Goal: Task Accomplishment & Management: Use online tool/utility

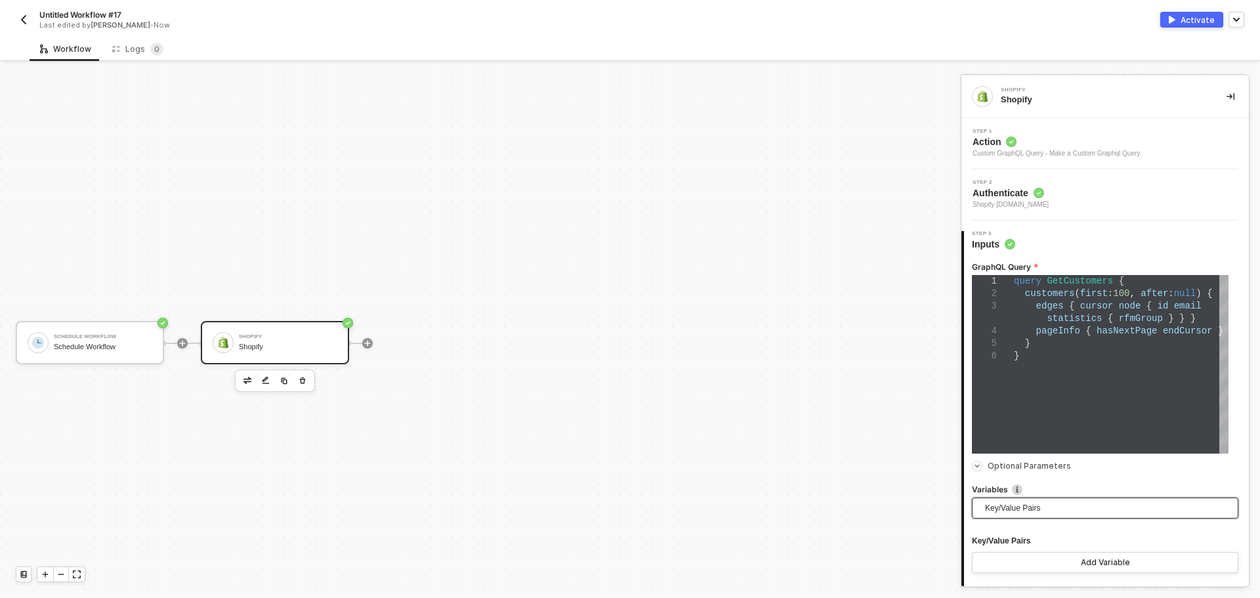
scroll to position [24, 0]
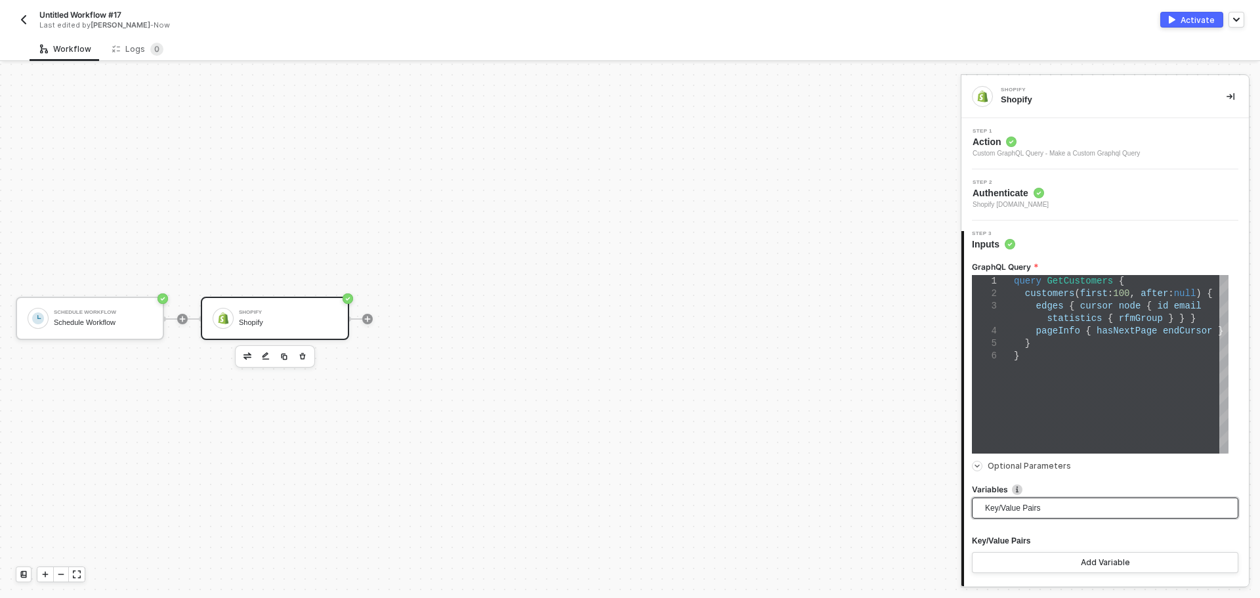
click at [309, 358] on button "button" at bounding box center [303, 356] width 16 height 16
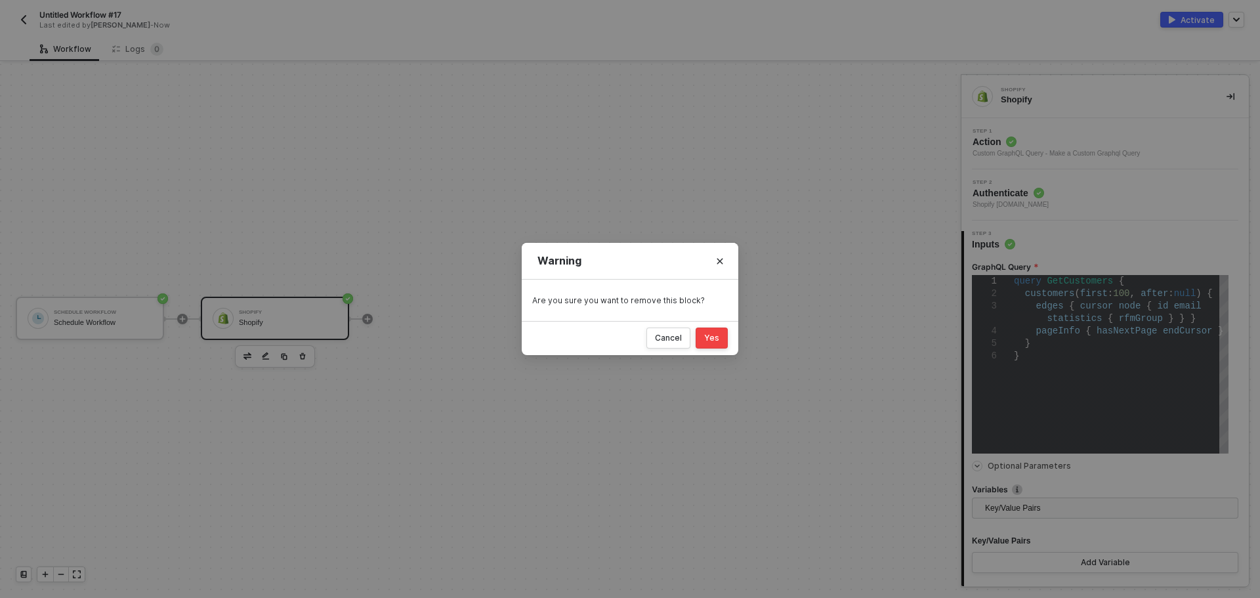
click at [726, 338] on button "Yes" at bounding box center [711, 337] width 32 height 21
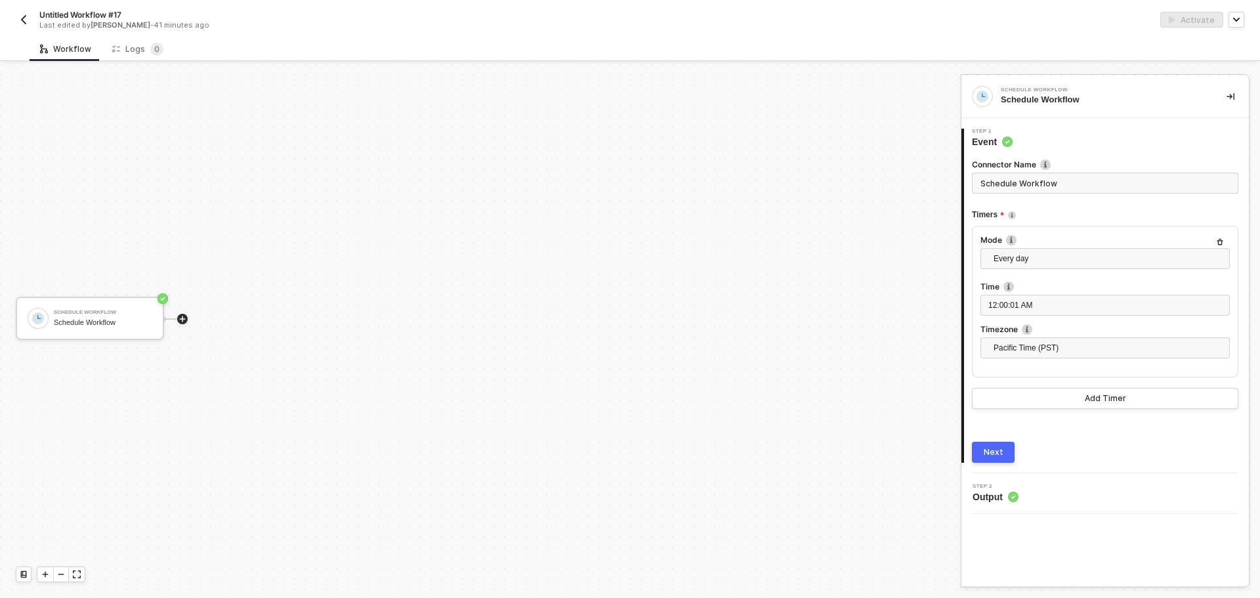
click at [185, 318] on icon "icon-play" at bounding box center [183, 319] width 6 height 6
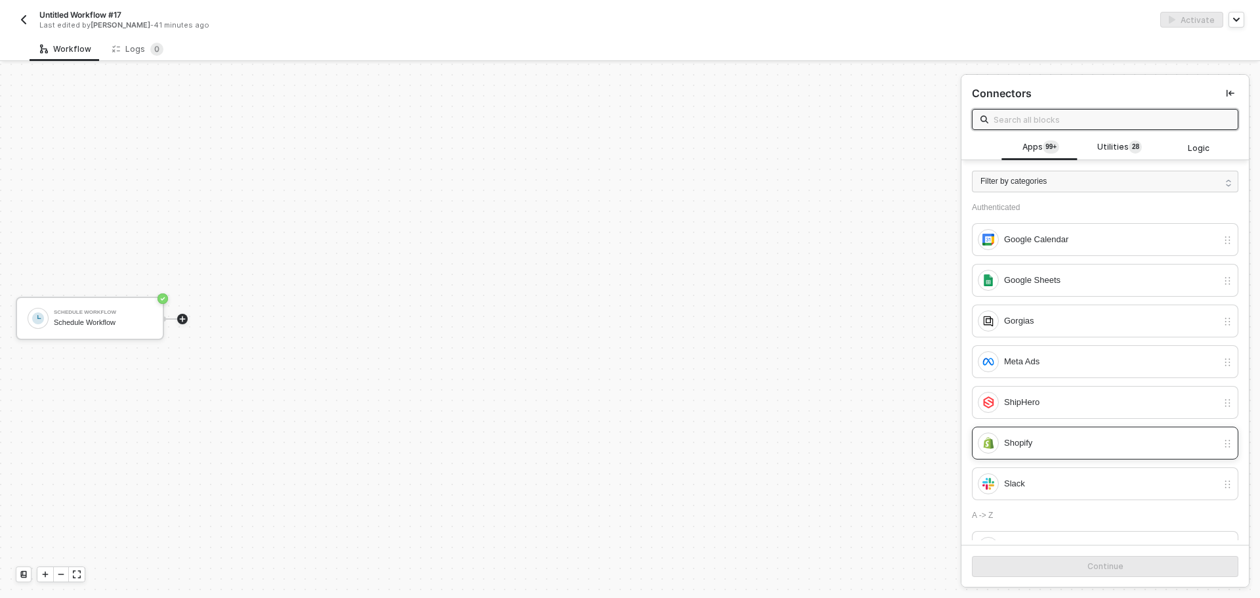
click at [1059, 442] on div "Shopify" at bounding box center [1110, 443] width 213 height 14
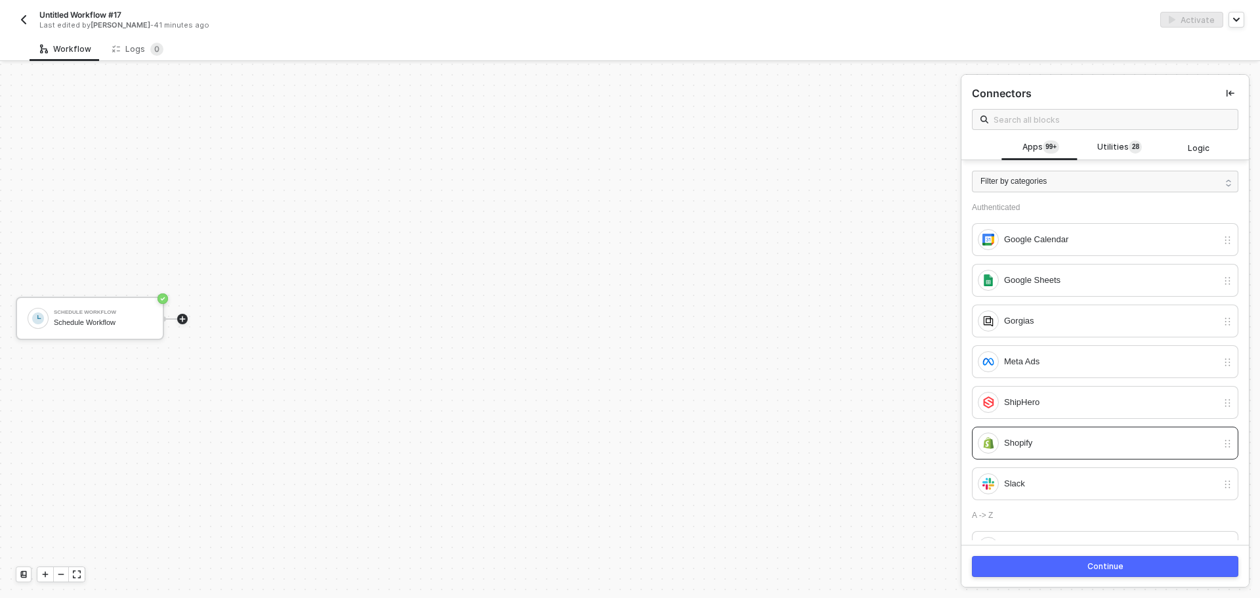
click at [1072, 585] on div "Continue" at bounding box center [1104, 566] width 287 height 43
click at [1073, 580] on div "Continue" at bounding box center [1104, 566] width 287 height 43
click at [1155, 561] on button "Continue" at bounding box center [1105, 566] width 266 height 21
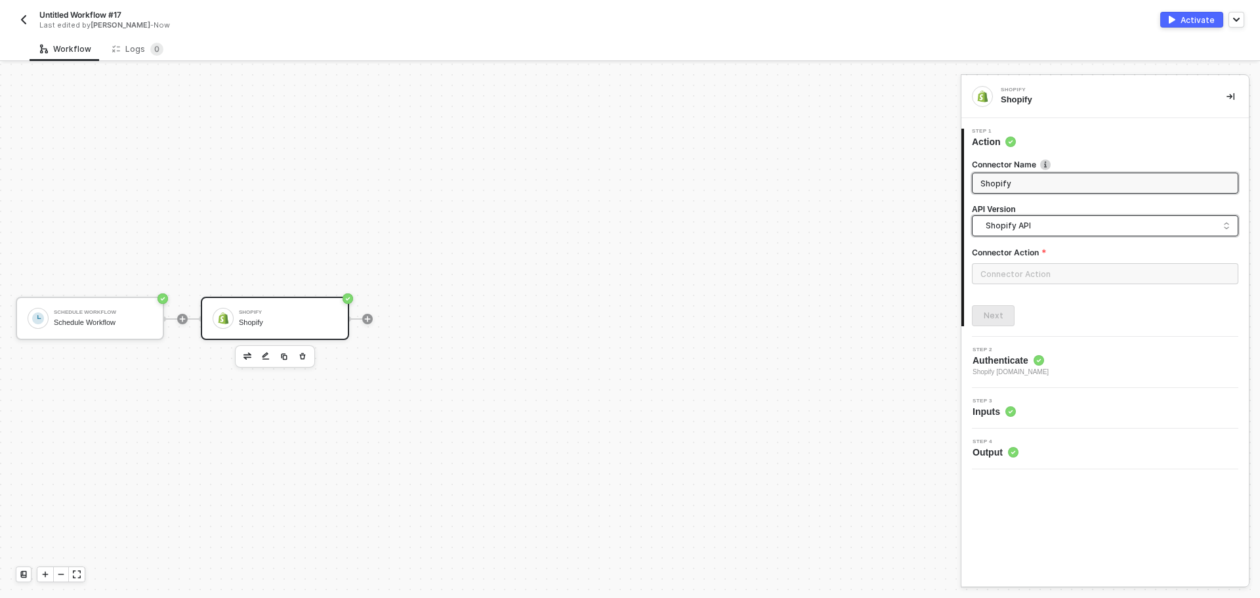
click at [1048, 227] on span "Shopify API" at bounding box center [1107, 225] width 244 height 14
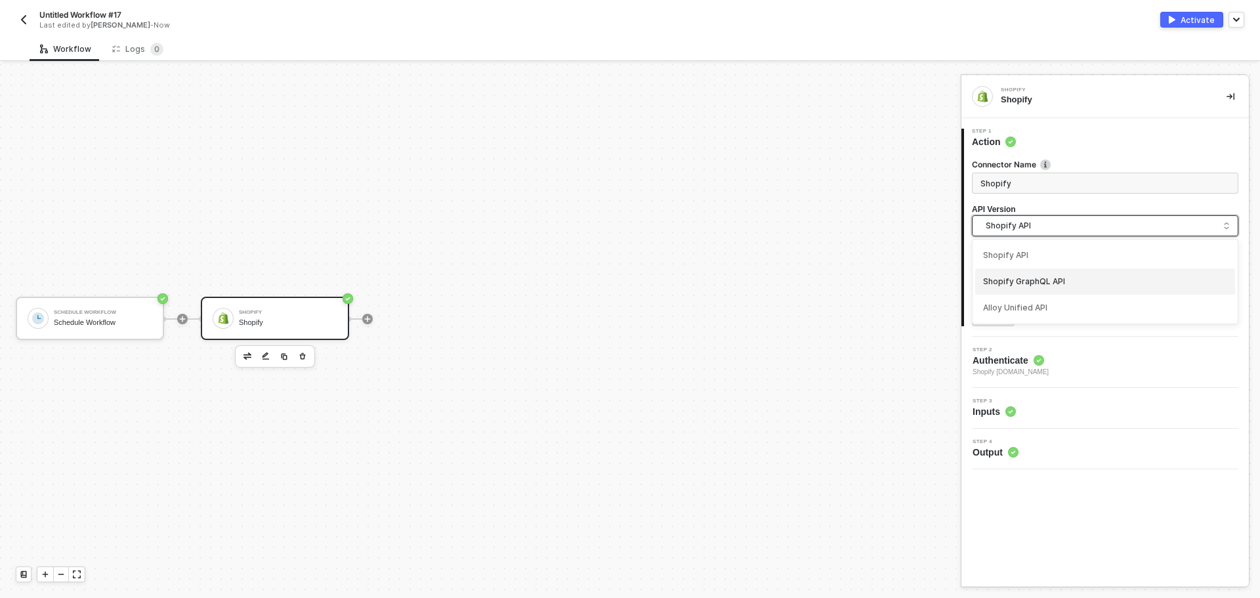
click at [1061, 284] on div "Shopify GraphQL API" at bounding box center [1105, 282] width 244 height 12
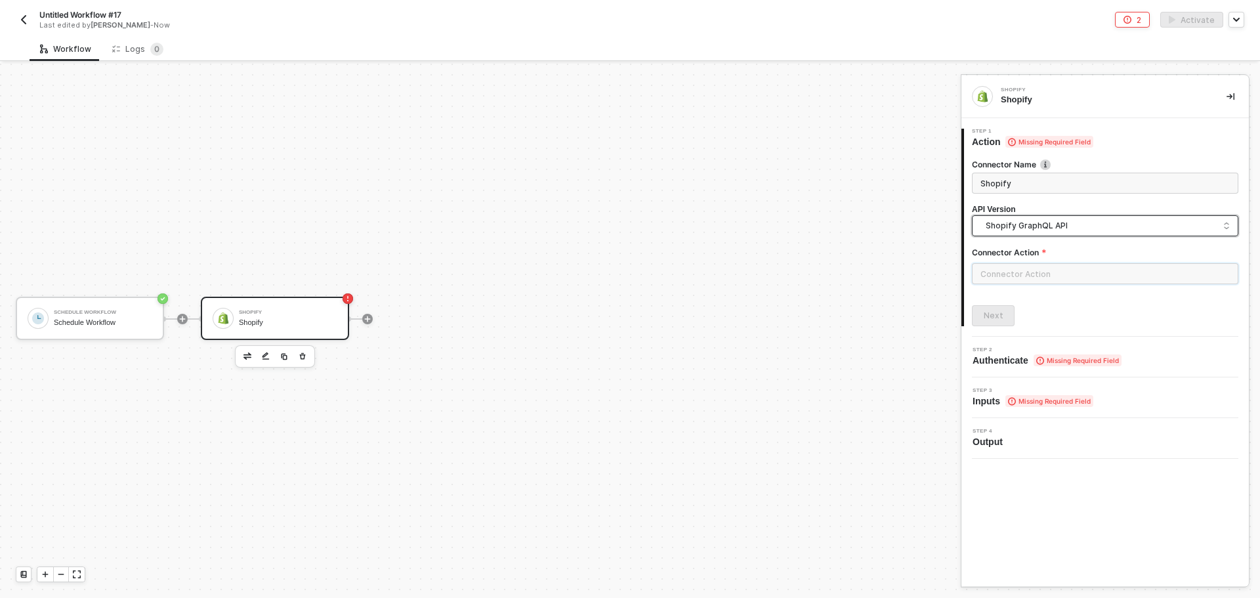
click at [1037, 268] on input "text" at bounding box center [1105, 273] width 266 height 21
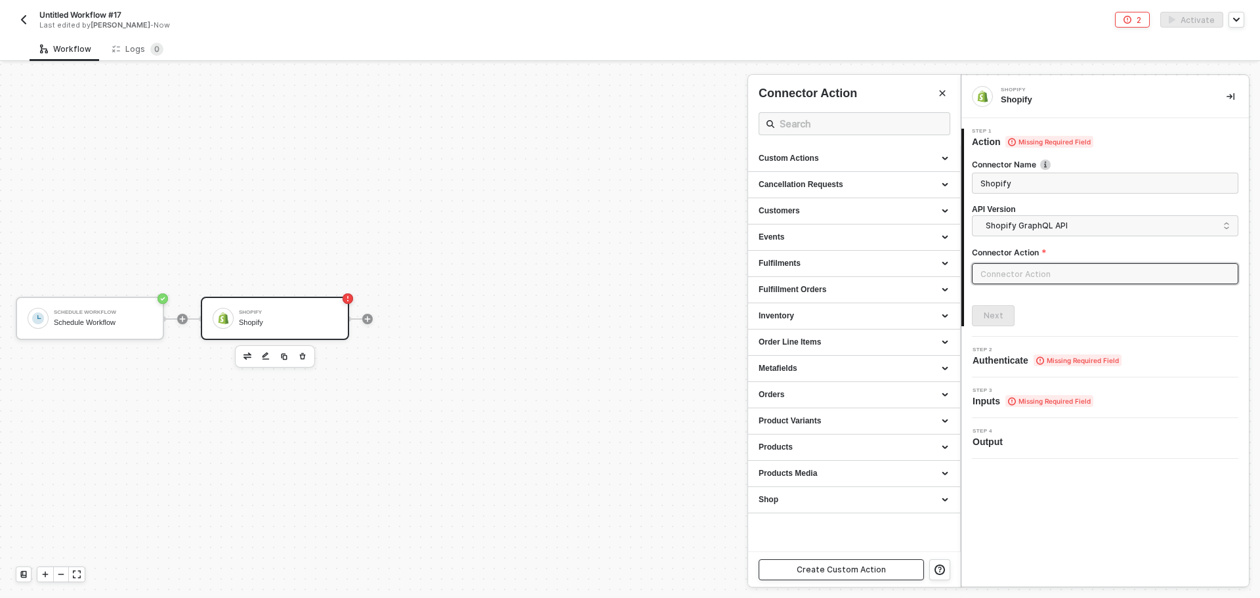
click at [834, 564] on div "Create Custom Action" at bounding box center [840, 569] width 89 height 10
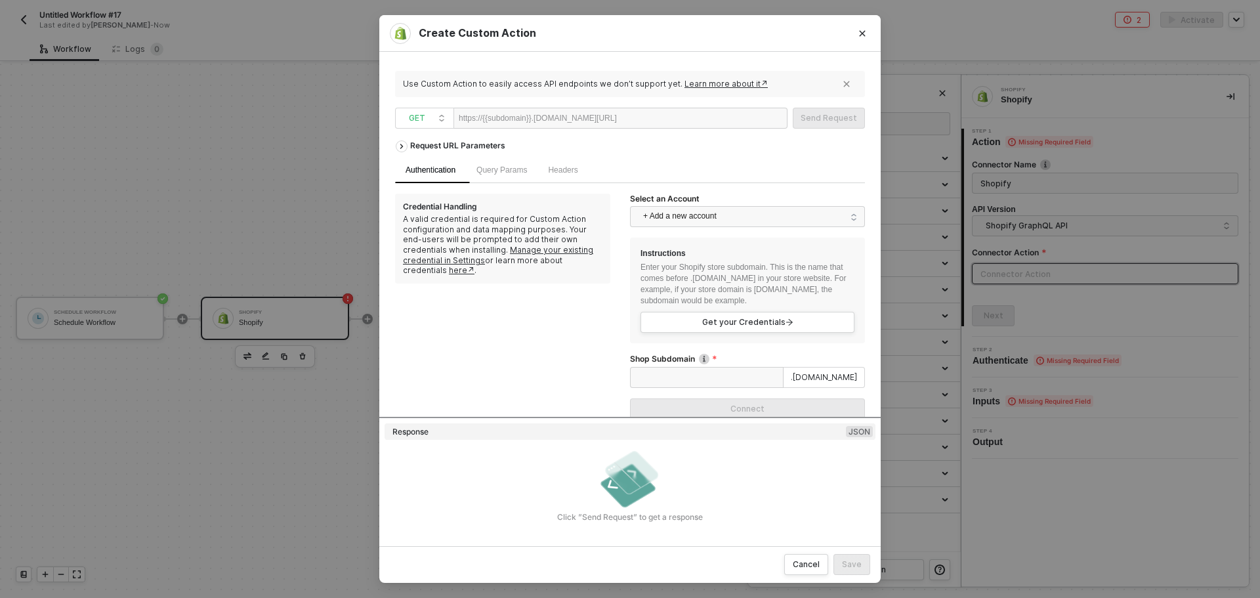
click at [638, 122] on div at bounding box center [657, 118] width 81 height 21
drag, startPoint x: 653, startPoint y: 122, endPoint x: 480, endPoint y: 110, distance: 172.9
click at [480, 110] on div "https://{{subdomain}}.myshopify.com/admin/api" at bounding box center [620, 118] width 334 height 21
click at [683, 116] on div at bounding box center [657, 118] width 81 height 21
paste div
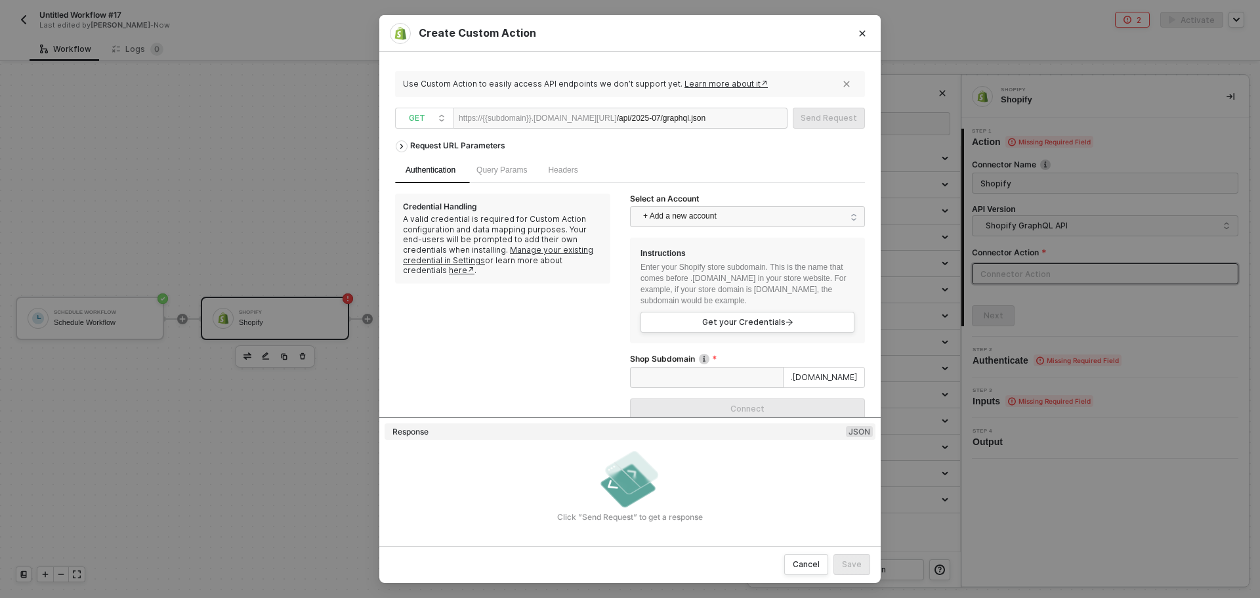
click at [647, 119] on div "/api/2025-07/graphql.json" at bounding box center [661, 118] width 89 height 21
click at [497, 123] on div "https://{{subdomain}}.myshopify.com/admin/api" at bounding box center [538, 118] width 158 height 20
click at [497, 111] on div "https://{{subdomain}}.myshopify.com/admin/api" at bounding box center [538, 118] width 158 height 20
click at [497, 115] on div "https://{{subdomain}}.myshopify.com/admin/api" at bounding box center [538, 118] width 158 height 20
click at [446, 117] on div "GET" at bounding box center [424, 118] width 59 height 21
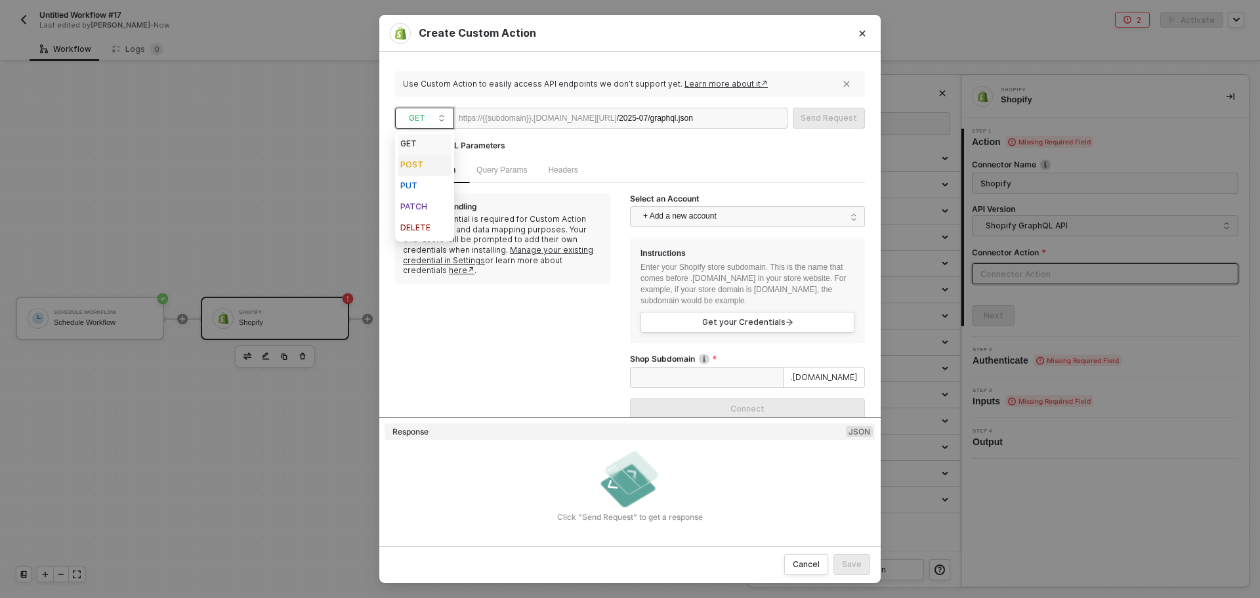
click at [438, 163] on div "POST" at bounding box center [424, 165] width 49 height 16
click at [504, 112] on div "https://{{subdomain}}.myshopify.com/admin/api" at bounding box center [538, 118] width 158 height 20
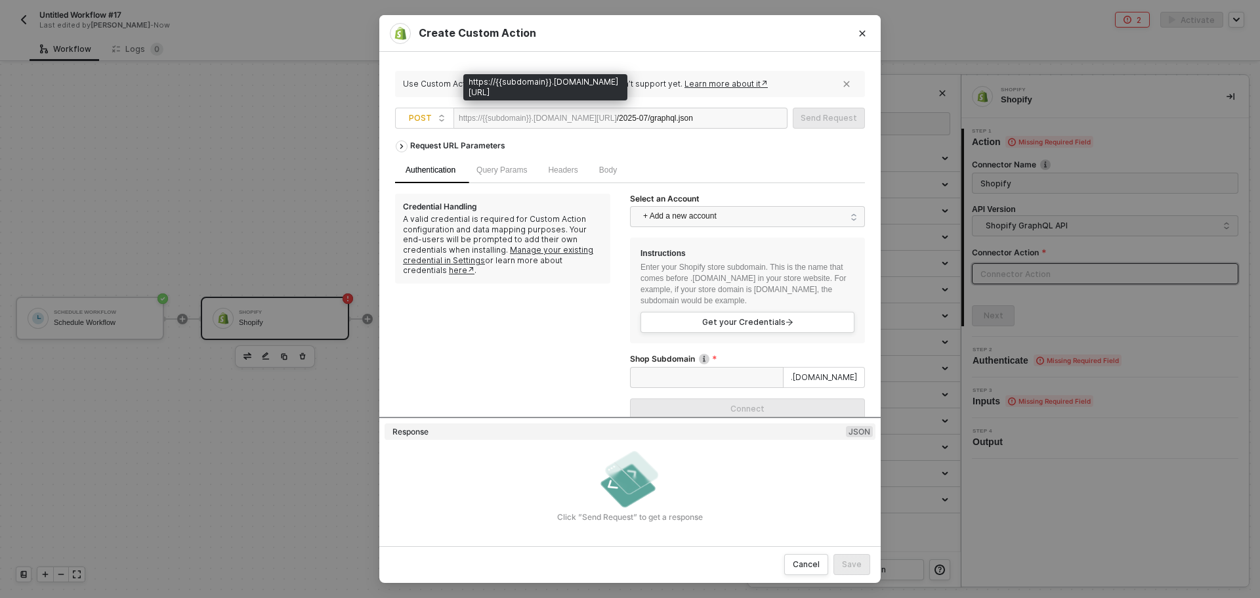
click at [520, 125] on div "https://{{subdomain}}.myshopify.com/admin/api" at bounding box center [538, 118] width 158 height 20
click at [522, 117] on div "https://{{subdomain}}.myshopify.com/admin/api" at bounding box center [538, 118] width 158 height 20
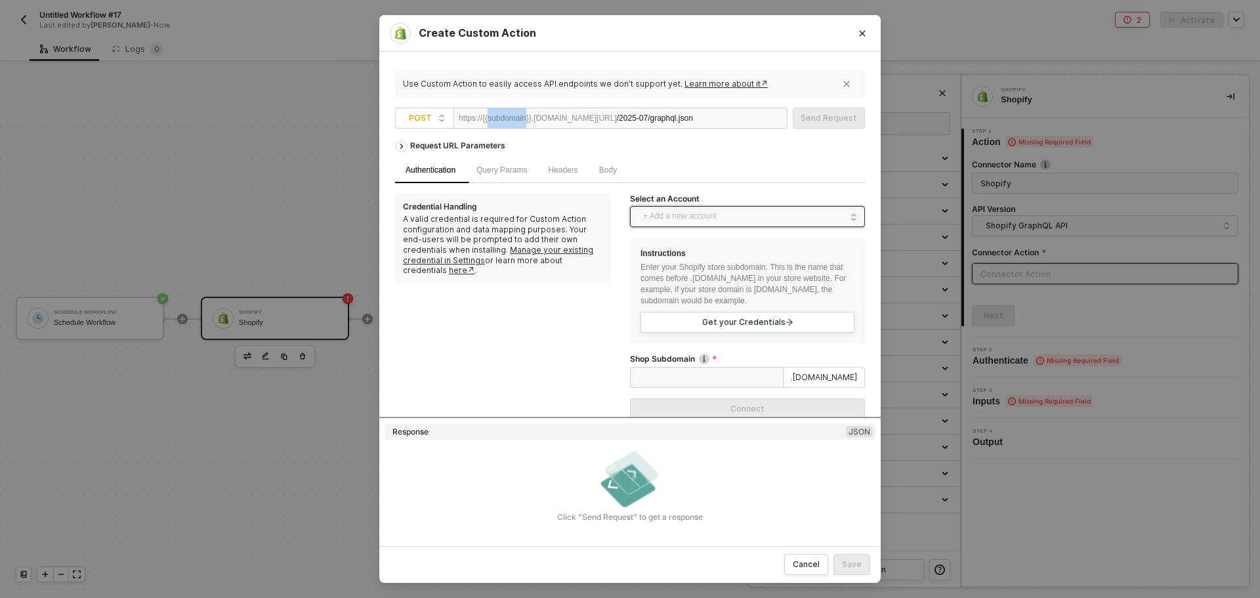
click at [658, 212] on span "+ Add a new account" at bounding box center [750, 216] width 214 height 21
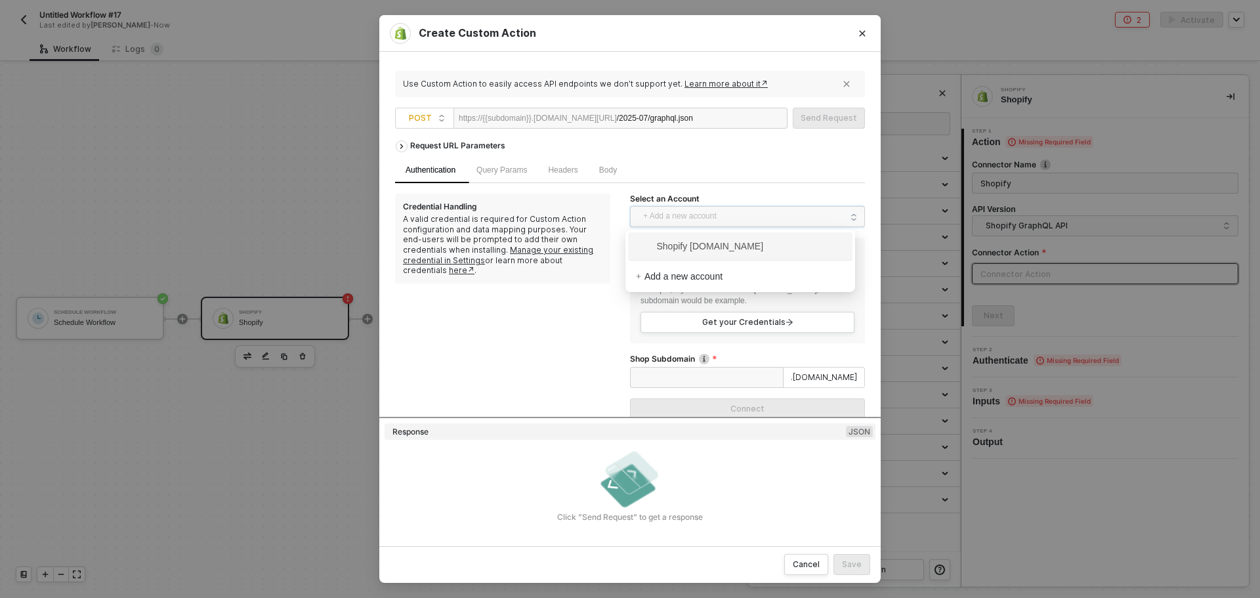
click at [677, 251] on span "Shopify madhappy1.myshopify.com" at bounding box center [700, 246] width 128 height 14
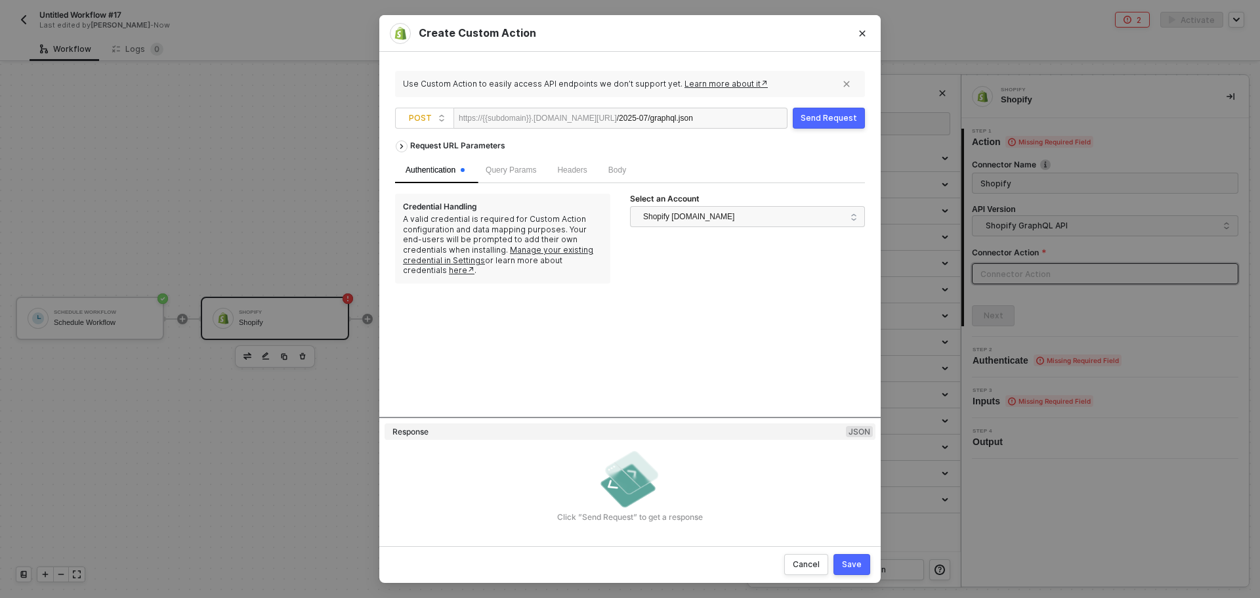
click at [502, 122] on div "https://{{subdomain}}.myshopify.com/admin/api" at bounding box center [538, 118] width 158 height 20
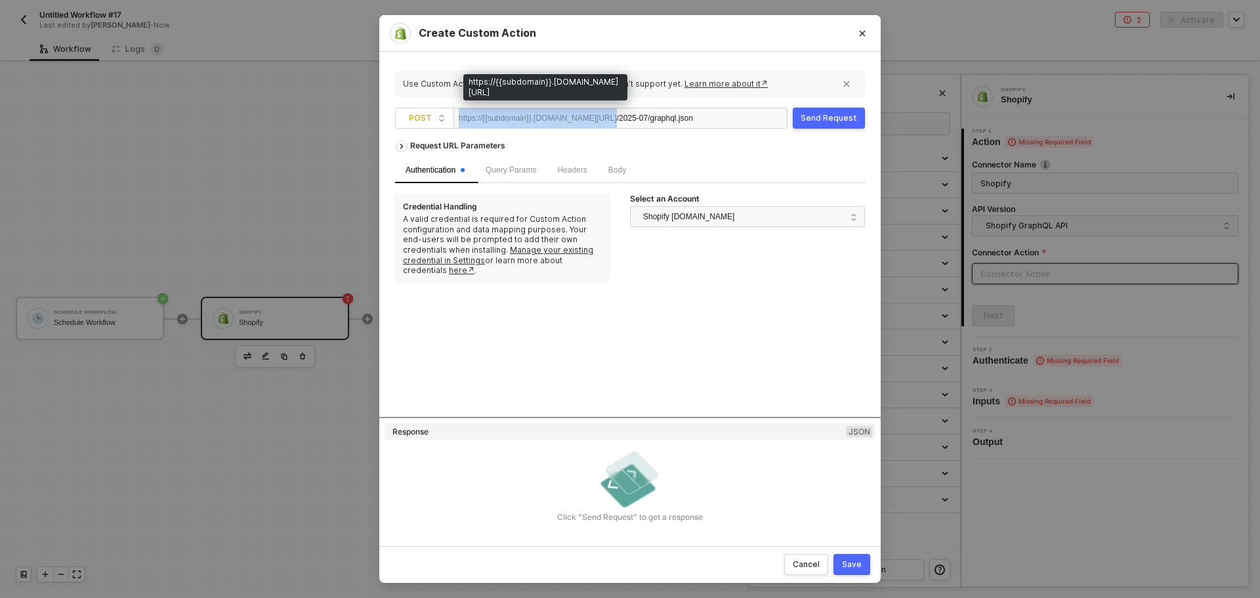
click at [502, 122] on div "https://{{subdomain}}.myshopify.com/admin/api" at bounding box center [538, 118] width 158 height 20
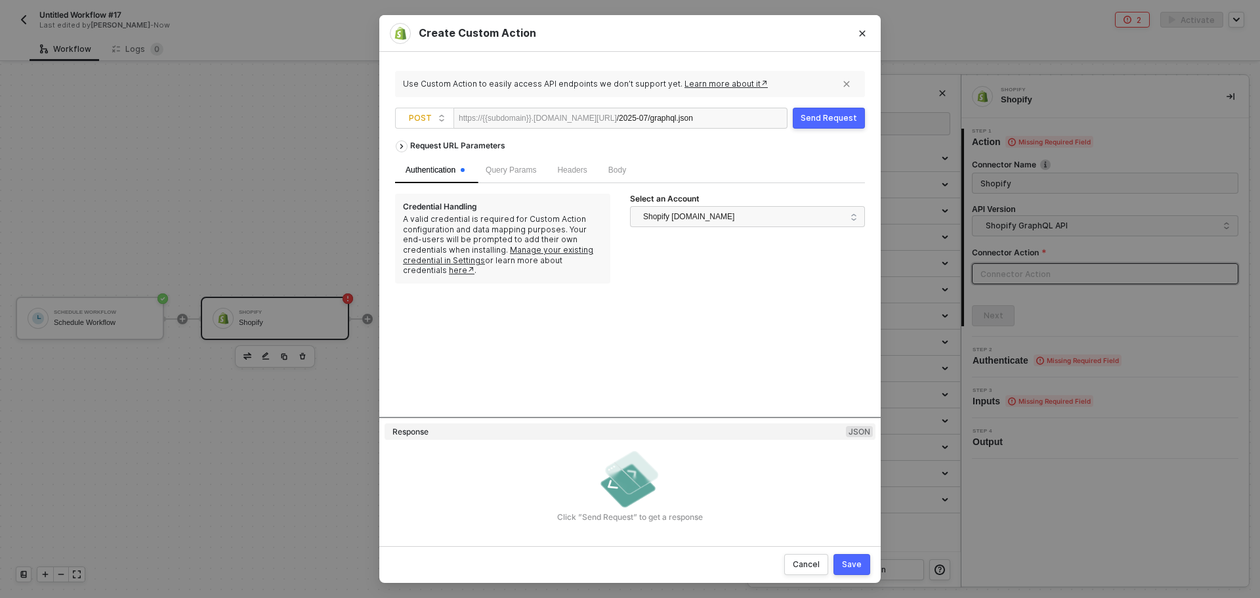
click at [525, 194] on div "Credential Handling A valid credential is required for Custom Action configurat…" at bounding box center [502, 239] width 215 height 90
click at [506, 168] on span "Query Params" at bounding box center [510, 169] width 51 height 9
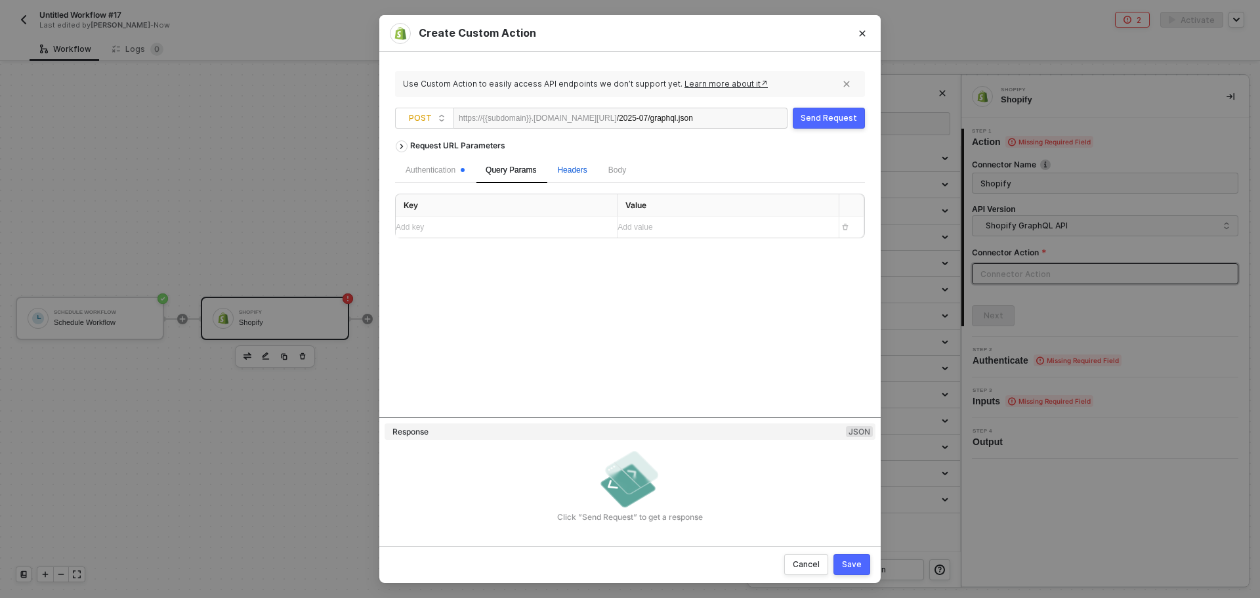
click at [580, 171] on span "Headers" at bounding box center [572, 169] width 30 height 9
click at [478, 222] on div "Add key ﻿" at bounding box center [494, 227] width 197 height 12
drag, startPoint x: 449, startPoint y: 232, endPoint x: 556, endPoint y: 232, distance: 106.9
click at [556, 232] on div "Content-Type: application/json" at bounding box center [494, 228] width 197 height 12
copy span "application/json"
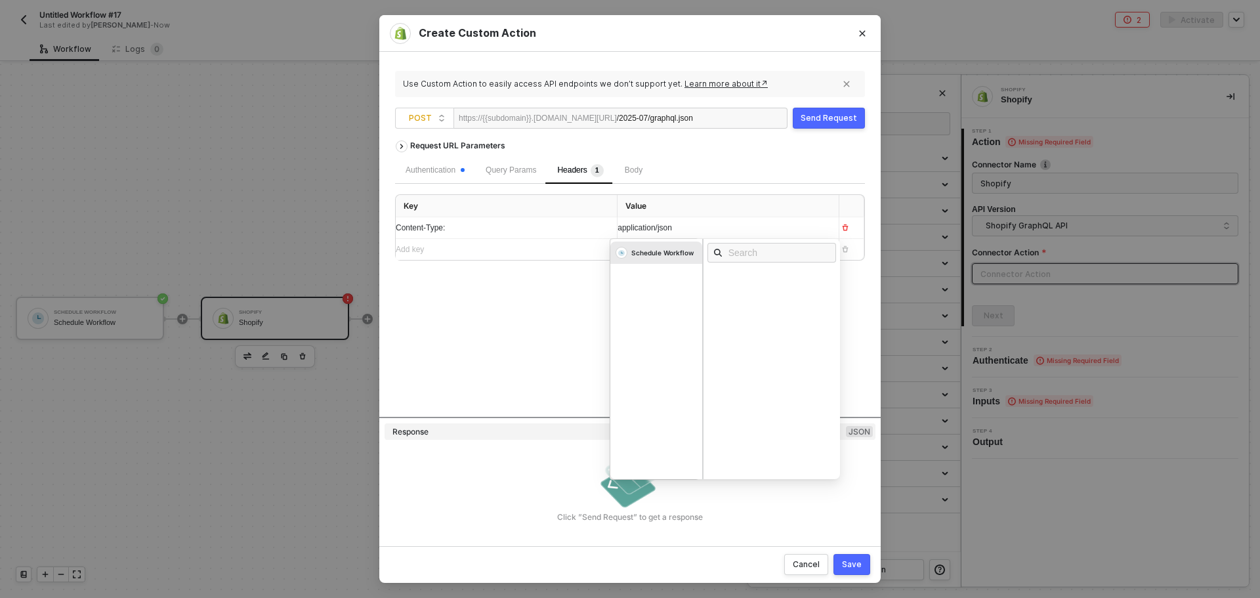
click at [517, 227] on div "Content-Type:" at bounding box center [501, 228] width 211 height 12
click at [593, 316] on div "Request URL Parameters Authentication Query Params Headers 1 Body Key Value Con…" at bounding box center [630, 275] width 470 height 283
drag, startPoint x: 630, startPoint y: 170, endPoint x: 621, endPoint y: 180, distance: 13.9
click at [630, 170] on span "Body" at bounding box center [634, 169] width 18 height 9
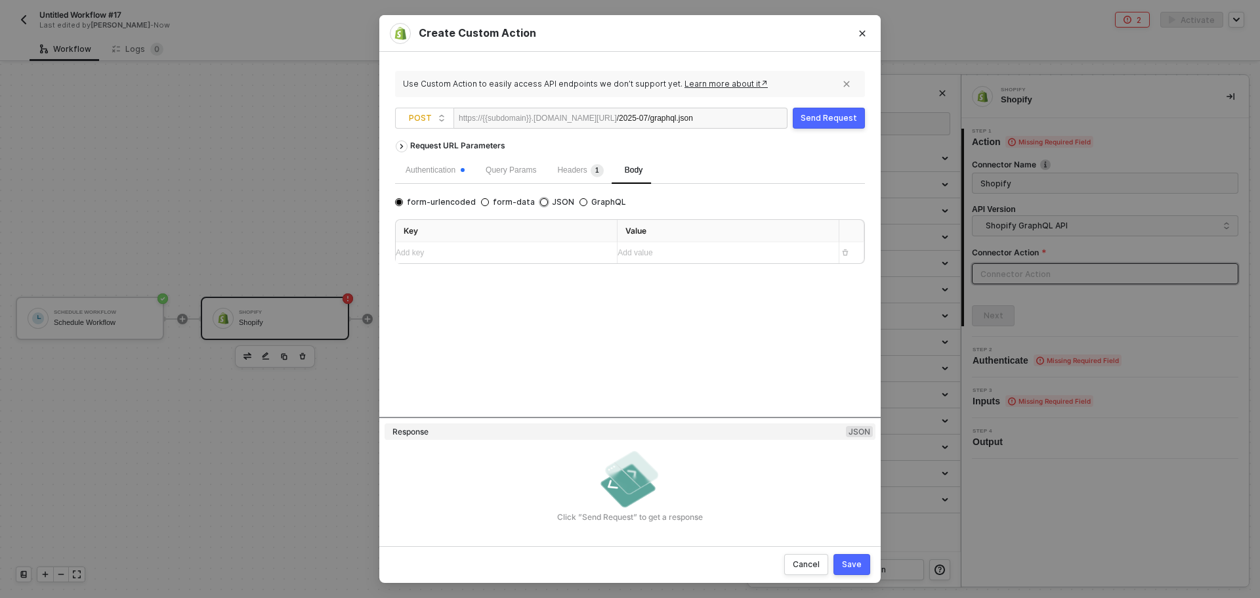
click at [548, 201] on span "JSON" at bounding box center [561, 202] width 26 height 10
click at [543, 201] on input "JSON" at bounding box center [544, 202] width 8 height 8
radio input "true"
radio input "false"
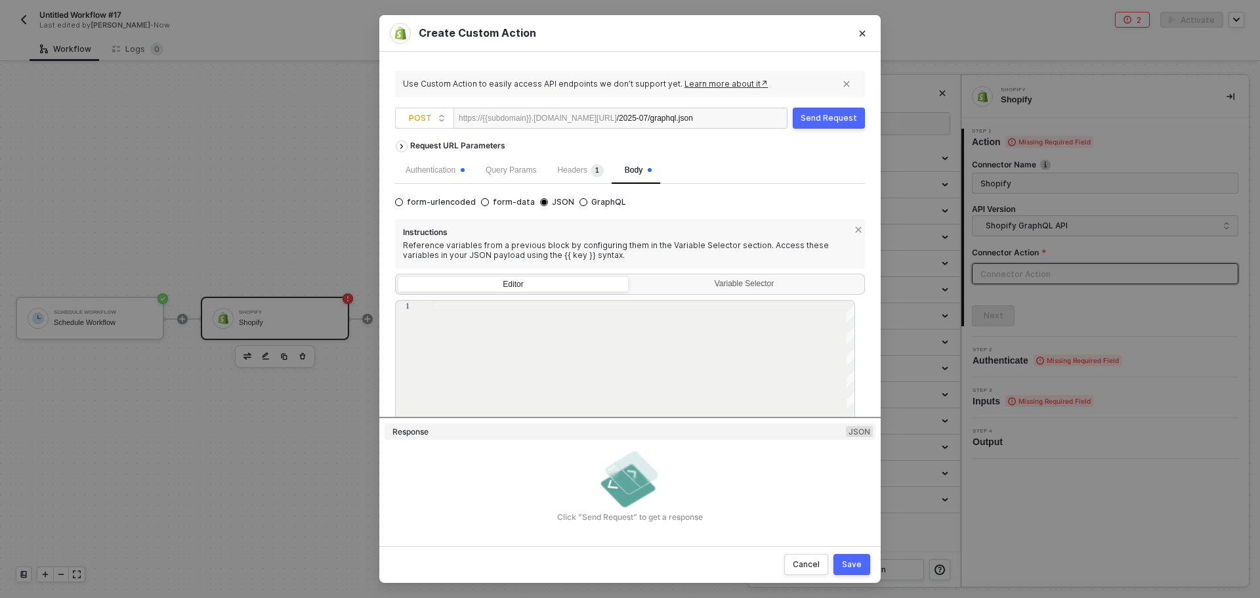
click at [506, 320] on div at bounding box center [643, 390] width 423 height 181
paste textarea "{ "query": "query GetCustomers($cursor: String) { customers(first: 100, after: …"
type textarea "{ "query": "query GetCustomers($cursor: String) { customers(first: 100, after: …"
click at [807, 119] on div "Send Request" at bounding box center [828, 118] width 56 height 10
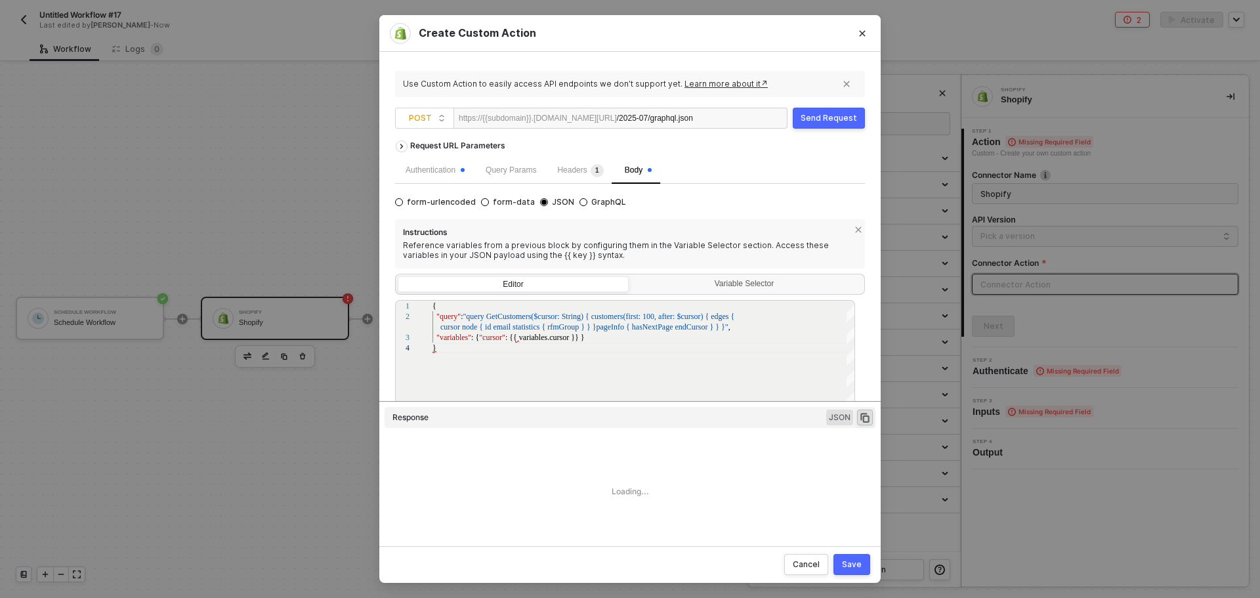
type textarea "HTTP/1.1 400 Bad Request { "errors": { "query": "Required parameter missing or …"
click at [559, 167] on span "Headers 1" at bounding box center [580, 169] width 46 height 9
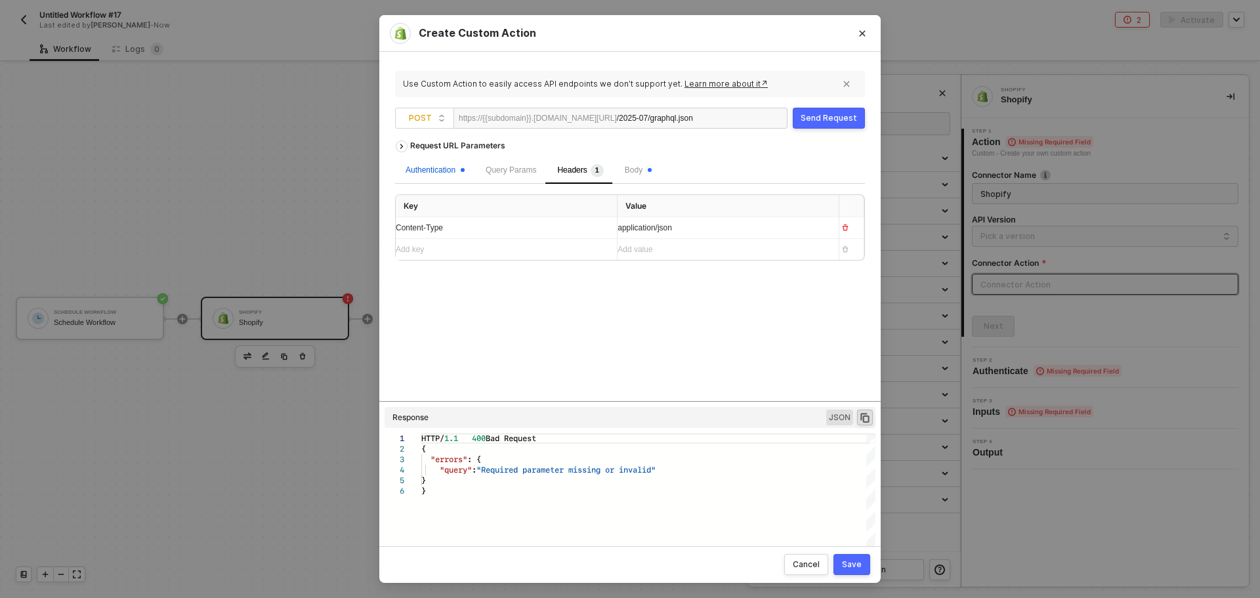
click at [438, 176] on div "Authentication" at bounding box center [434, 170] width 59 height 12
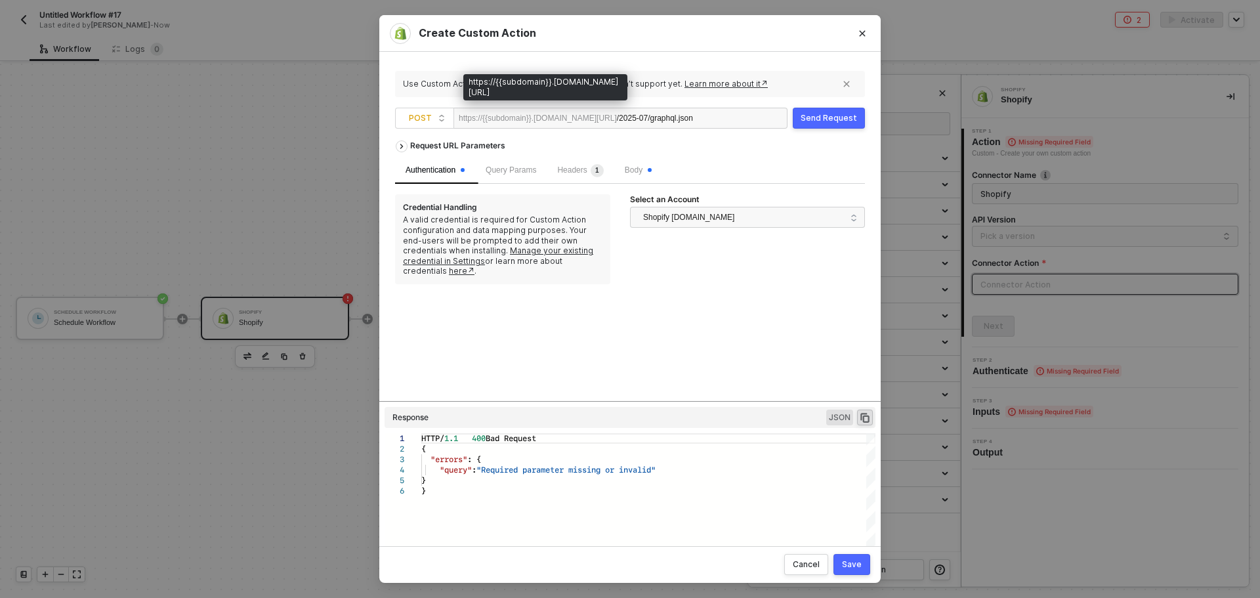
click at [497, 119] on div "https://{{subdomain}}.myshopify.com/admin/api" at bounding box center [538, 118] width 158 height 20
click at [522, 183] on div "Query Params" at bounding box center [511, 170] width 72 height 26
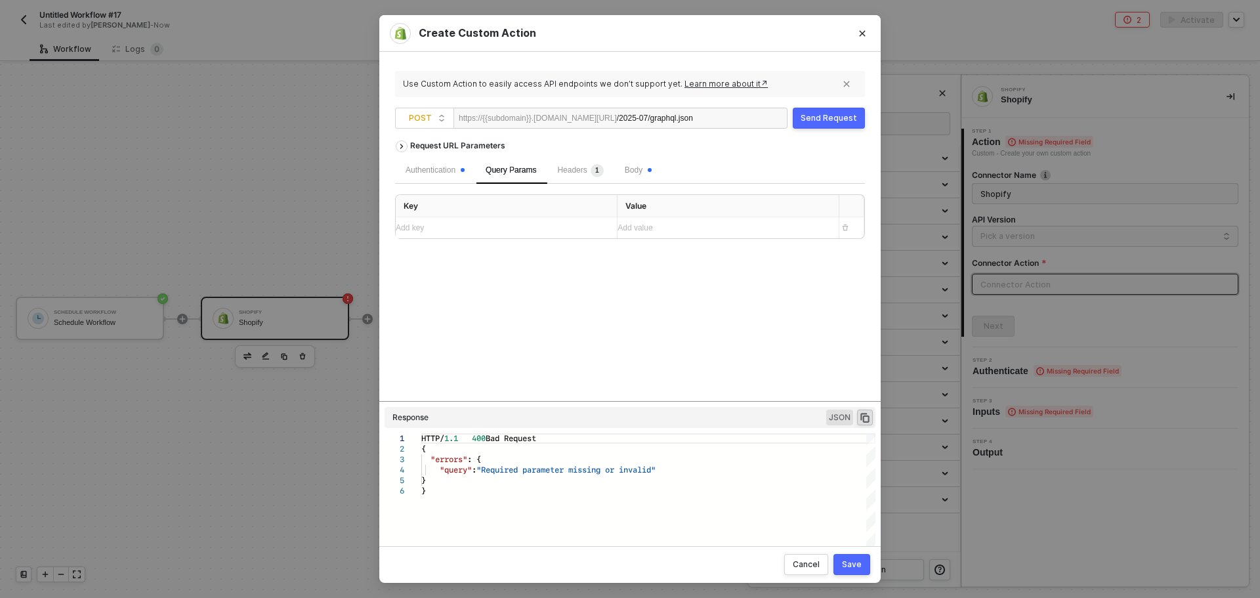
click at [583, 178] on div "Headers 1" at bounding box center [579, 170] width 67 height 26
click at [621, 173] on div "Body" at bounding box center [638, 170] width 48 height 26
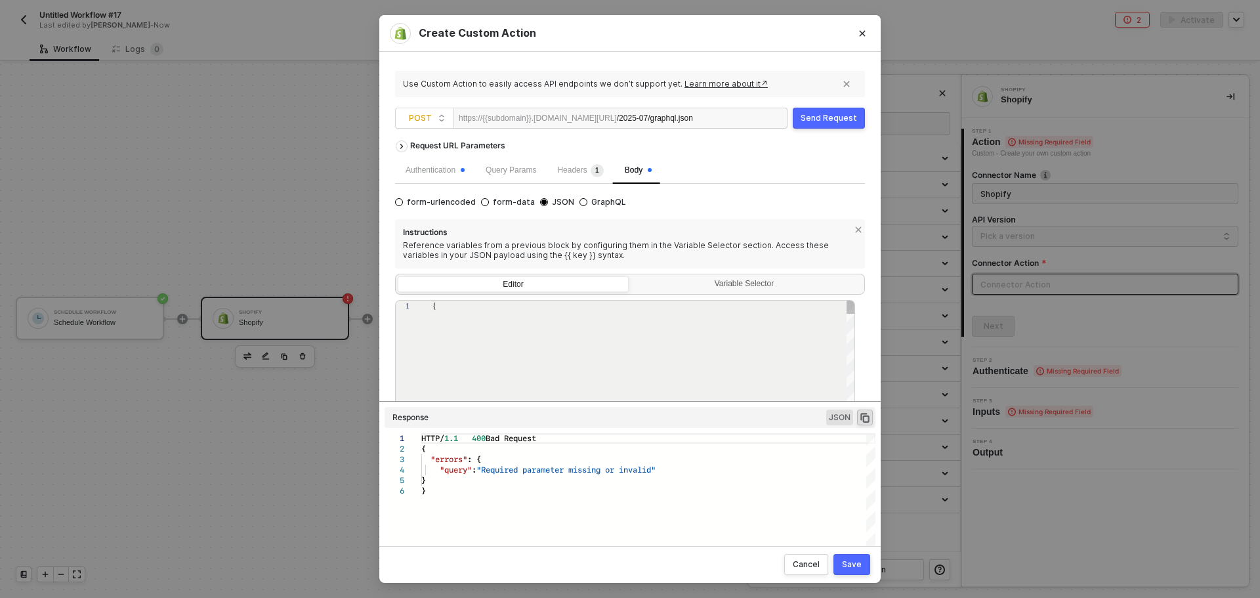
type textarea "{ "query": "query GetCustomers($cursor: String) { customers(first: 100, after: …"
click at [442, 176] on div "Authentication" at bounding box center [434, 170] width 59 height 12
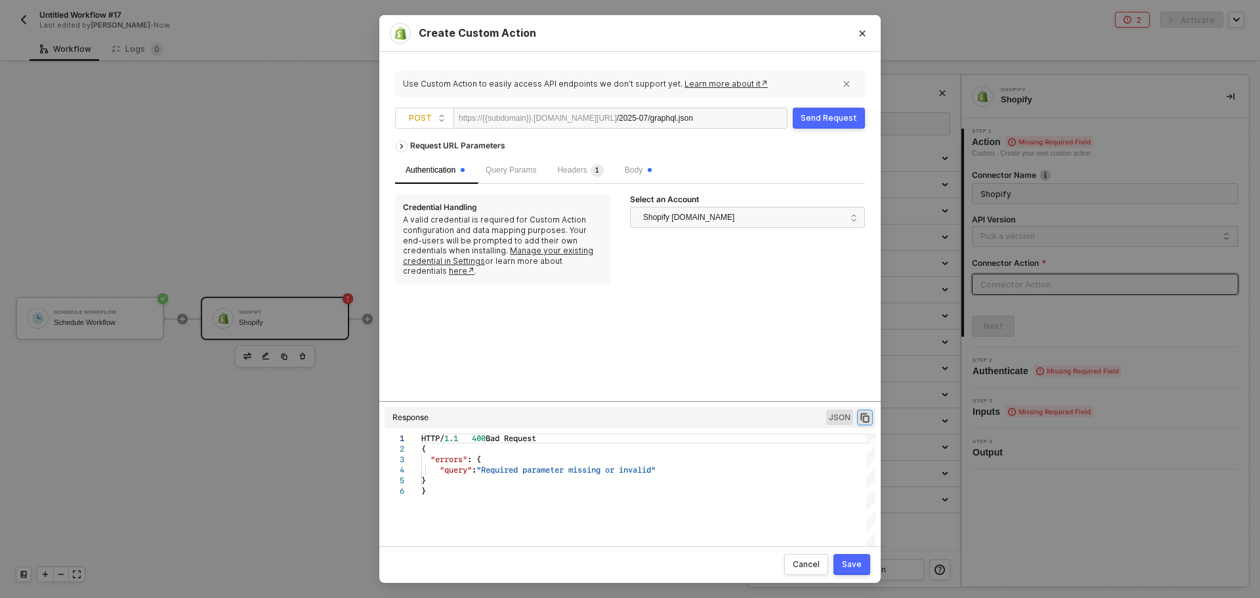
click at [868, 415] on icon "icon-copy-paste" at bounding box center [865, 417] width 12 height 12
click at [626, 171] on span "Body" at bounding box center [638, 169] width 27 height 9
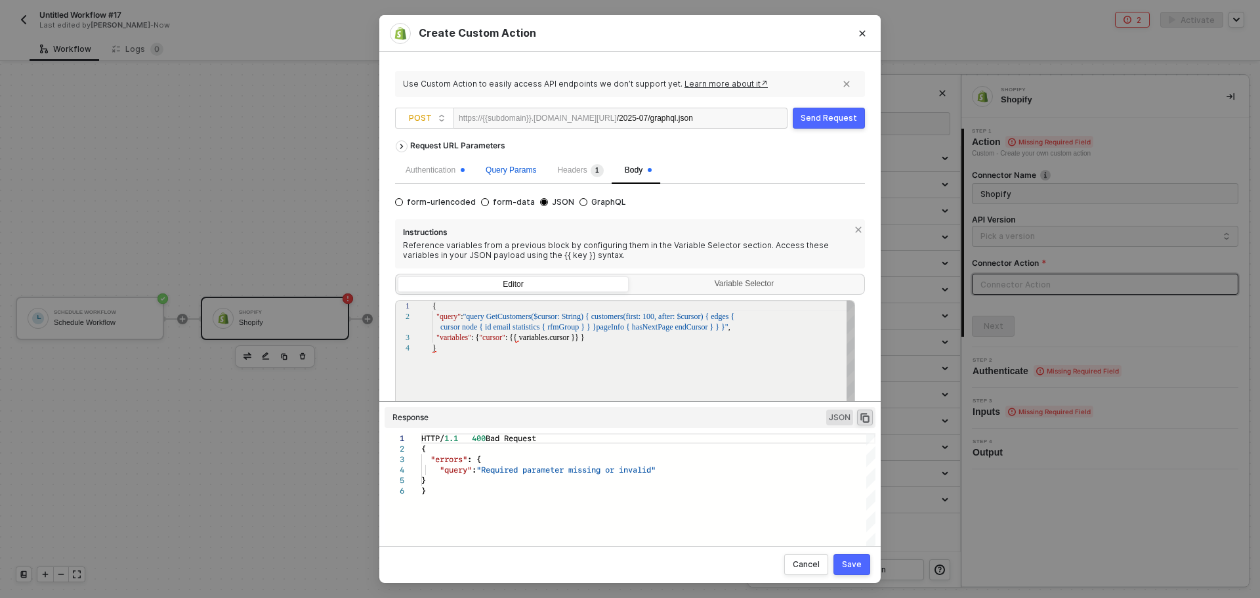
click at [524, 167] on span "Query Params" at bounding box center [510, 169] width 51 height 9
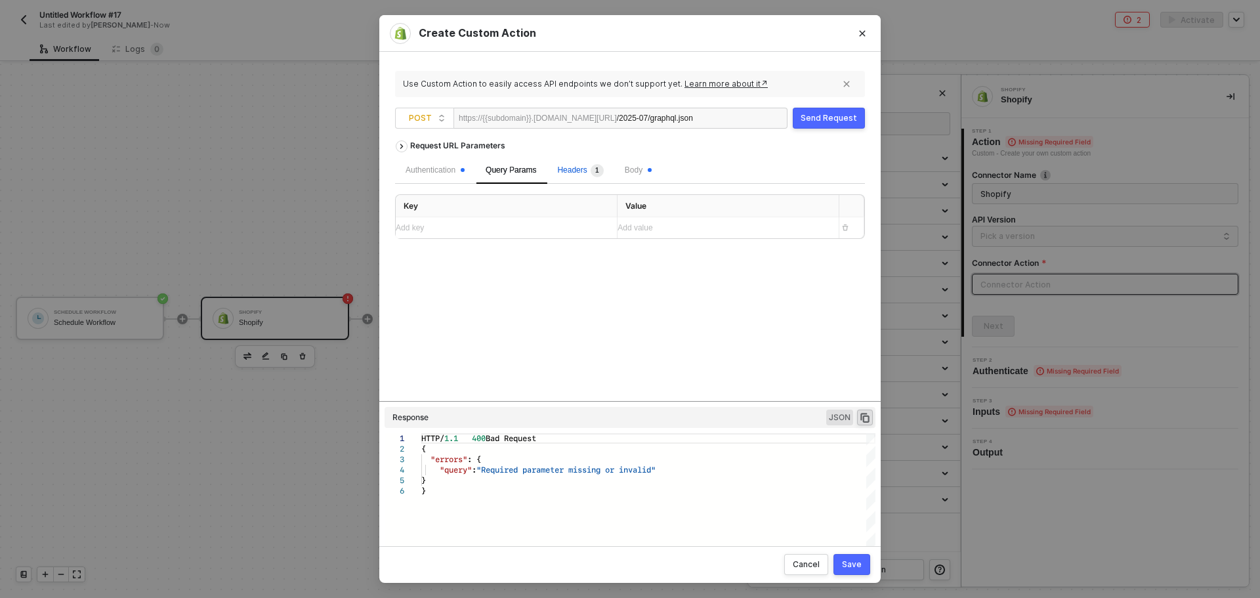
click at [559, 171] on span "Headers 1" at bounding box center [580, 169] width 46 height 9
click at [633, 173] on span "Body" at bounding box center [638, 169] width 27 height 9
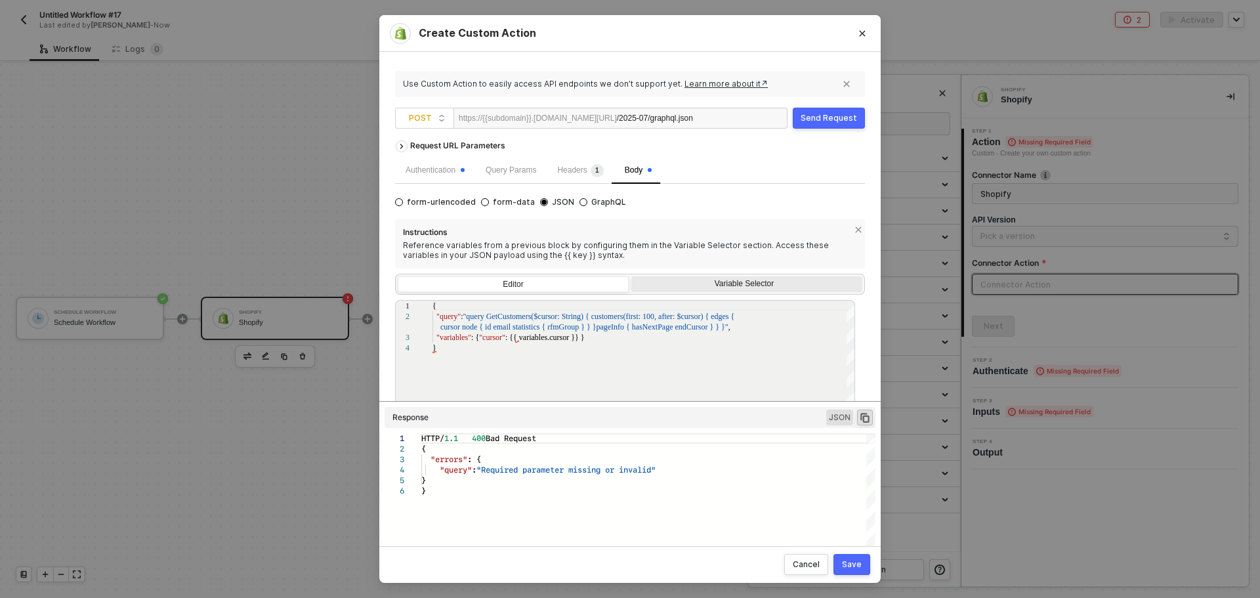
click at [745, 281] on div "Variable Selector" at bounding box center [745, 284] width 214 height 10
click at [631, 276] on input "Variable Selector" at bounding box center [631, 276] width 0 height 0
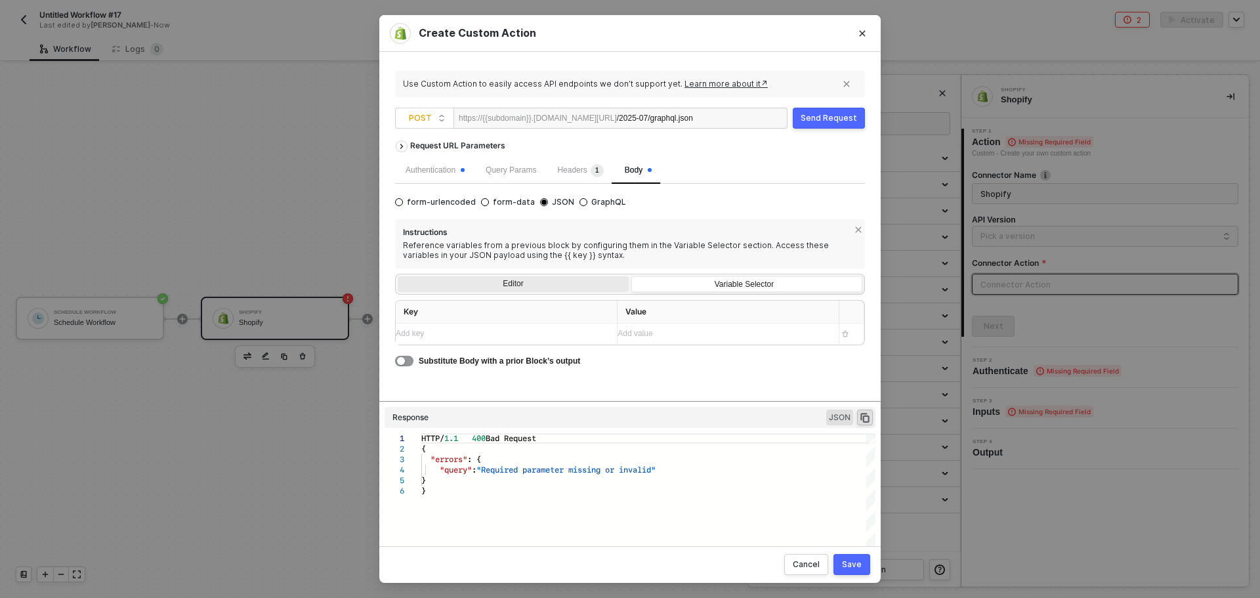
click at [567, 277] on div "Editor" at bounding box center [513, 285] width 231 height 18
click at [398, 276] on input "Editor" at bounding box center [398, 276] width 0 height 0
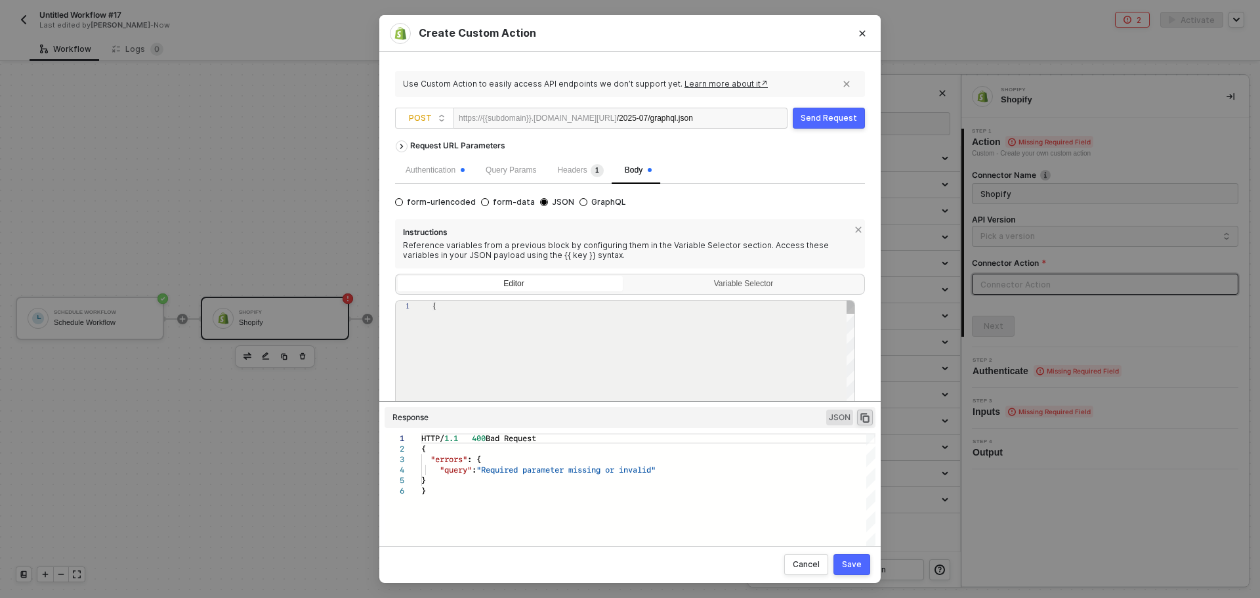
type textarea "{ "query": "query GetCustomers($cursor: String) { customers(first: 100, after: …"
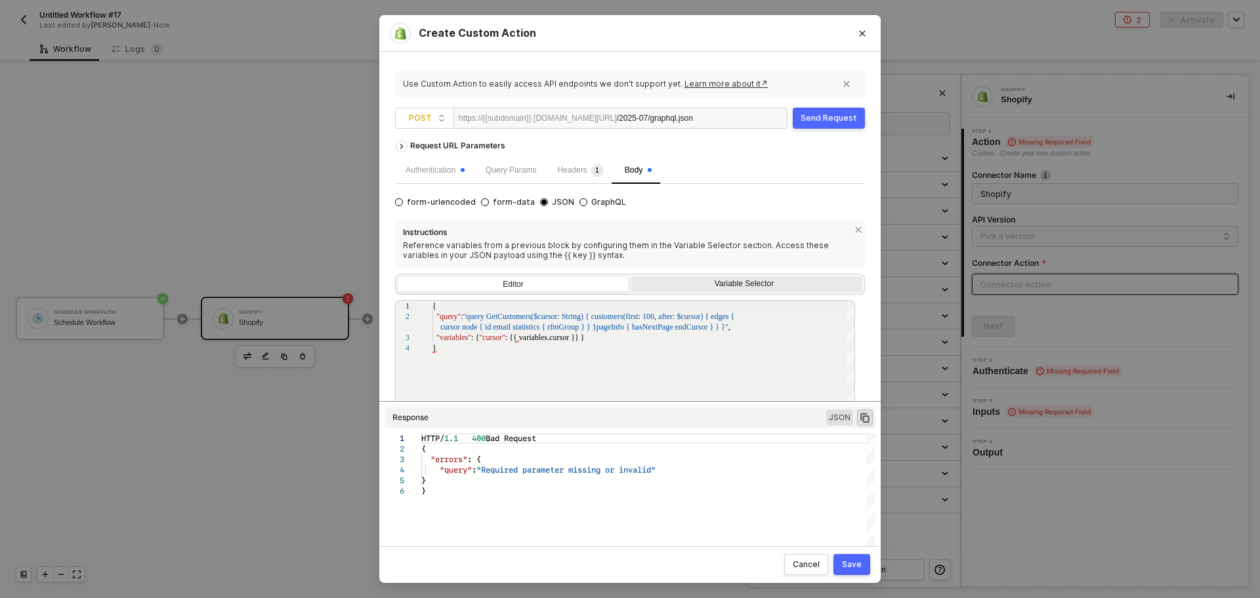
click at [736, 286] on div "Variable Selector" at bounding box center [745, 284] width 214 height 10
click at [631, 276] on input "Variable Selector" at bounding box center [631, 276] width 0 height 0
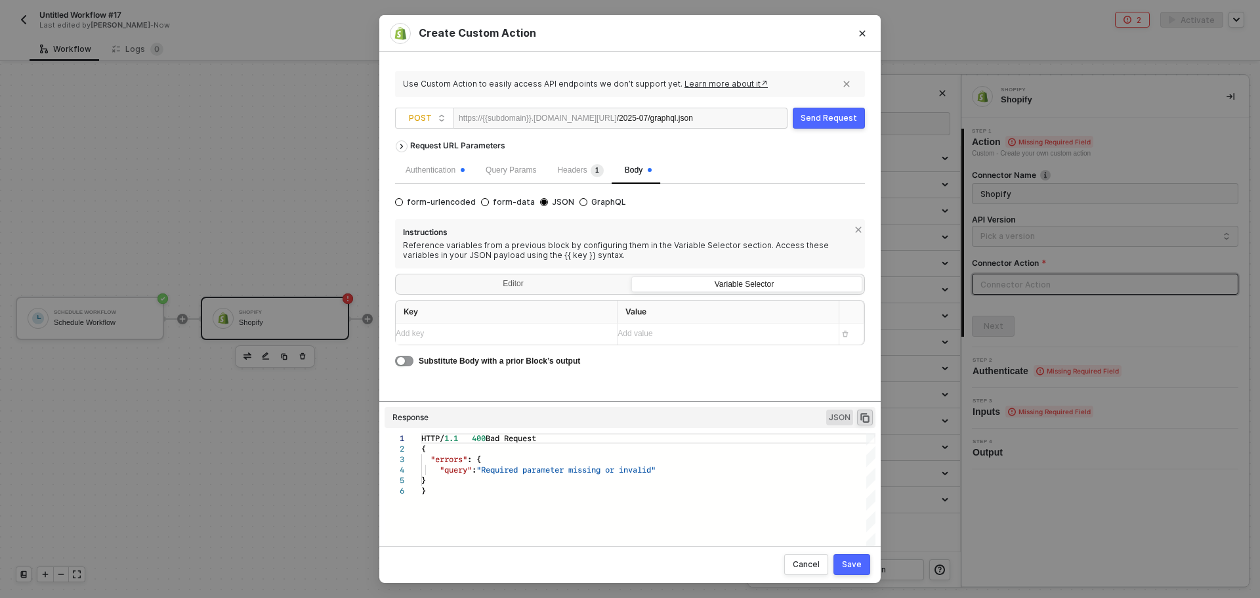
click at [511, 331] on div "Add key ﻿" at bounding box center [501, 333] width 211 height 12
click at [825, 119] on div "Send Request" at bounding box center [828, 118] width 56 height 10
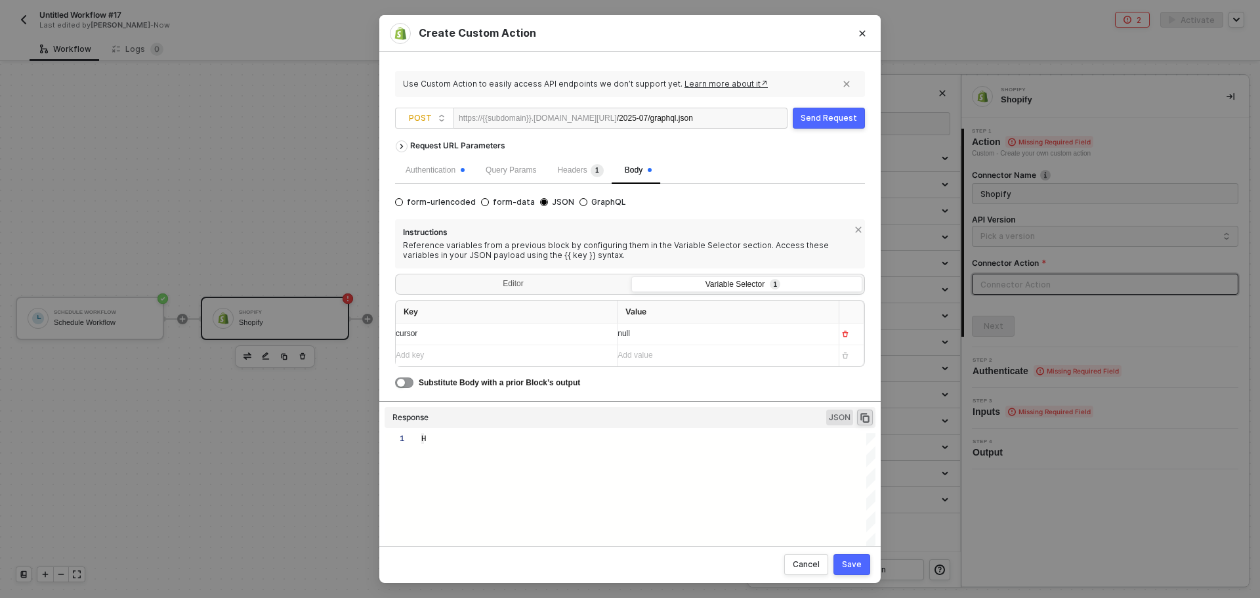
type textarea "HTTP/1.1 400 Bad Request { "errors": { "query": "Required parameter missing or …"
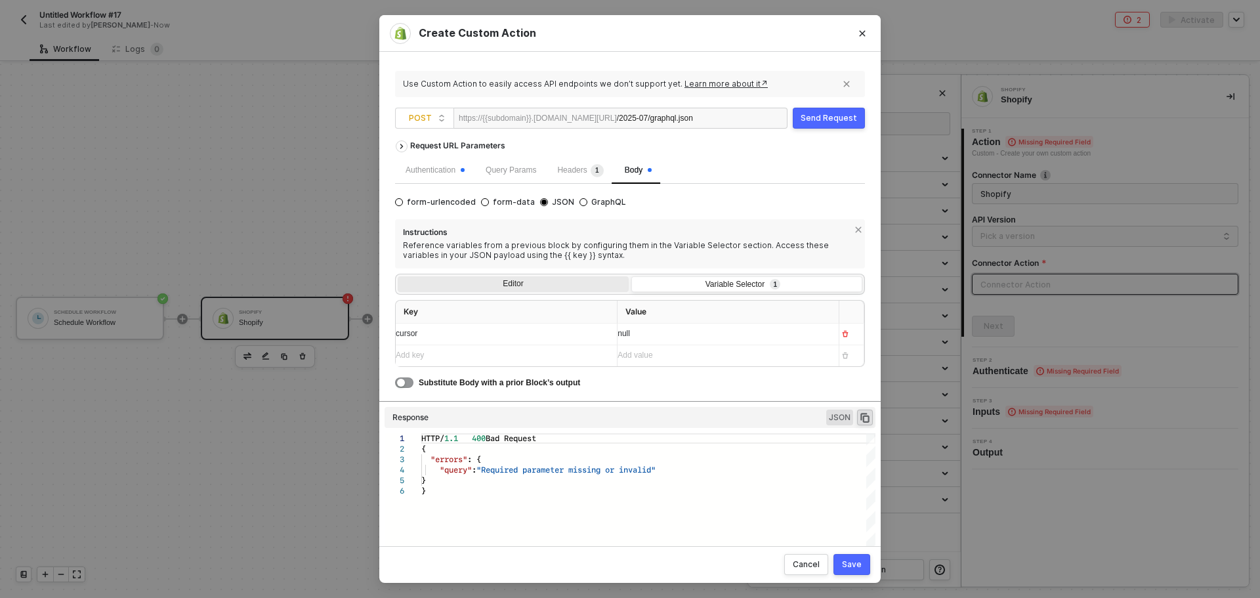
click at [574, 281] on div "Editor" at bounding box center [513, 285] width 231 height 18
click at [398, 276] on input "Editor" at bounding box center [398, 276] width 0 height 0
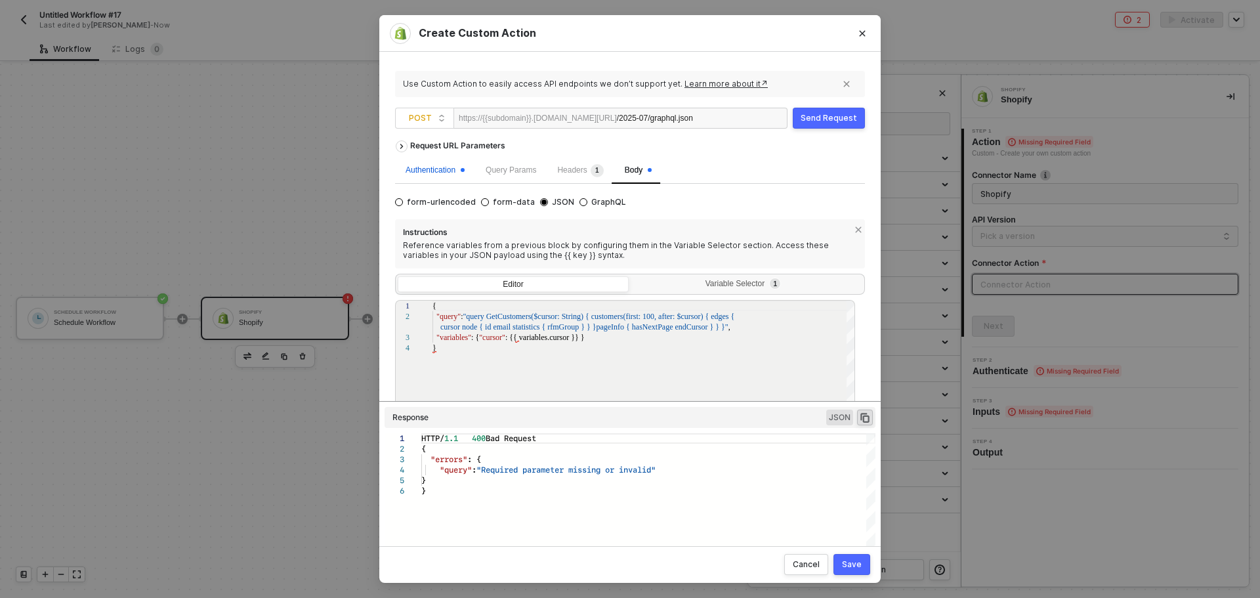
click at [436, 169] on div "Authentication" at bounding box center [434, 170] width 59 height 12
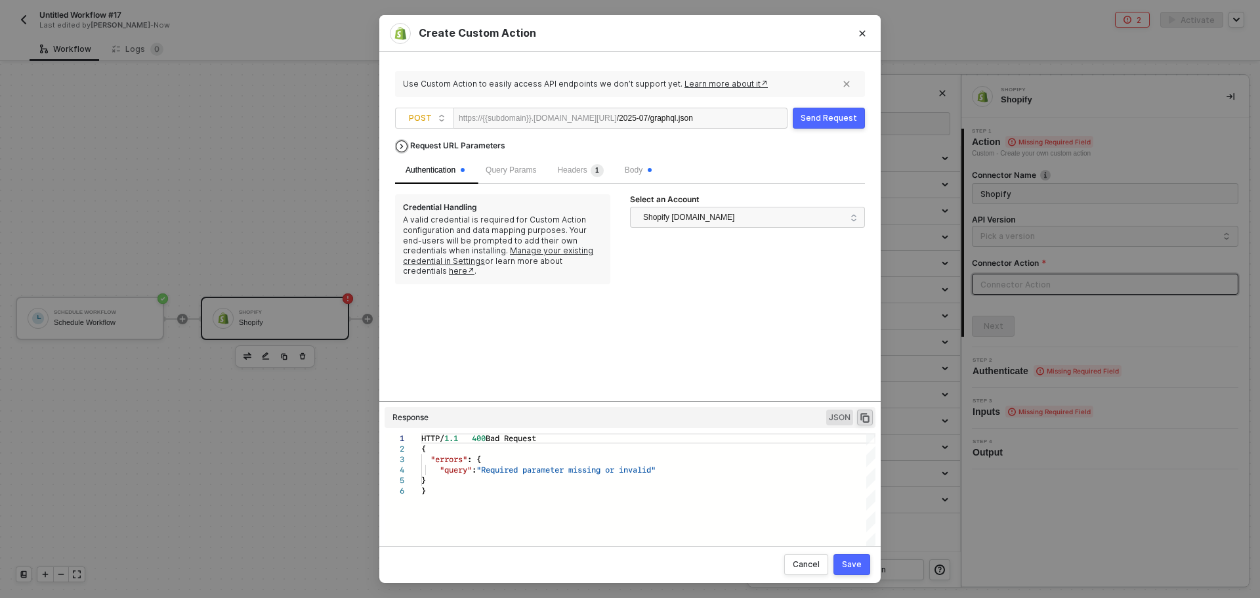
click at [432, 148] on div "Request URL Parameters" at bounding box center [457, 146] width 108 height 24
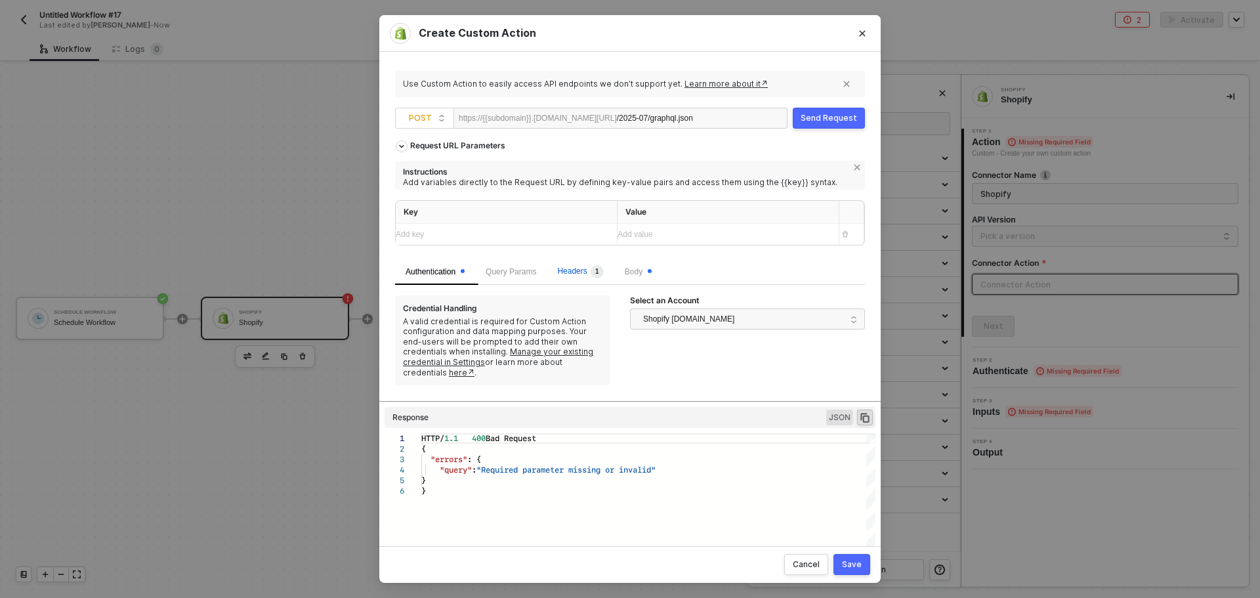
click at [592, 268] on sup "1" at bounding box center [596, 271] width 13 height 13
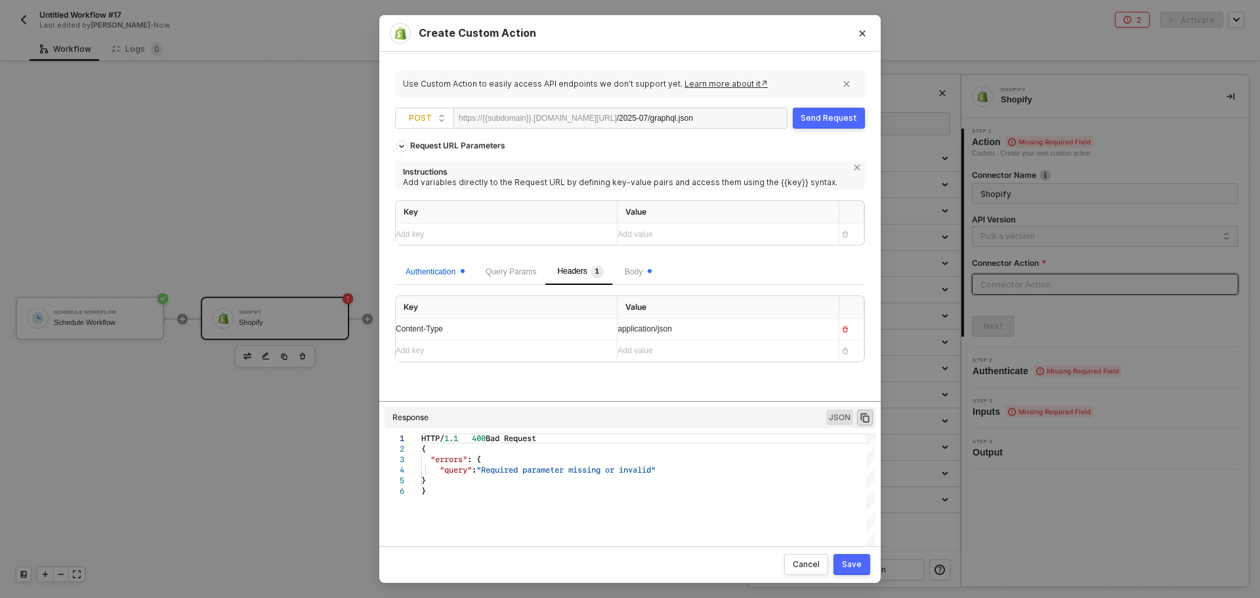
click at [431, 271] on div "Authentication" at bounding box center [434, 272] width 59 height 12
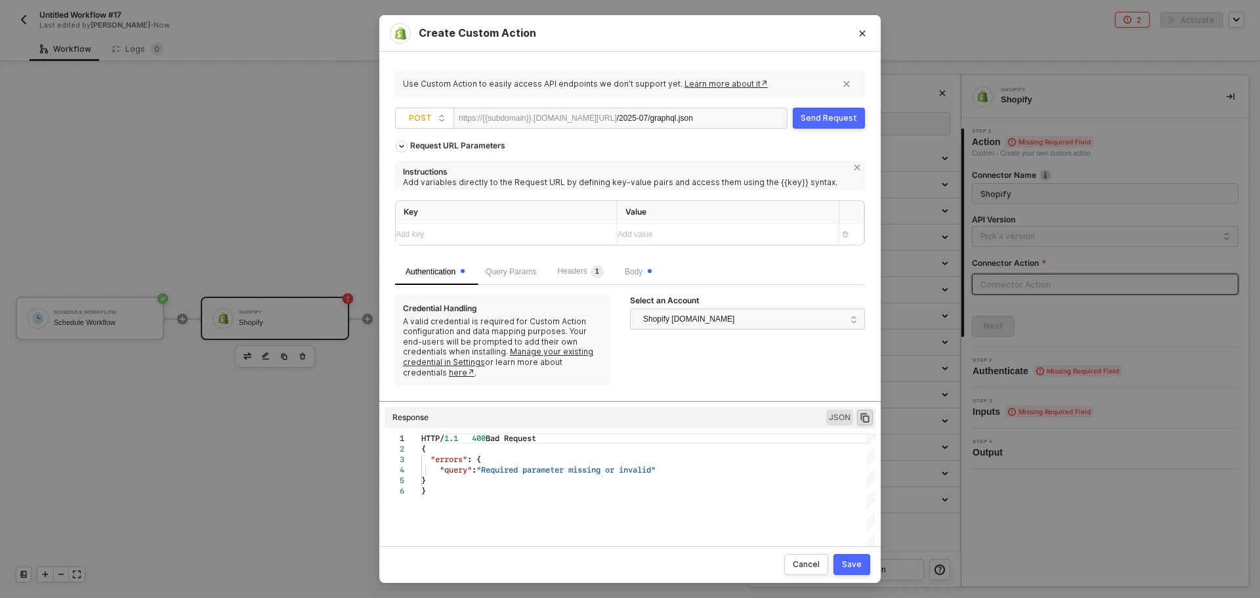
click at [512, 281] on div "Query Params" at bounding box center [511, 271] width 72 height 26
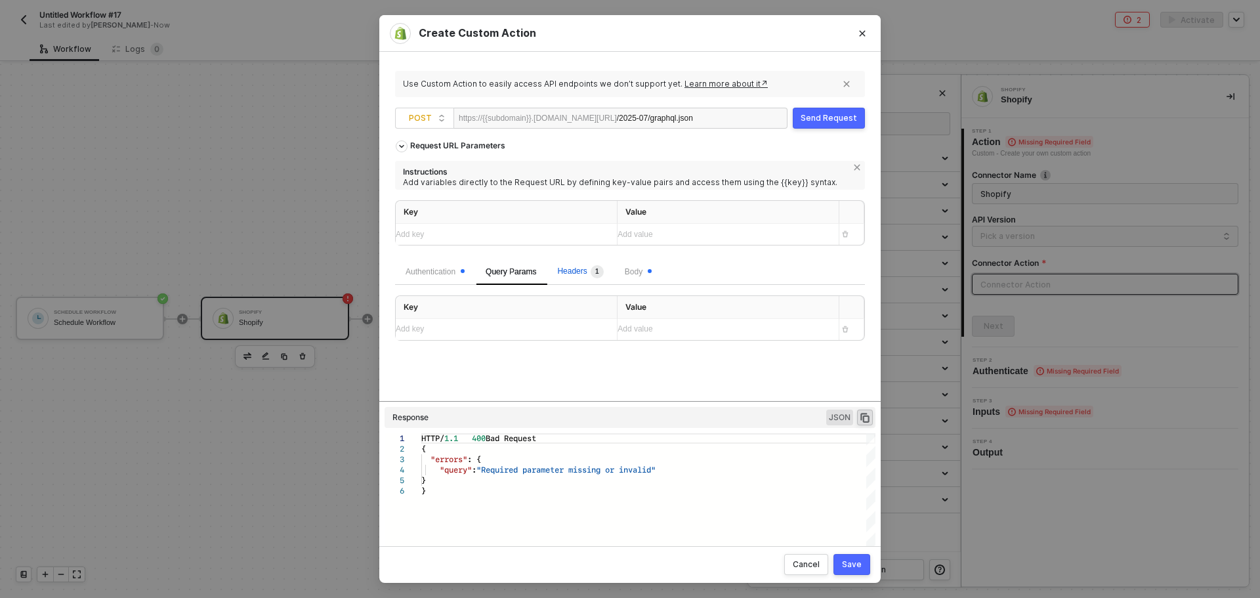
click at [571, 274] on span "Headers 1" at bounding box center [580, 270] width 46 height 9
click at [630, 273] on span "Body" at bounding box center [638, 271] width 27 height 9
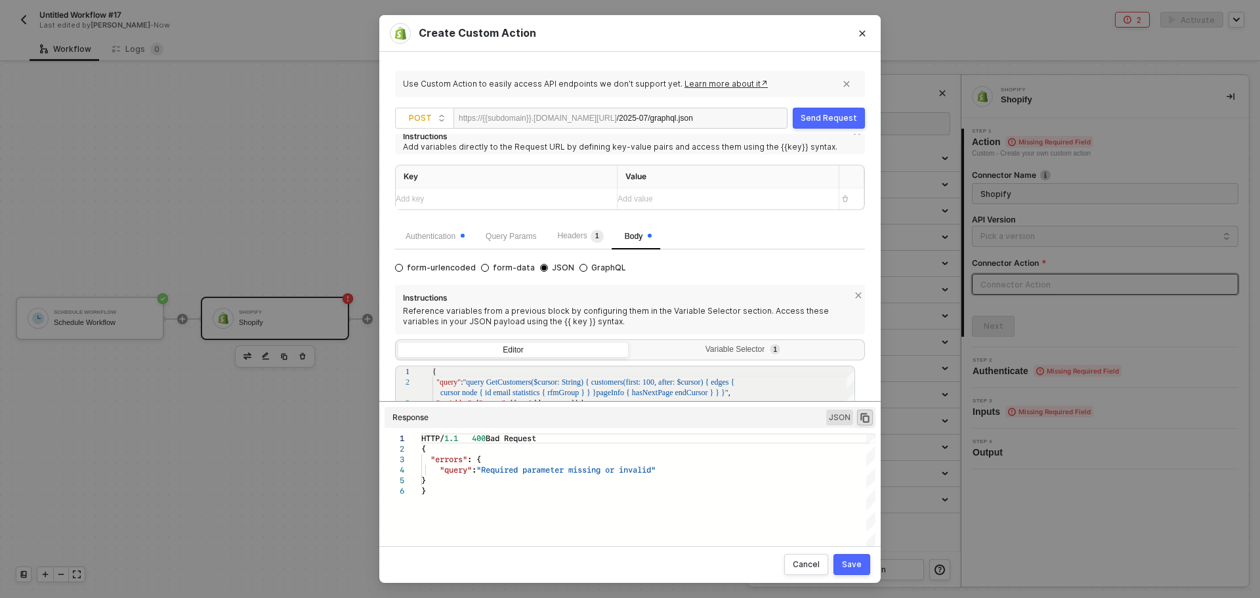
scroll to position [66, 0]
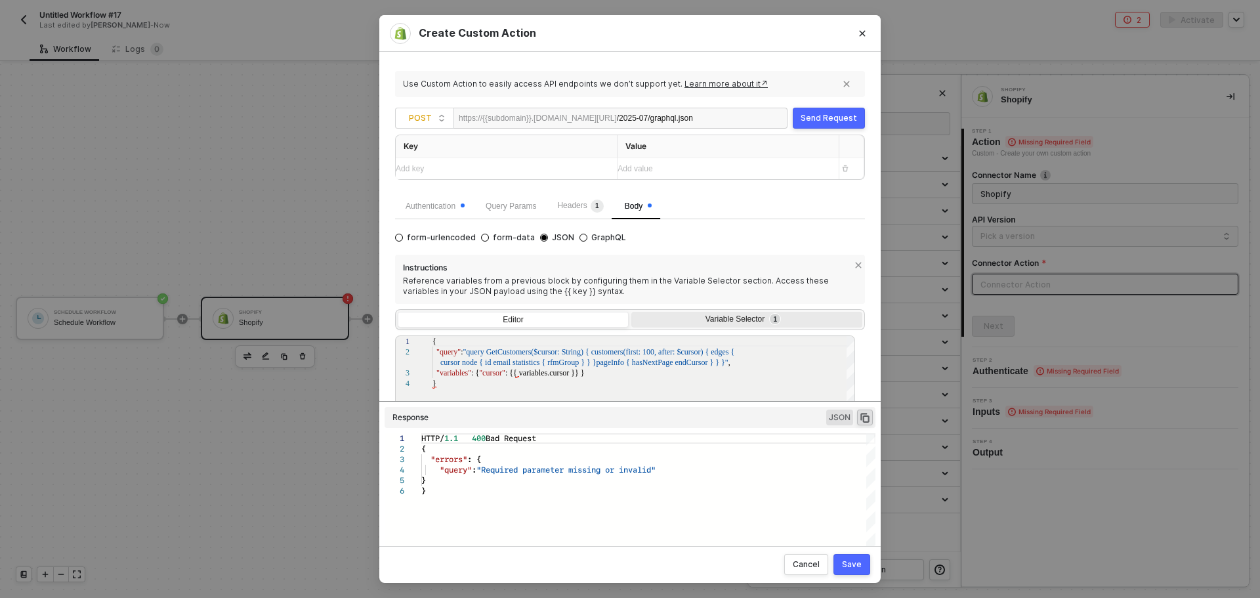
click at [730, 316] on div "Variable Selector 1" at bounding box center [745, 319] width 214 height 10
click at [631, 312] on input "Variable Selector 1" at bounding box center [631, 312] width 0 height 0
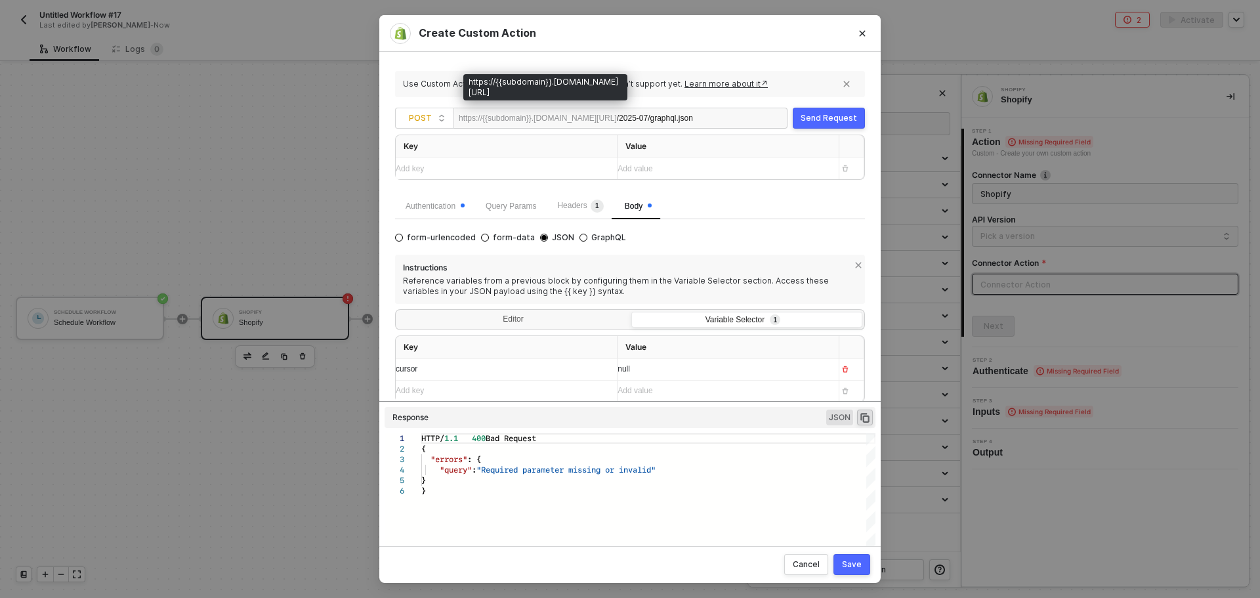
click at [514, 123] on div "https://{{subdomain}}.myshopify.com/admin/api" at bounding box center [538, 118] width 158 height 20
click at [515, 119] on div "https://{{subdomain}}.myshopify.com/admin/api" at bounding box center [538, 118] width 158 height 20
click at [434, 201] on div "Authentication" at bounding box center [434, 206] width 59 height 12
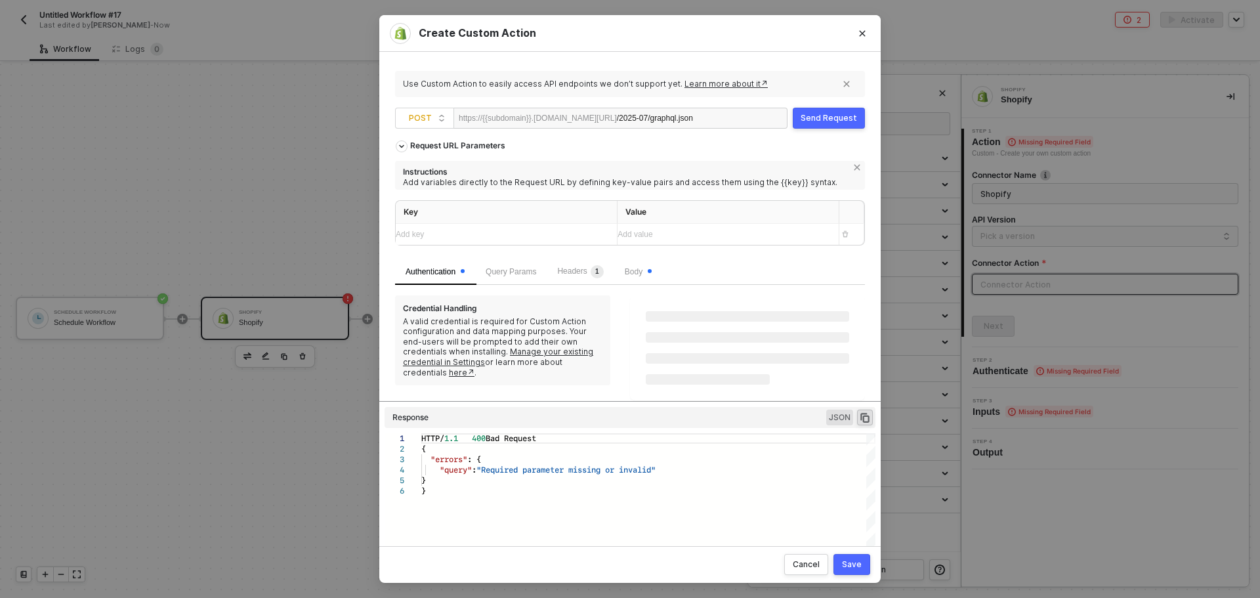
scroll to position [0, 0]
click at [474, 119] on div "https://{{subdomain}}.myshopify.com/admin/api" at bounding box center [538, 118] width 158 height 20
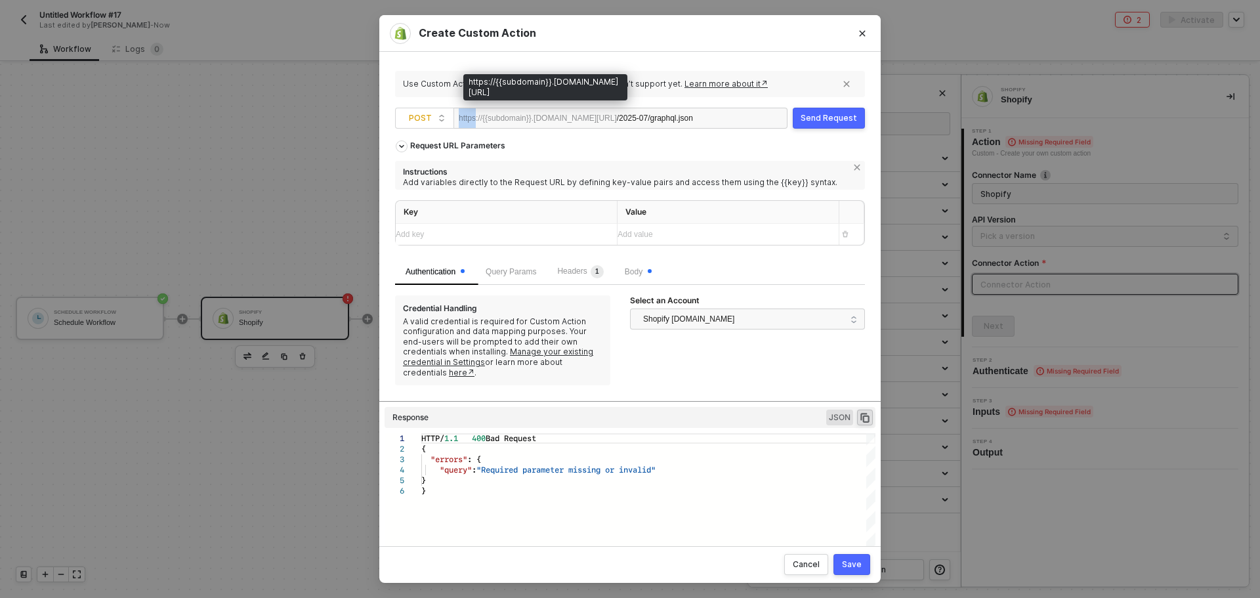
click at [474, 119] on div "https://{{subdomain}}.myshopify.com/admin/api" at bounding box center [538, 118] width 158 height 20
click at [480, 121] on div "https://{{subdomain}}.myshopify.com/admin/api" at bounding box center [538, 118] width 158 height 20
click at [492, 125] on div "https://{{subdomain}}.myshopify.com/admin/api" at bounding box center [538, 118] width 158 height 20
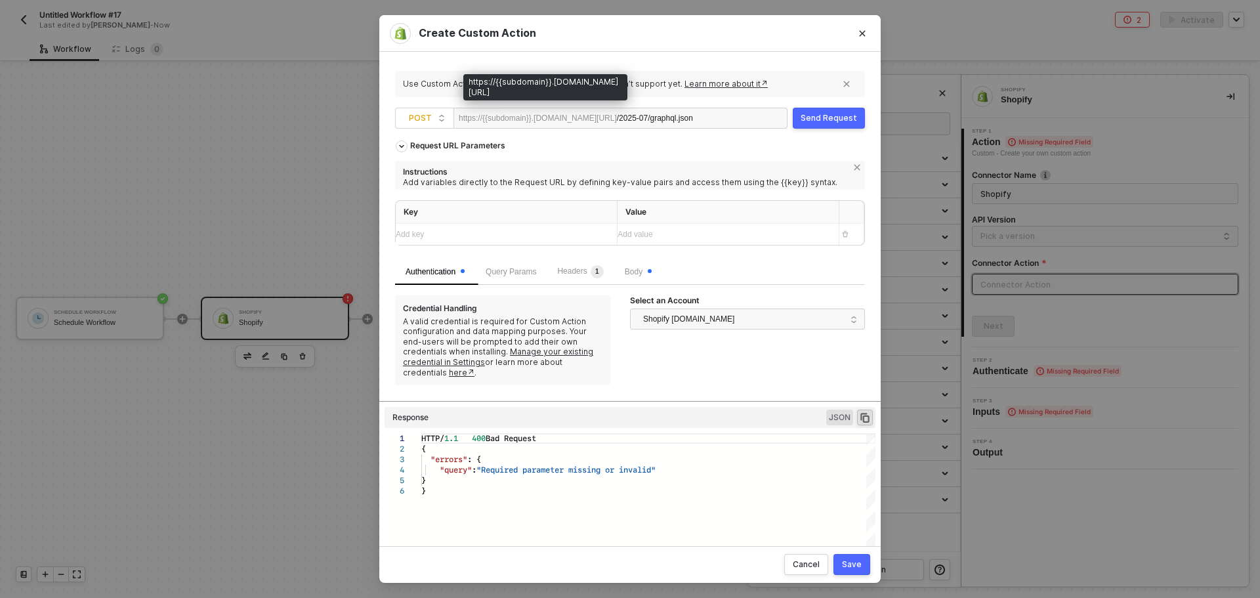
click at [496, 119] on div "https://{{subdomain}}.myshopify.com/admin/api" at bounding box center [538, 118] width 158 height 20
click at [498, 119] on div "https://{{subdomain}}.myshopify.com/admin/api" at bounding box center [538, 118] width 158 height 20
click at [582, 266] on span "Headers 1" at bounding box center [580, 270] width 46 height 9
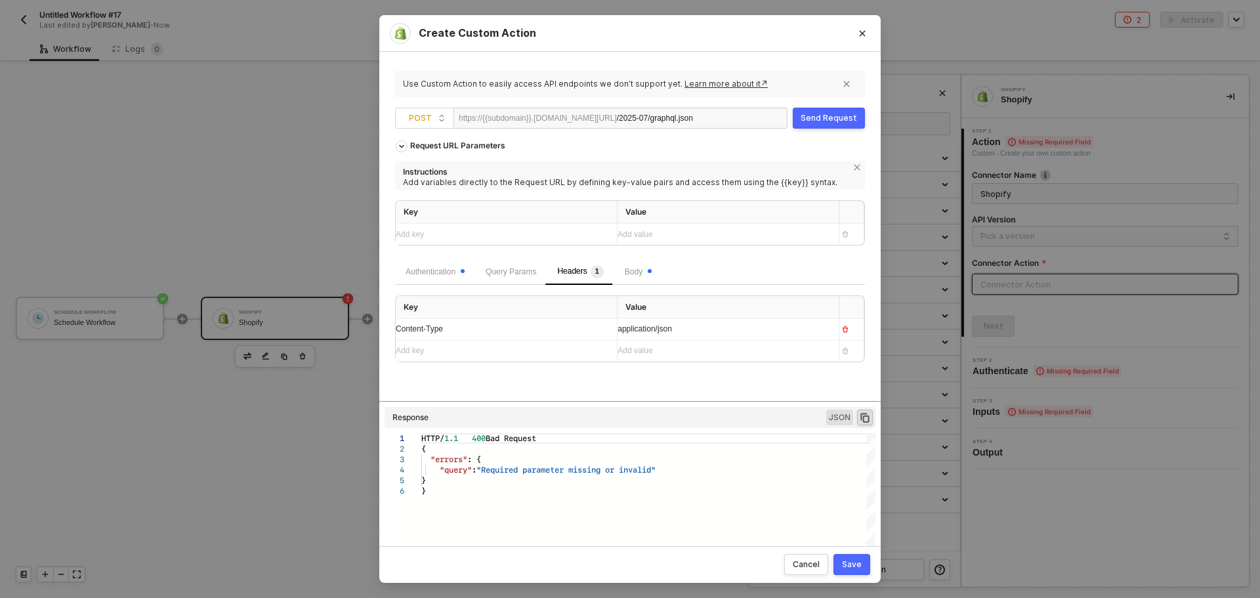
click at [565, 329] on div "Content-Type" at bounding box center [501, 329] width 211 height 12
click at [454, 230] on div "Add key ﻿" at bounding box center [494, 234] width 197 height 12
click at [652, 234] on div "Add value ﻿" at bounding box center [722, 234] width 211 height 12
click at [419, 292] on div "Authentication" at bounding box center [434, 293] width 59 height 12
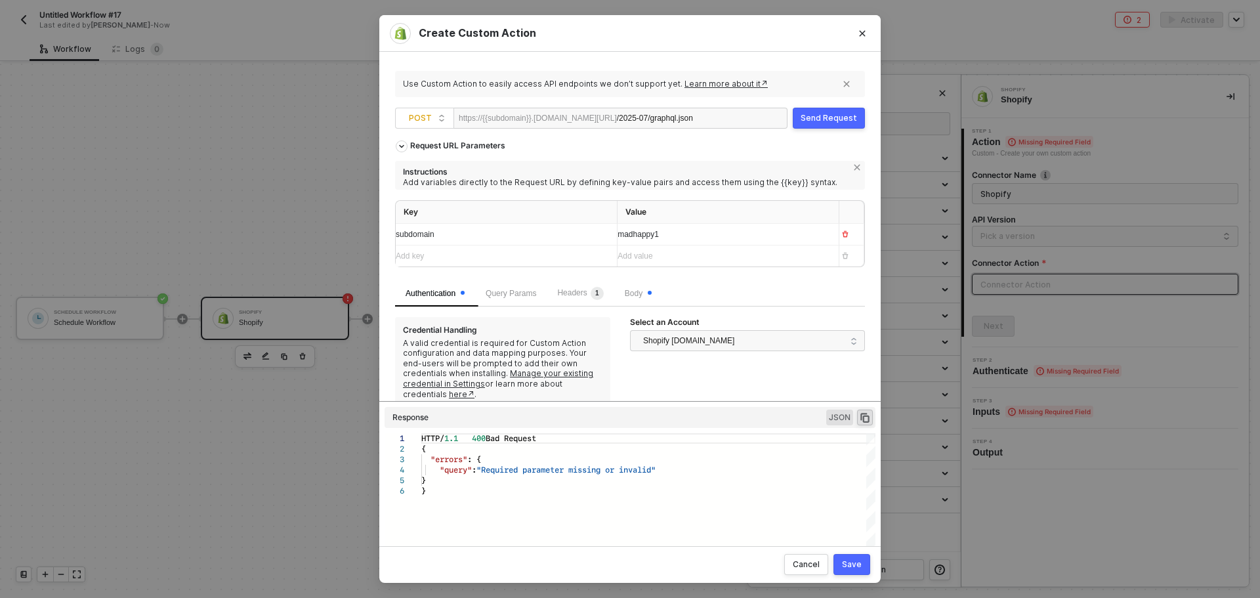
click at [553, 291] on div "Headers 1" at bounding box center [579, 293] width 67 height 26
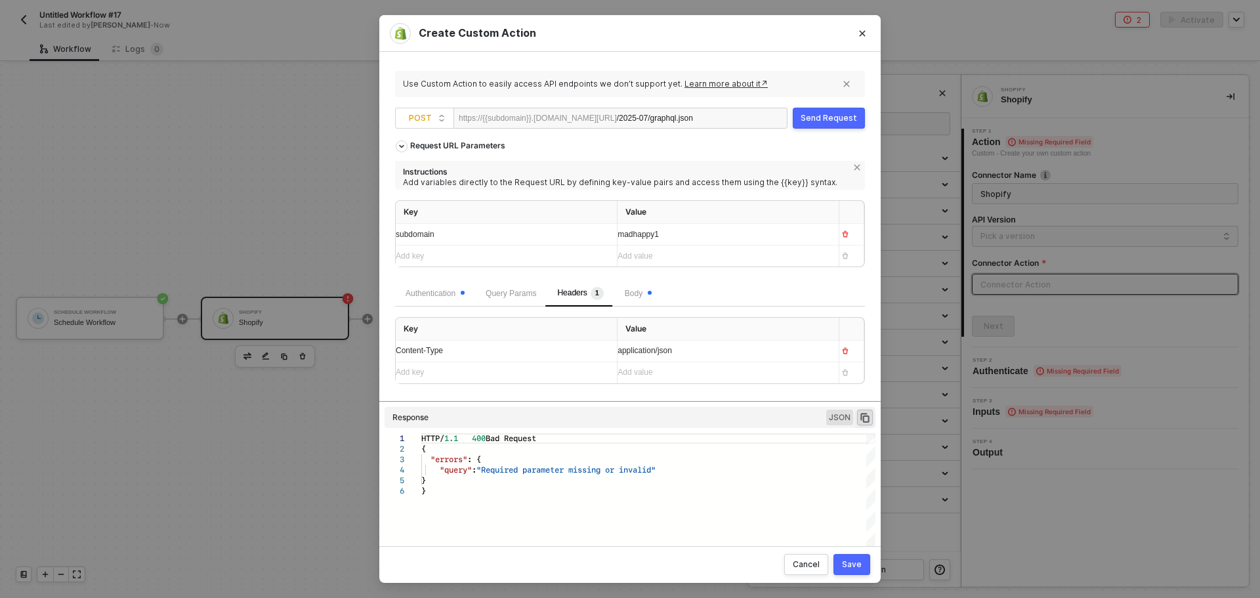
click at [541, 354] on div "Content-Type" at bounding box center [494, 350] width 197 height 12
click at [686, 354] on div "application/json" at bounding box center [722, 350] width 211 height 12
click at [639, 295] on span "Body" at bounding box center [638, 293] width 27 height 9
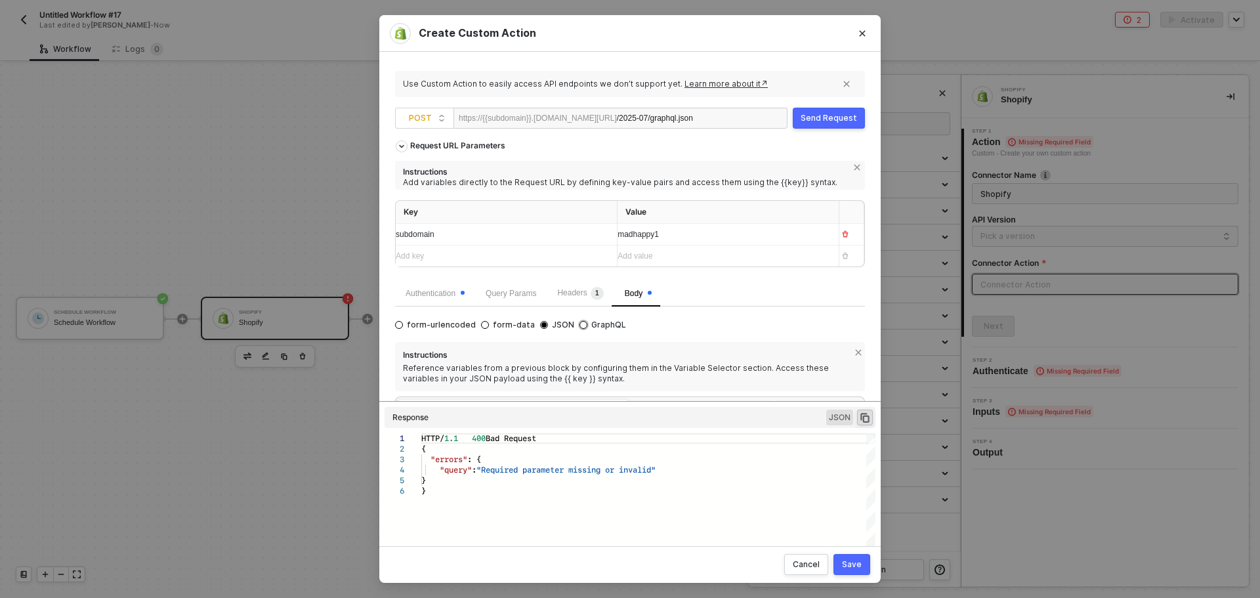
click at [579, 326] on input "GraphQL" at bounding box center [583, 325] width 8 height 8
radio input "true"
radio input "false"
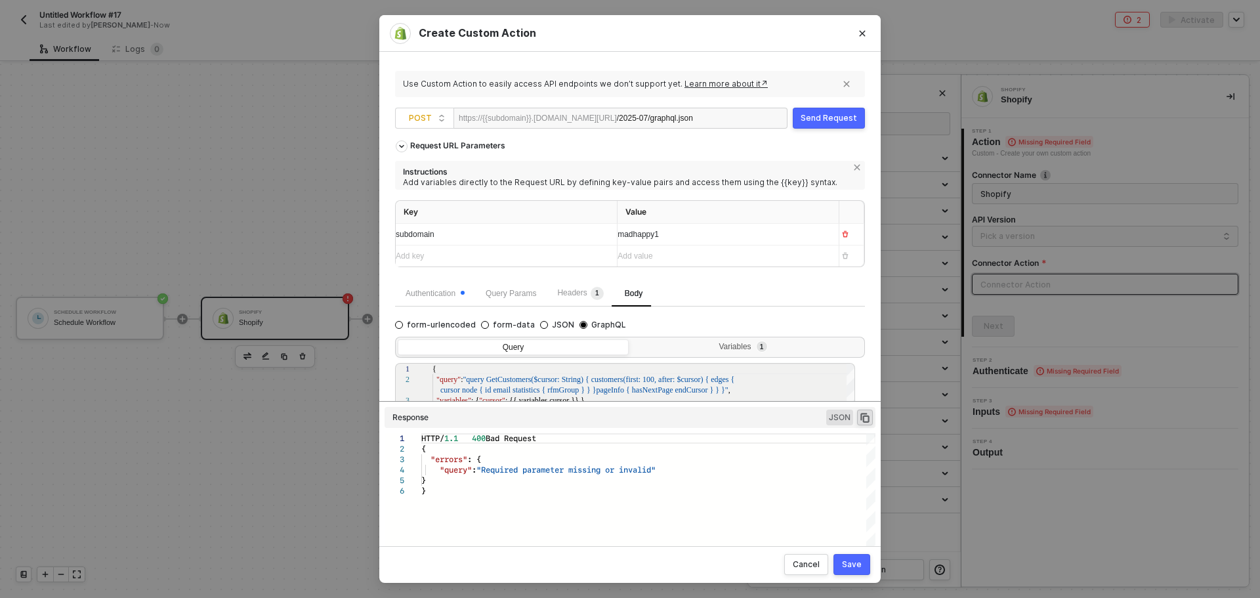
click at [807, 121] on div "Send Request" at bounding box center [828, 118] width 56 height 10
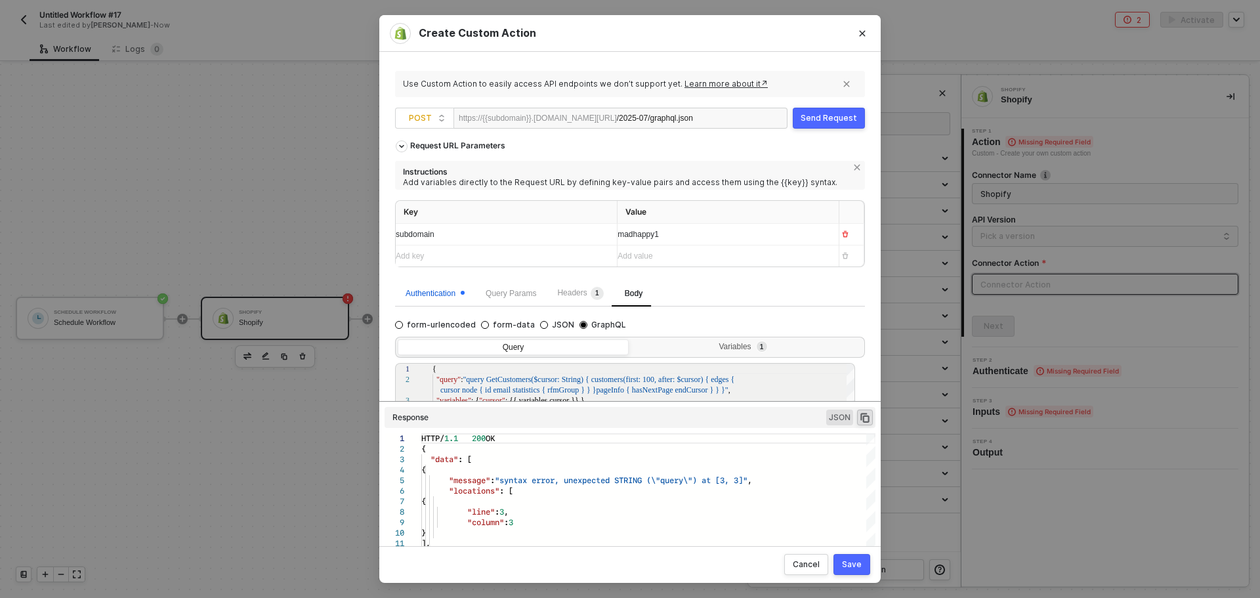
click at [406, 287] on div "Authentication" at bounding box center [434, 293] width 59 height 12
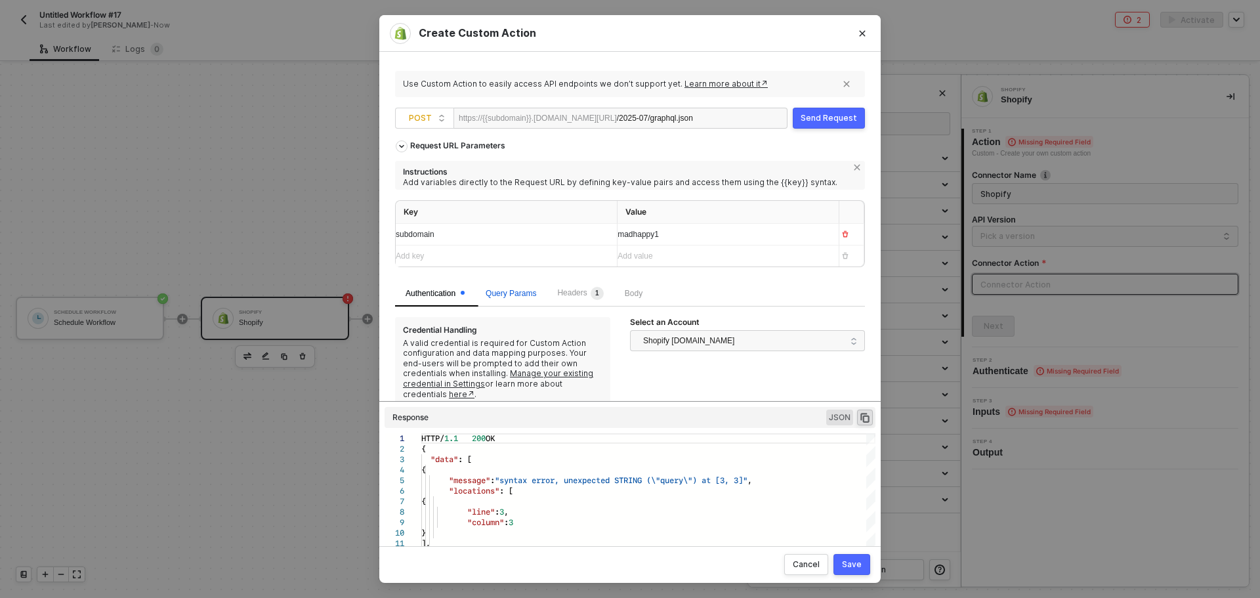
click at [504, 295] on span "Query Params" at bounding box center [510, 293] width 51 height 9
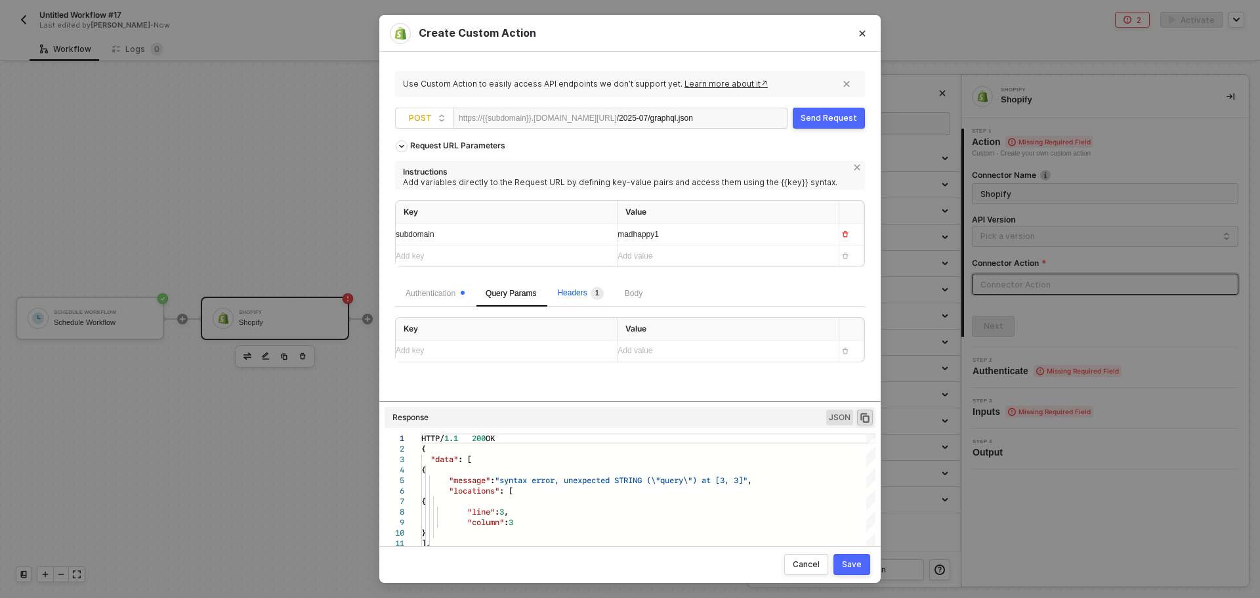
click at [567, 295] on span "Headers 1" at bounding box center [580, 292] width 46 height 9
click at [636, 294] on span "Body" at bounding box center [634, 293] width 18 height 9
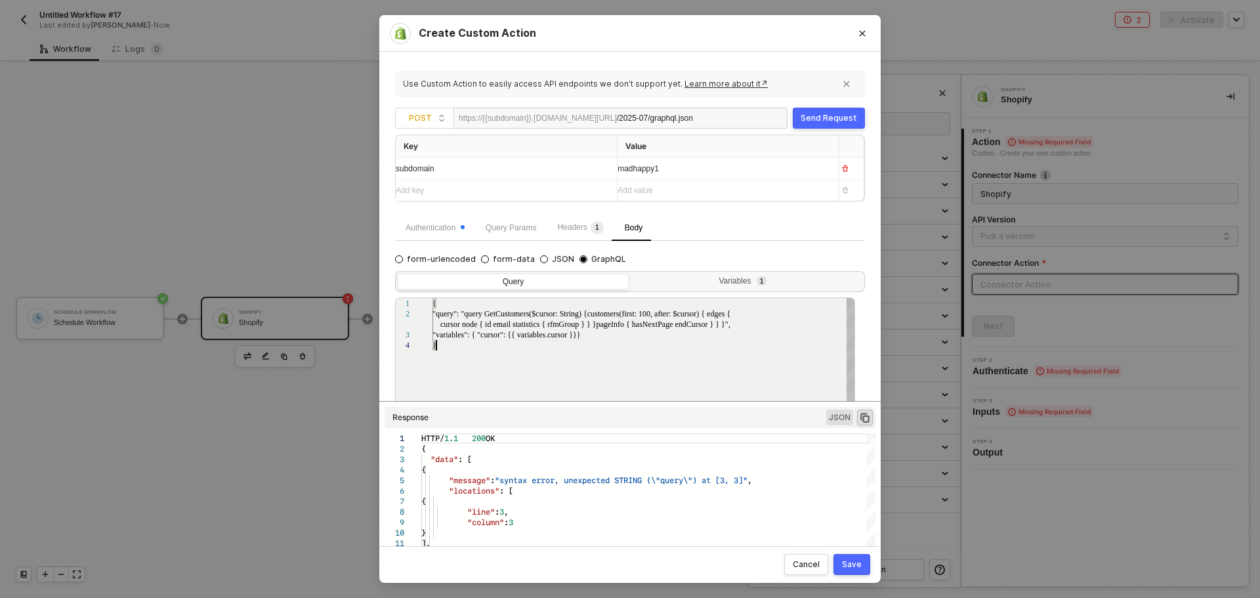
scroll to position [0, 3]
click at [618, 341] on div "}" at bounding box center [643, 345] width 423 height 10
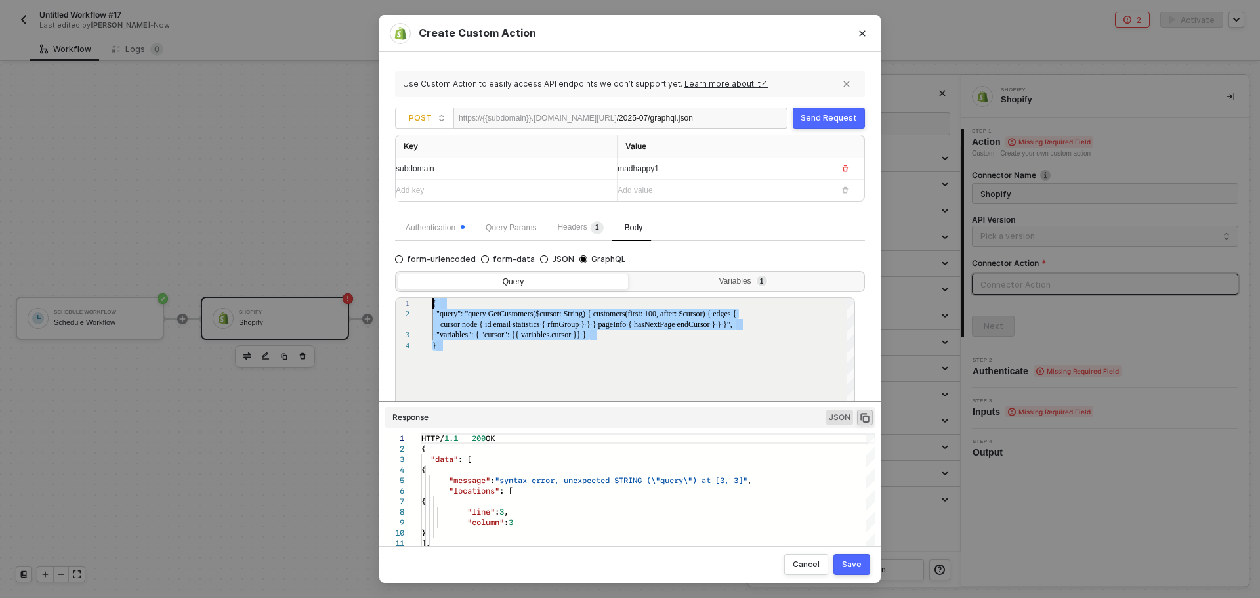
drag, startPoint x: 618, startPoint y: 341, endPoint x: 390, endPoint y: 282, distance: 235.8
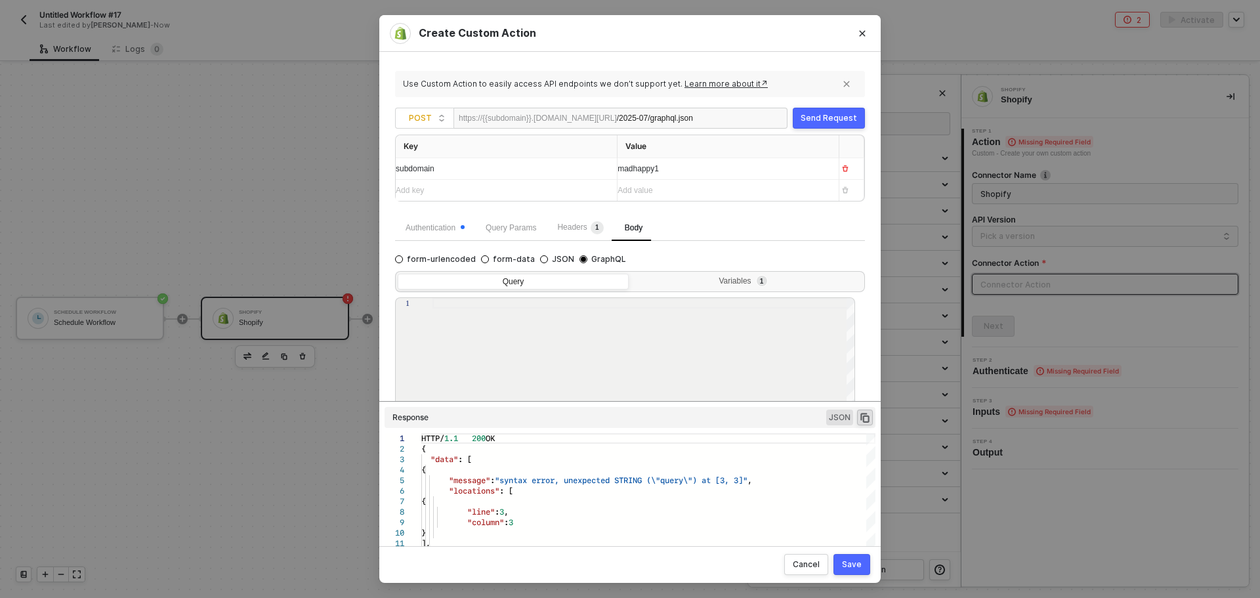
paste textarea "query { shop { name } }"
type textarea "query { shop { name } }"
click at [740, 283] on div "Variables 1" at bounding box center [745, 281] width 214 height 10
click at [631, 274] on input "Variables 1" at bounding box center [631, 274] width 0 height 0
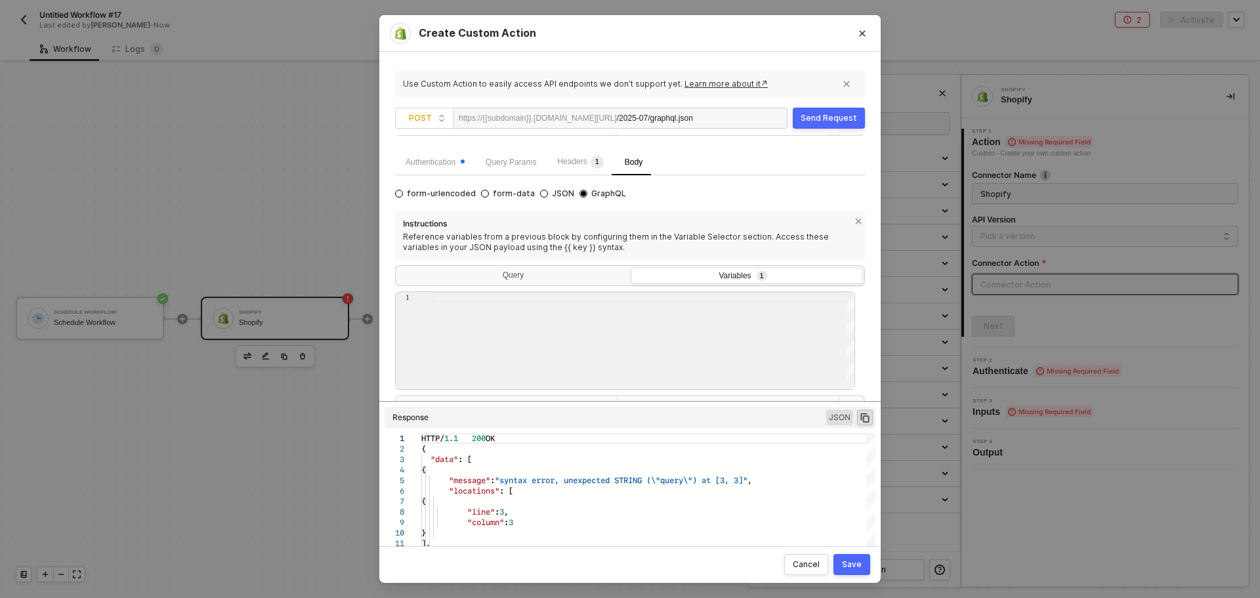
click at [665, 338] on div at bounding box center [643, 341] width 423 height 98
click at [565, 275] on div "Query" at bounding box center [513, 277] width 231 height 18
click at [398, 268] on input "Query" at bounding box center [398, 268] width 0 height 0
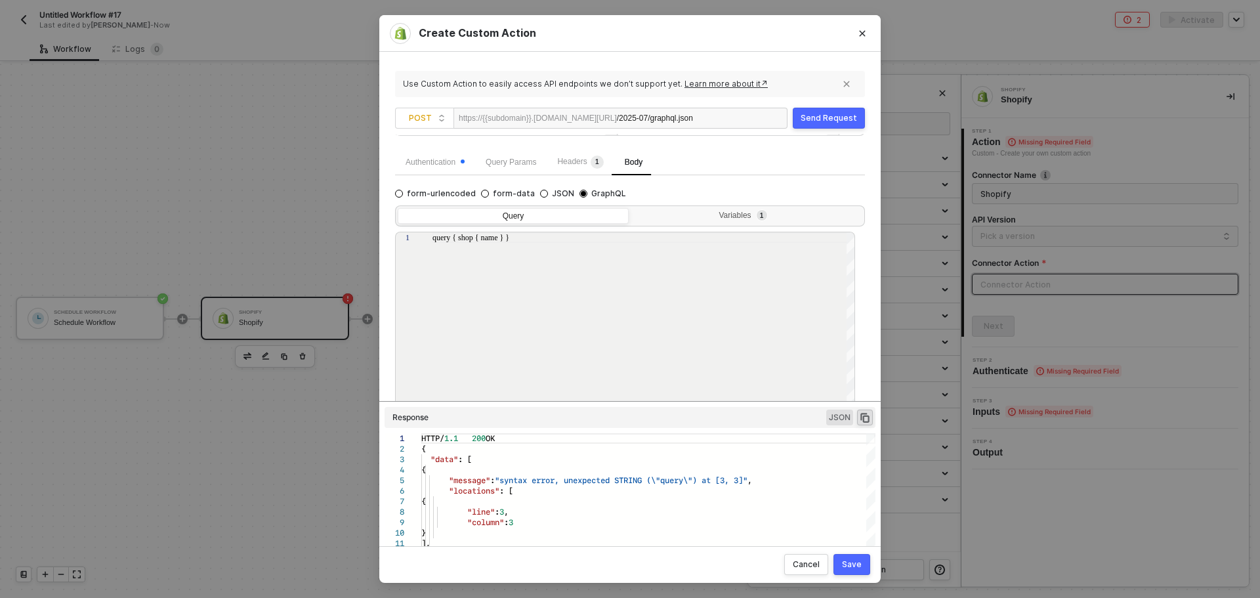
click at [817, 121] on div "Send Request" at bounding box center [828, 118] width 56 height 10
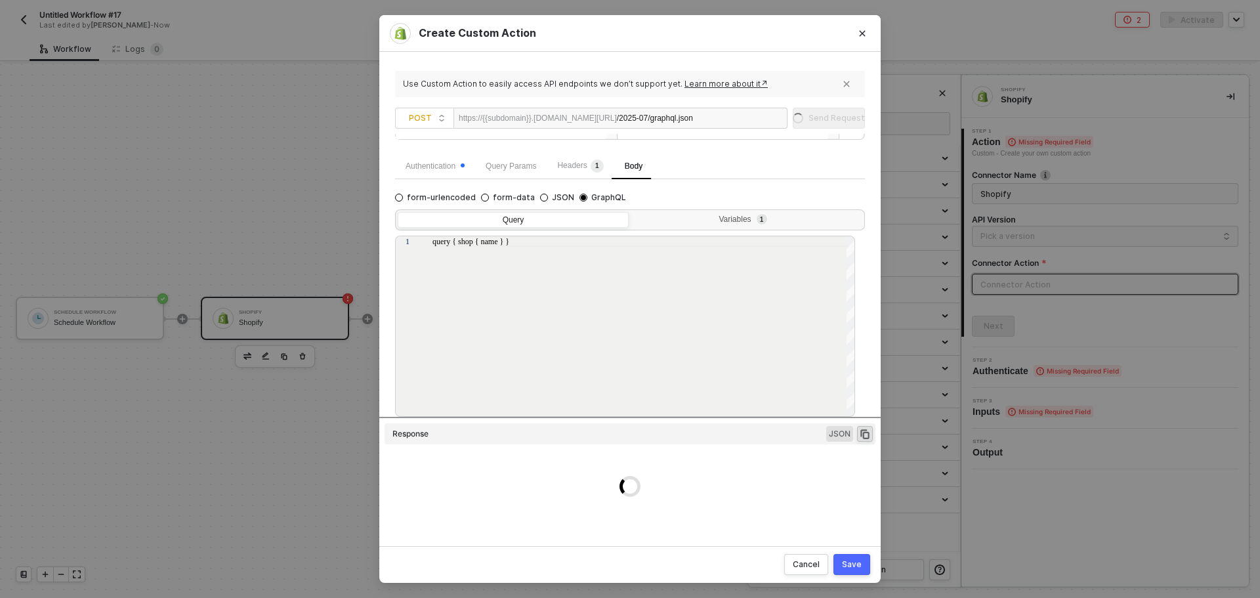
scroll to position [131, 0]
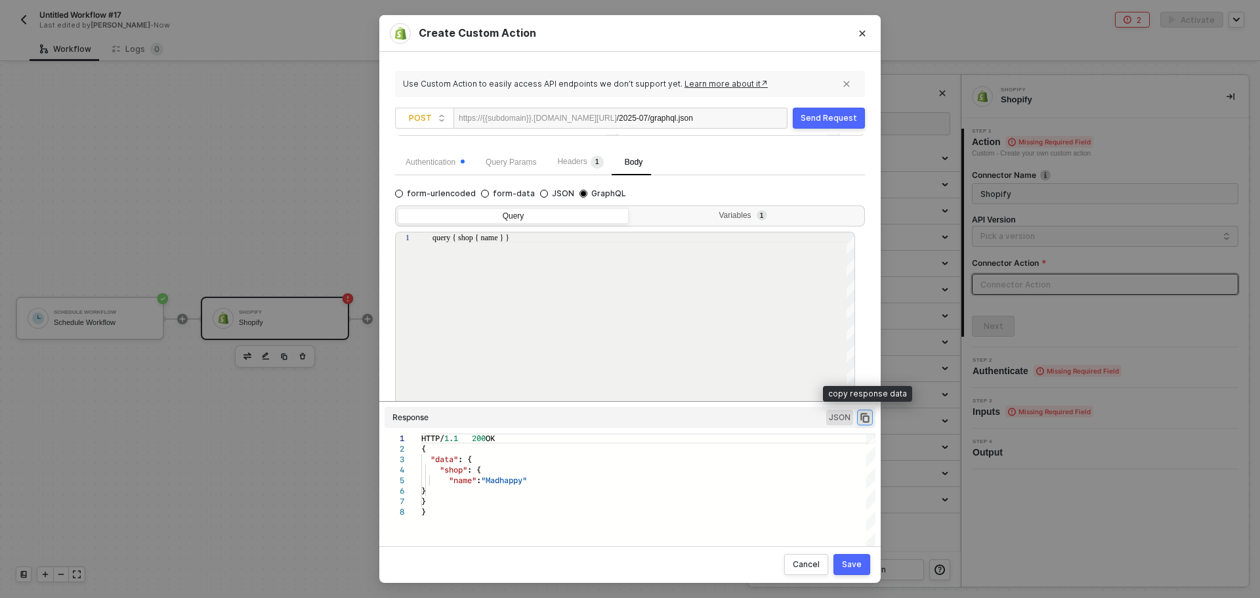
click at [863, 418] on icon "icon-copy-paste" at bounding box center [864, 418] width 9 height 10
click at [569, 235] on div "query { shop { name } }" at bounding box center [643, 237] width 423 height 10
drag, startPoint x: 572, startPoint y: 242, endPoint x: 344, endPoint y: 222, distance: 228.5
paste textarea "GetCustomers { customers(first: 100, after: null) { edges { cursor node { id em…"
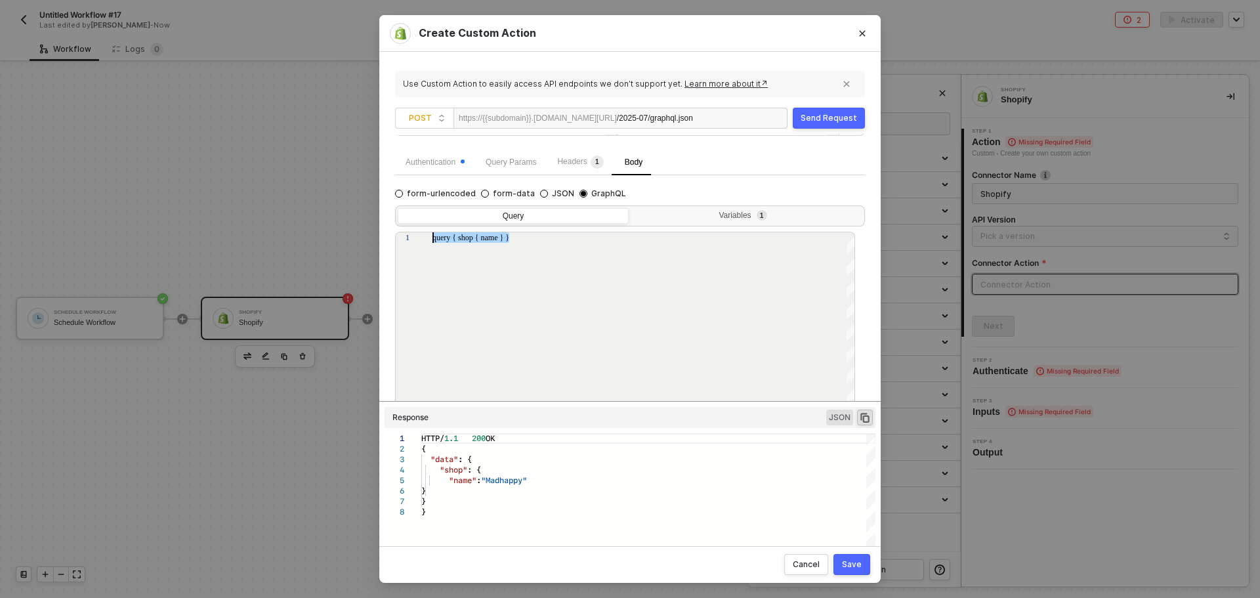
type textarea "query GetCustomers { customers(first: 100, after: null) { edges { cursor node {…"
click at [818, 123] on button "Send Request" at bounding box center [828, 118] width 72 height 21
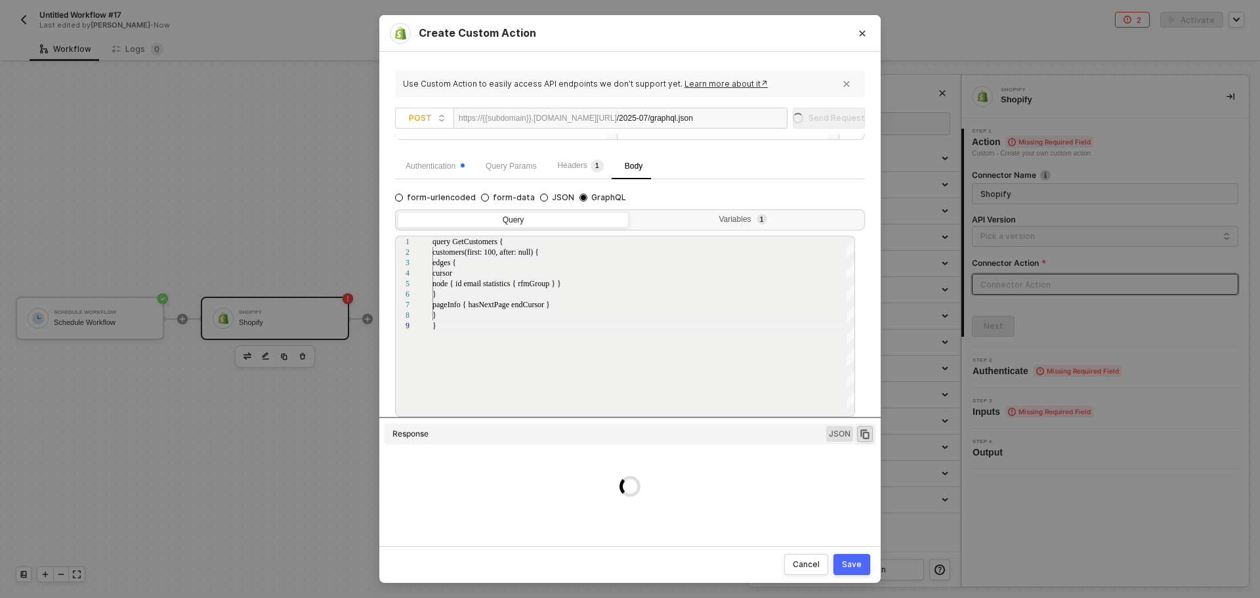
scroll to position [131, 0]
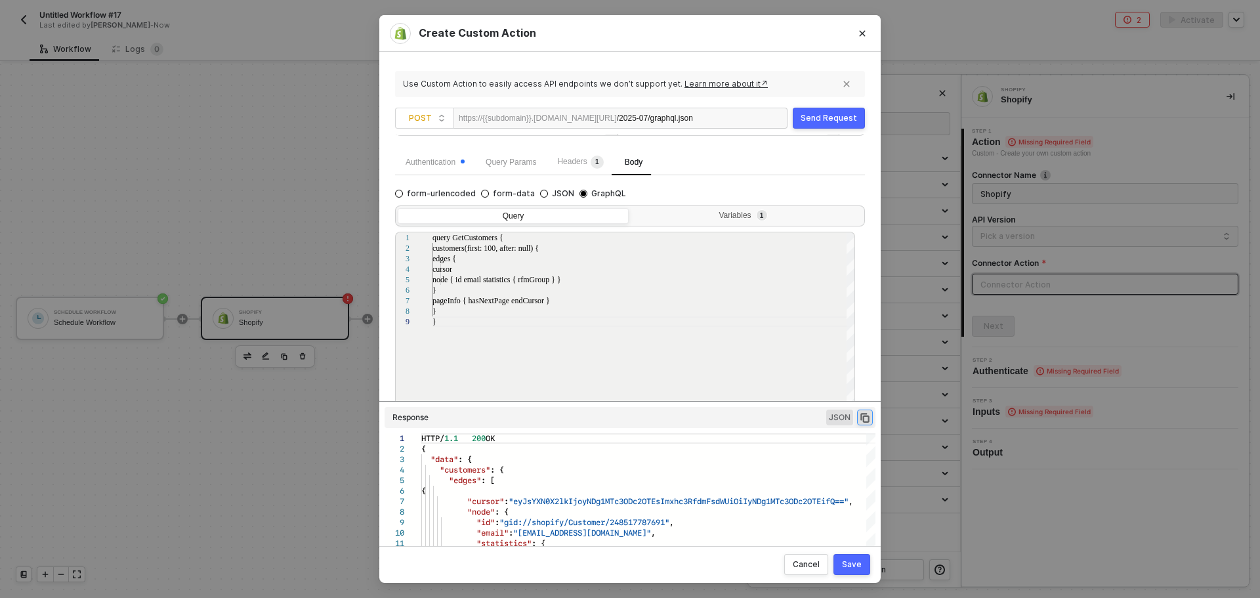
click at [860, 413] on icon "icon-copy-paste" at bounding box center [865, 417] width 12 height 12
click at [737, 216] on div "Variables 1" at bounding box center [745, 216] width 214 height 10
click at [631, 208] on input "Variables 1" at bounding box center [631, 208] width 0 height 0
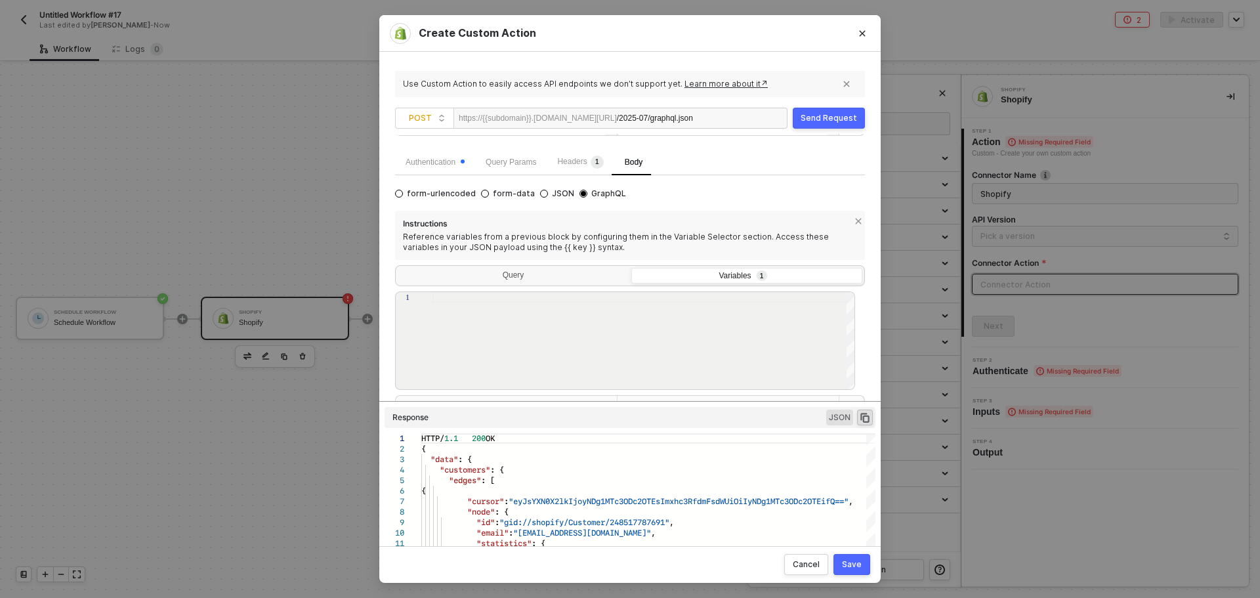
click at [714, 299] on div at bounding box center [643, 297] width 423 height 10
click at [582, 275] on div "Query" at bounding box center [513, 277] width 231 height 18
click at [398, 268] on input "Query" at bounding box center [398, 268] width 0 height 0
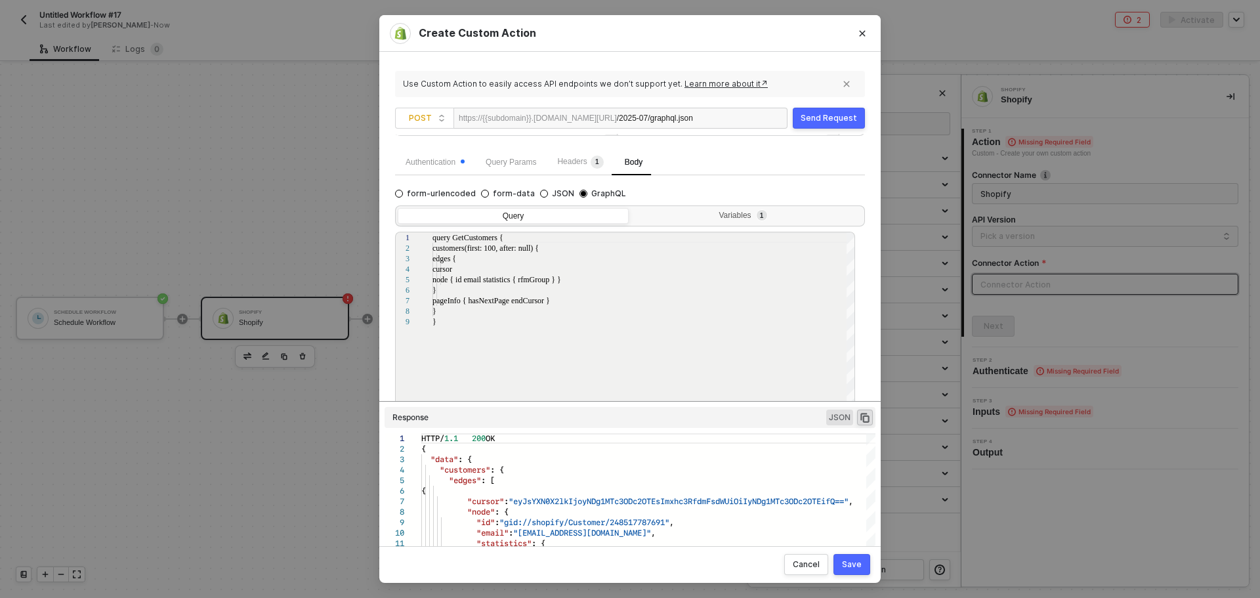
click at [825, 121] on div "Send Request" at bounding box center [828, 118] width 56 height 10
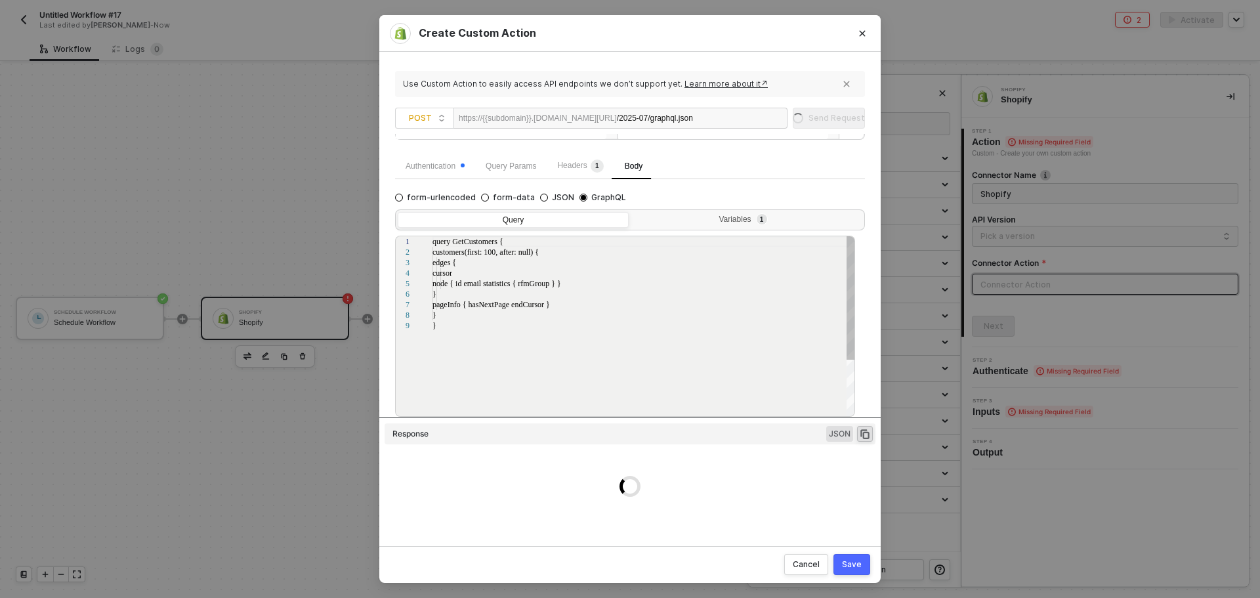
scroll to position [131, 0]
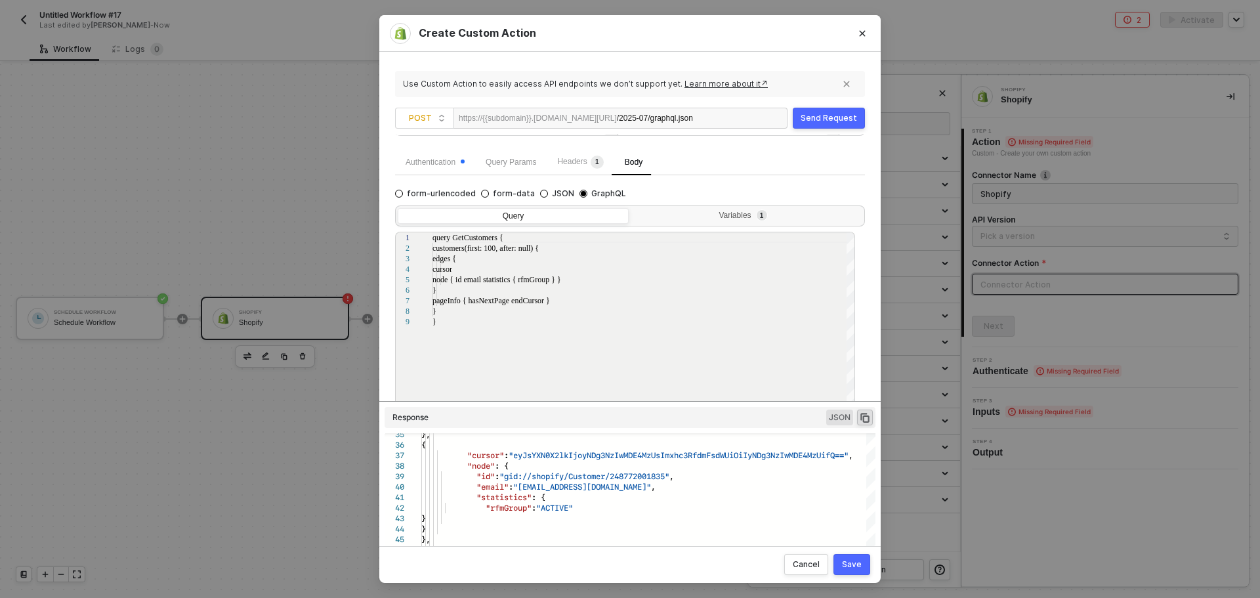
click at [861, 567] on div "Save" at bounding box center [852, 564] width 20 height 10
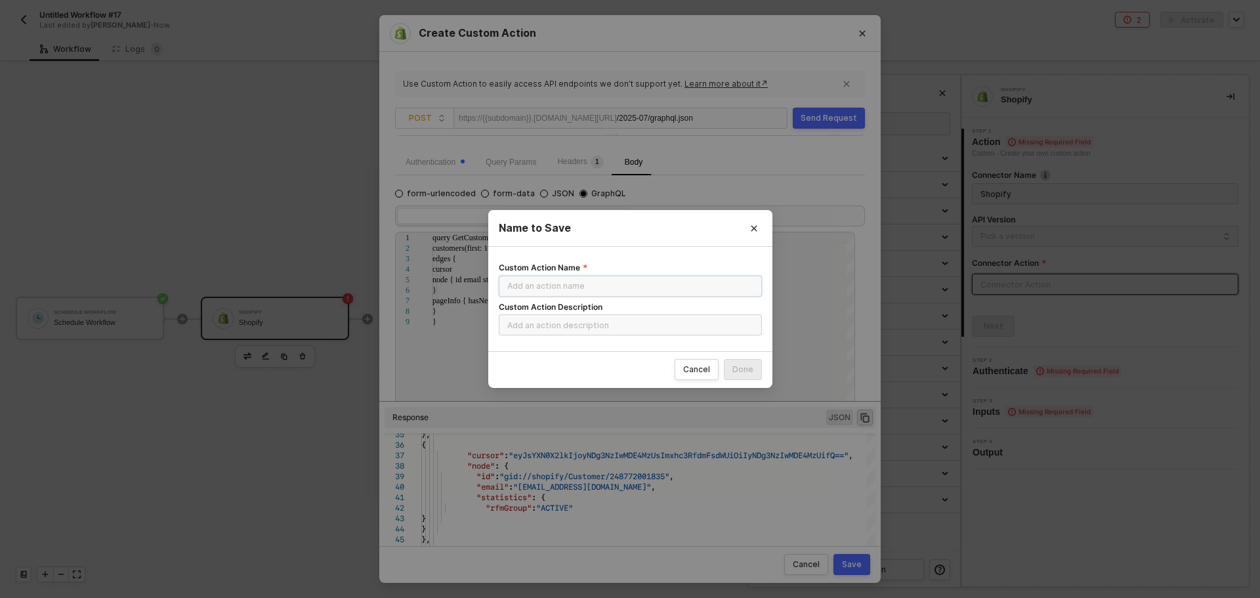
click at [578, 289] on input "Custom Action Name" at bounding box center [630, 286] width 263 height 21
click at [742, 373] on div "Done" at bounding box center [742, 369] width 21 height 10
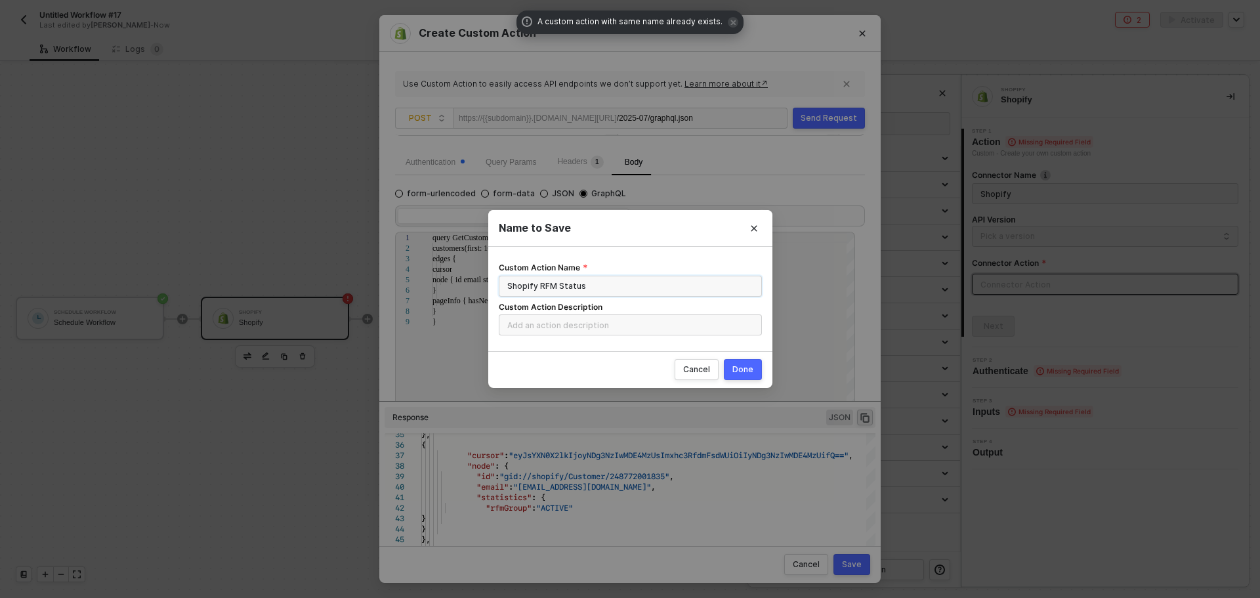
click at [504, 285] on input "Shopify RFM Status" at bounding box center [630, 286] width 263 height 21
type input "Shopify Customer RFM Status"
click at [744, 358] on div "Cancel Done" at bounding box center [630, 369] width 284 height 37
click at [752, 374] on div "Done" at bounding box center [742, 369] width 21 height 10
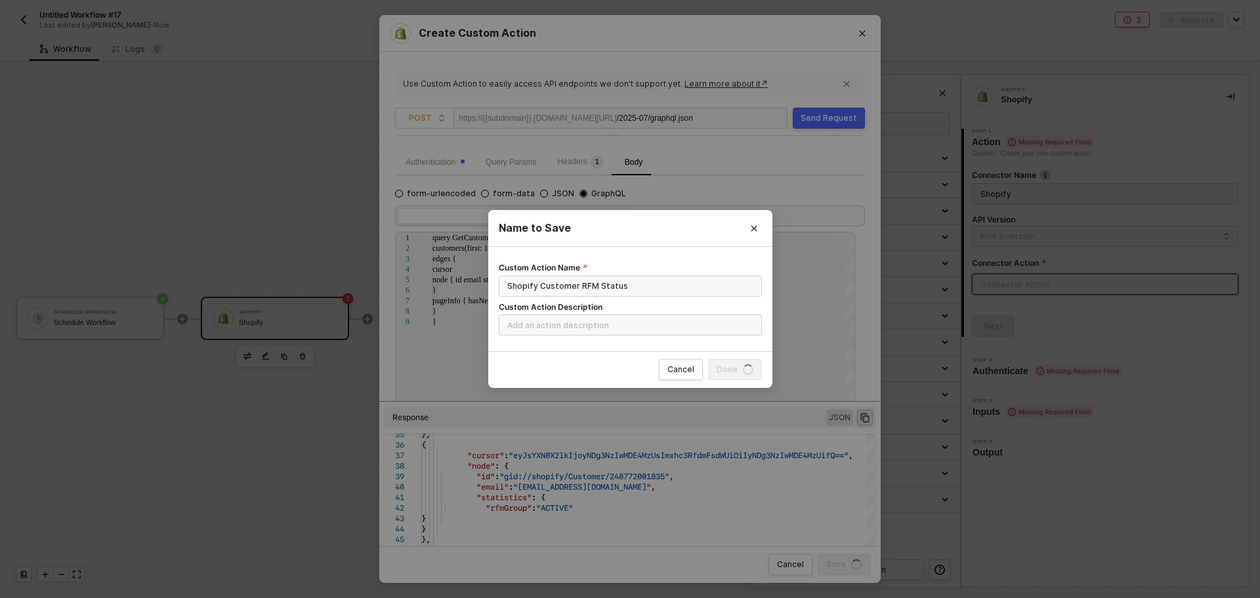
radio input "true"
radio input "false"
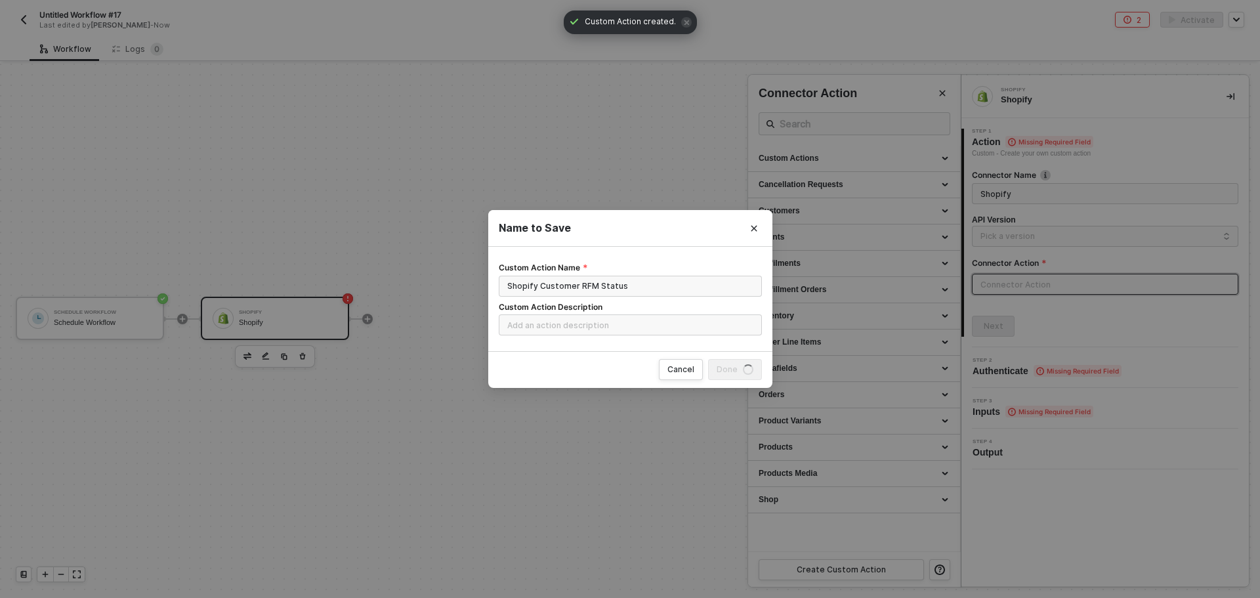
scroll to position [0, 0]
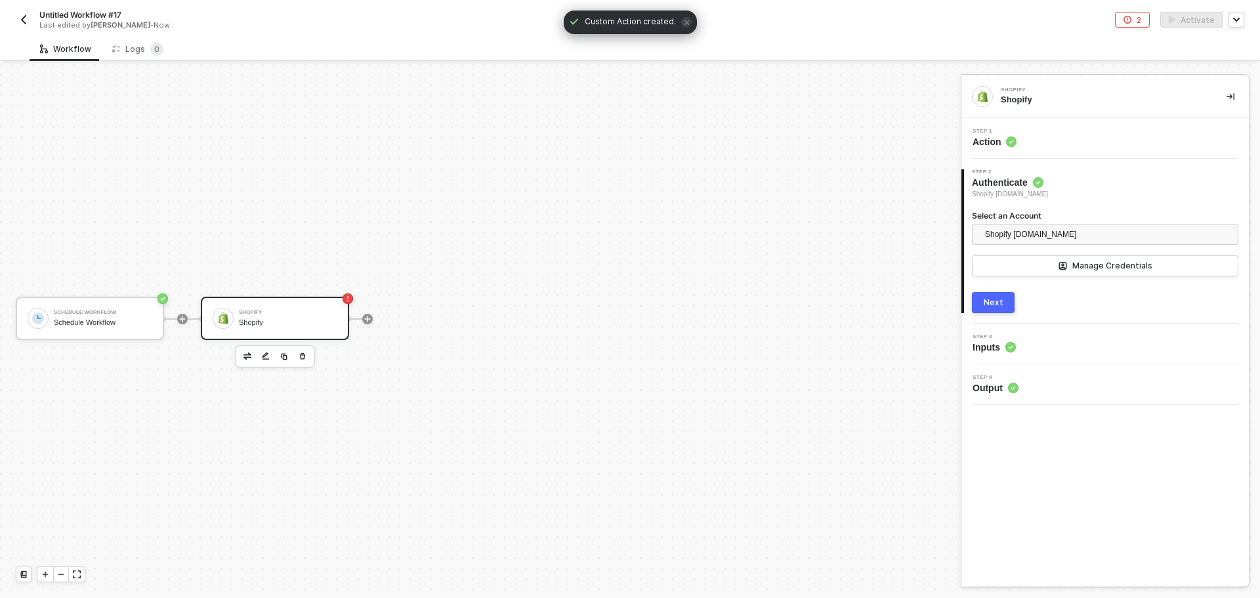
click at [997, 297] on div "Next" at bounding box center [993, 302] width 20 height 10
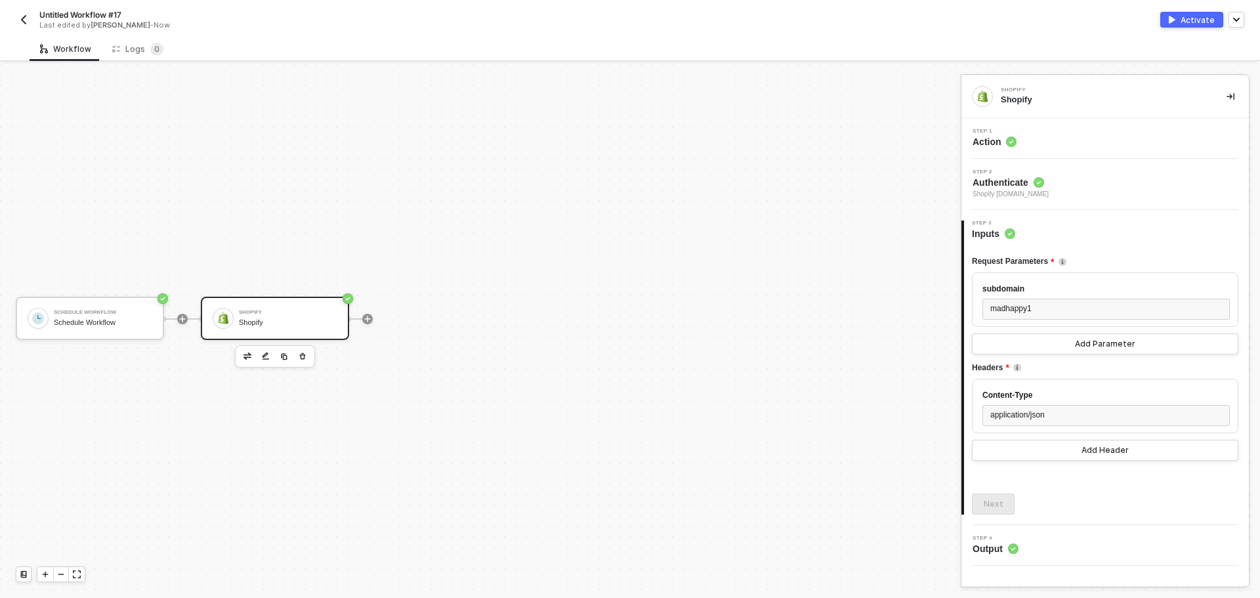
click at [411, 415] on div "Schedule Workflow Schedule Workflow Shopify Shopify" at bounding box center [477, 318] width 954 height 558
click at [182, 317] on icon "icon-play" at bounding box center [183, 319] width 6 height 6
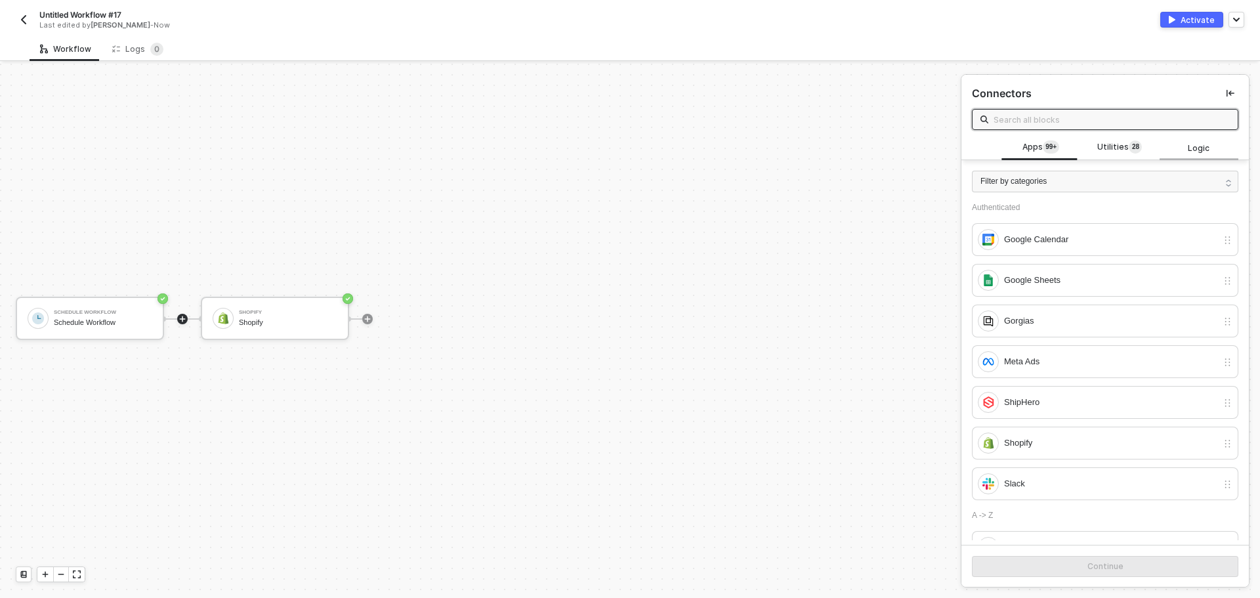
click at [1178, 153] on div "Logic" at bounding box center [1199, 148] width 58 height 12
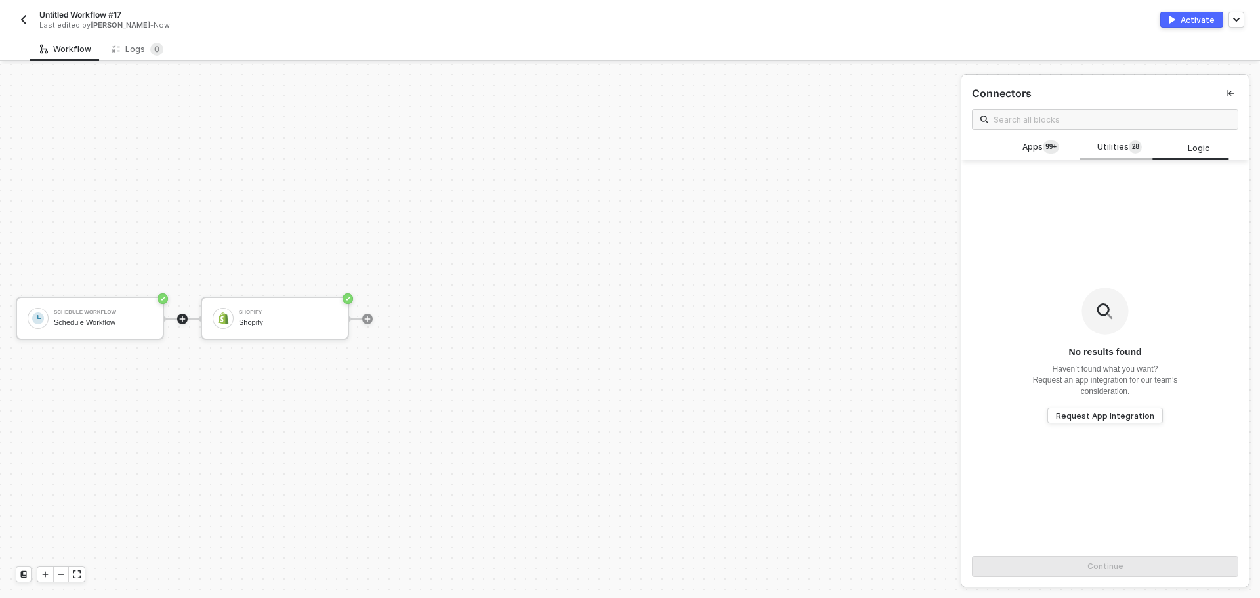
click at [1111, 149] on span "Utilities 2 8" at bounding box center [1119, 147] width 45 height 14
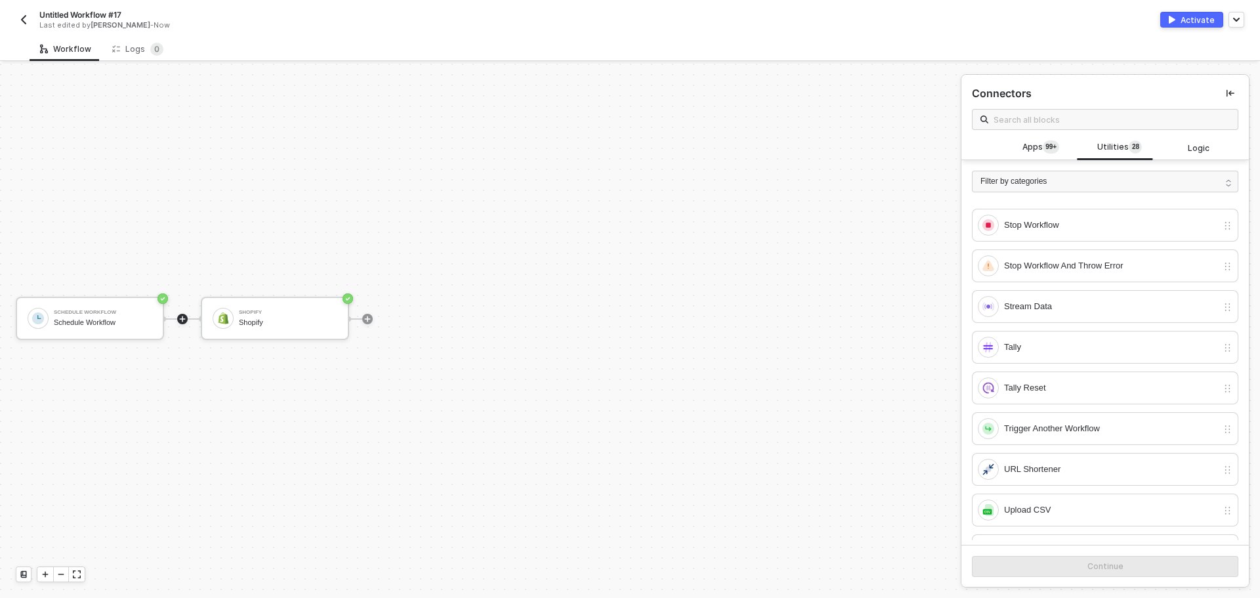
scroll to position [861, 0]
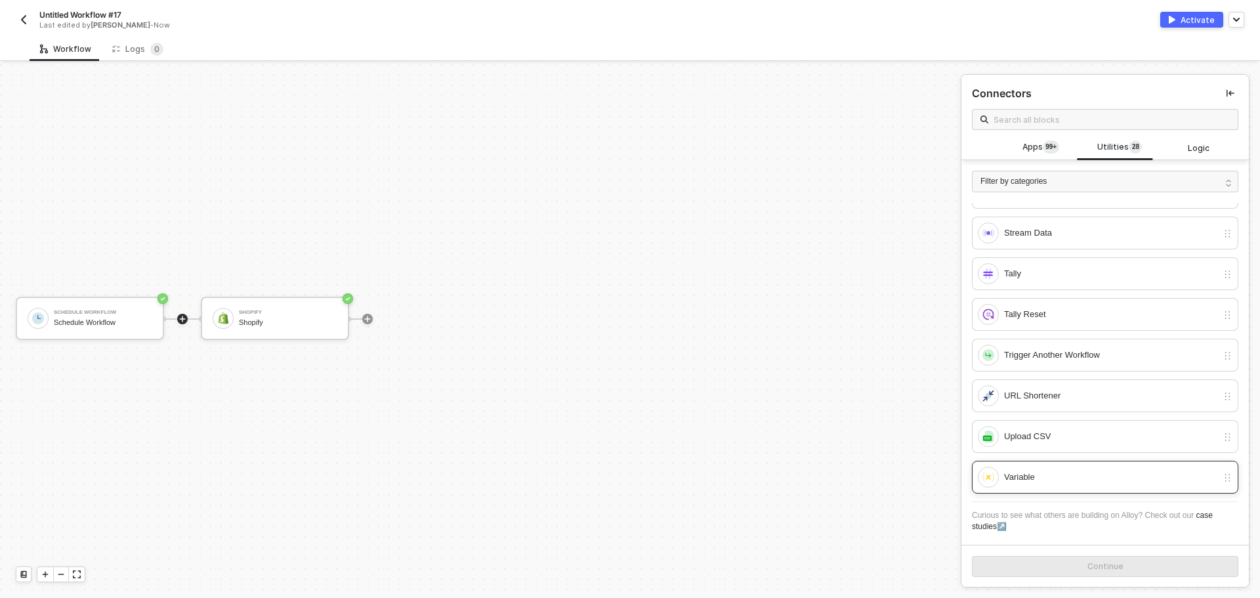
click at [1075, 484] on div "Variable" at bounding box center [1096, 476] width 239 height 21
click at [1087, 571] on div "Continue" at bounding box center [1105, 566] width 36 height 10
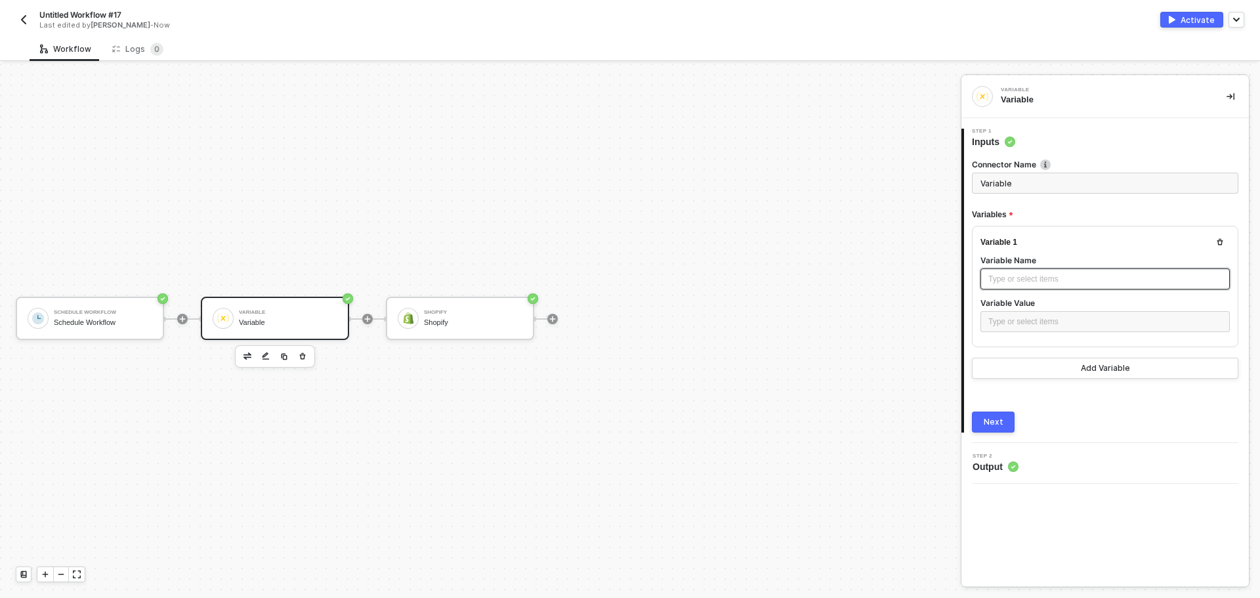
click at [1024, 274] on div "Type or select items ﻿" at bounding box center [1105, 279] width 234 height 12
click at [1047, 319] on div "Type or select items ﻿" at bounding box center [1105, 322] width 234 height 12
drag, startPoint x: 1008, startPoint y: 279, endPoint x: 1037, endPoint y: 280, distance: 29.6
click at [1037, 280] on div "cursornull" at bounding box center [1105, 279] width 234 height 12
click at [1058, 316] on div "Type or select items ﻿" at bounding box center [1105, 322] width 234 height 12
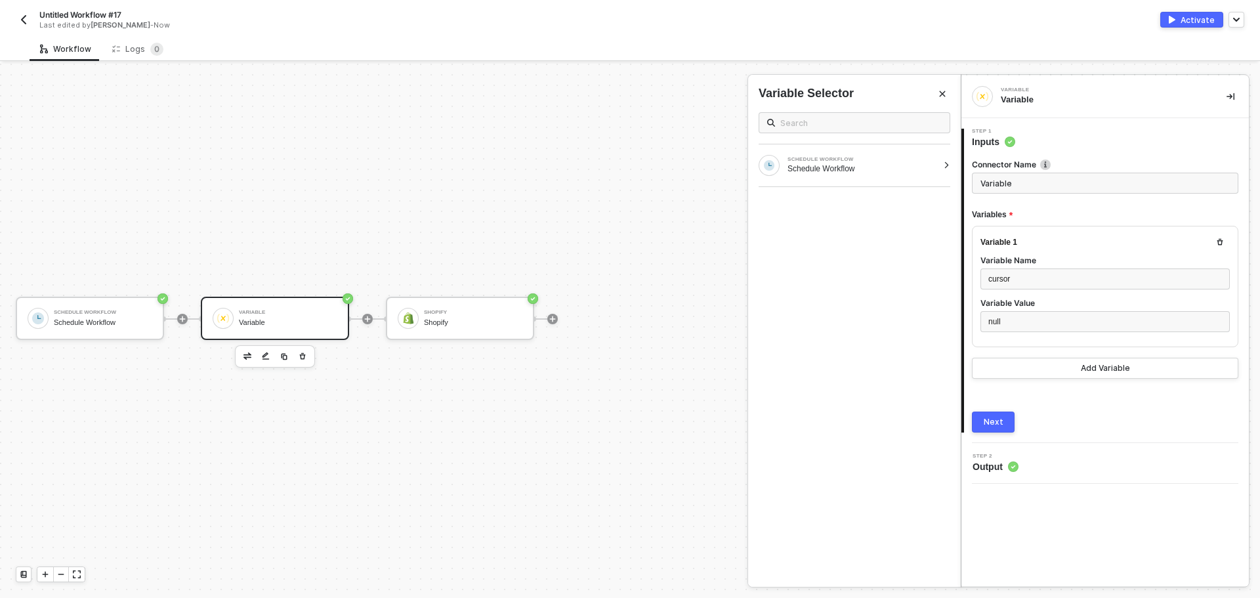
click at [1005, 410] on div "Connector Name Variable Variables Variable 1 Variable Name cursor Variable Valu…" at bounding box center [1105, 290] width 266 height 284
click at [1004, 411] on button "Next" at bounding box center [993, 421] width 43 height 21
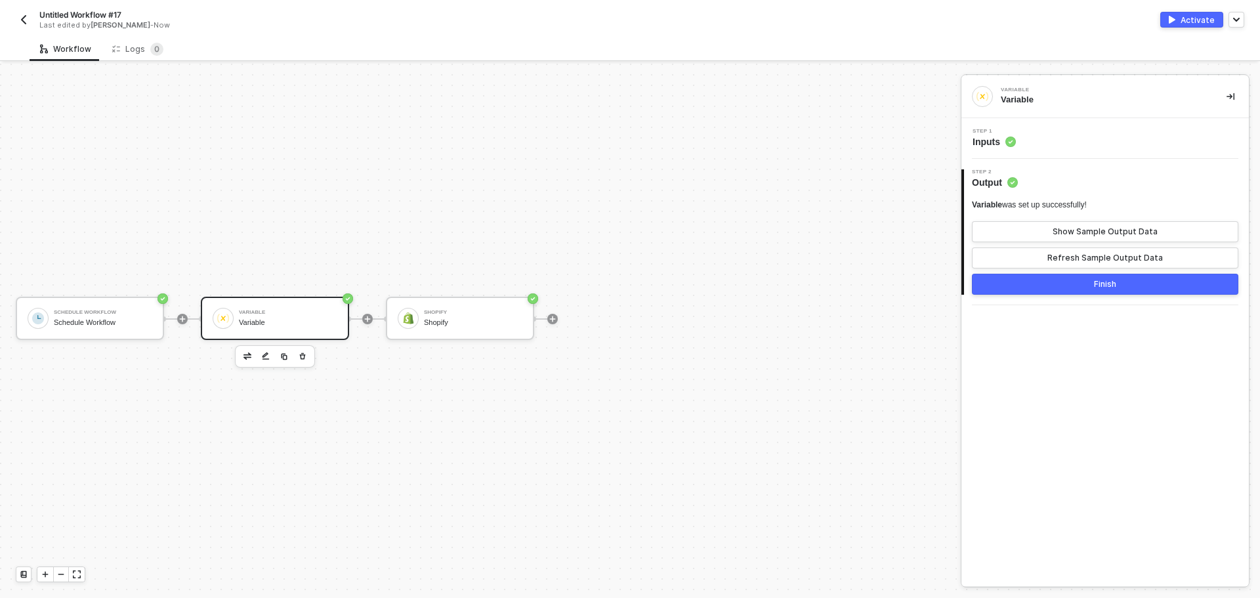
click at [1059, 287] on button "Finish" at bounding box center [1105, 284] width 266 height 21
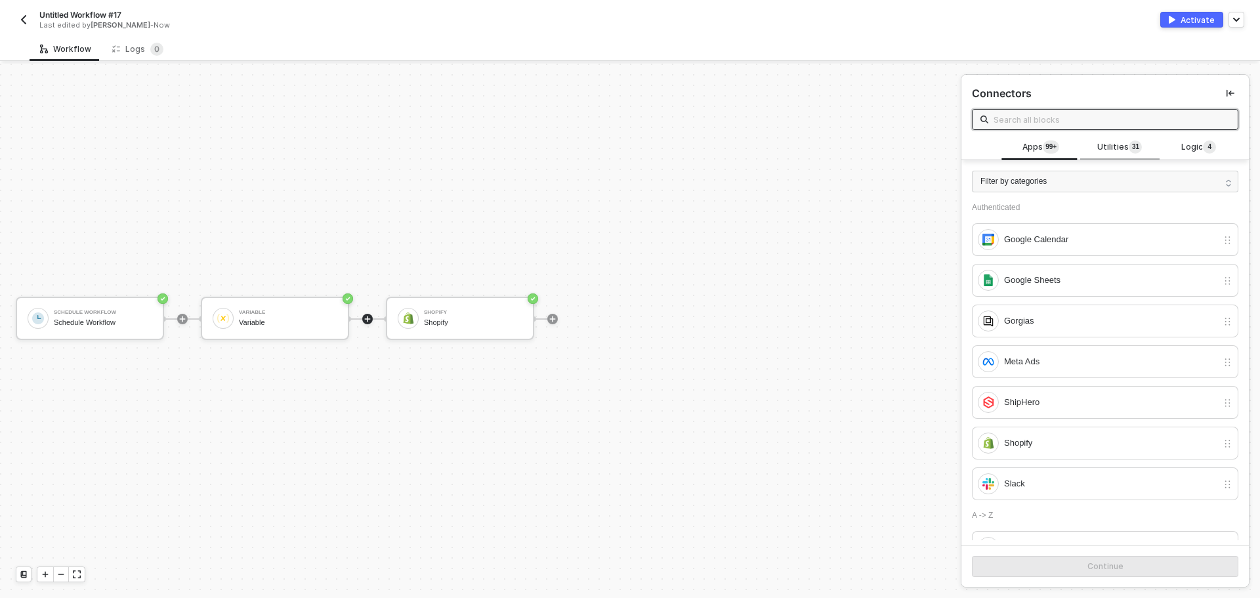
click at [1101, 146] on span "Utilities 3 1" at bounding box center [1119, 147] width 45 height 14
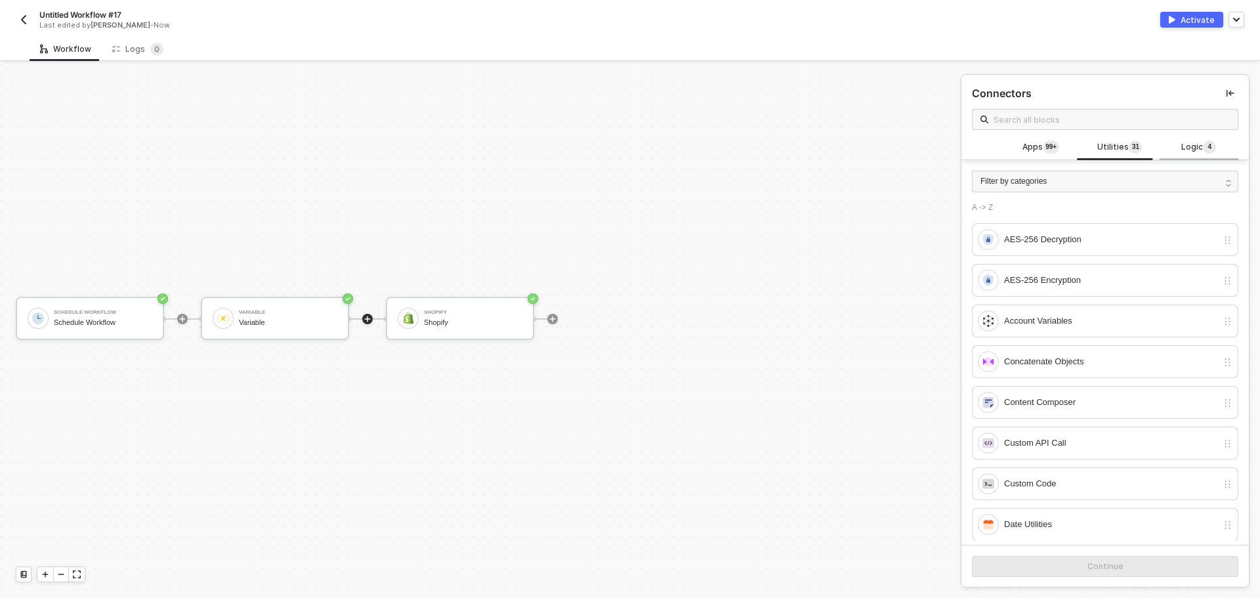
click at [1184, 145] on span "Logic 4" at bounding box center [1198, 147] width 35 height 14
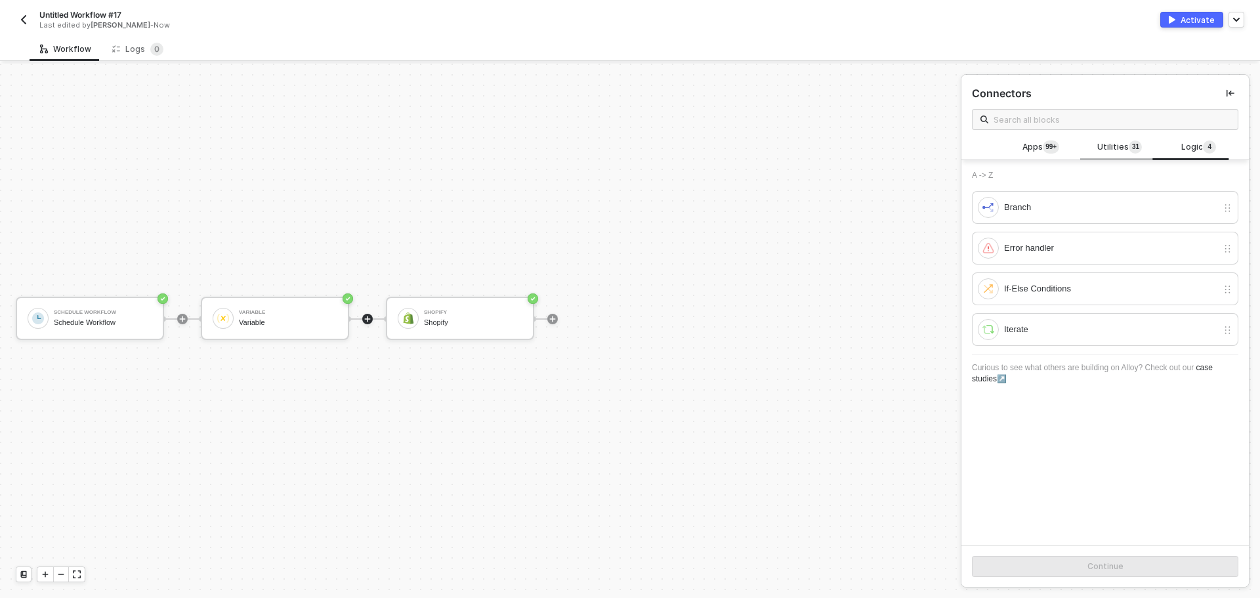
click at [1099, 142] on span "Utilities 3 1" at bounding box center [1119, 147] width 45 height 14
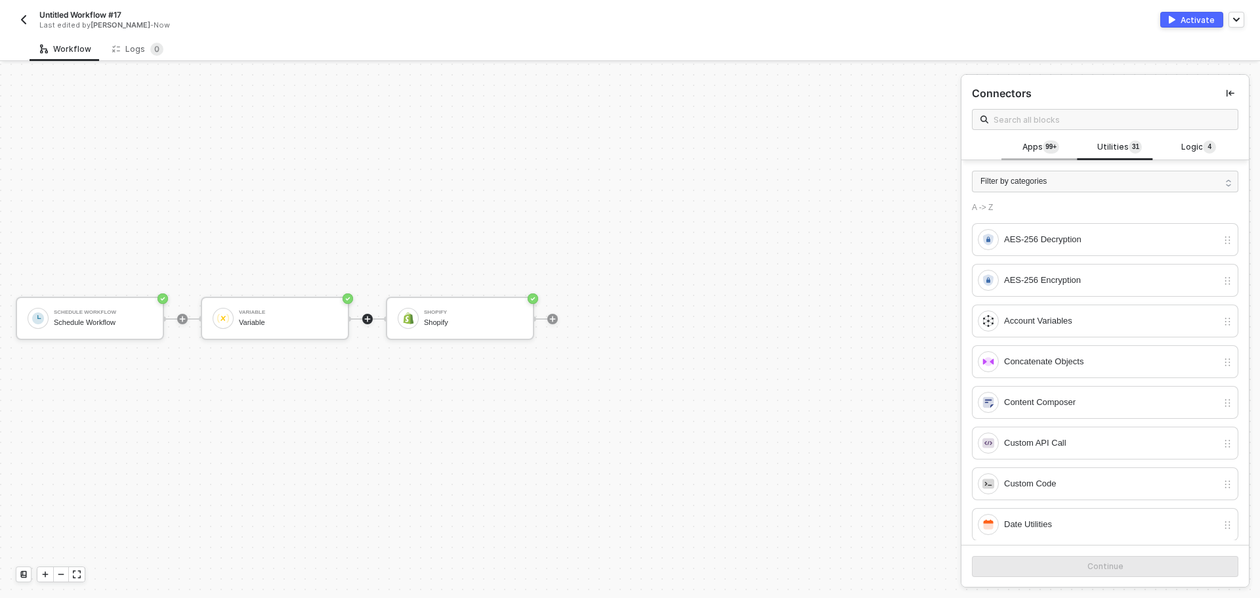
click at [1026, 148] on span "Apps 99+" at bounding box center [1040, 147] width 37 height 14
click at [1099, 175] on div "Filter by categories" at bounding box center [1105, 182] width 266 height 22
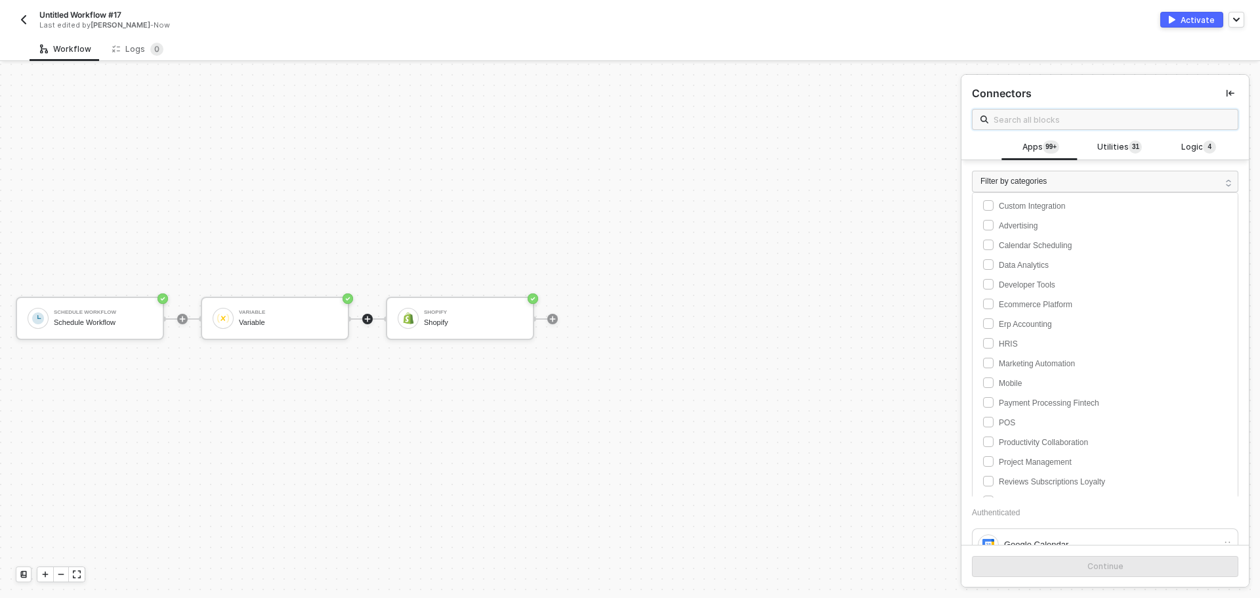
click at [1075, 124] on input "text" at bounding box center [1111, 119] width 236 height 14
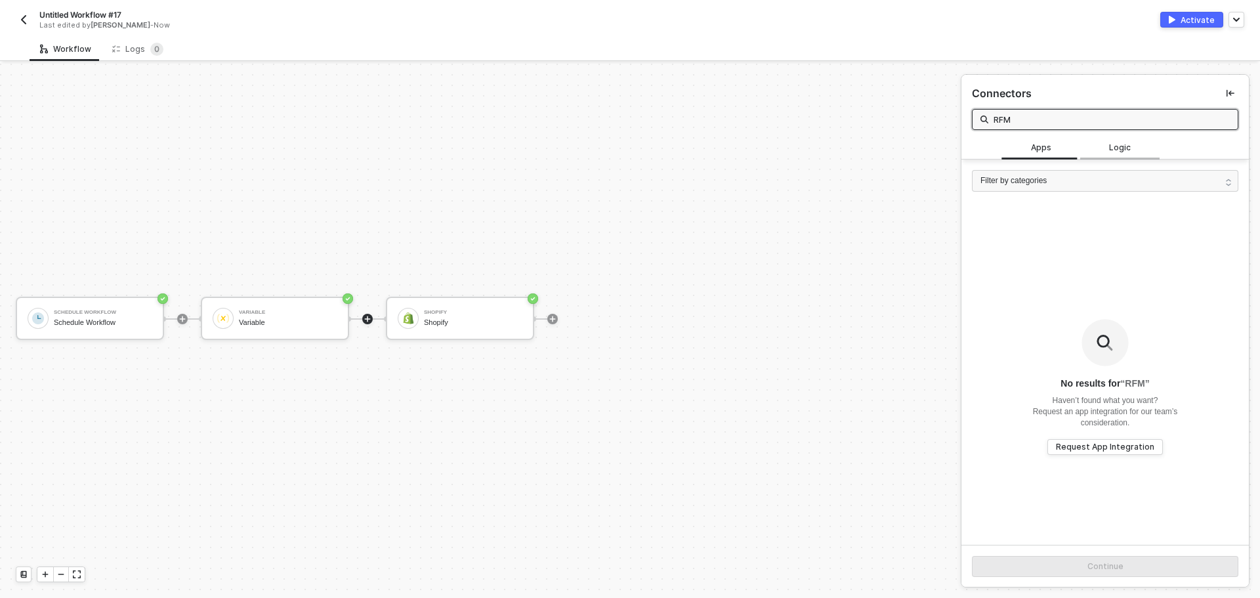
type input "RFM"
click at [1094, 148] on div "Logic" at bounding box center [1119, 147] width 58 height 12
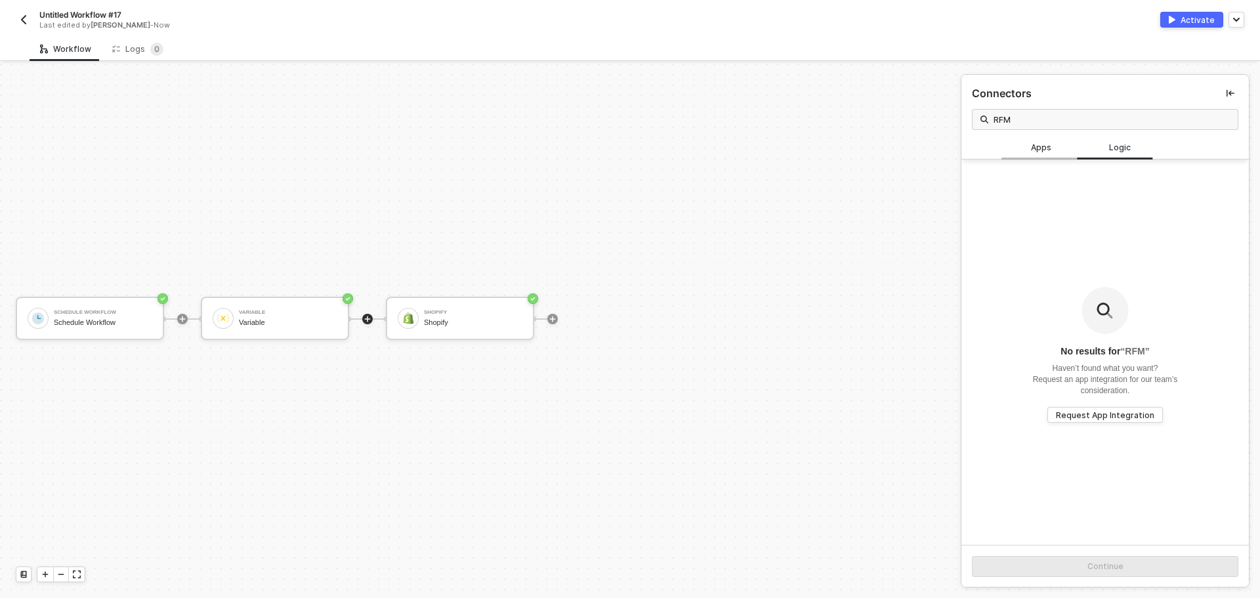
click at [1056, 147] on div "Apps" at bounding box center [1041, 147] width 58 height 12
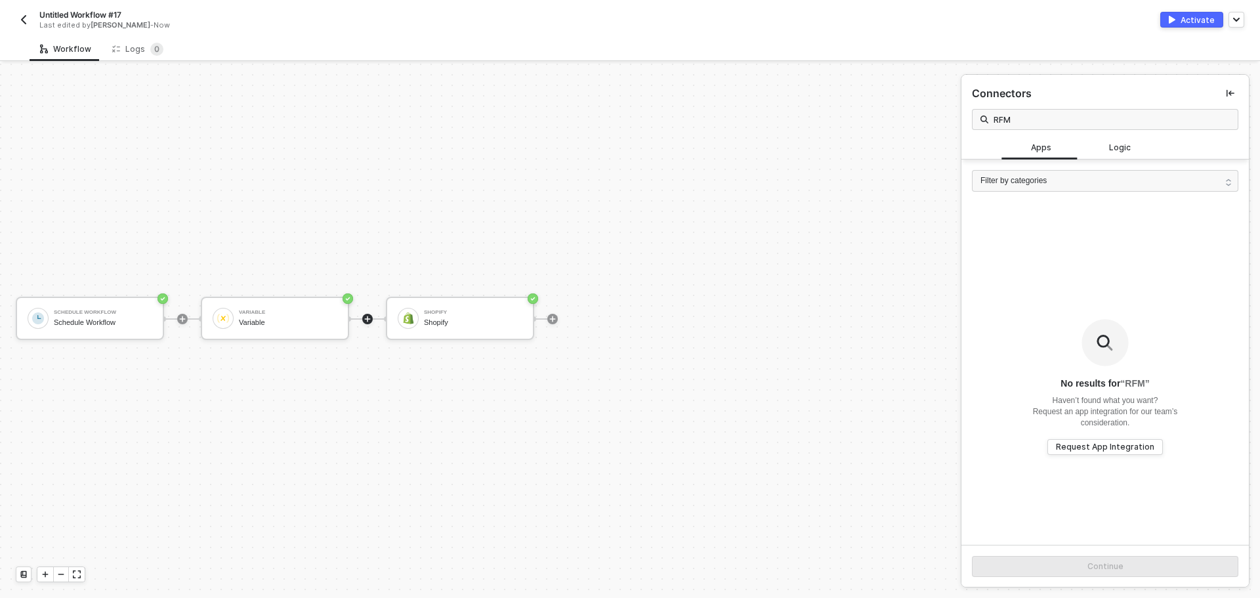
click at [854, 242] on div "Schedule Workflow Schedule Workflow Variable Variable Shopify Shopify" at bounding box center [477, 318] width 954 height 558
click at [293, 317] on div "Variable Variable" at bounding box center [288, 318] width 98 height 25
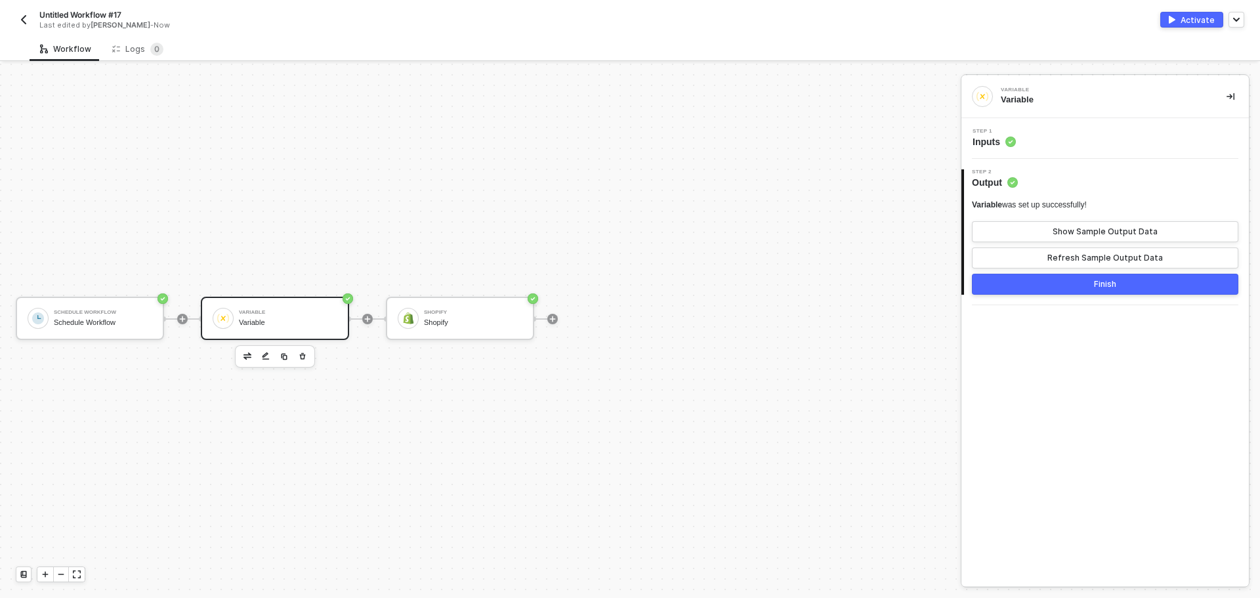
click at [1086, 155] on div "Step 1 Inputs" at bounding box center [1104, 138] width 287 height 41
click at [1089, 139] on div "Step 1 Inputs" at bounding box center [1106, 139] width 284 height 20
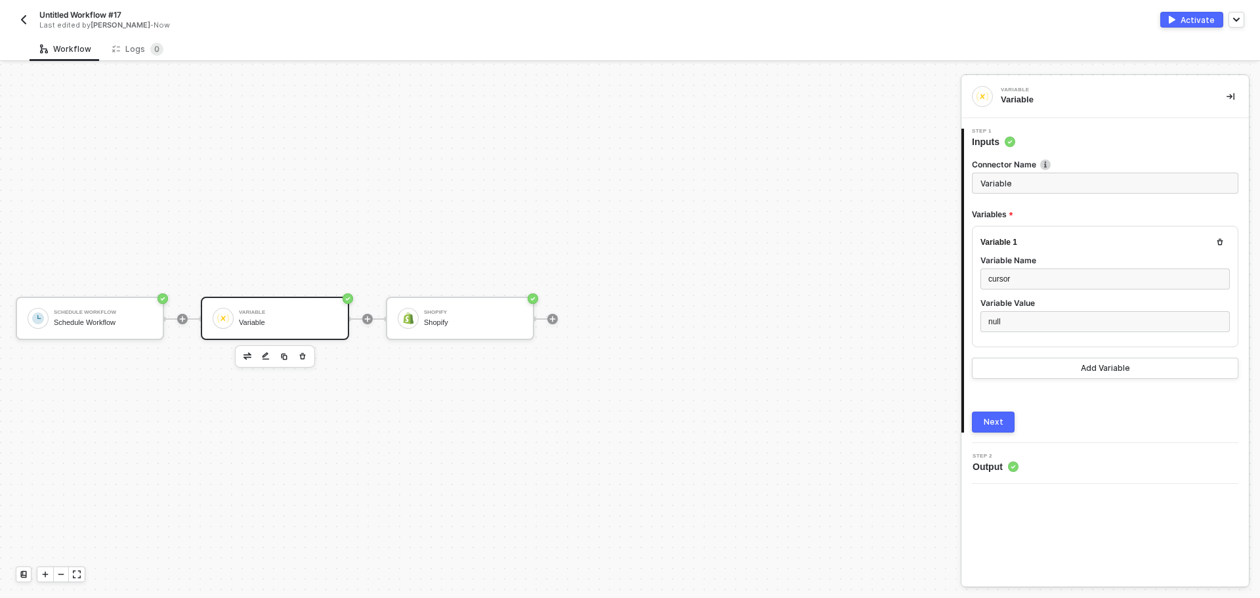
click at [115, 16] on span "Untitled Workflow #17" at bounding box center [80, 14] width 82 height 11
drag, startPoint x: 133, startPoint y: 16, endPoint x: 41, endPoint y: 22, distance: 92.1
click at [41, 22] on input "Untitled Workflow #17" at bounding box center [150, 15] width 223 height 16
type input "Shopify RFM to Klaviyo"
click at [285, 21] on button "Save" at bounding box center [281, 15] width 31 height 16
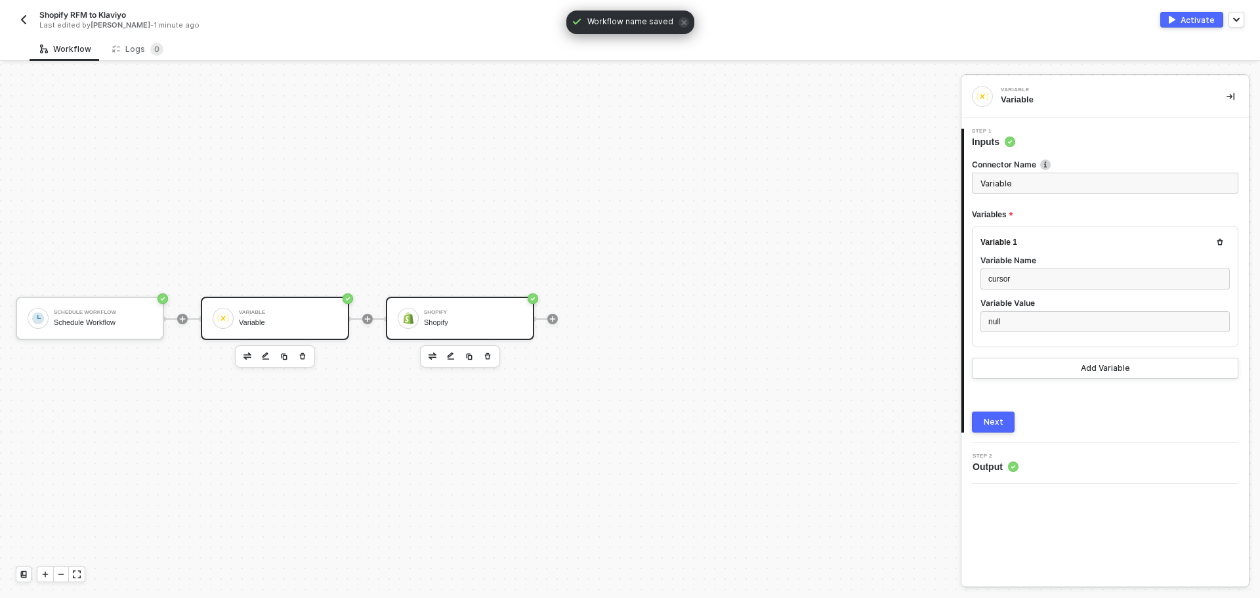
click at [418, 312] on div "Shopify Shopify" at bounding box center [460, 318] width 148 height 43
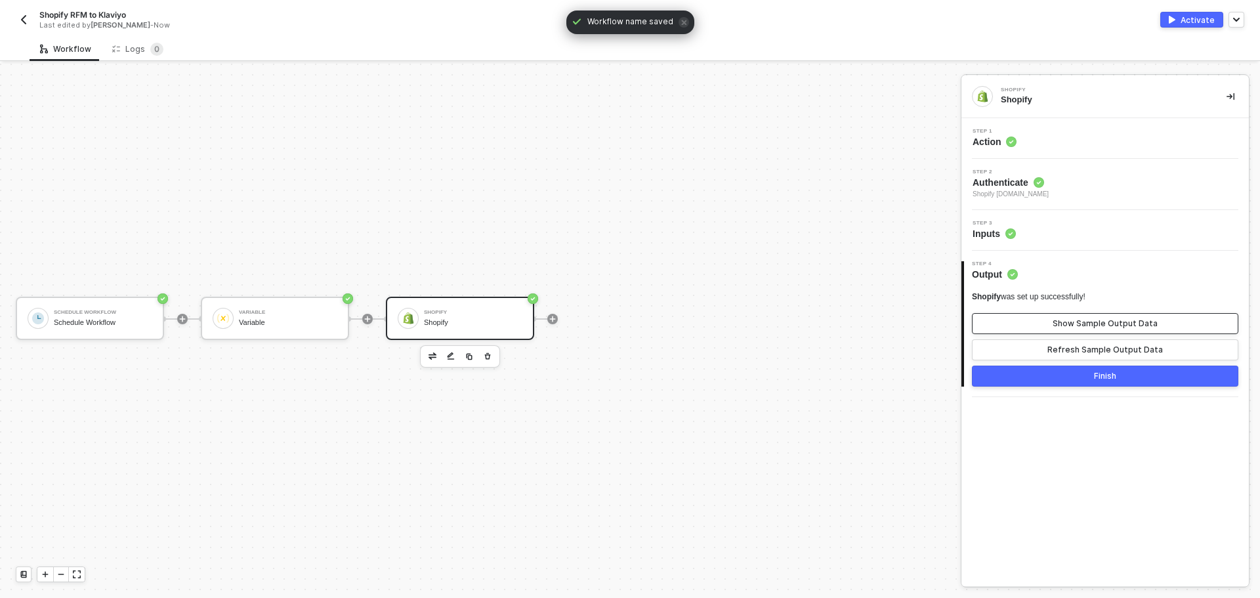
click at [1103, 318] on div "Show Sample Output Data" at bounding box center [1104, 323] width 105 height 10
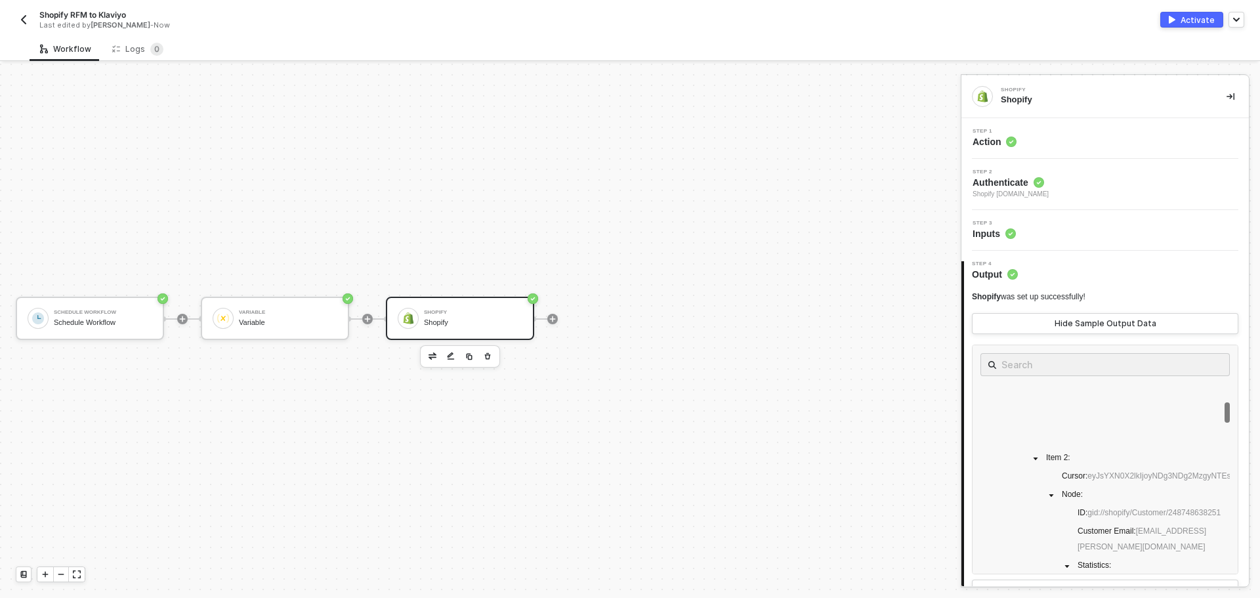
scroll to position [590, 0]
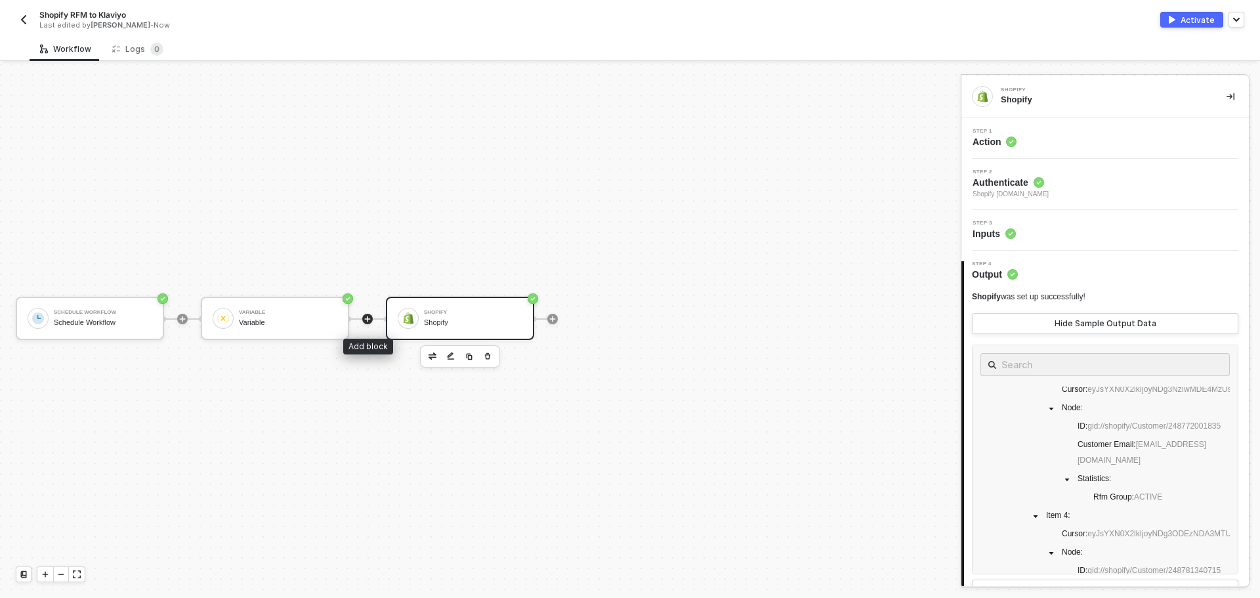
click at [368, 319] on icon "icon-play" at bounding box center [367, 319] width 8 height 8
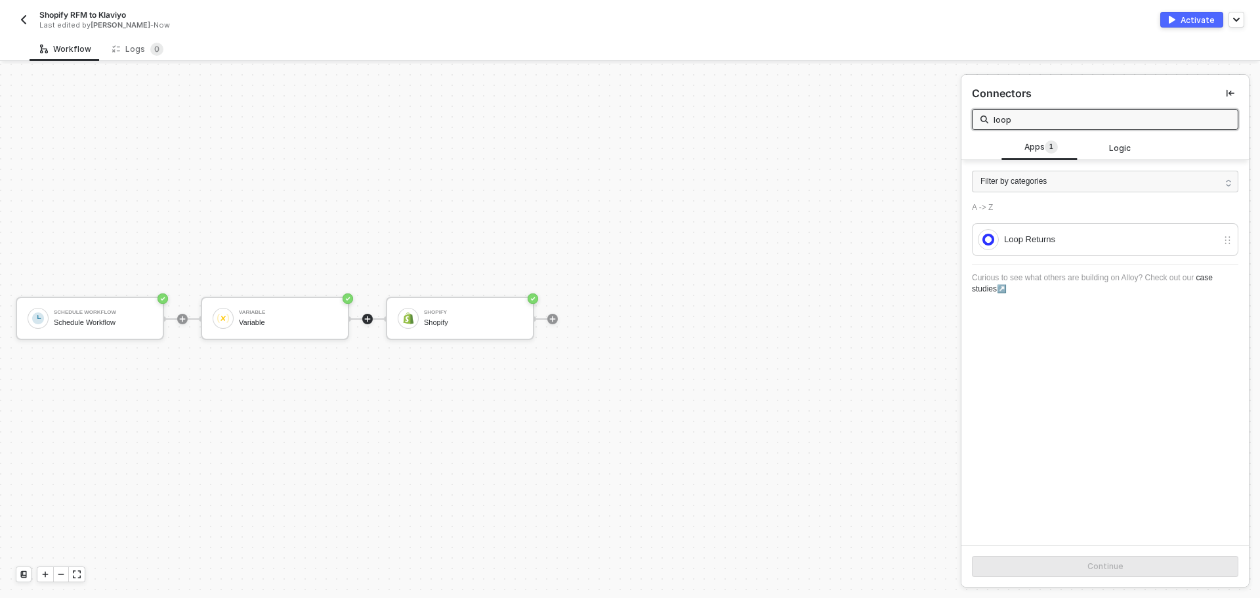
type input "loop"
click at [1051, 176] on div "Filter by categories" at bounding box center [1105, 182] width 266 height 22
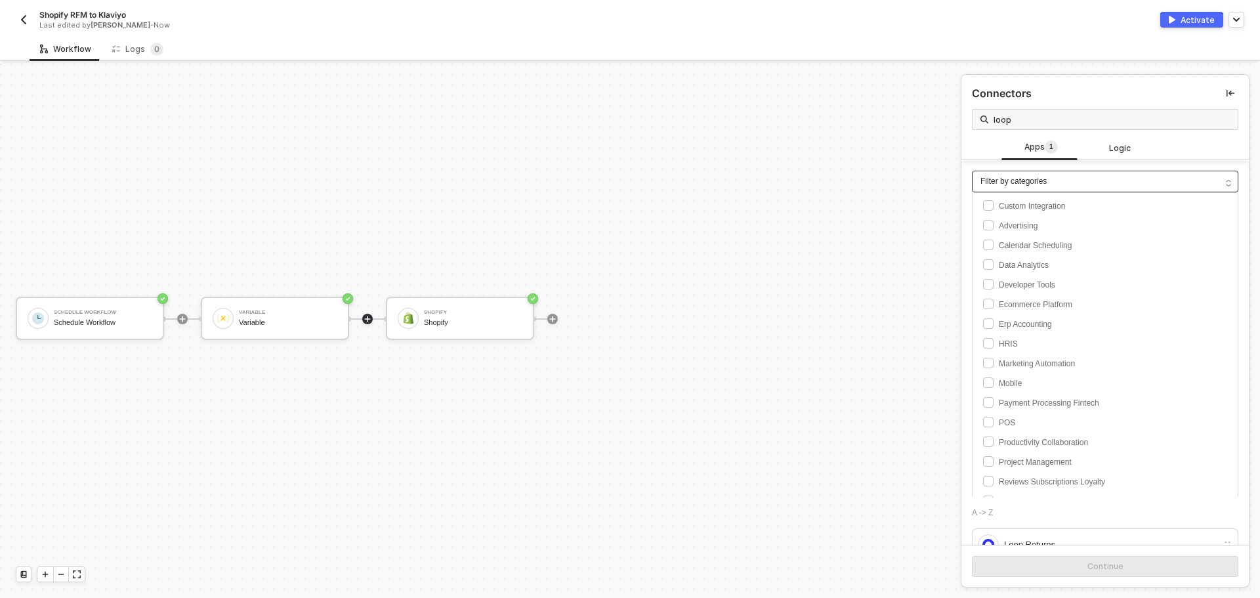
click at [1051, 176] on div "Filter by categories" at bounding box center [1105, 182] width 266 height 22
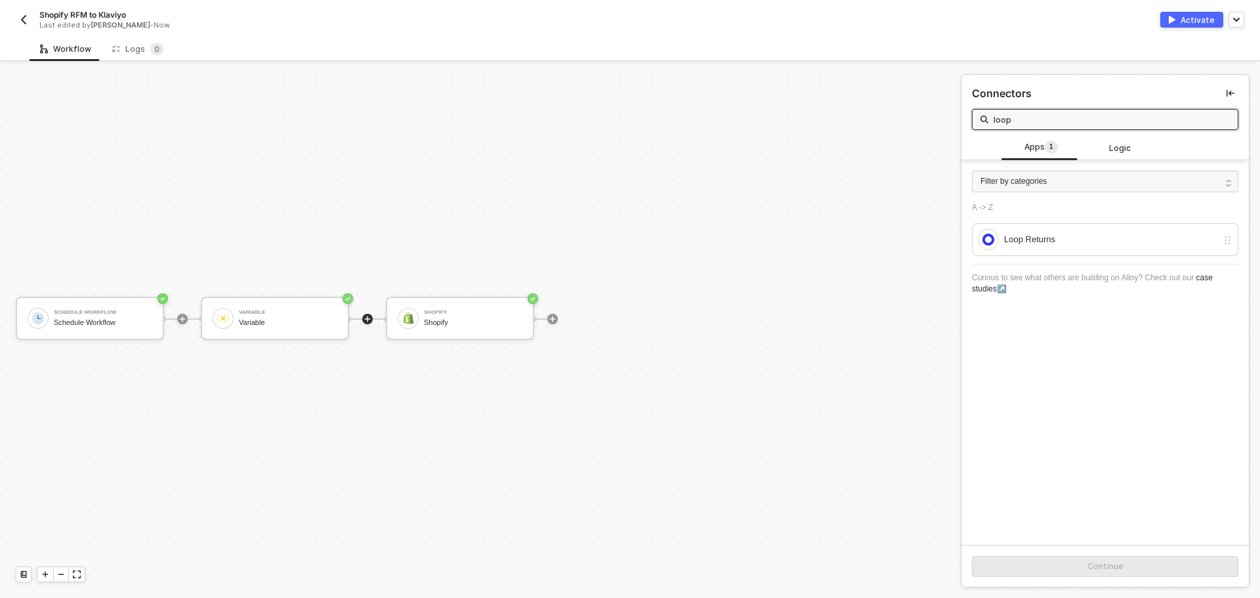
drag, startPoint x: 1038, startPoint y: 125, endPoint x: 981, endPoint y: 117, distance: 58.3
click at [981, 117] on span "loop" at bounding box center [1105, 119] width 266 height 21
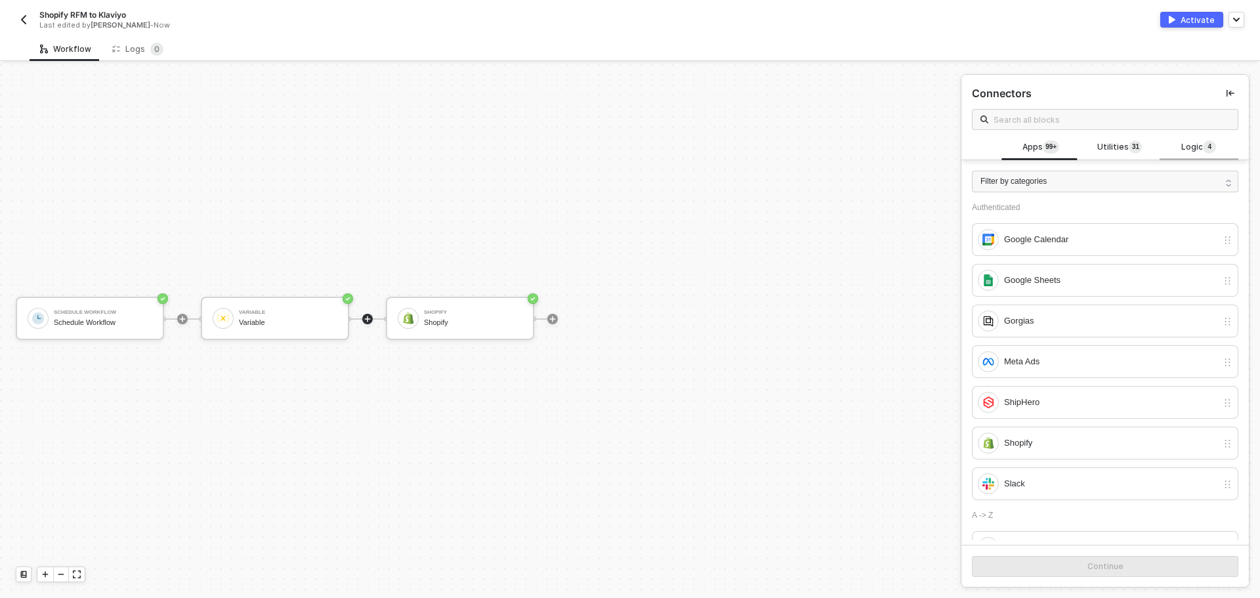
click at [1170, 144] on div "Logic 4" at bounding box center [1199, 147] width 58 height 14
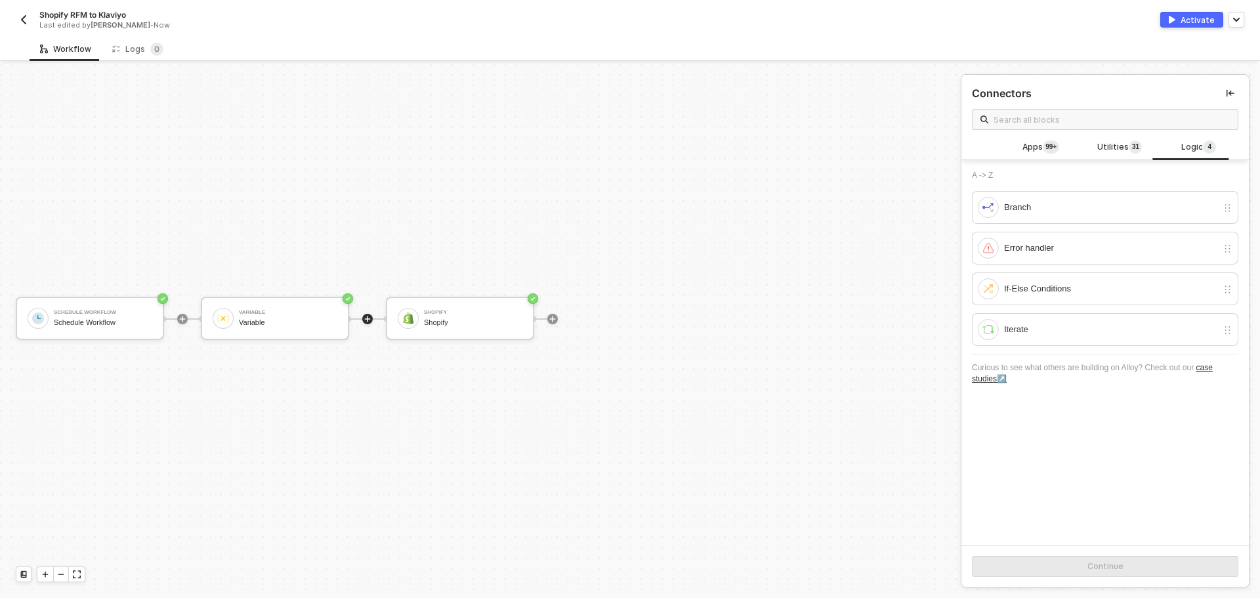
click at [1203, 365] on link "case studies↗" at bounding box center [1092, 373] width 241 height 20
click at [1114, 282] on div "If-Else Conditions" at bounding box center [1110, 288] width 213 height 14
click at [1113, 565] on div "Continue" at bounding box center [1105, 566] width 36 height 10
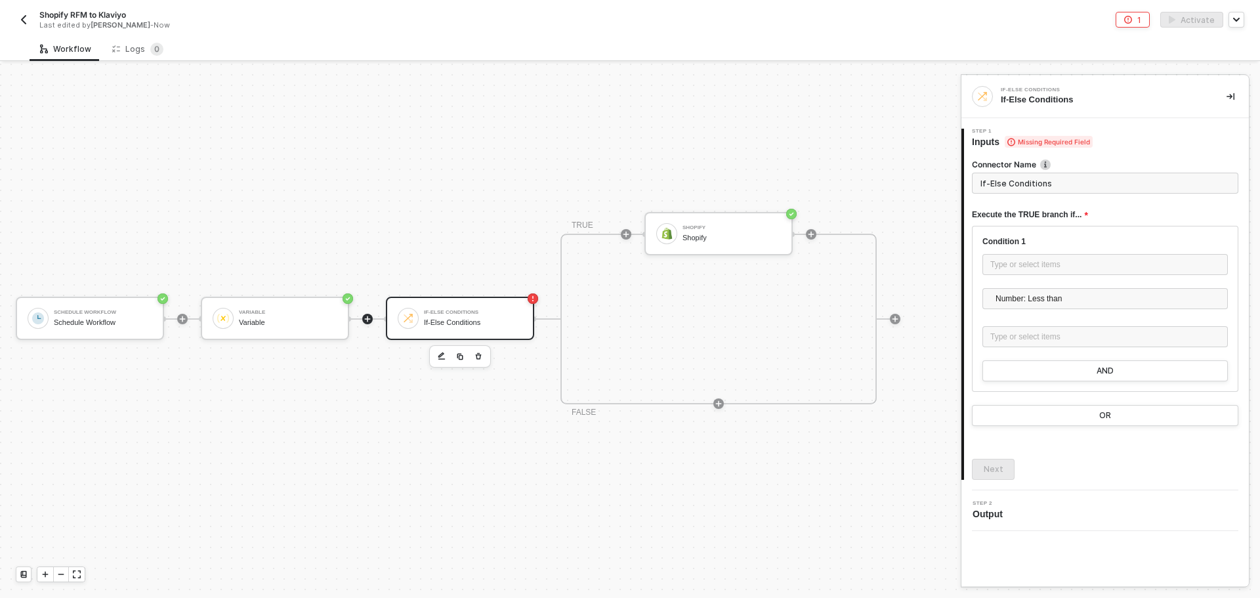
click at [369, 318] on icon "icon-play" at bounding box center [368, 319] width 6 height 6
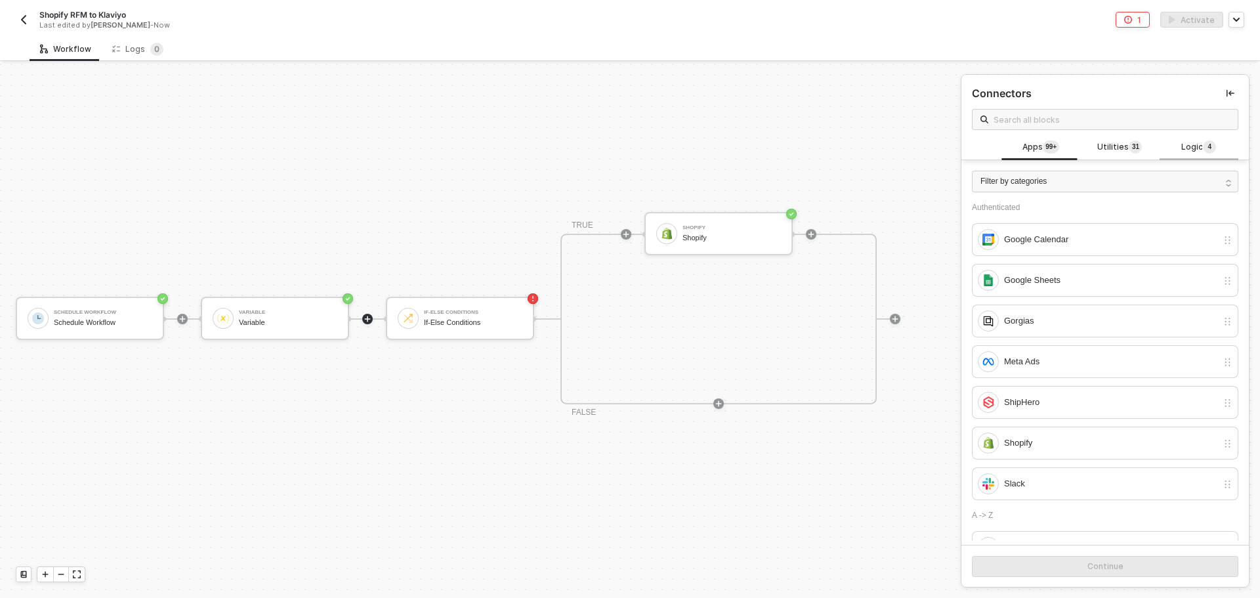
click at [1182, 146] on span "Logic 4" at bounding box center [1198, 147] width 35 height 14
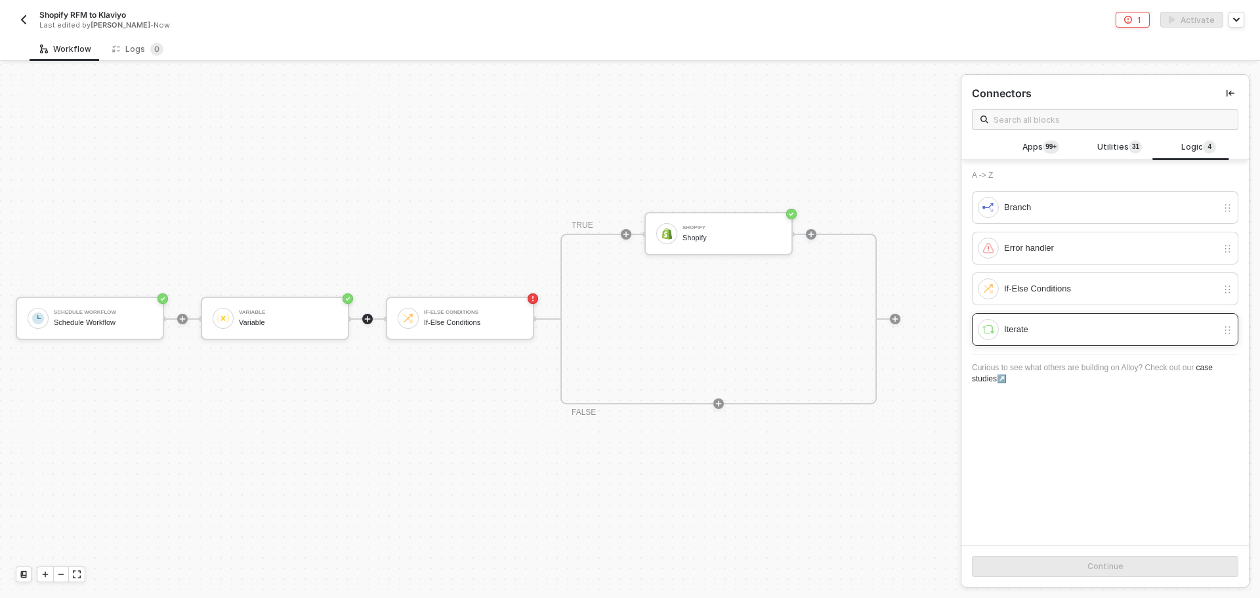
click at [1077, 344] on div "Iterate" at bounding box center [1105, 329] width 266 height 33
click at [1092, 568] on div "Continue" at bounding box center [1105, 566] width 36 height 10
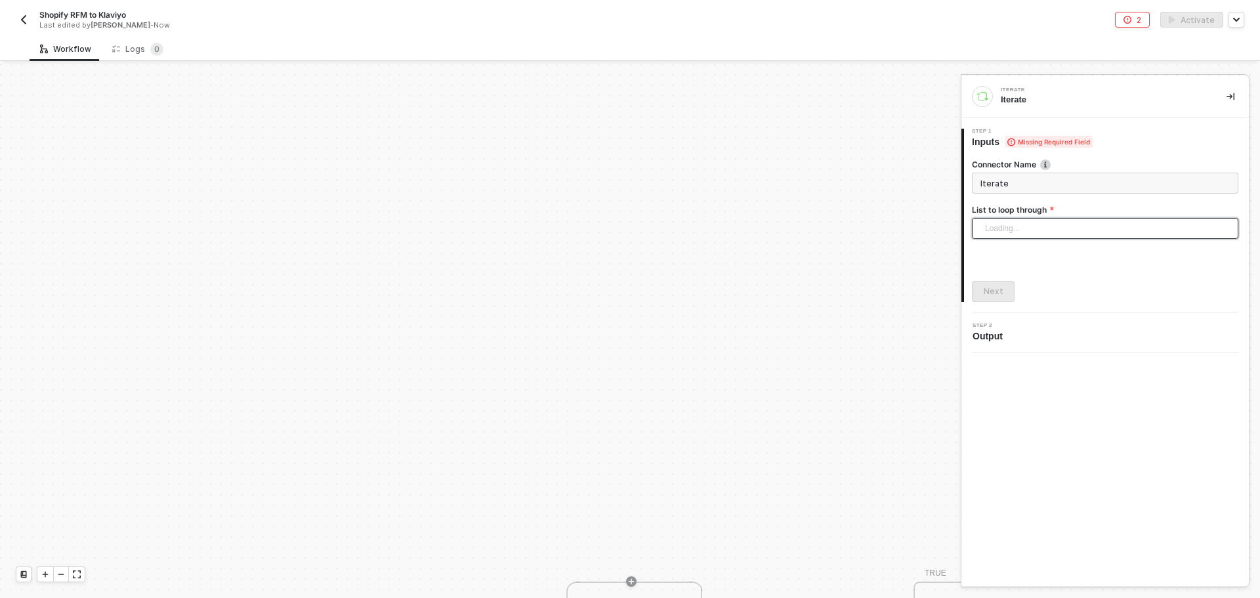
click at [1042, 230] on div "Loading..." at bounding box center [1105, 228] width 266 height 21
click at [1043, 234] on input "search" at bounding box center [1104, 228] width 251 height 20
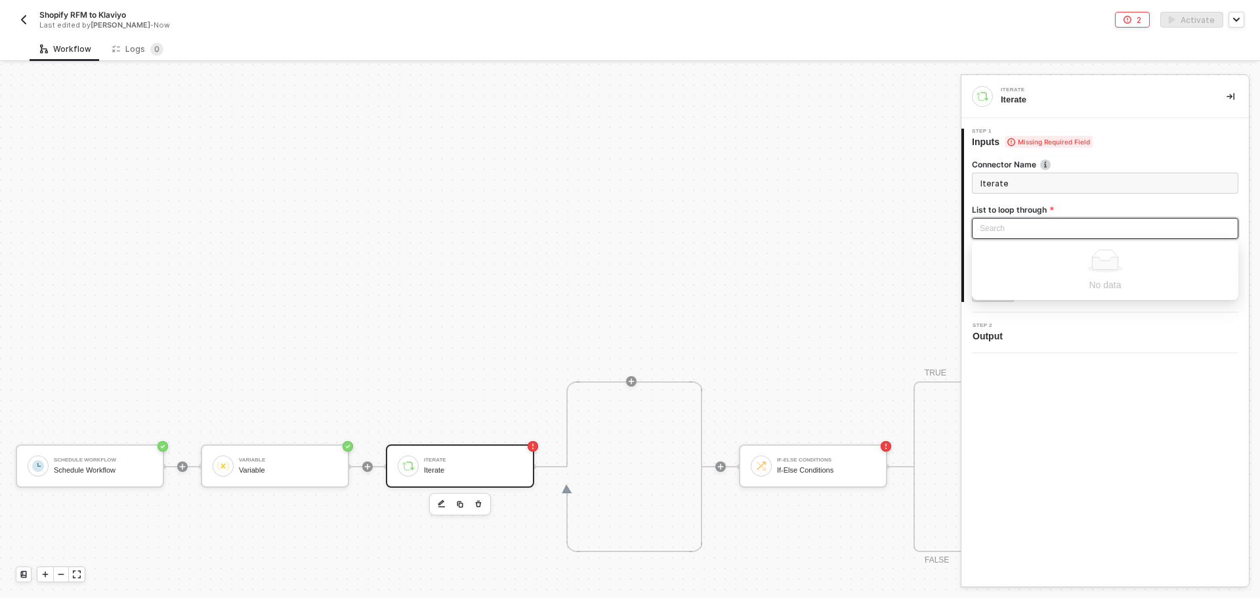
scroll to position [328, 0]
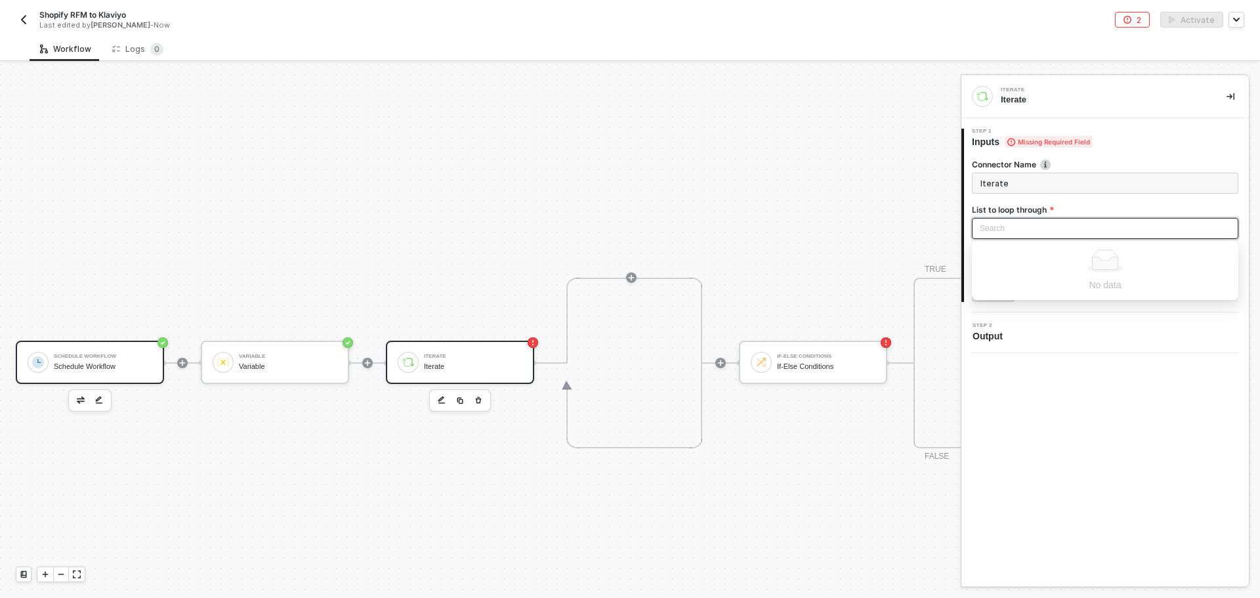
click at [83, 354] on div "Schedule Workflow" at bounding box center [103, 356] width 98 height 5
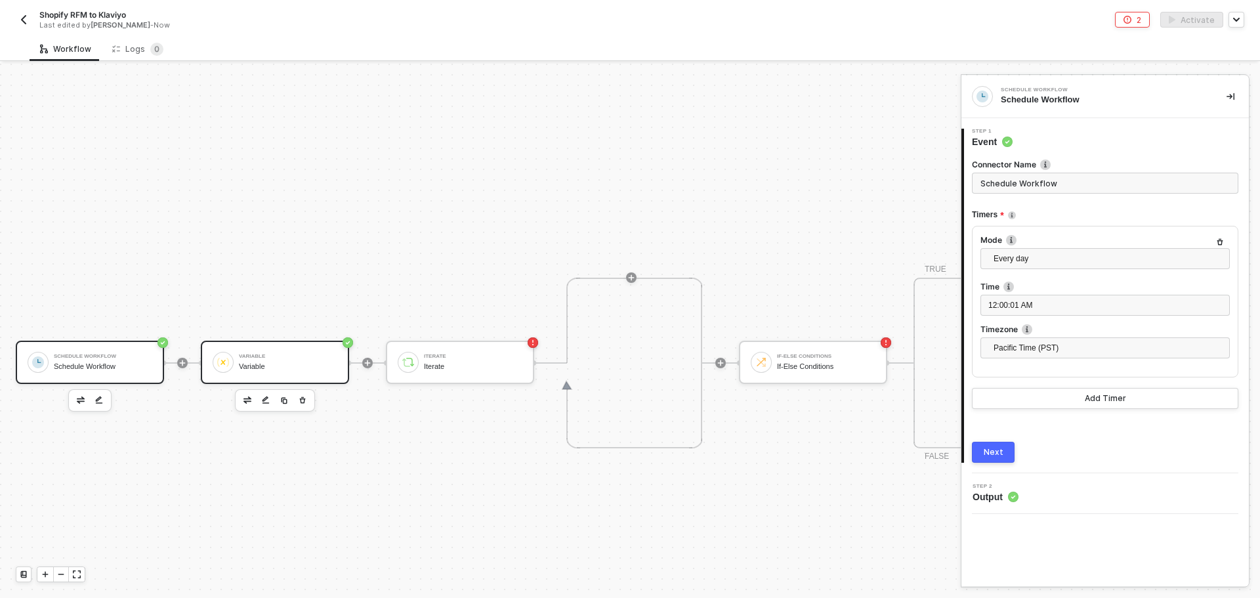
click at [223, 353] on div at bounding box center [223, 362] width 21 height 21
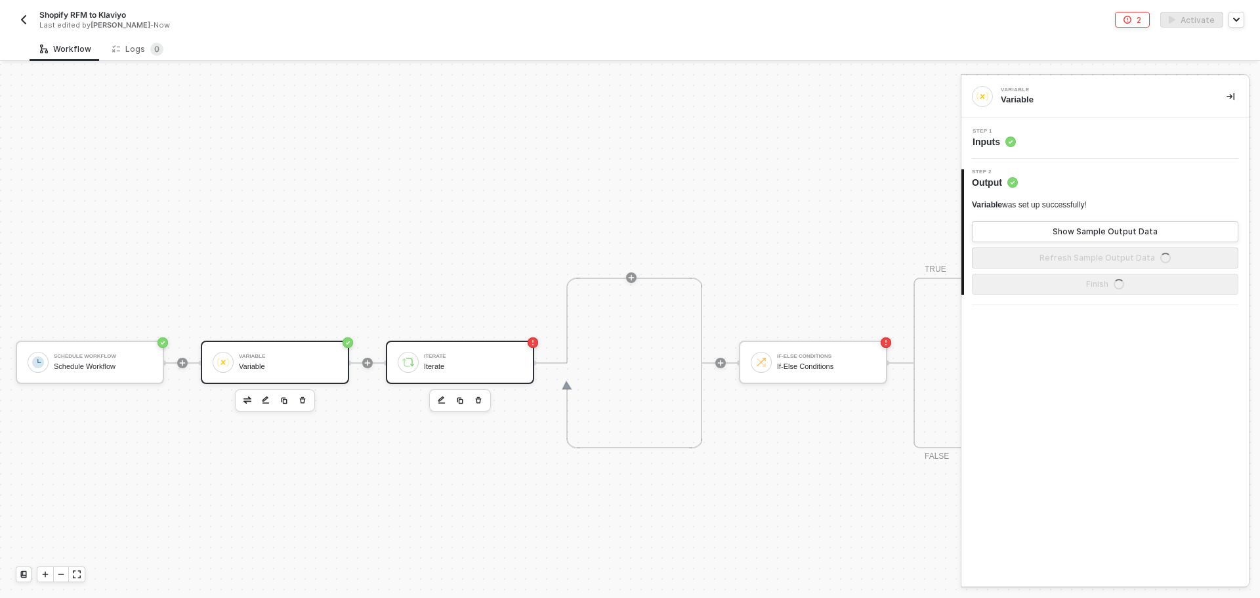
click at [433, 358] on div "Iterate" at bounding box center [473, 356] width 98 height 5
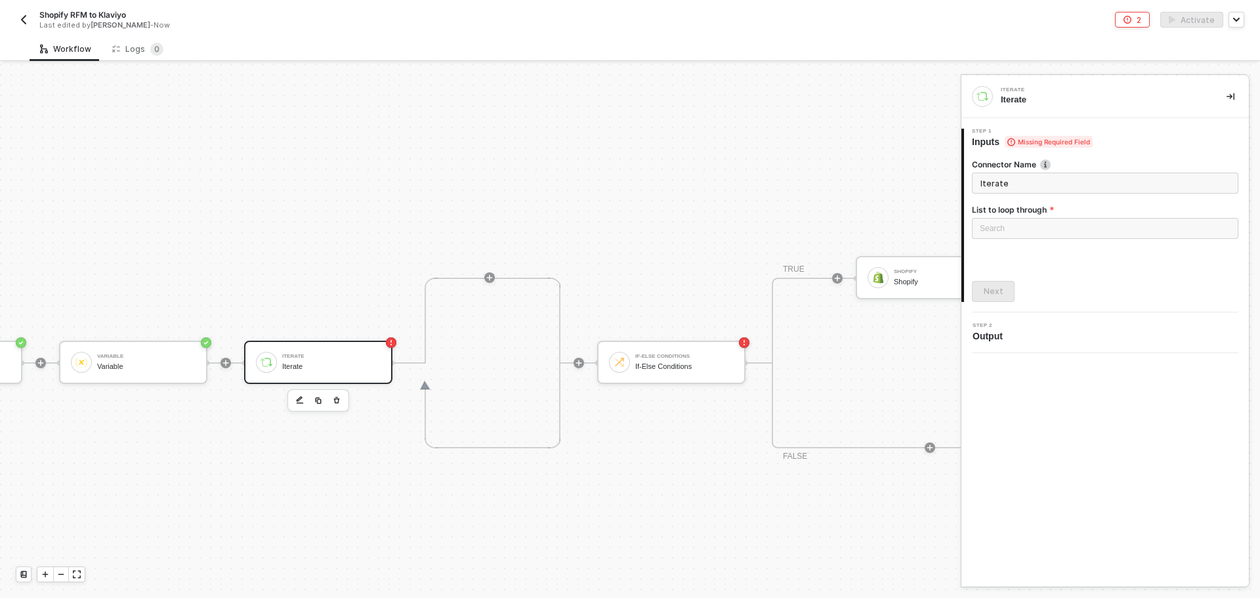
scroll to position [328, 193]
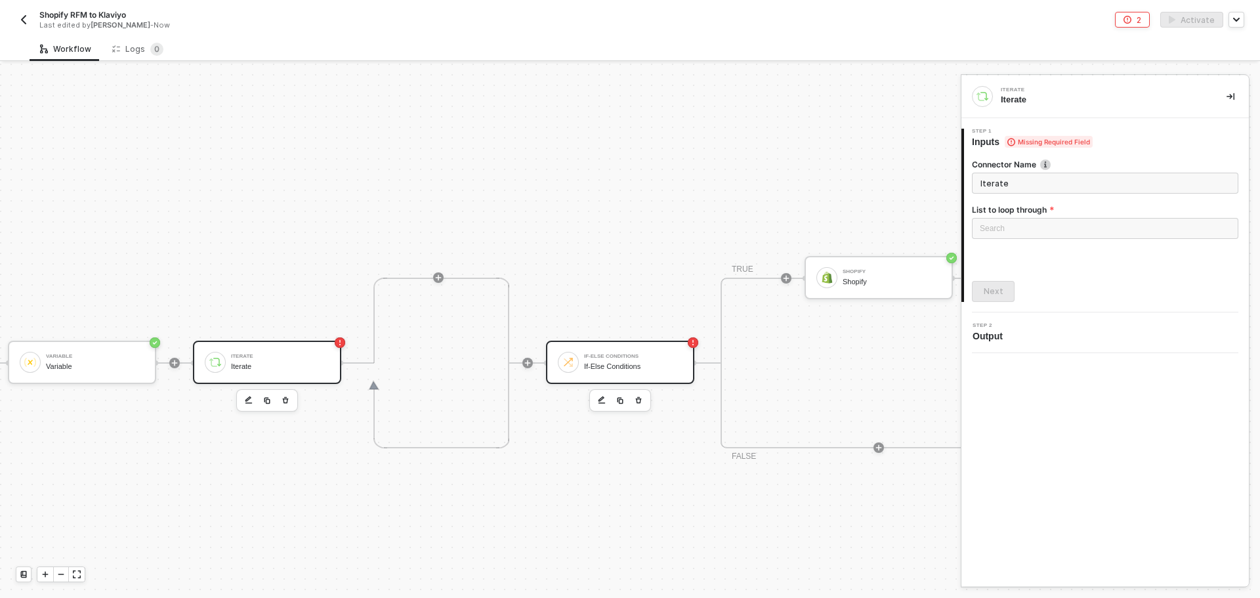
click at [619, 373] on div "If-Else Conditions If-Else Conditions" at bounding box center [633, 362] width 98 height 25
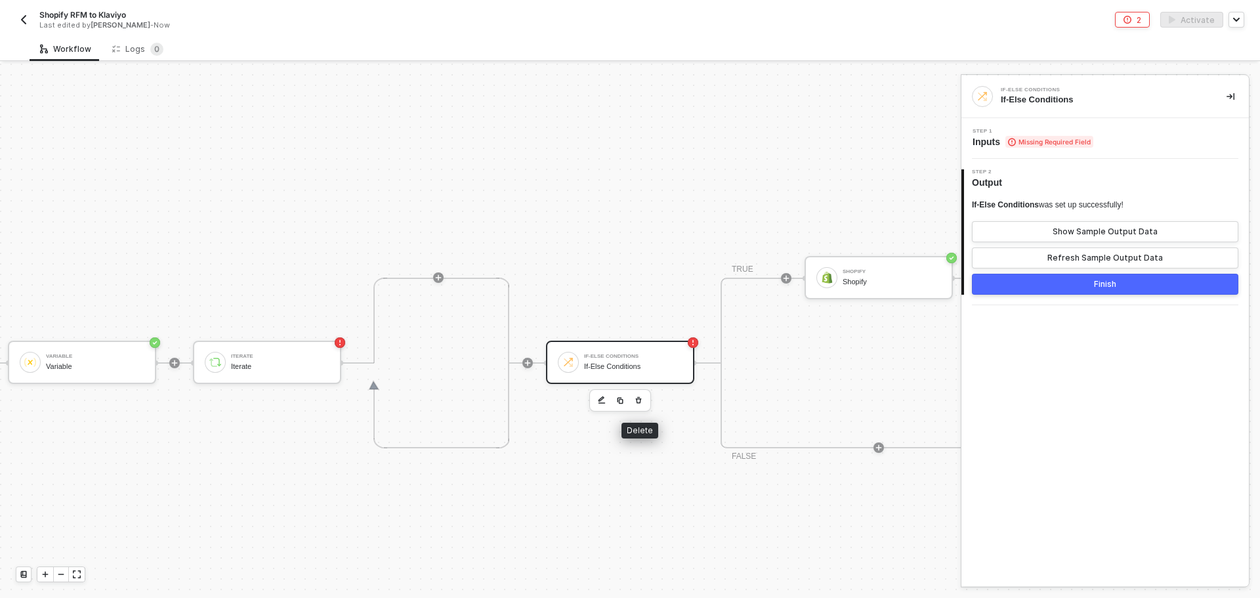
click at [642, 400] on icon "button" at bounding box center [638, 400] width 8 height 10
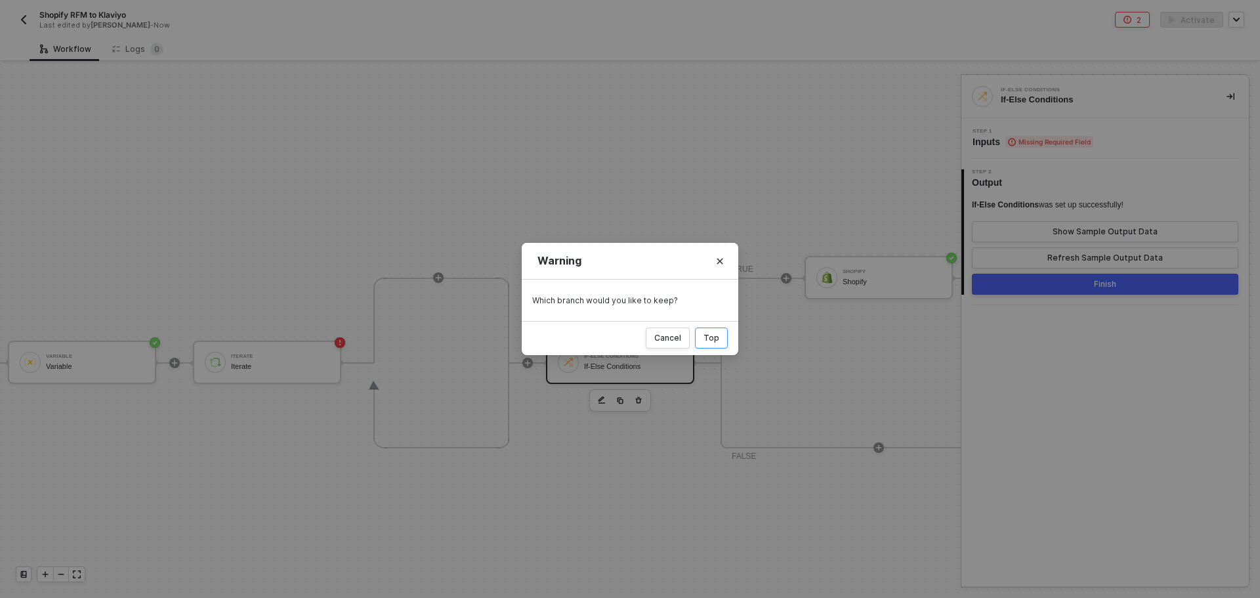
click at [709, 341] on div "Top" at bounding box center [711, 338] width 16 height 10
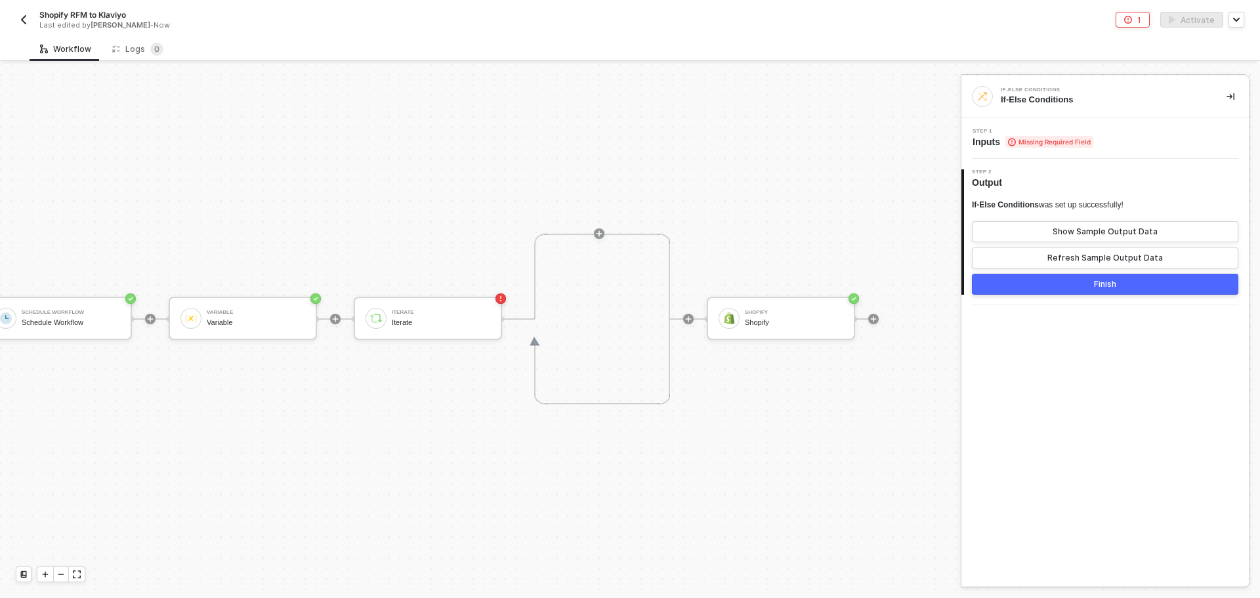
scroll to position [34, 42]
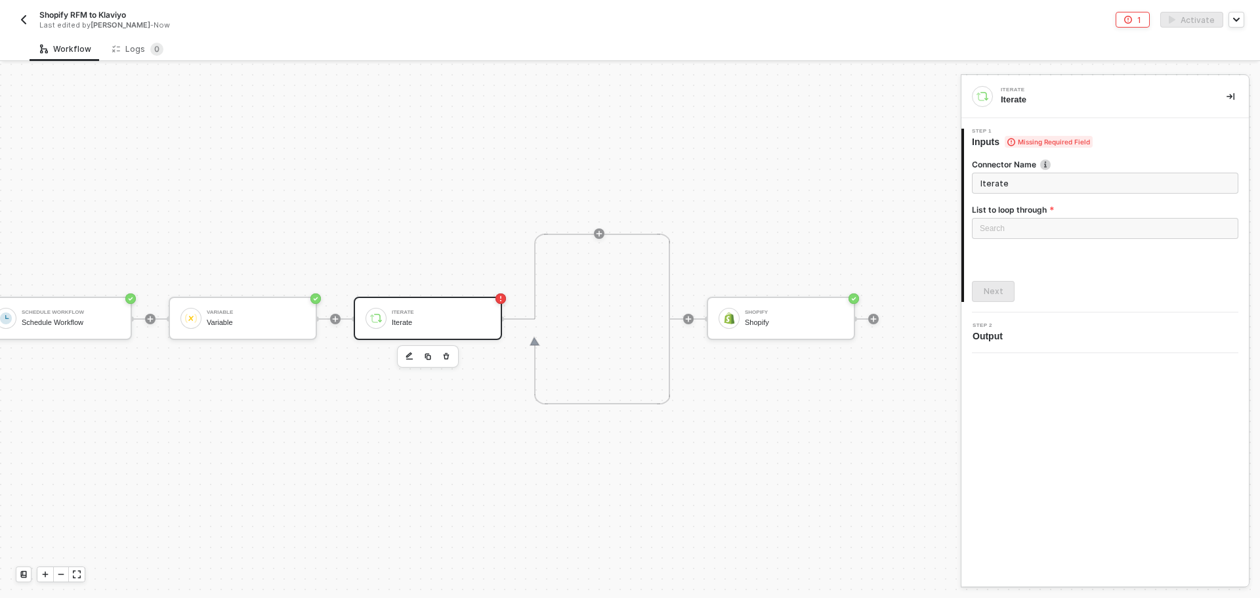
click at [454, 310] on div "Iterate" at bounding box center [441, 312] width 98 height 5
click at [442, 351] on icon "button" at bounding box center [446, 356] width 8 height 10
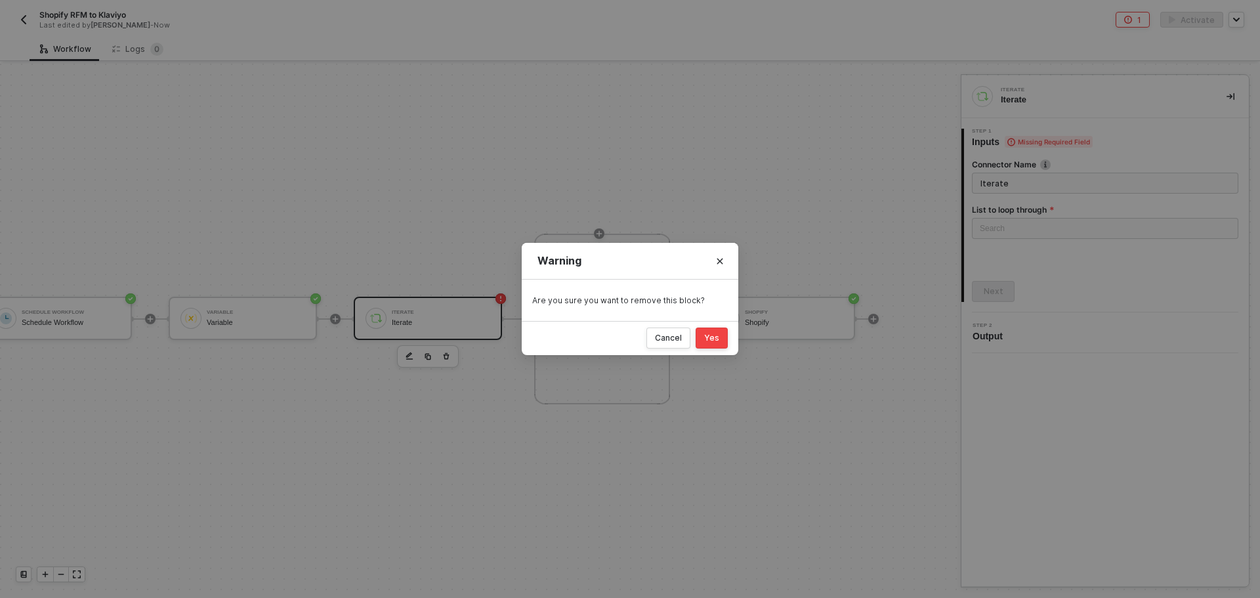
click at [704, 338] on button "Yes" at bounding box center [711, 337] width 32 height 21
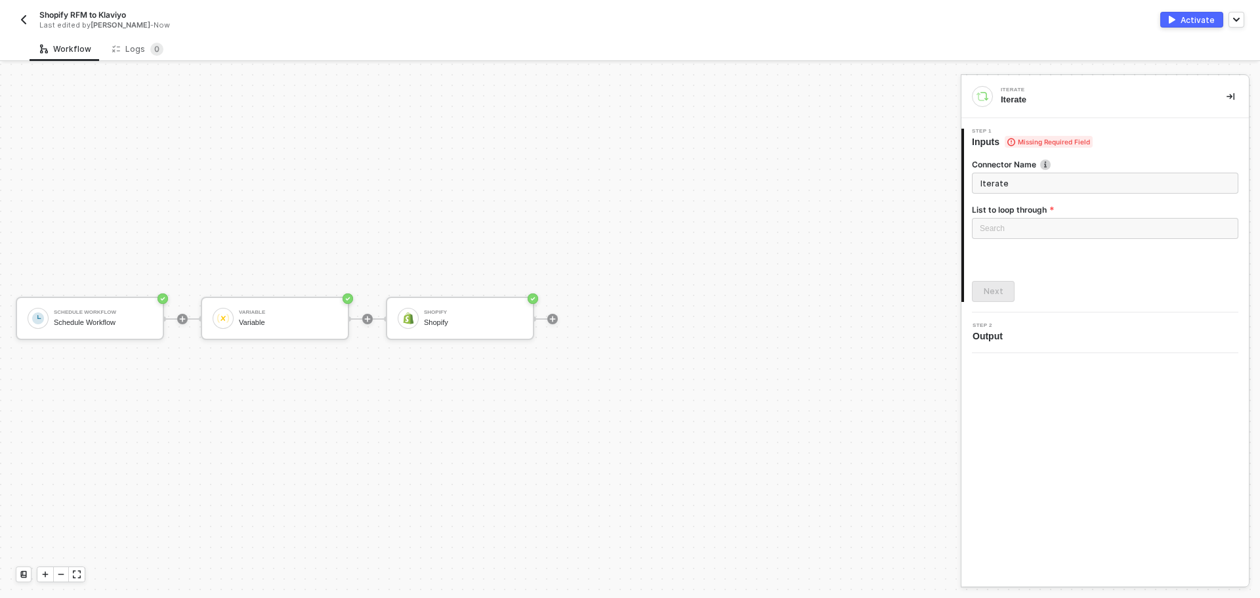
scroll to position [24, 0]
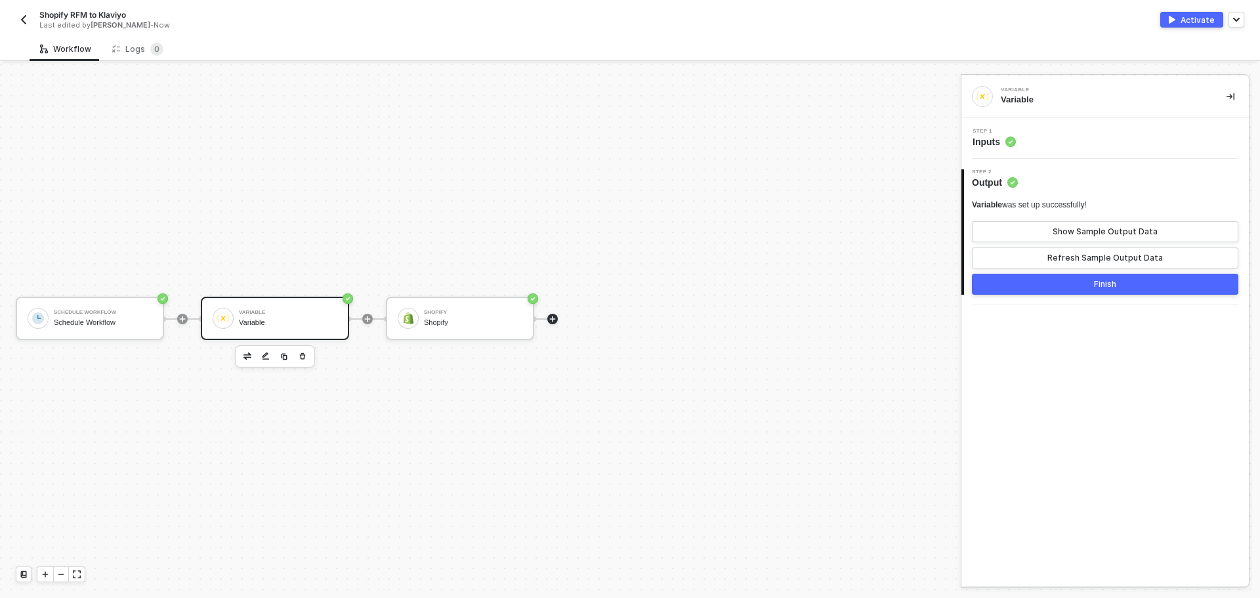
click at [553, 319] on icon "icon-play" at bounding box center [553, 319] width 6 height 6
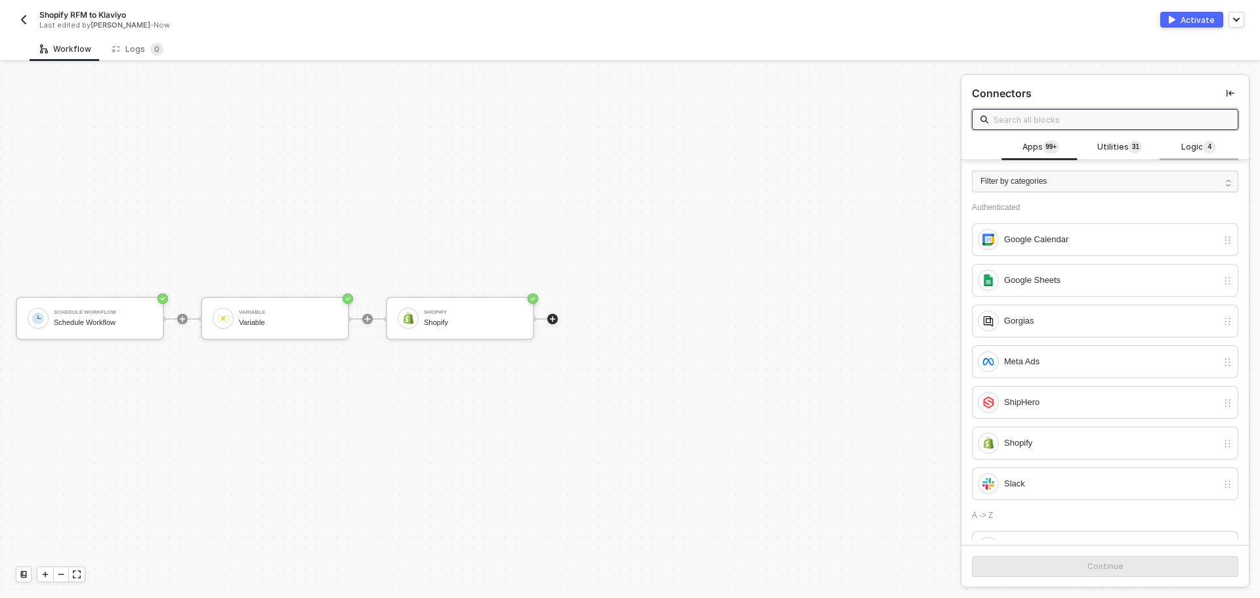
click at [1171, 148] on div "Logic 4" at bounding box center [1199, 147] width 58 height 14
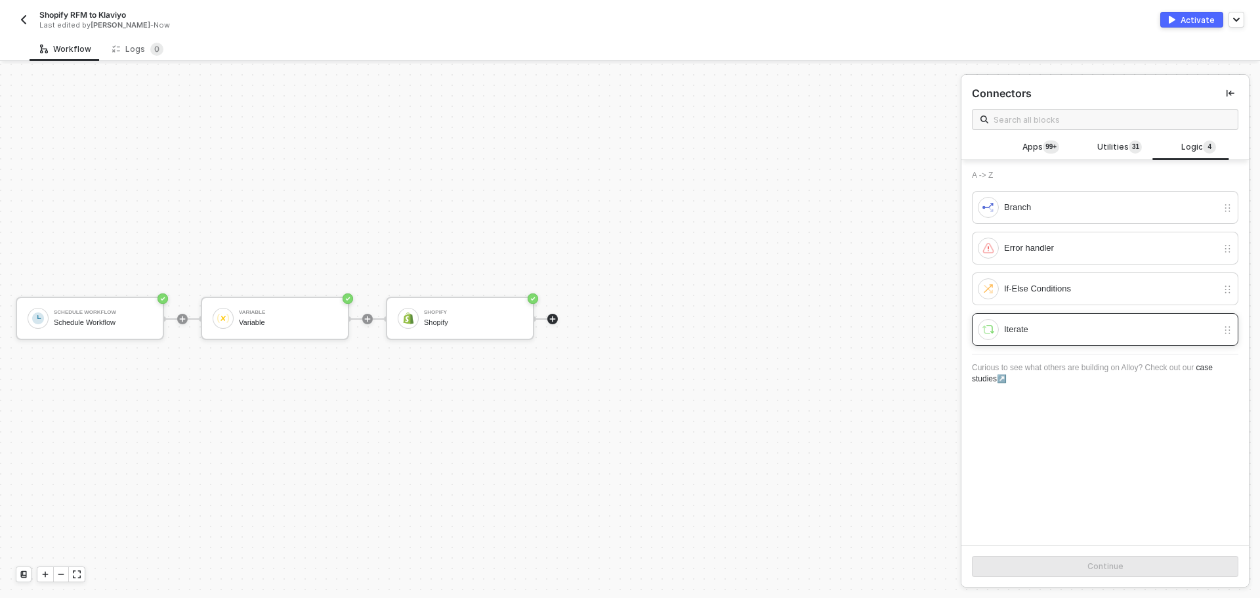
click at [1111, 315] on div "Iterate" at bounding box center [1105, 329] width 266 height 33
click at [1117, 565] on div "Continue" at bounding box center [1105, 566] width 36 height 10
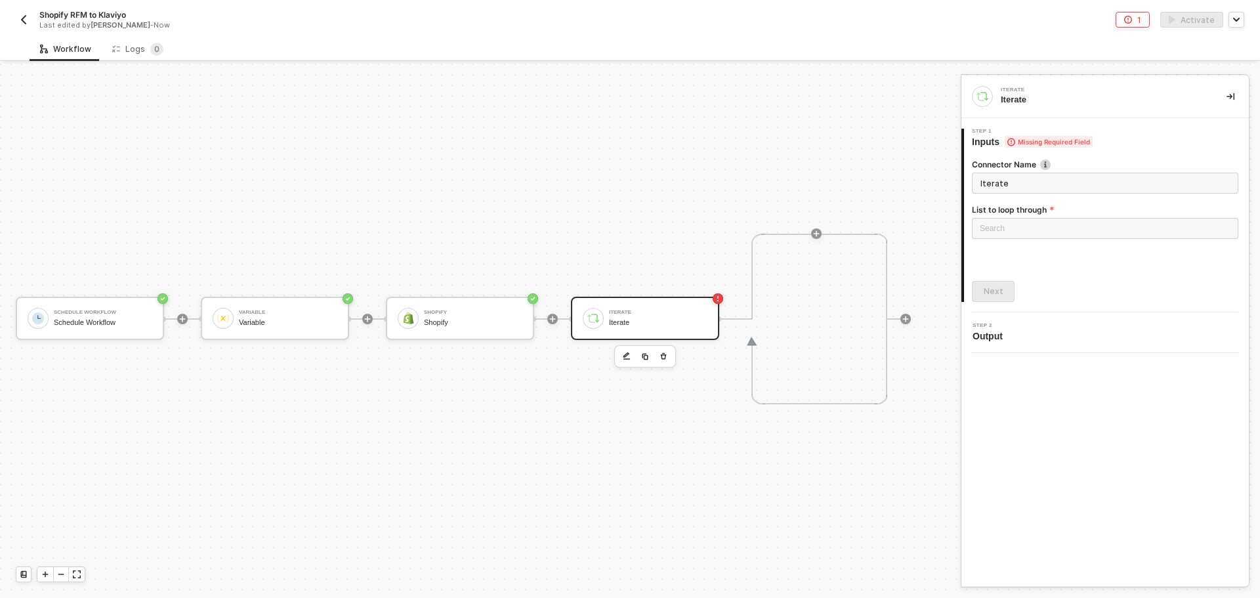
click at [666, 318] on div "Iterate" at bounding box center [658, 322] width 98 height 9
click at [1060, 221] on div "Search" at bounding box center [1105, 228] width 266 height 21
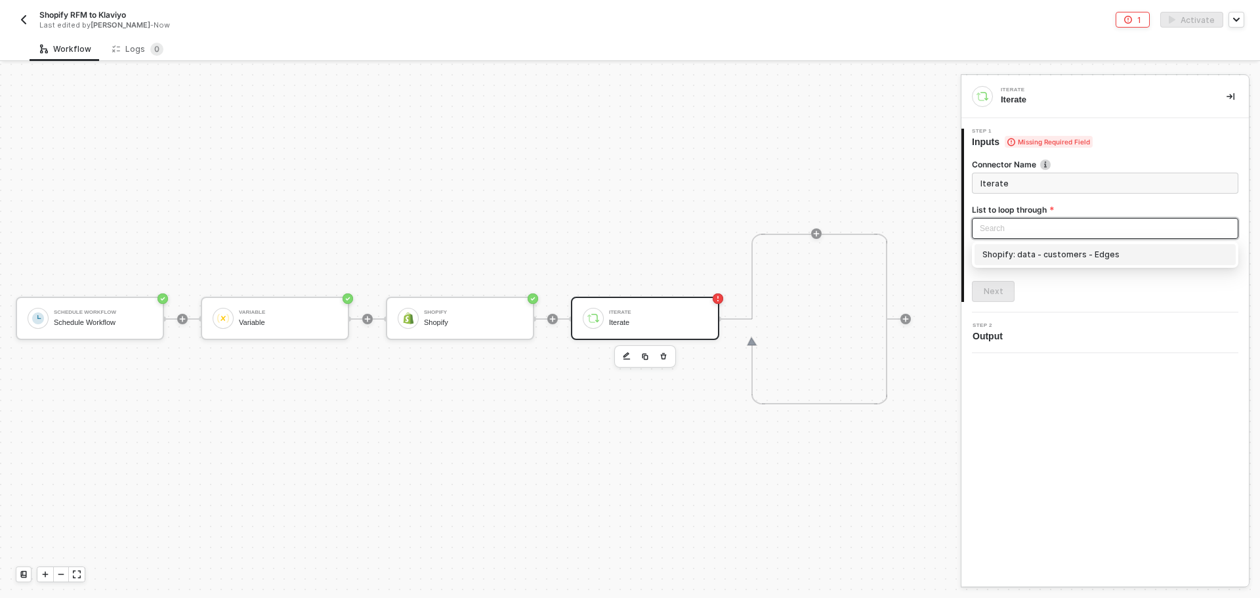
click at [1059, 255] on div "Shopify: data - customers - Edges" at bounding box center [1104, 254] width 245 height 14
type input "Loop through Shopify: data - customers - Edges"
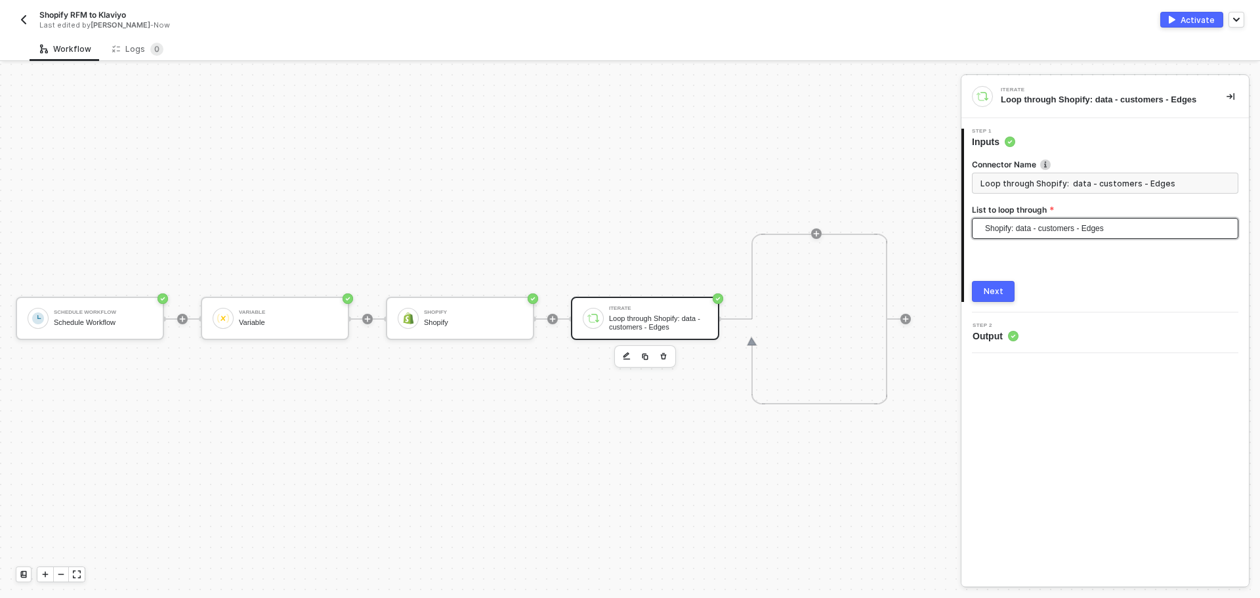
click at [998, 288] on div "Next" at bounding box center [993, 291] width 20 height 10
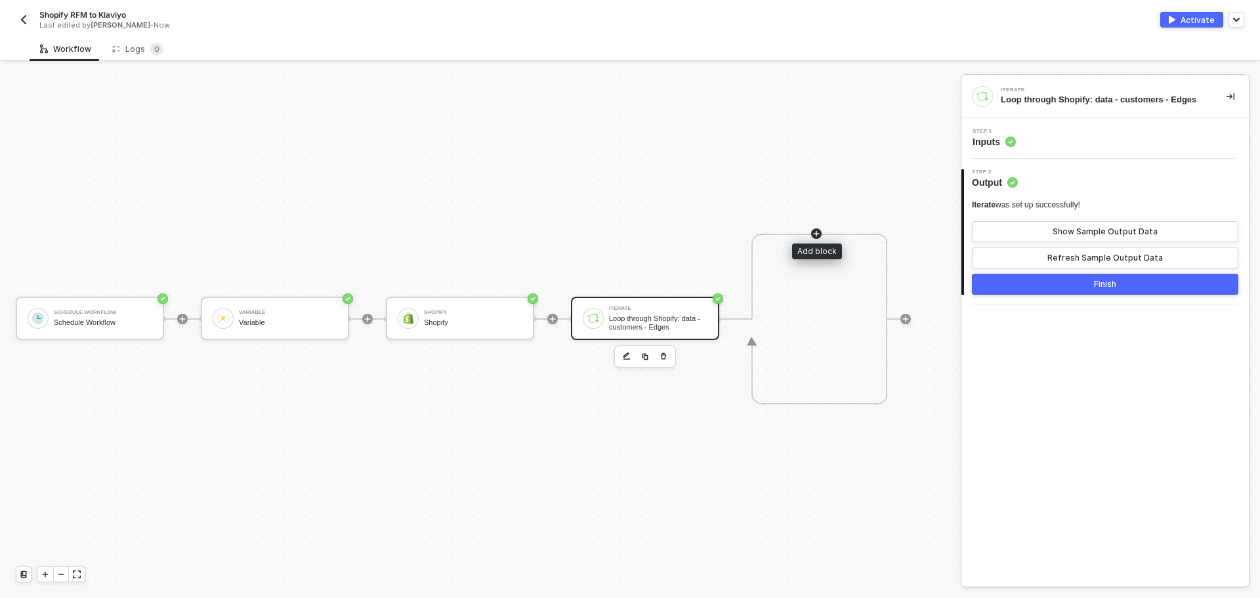
click at [817, 230] on icon "icon-play" at bounding box center [816, 234] width 8 height 8
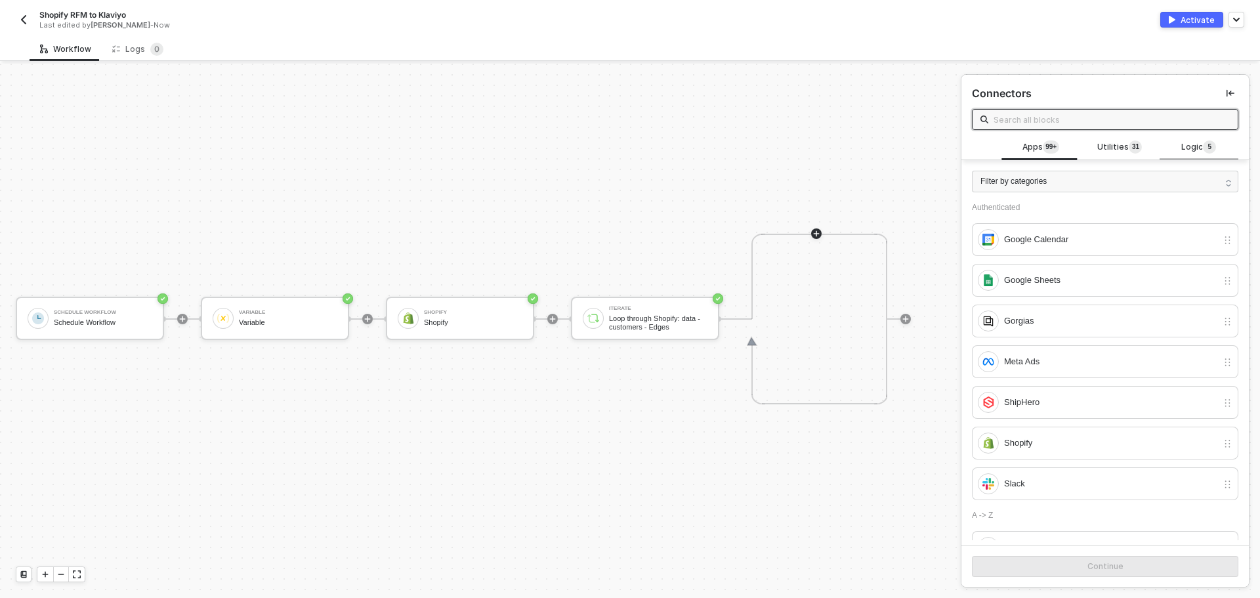
click at [1181, 150] on span "Logic 5" at bounding box center [1198, 147] width 35 height 14
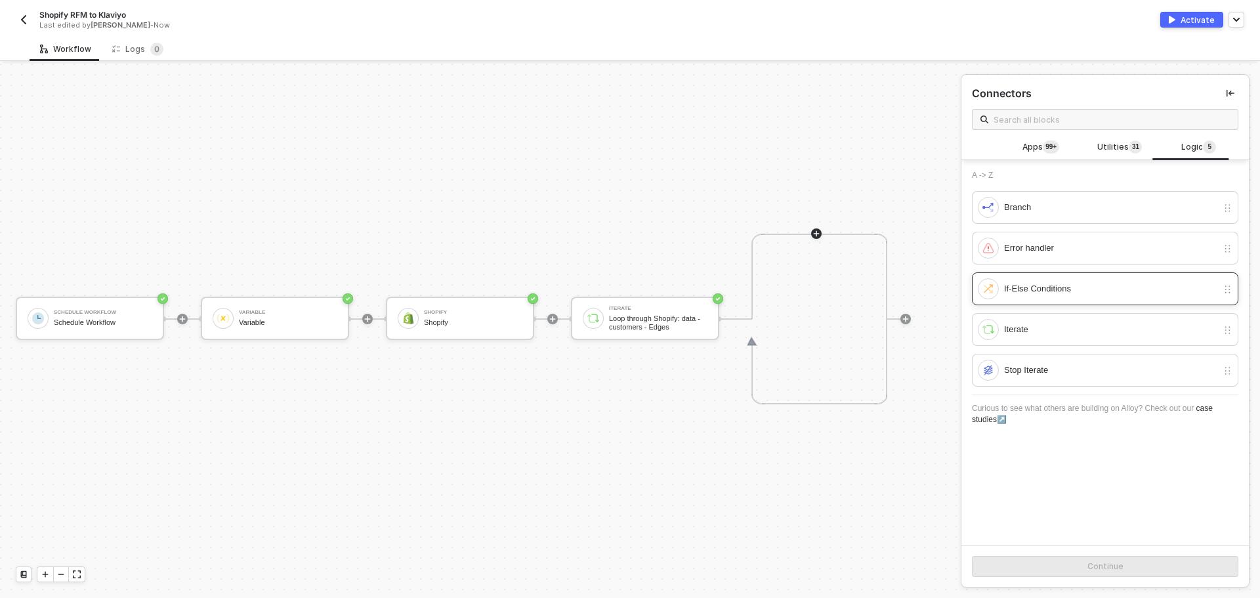
click at [1077, 286] on div "If-Else Conditions" at bounding box center [1110, 288] width 213 height 14
click at [1116, 567] on div "Continue" at bounding box center [1105, 566] width 36 height 10
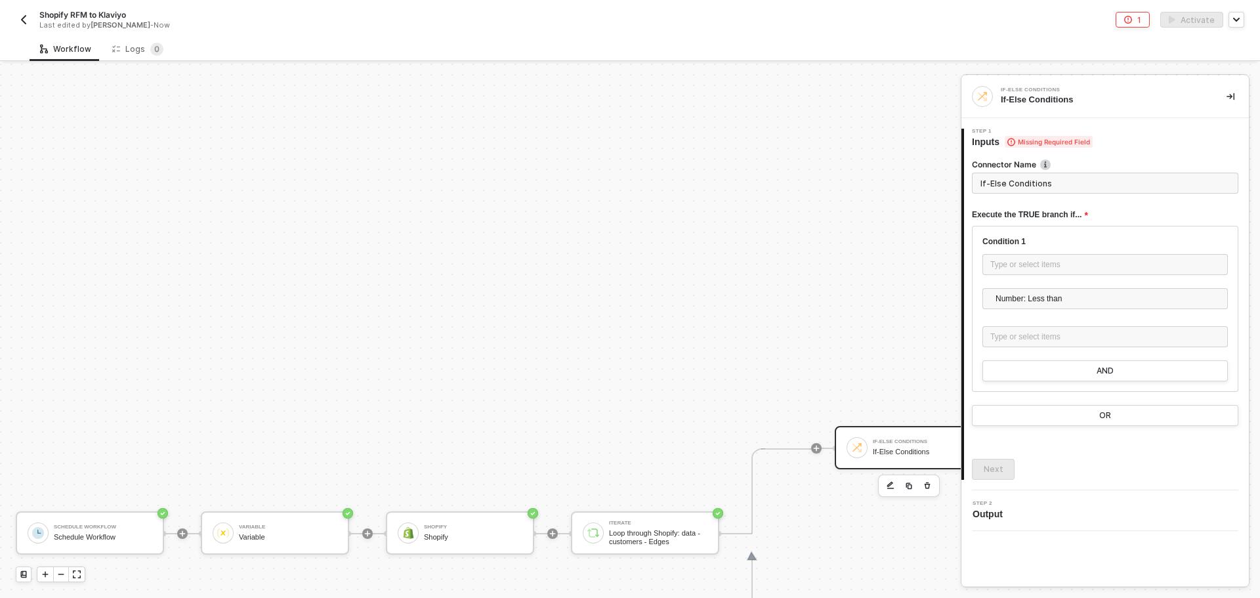
scroll to position [297, 0]
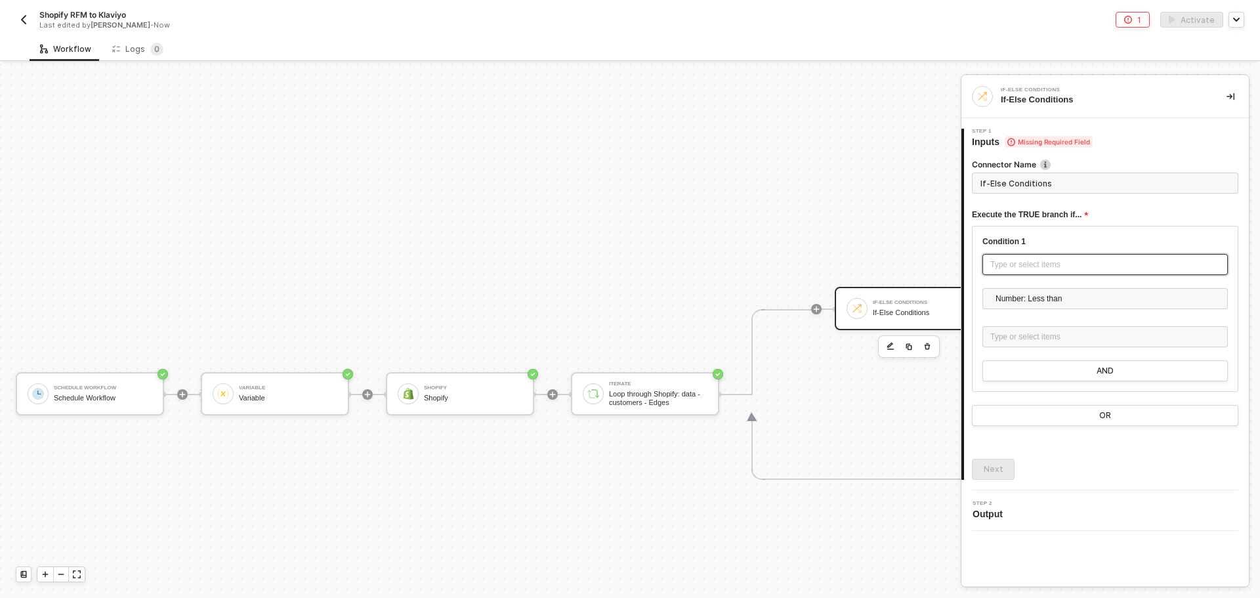
click at [1047, 272] on div "Type or select items ﻿" at bounding box center [1104, 264] width 245 height 21
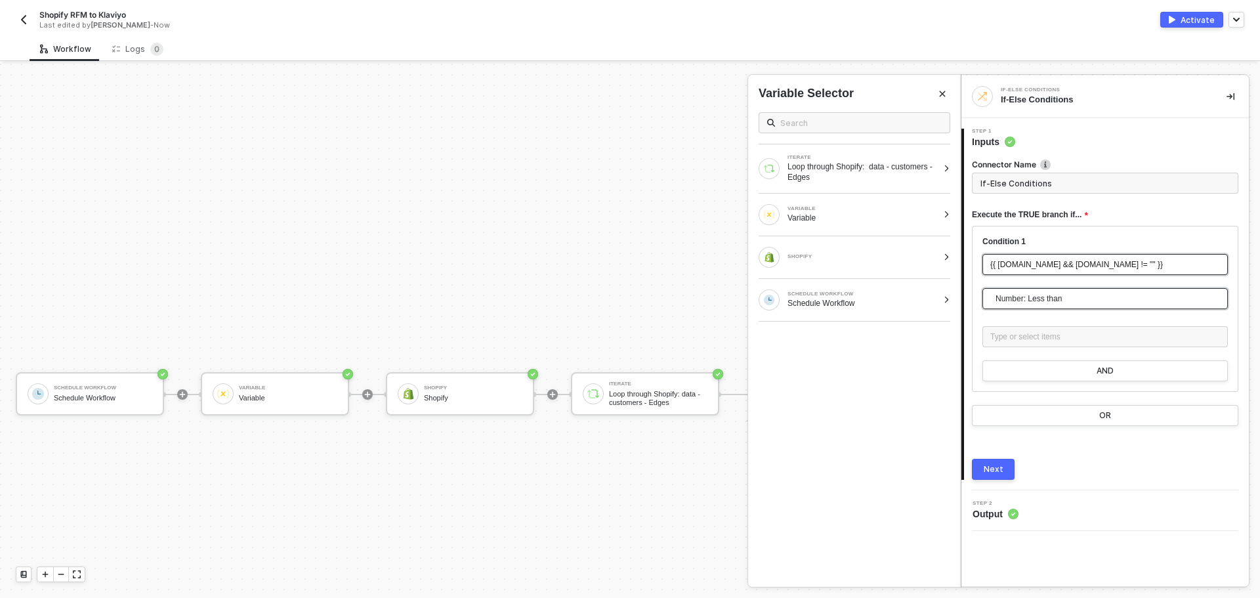
click at [1063, 297] on span "Number: Less than" at bounding box center [1107, 299] width 224 height 20
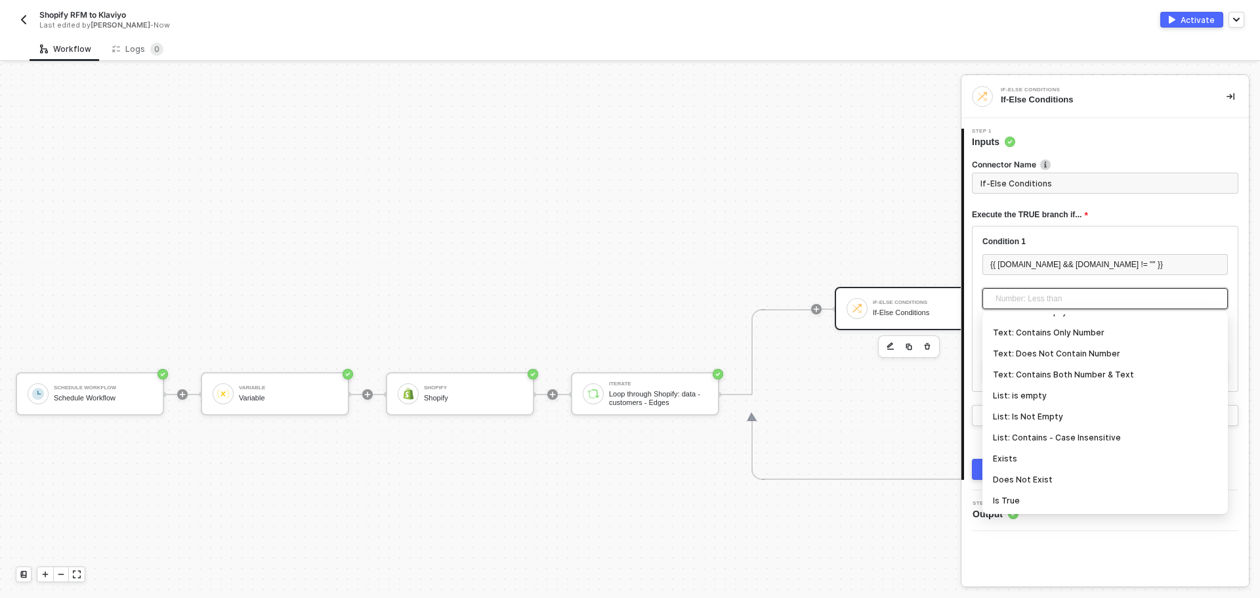
scroll to position [367, 0]
click at [1080, 380] on div "Text: Is Not Empty" at bounding box center [1105, 377] width 224 height 14
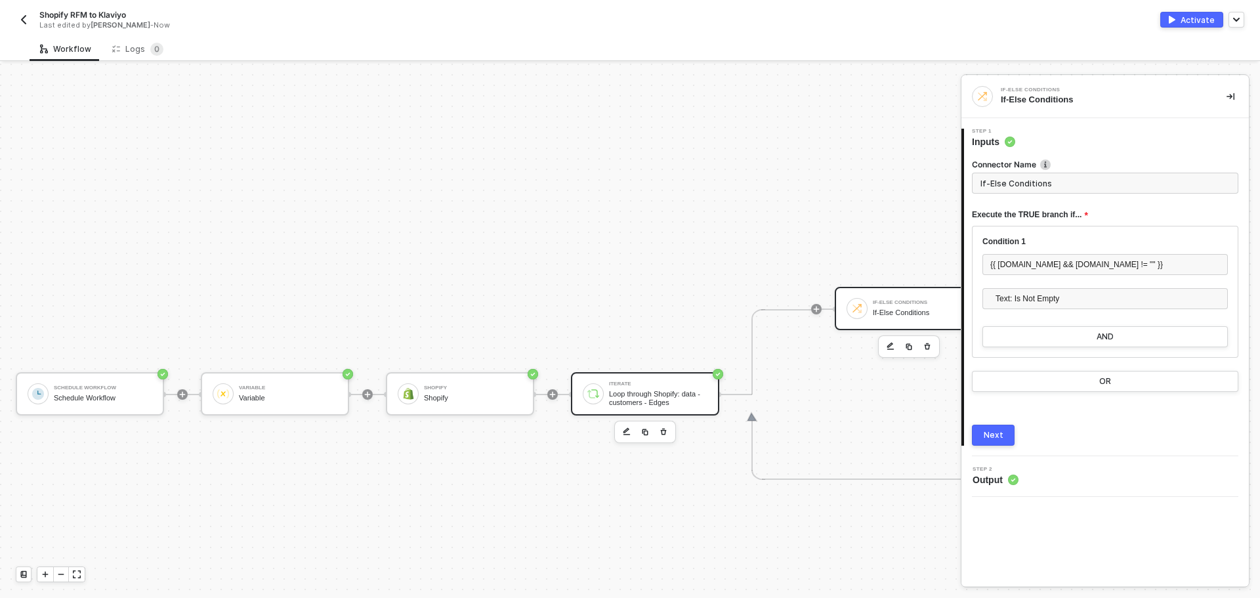
click at [647, 384] on div "Iterate" at bounding box center [658, 383] width 98 height 5
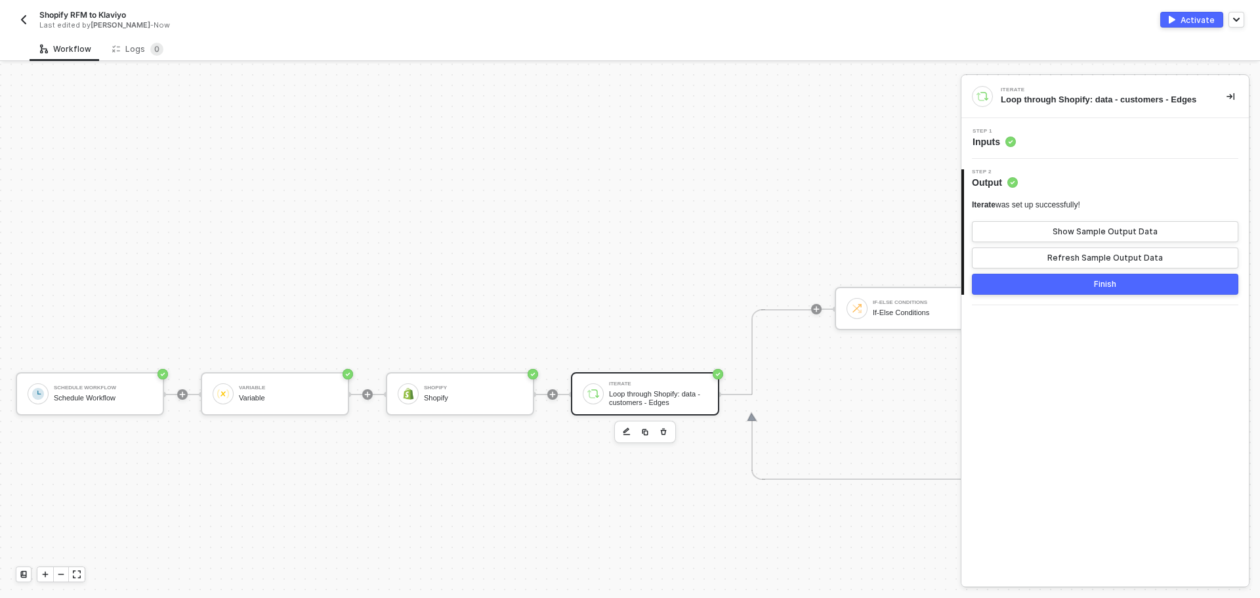
click at [1042, 150] on div "Step 1 Inputs" at bounding box center [1104, 138] width 287 height 41
click at [1047, 138] on div "Step 1 Inputs" at bounding box center [1106, 139] width 284 height 20
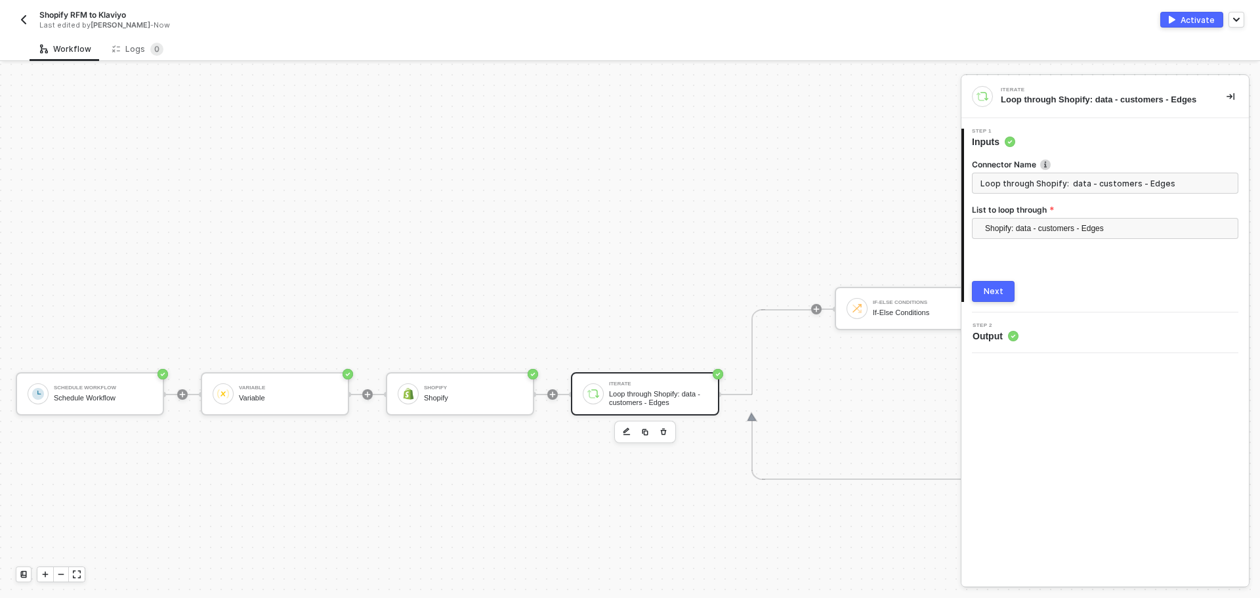
click at [998, 295] on div "Next" at bounding box center [993, 291] width 20 height 10
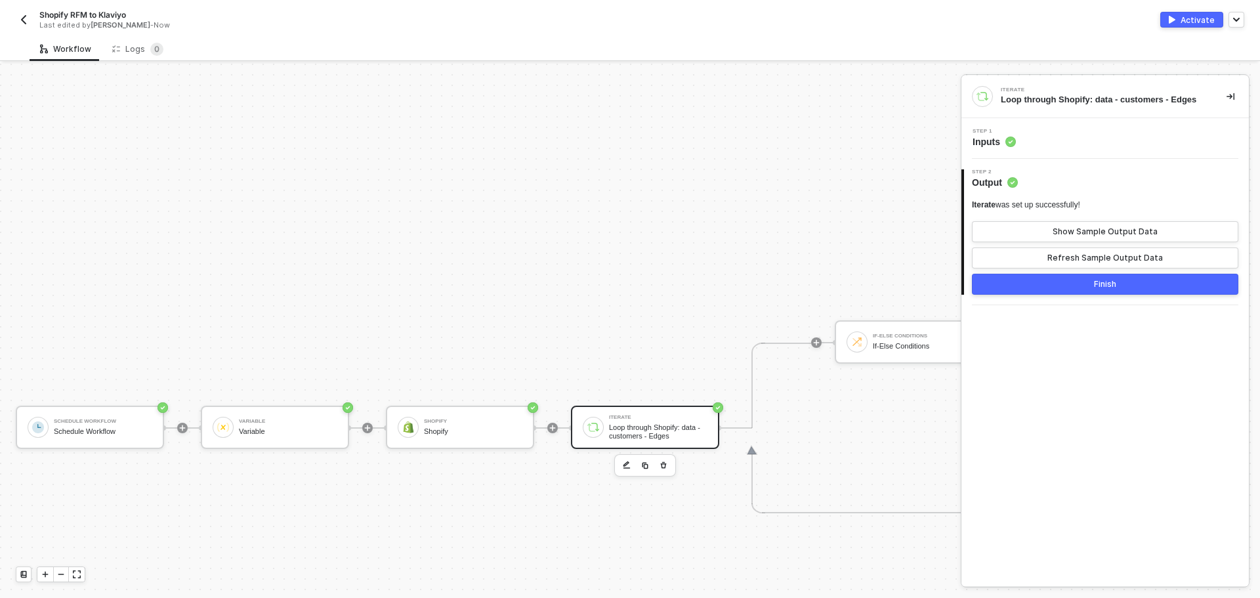
scroll to position [231, 0]
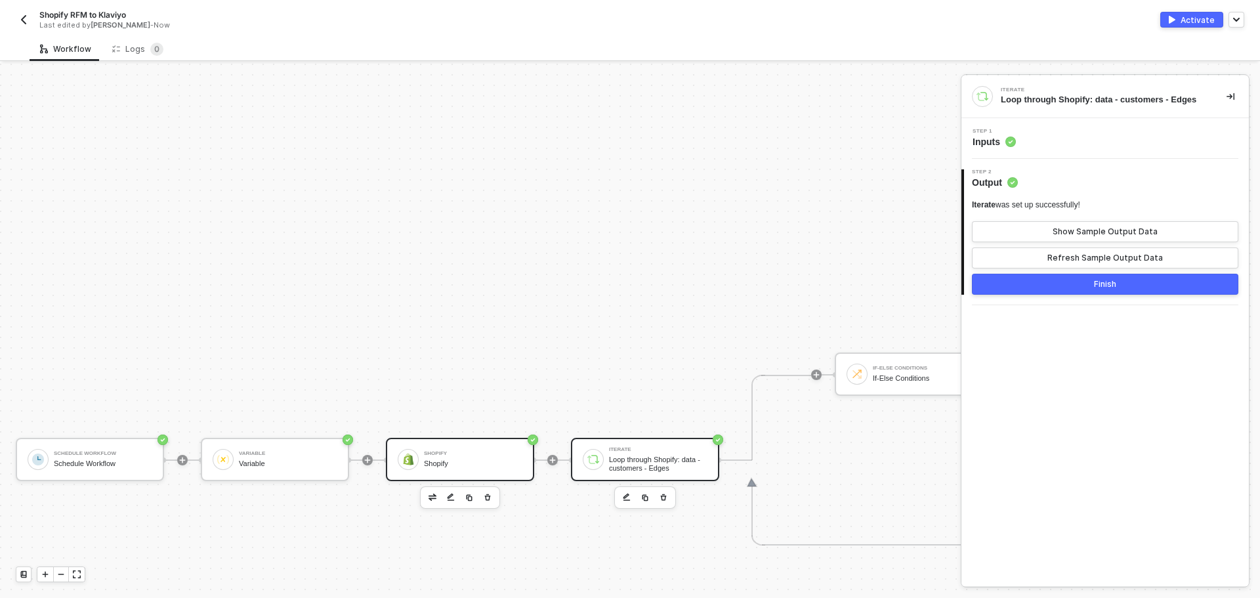
click at [493, 468] on div "Shopify Shopify" at bounding box center [473, 459] width 98 height 25
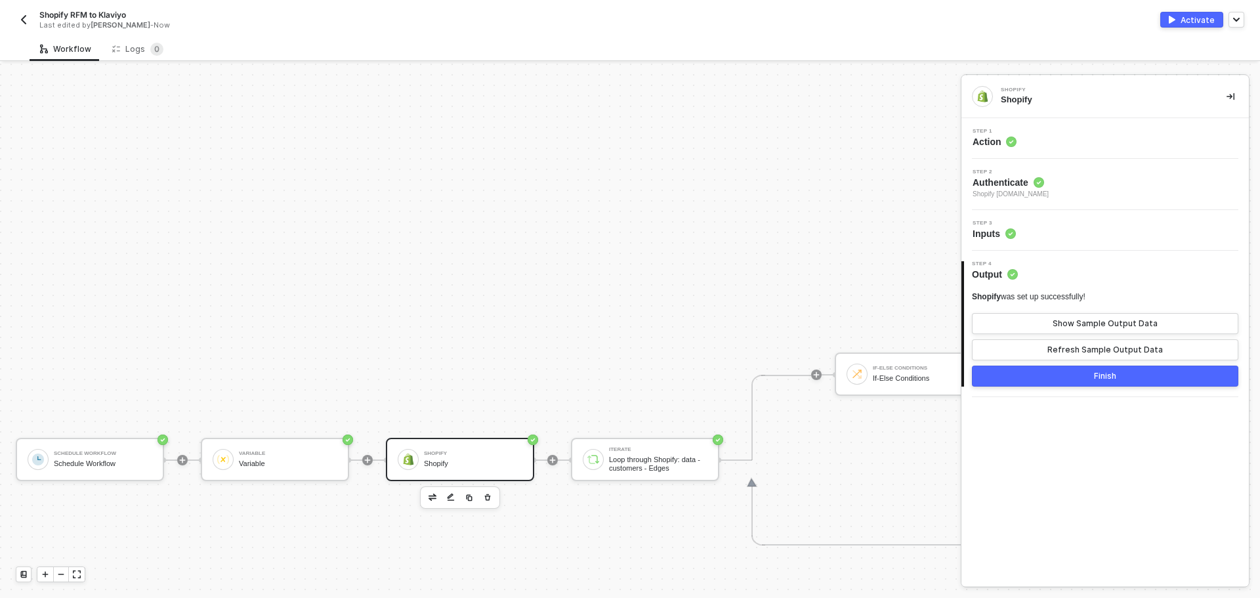
scroll to position [231, 384]
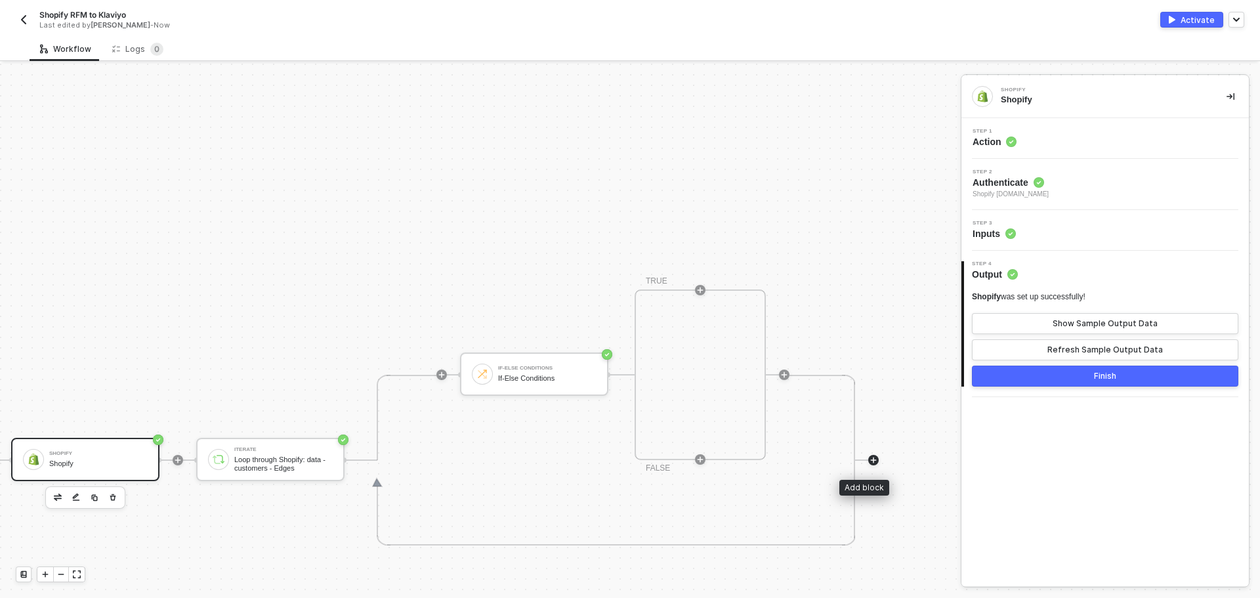
click at [869, 463] on icon "icon-play" at bounding box center [873, 460] width 8 height 8
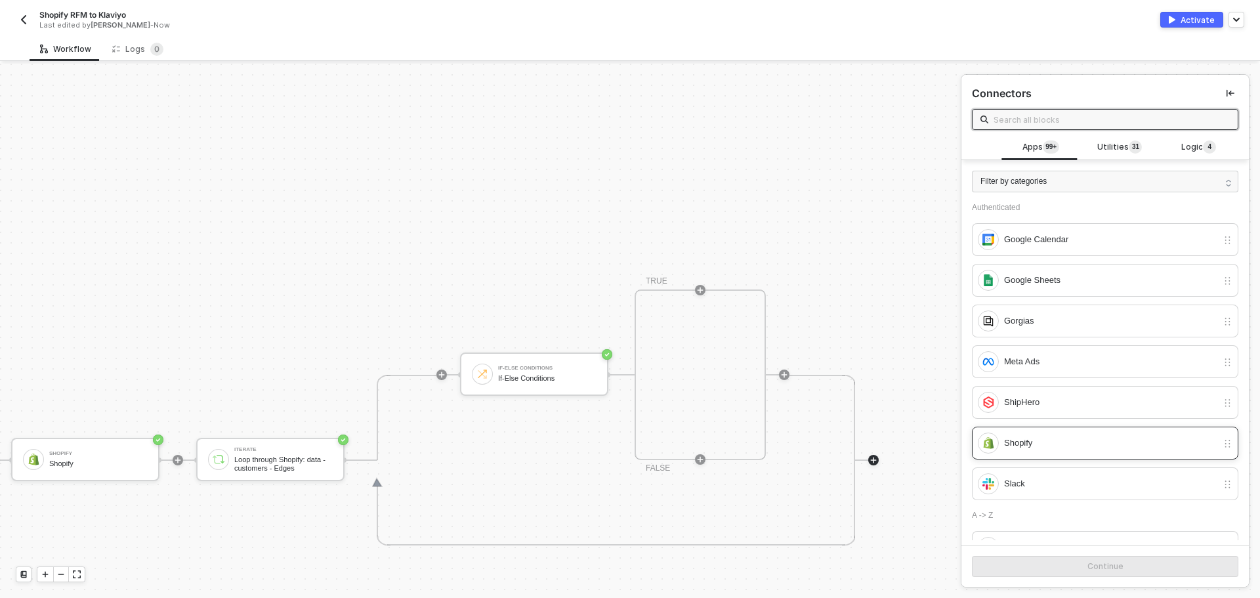
click at [1037, 441] on div "Shopify" at bounding box center [1110, 443] width 213 height 14
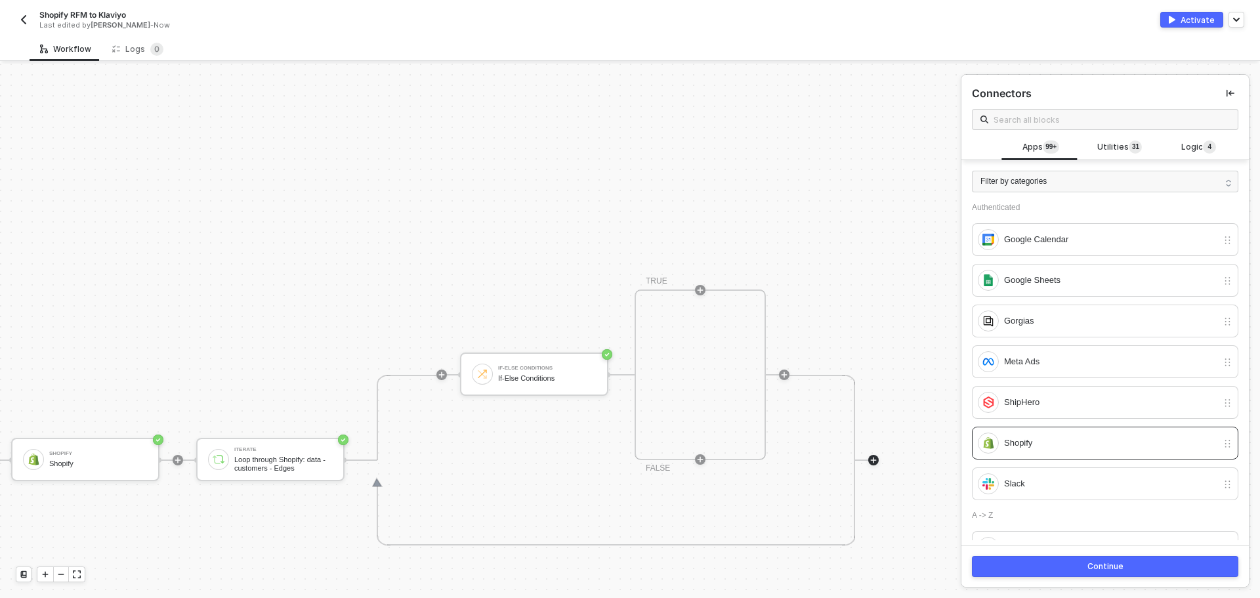
click at [1098, 564] on div "Continue" at bounding box center [1105, 566] width 36 height 10
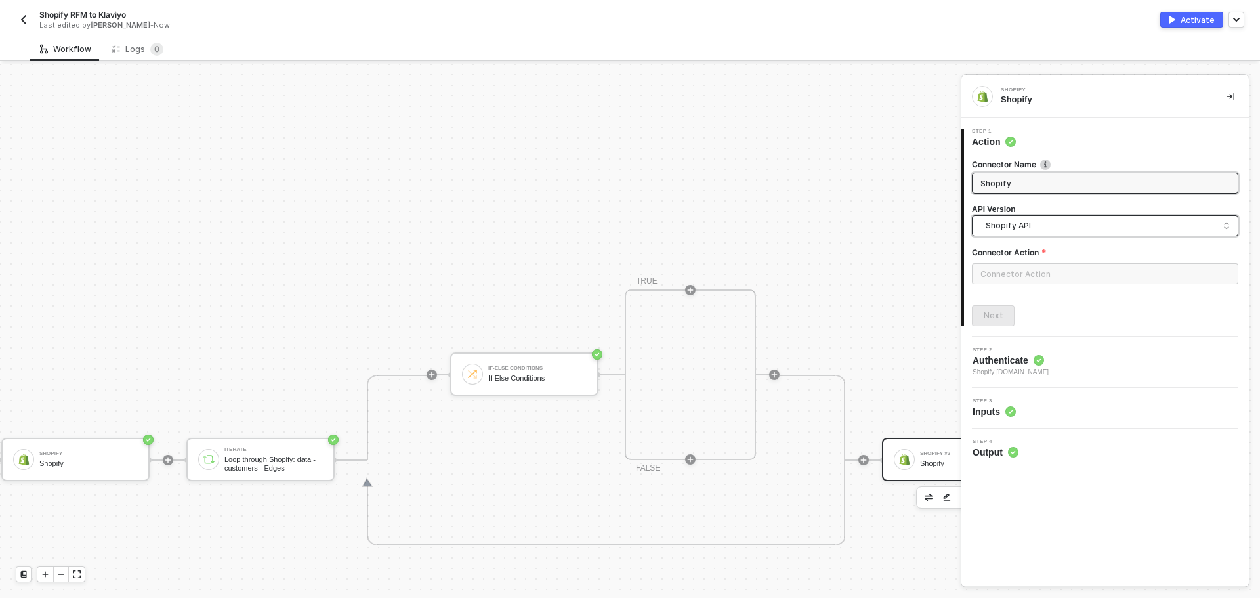
click at [1038, 229] on span "Shopify API" at bounding box center [1107, 225] width 244 height 14
click at [1058, 279] on input "text" at bounding box center [1105, 273] width 266 height 21
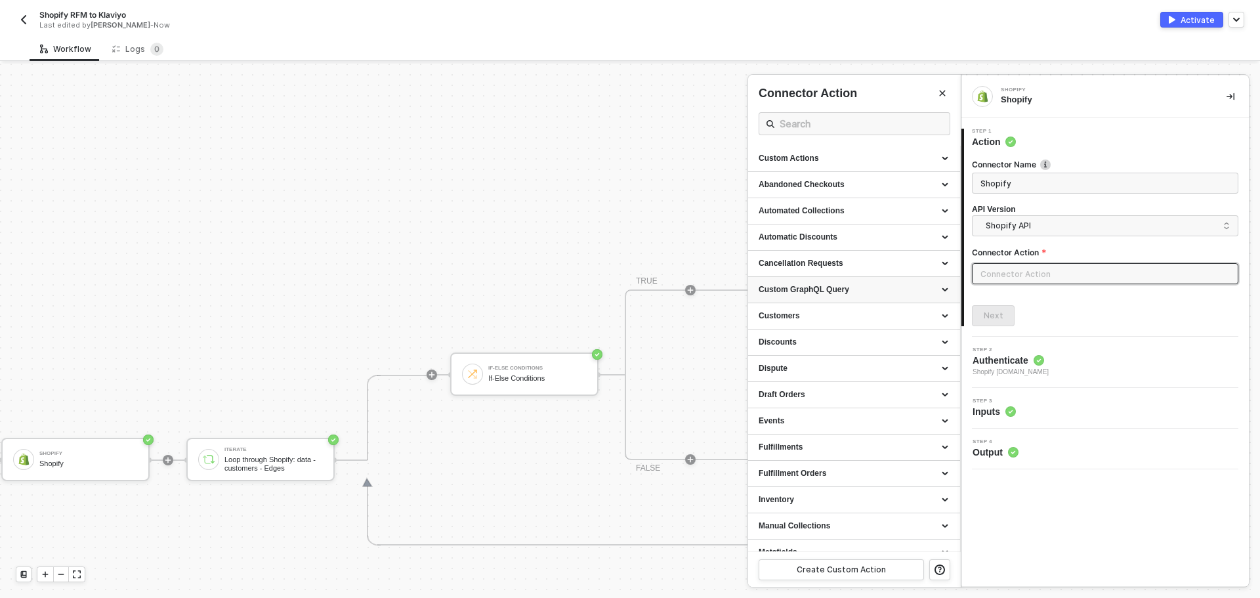
click at [888, 290] on div "Custom GraphQL Query" at bounding box center [853, 289] width 191 height 11
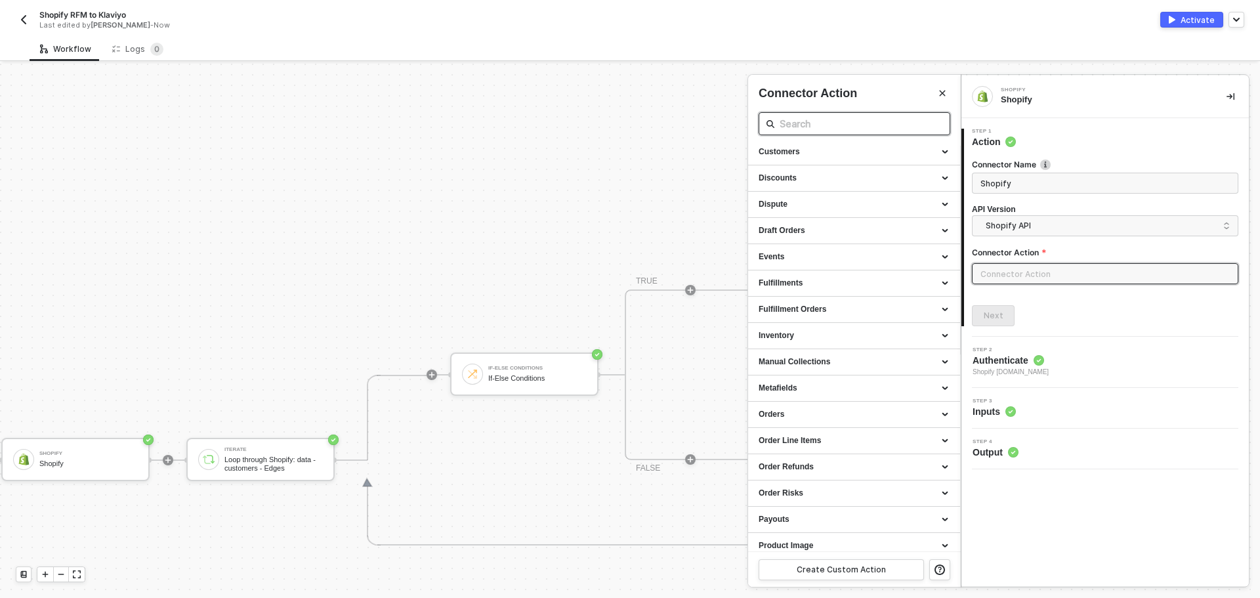
click at [825, 129] on input "text" at bounding box center [854, 123] width 150 height 16
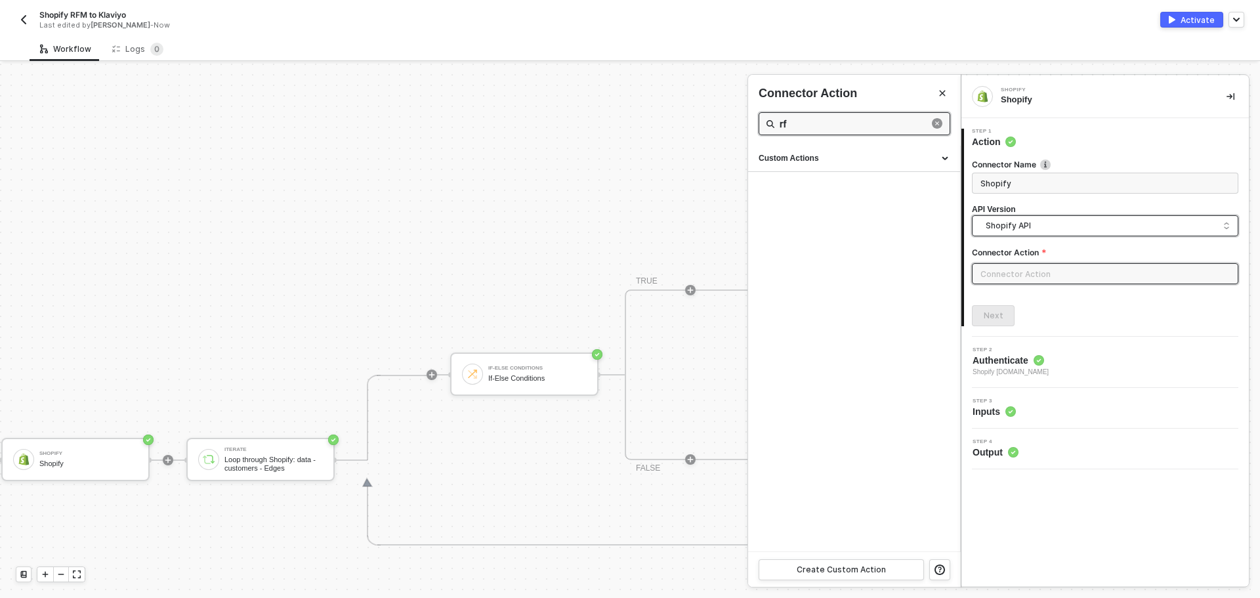
click at [1055, 220] on span "Shopify API" at bounding box center [1107, 225] width 244 height 14
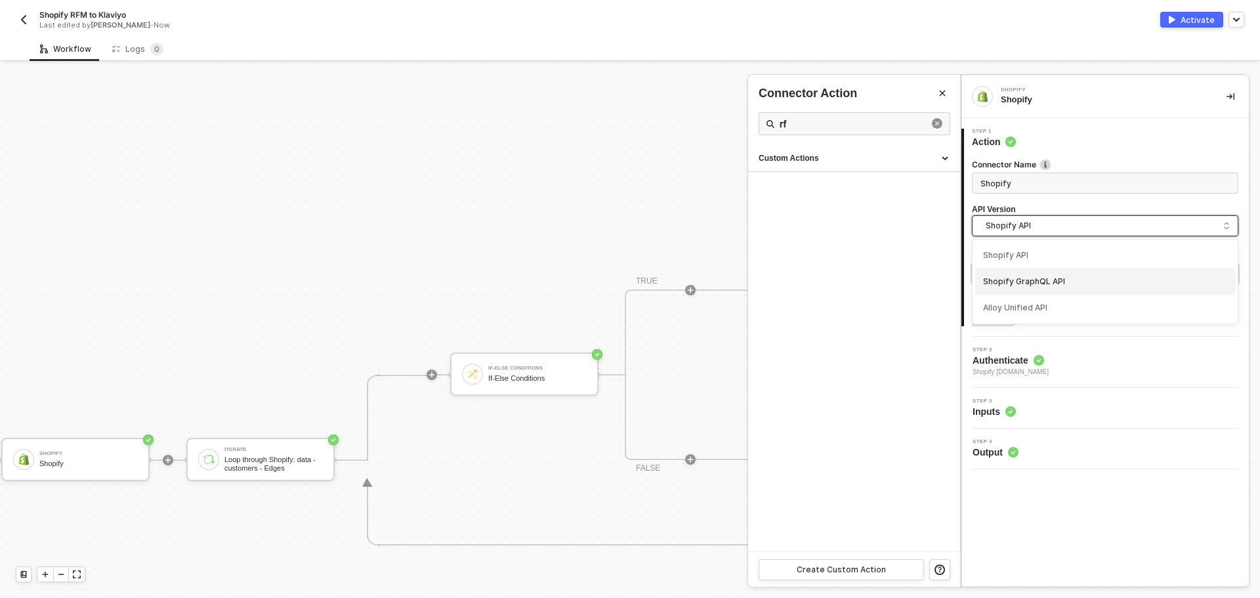
click at [1059, 281] on div "Shopify GraphQL API" at bounding box center [1105, 282] width 244 height 12
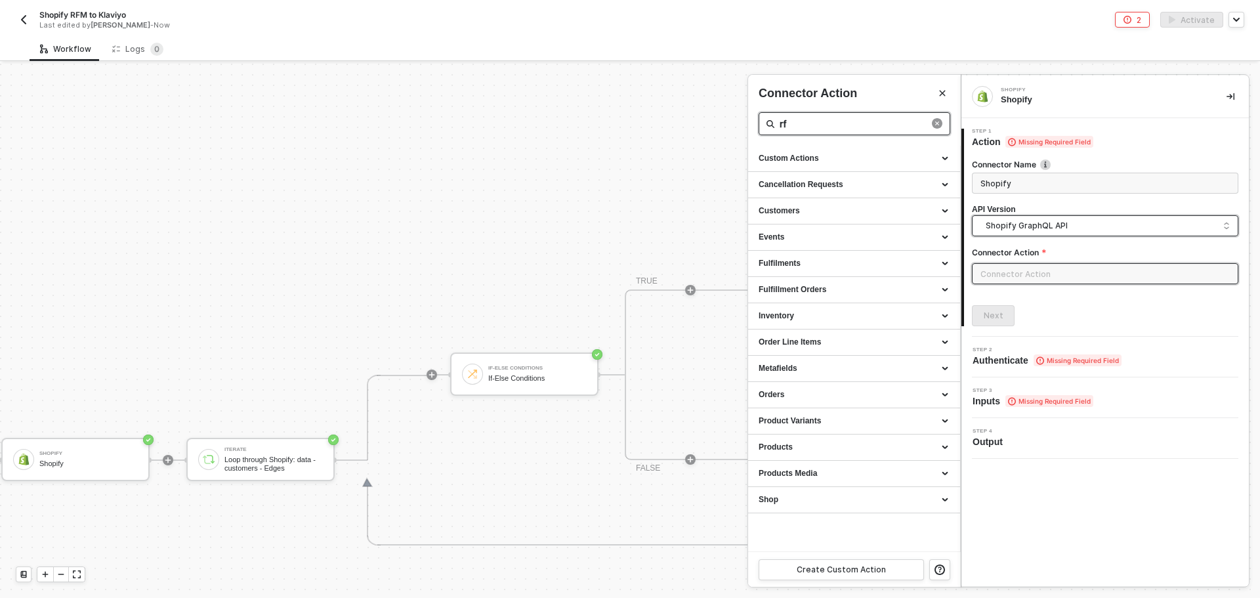
click at [817, 125] on input "rf" at bounding box center [854, 123] width 150 height 16
drag, startPoint x: 817, startPoint y: 125, endPoint x: 740, endPoint y: 123, distance: 76.8
click at [960, 597] on div "Connector Action rf Custom Actions Cancellation Requests Customers Events Fulfi…" at bounding box center [960, 608] width 0 height 0
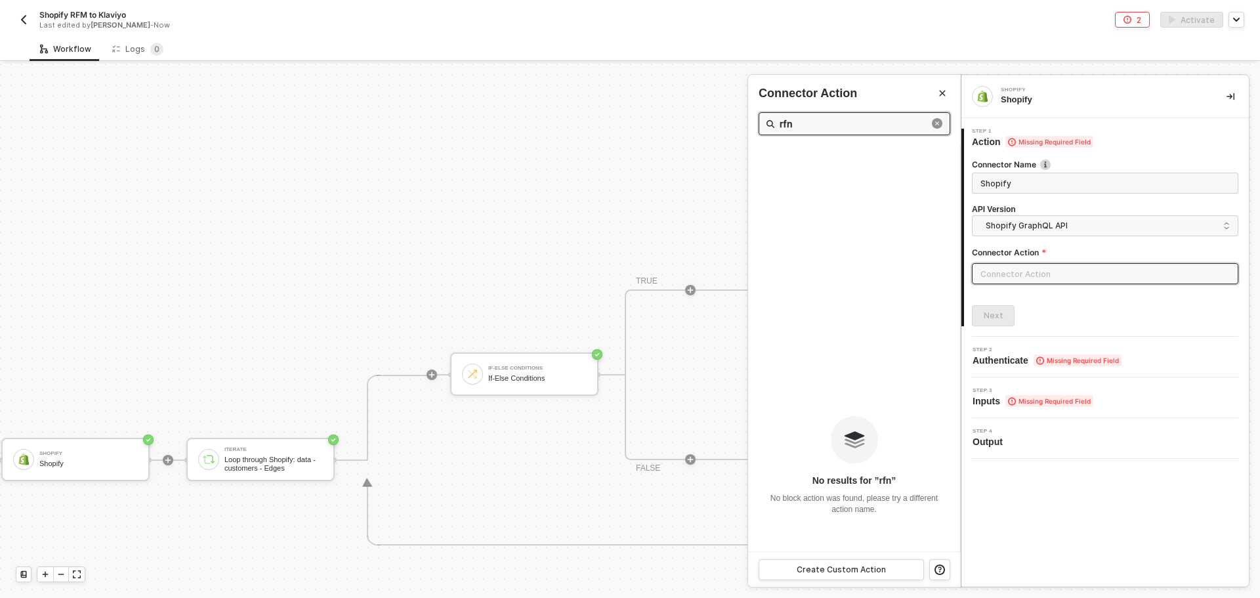
type input "rfn"
click at [714, 162] on div at bounding box center [630, 331] width 1260 height 534
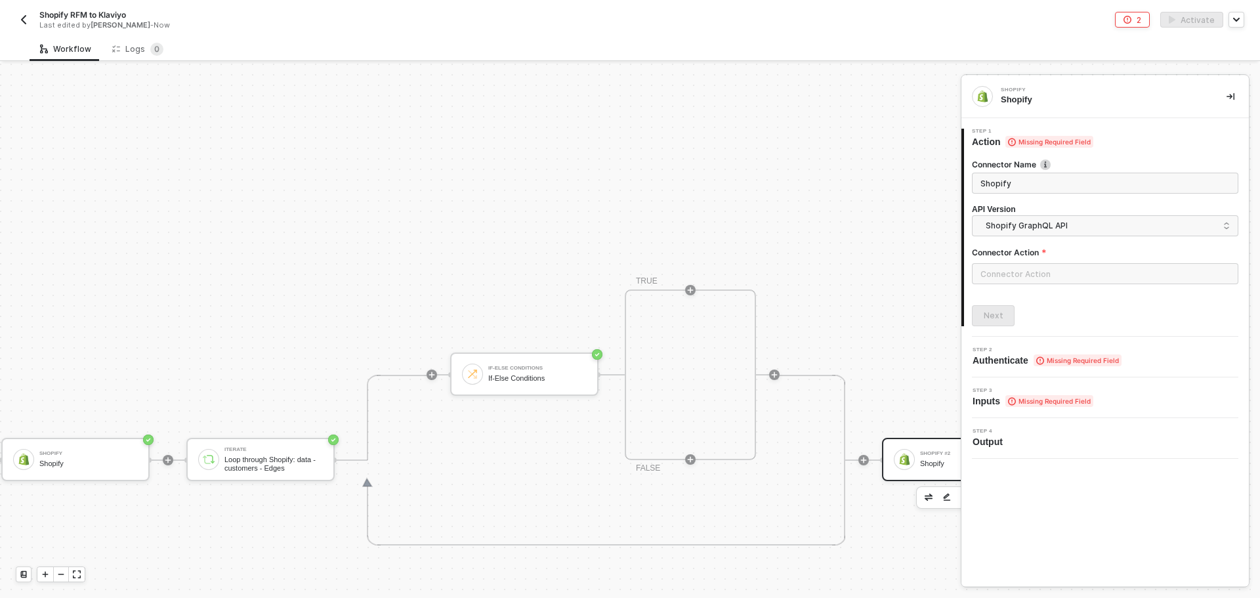
scroll to position [231, 474]
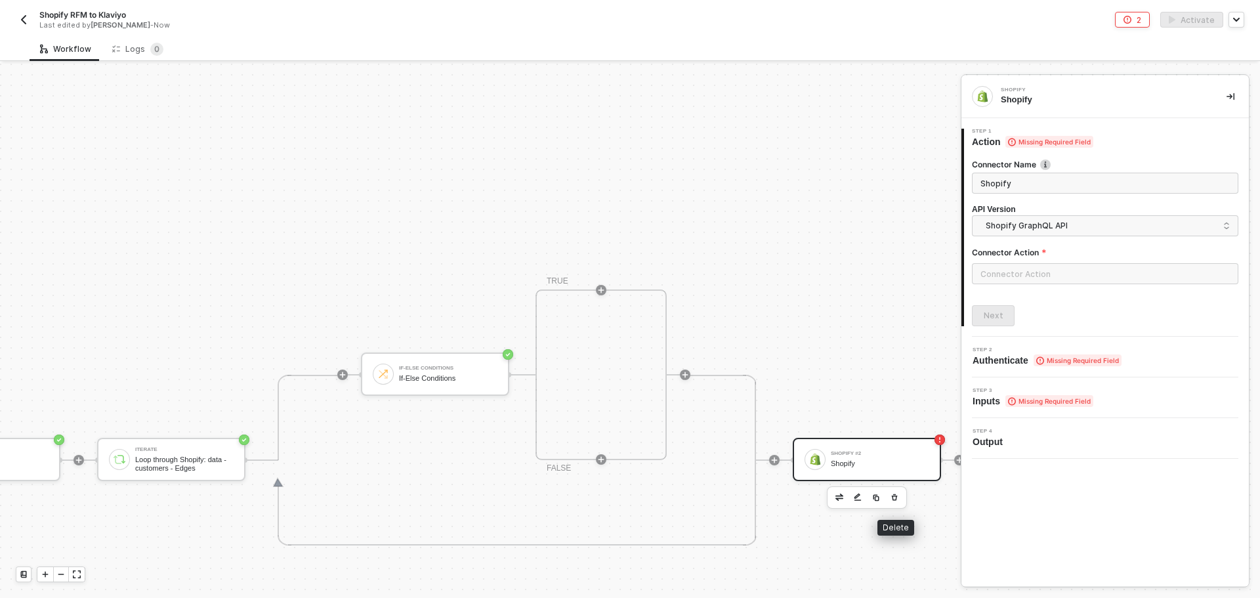
click at [894, 497] on icon "button" at bounding box center [894, 497] width 8 height 10
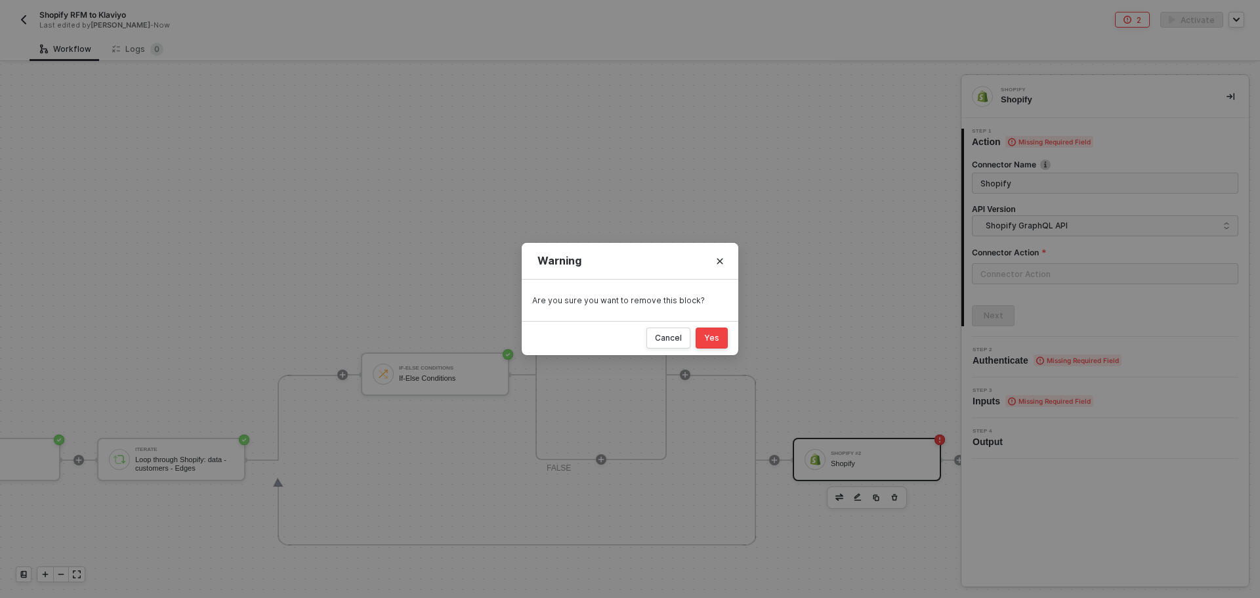
click at [720, 341] on button "Yes" at bounding box center [711, 337] width 32 height 21
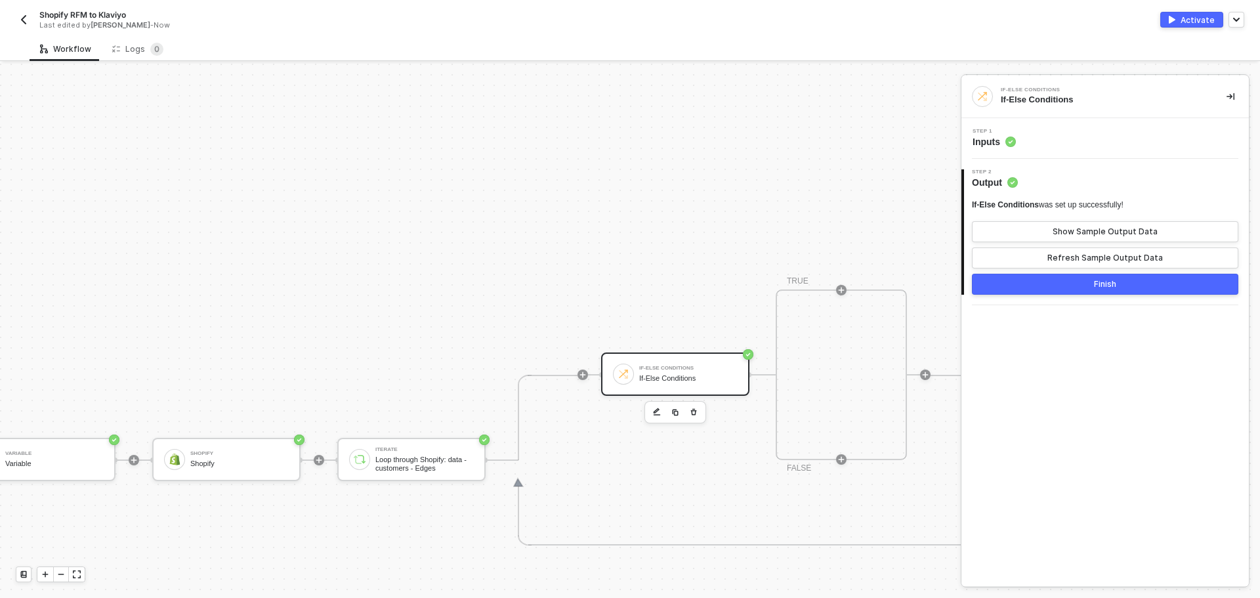
scroll to position [231, 279]
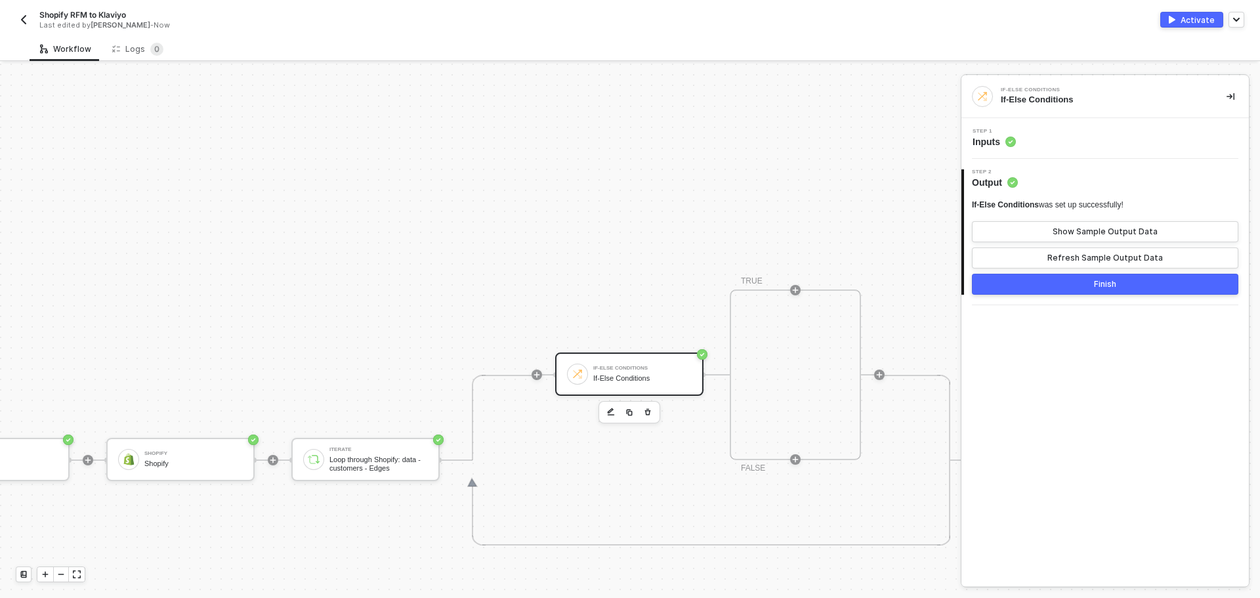
click at [651, 368] on div "If-Else Conditions" at bounding box center [642, 367] width 98 height 5
click at [1062, 147] on div "Step 1 Inputs" at bounding box center [1106, 139] width 284 height 20
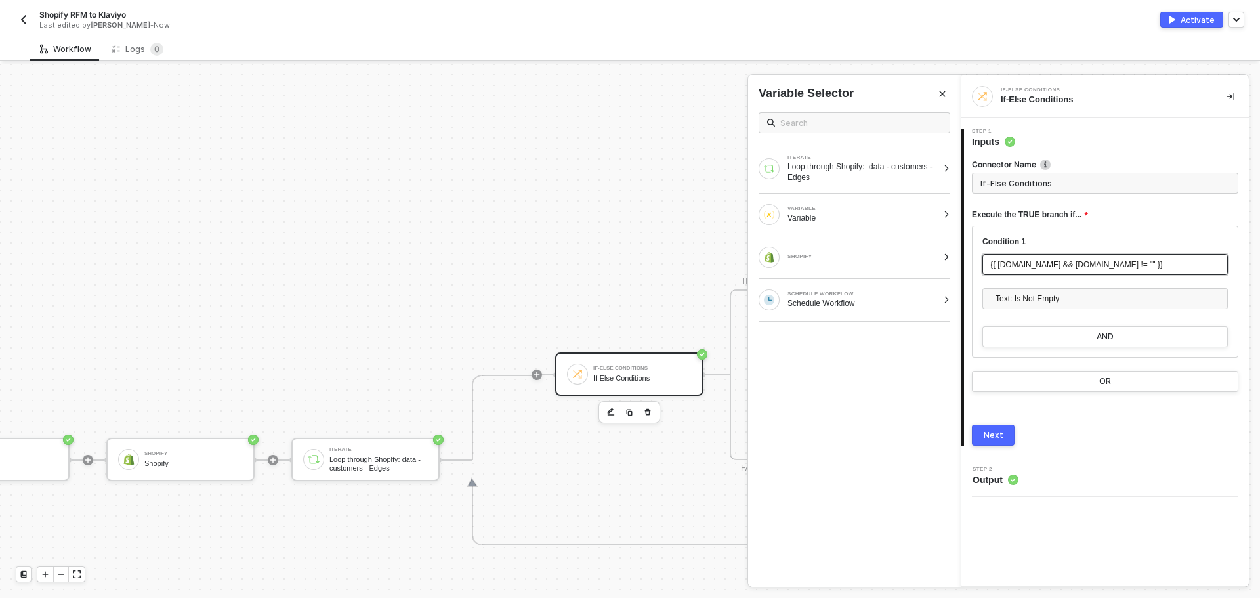
click at [1055, 254] on div "{{ current.node.email && current.node.email != "" }}" at bounding box center [1104, 264] width 245 height 21
drag, startPoint x: 1200, startPoint y: 264, endPoint x: 962, endPoint y: 265, distance: 237.5
click at [962, 265] on div "Step 1 Inputs Connector Name If-Else Conditions Execute the TRUE branch if... C…" at bounding box center [1104, 287] width 287 height 317
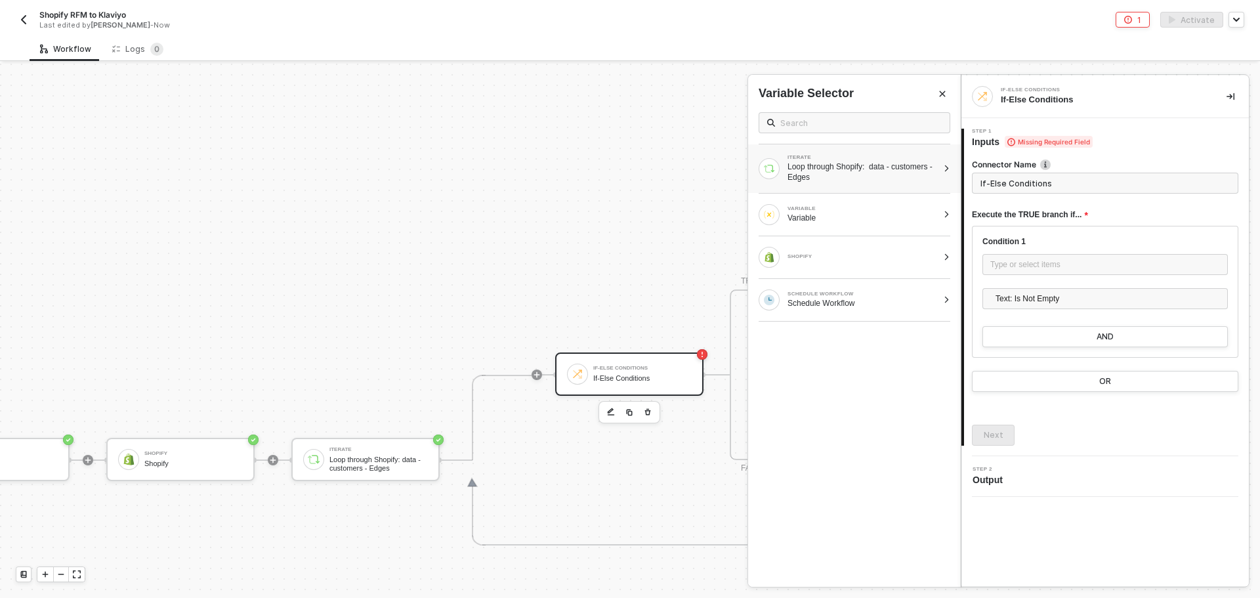
click at [850, 179] on div "Loop through Shopify: data - customers - Edges" at bounding box center [862, 171] width 150 height 21
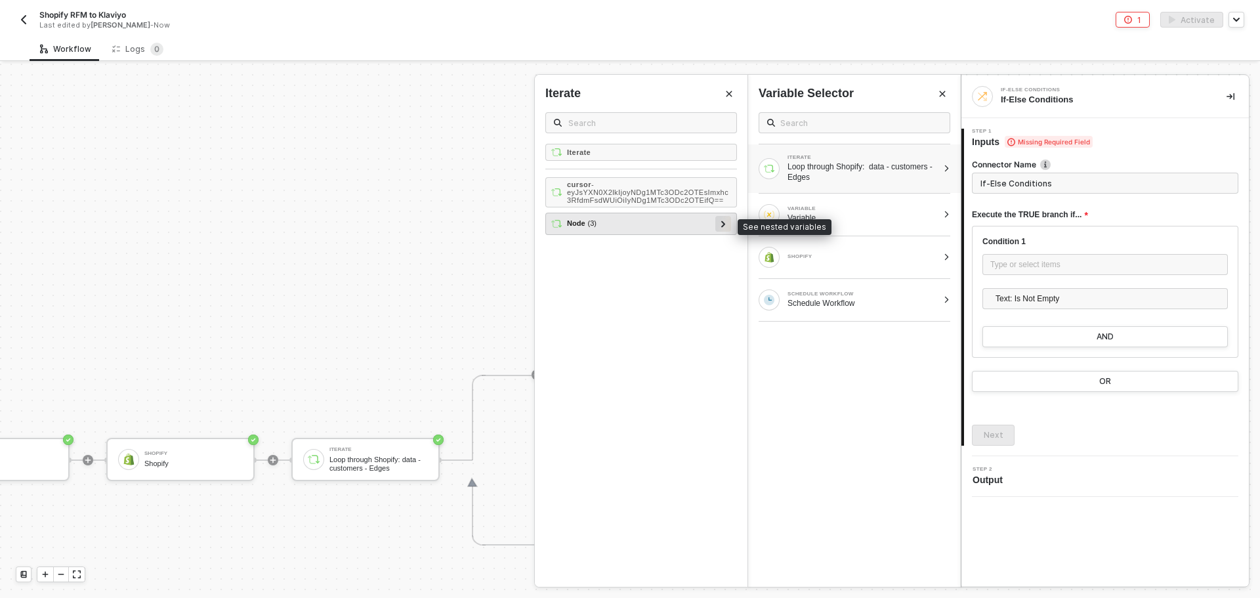
click at [726, 224] on div at bounding box center [723, 224] width 16 height 16
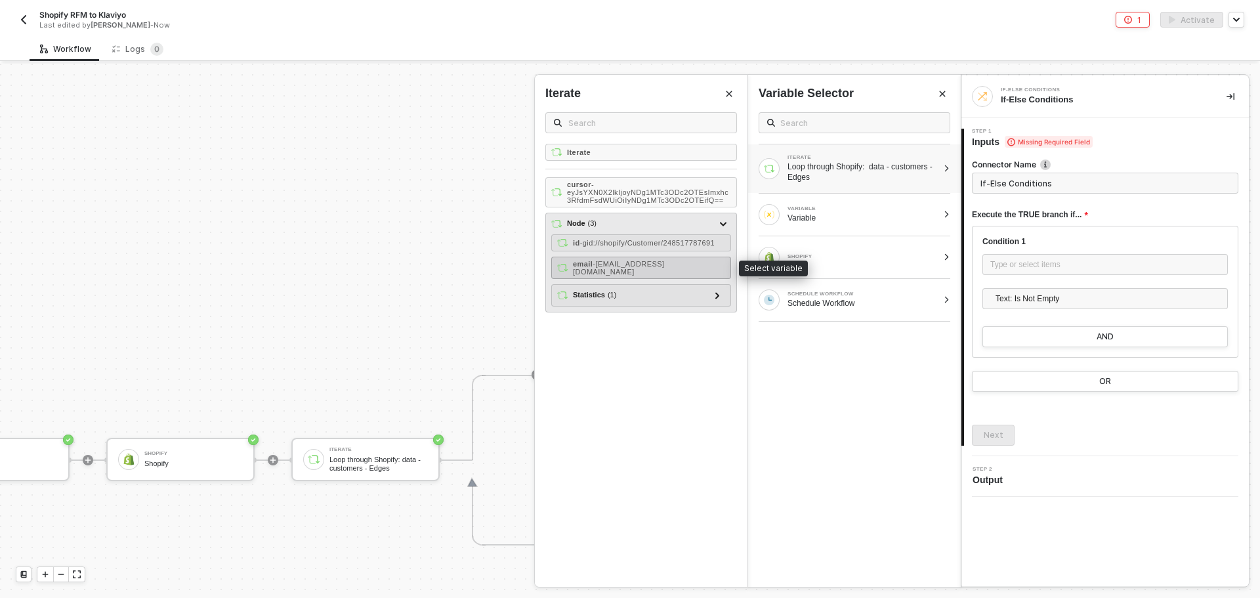
click at [703, 260] on div "email - malkov-egor@mail.ru" at bounding box center [641, 268] width 180 height 22
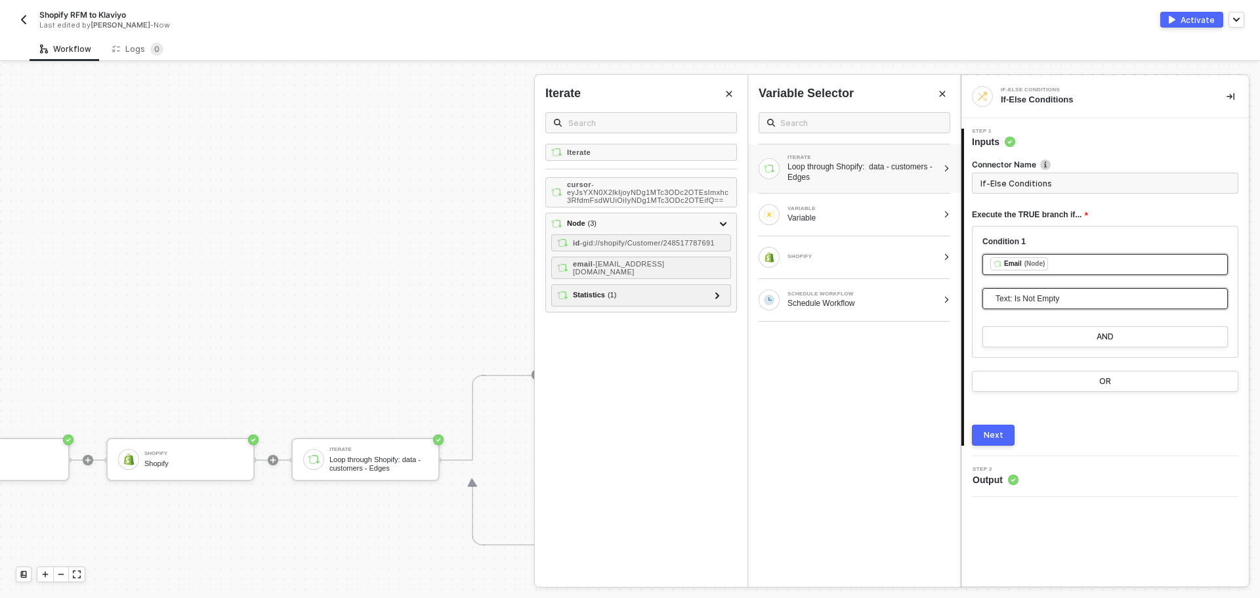
click at [1027, 299] on span "Text: Is Not Empty" at bounding box center [1107, 299] width 224 height 20
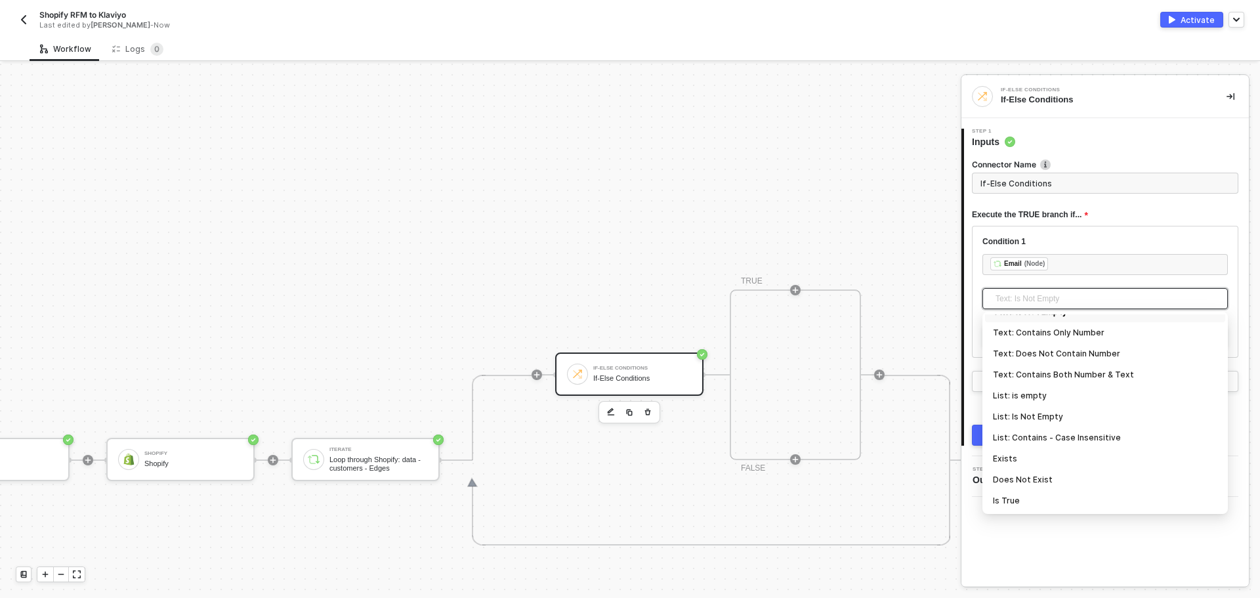
scroll to position [367, 0]
click at [1051, 377] on div "Text: Is Not Empty" at bounding box center [1105, 377] width 224 height 14
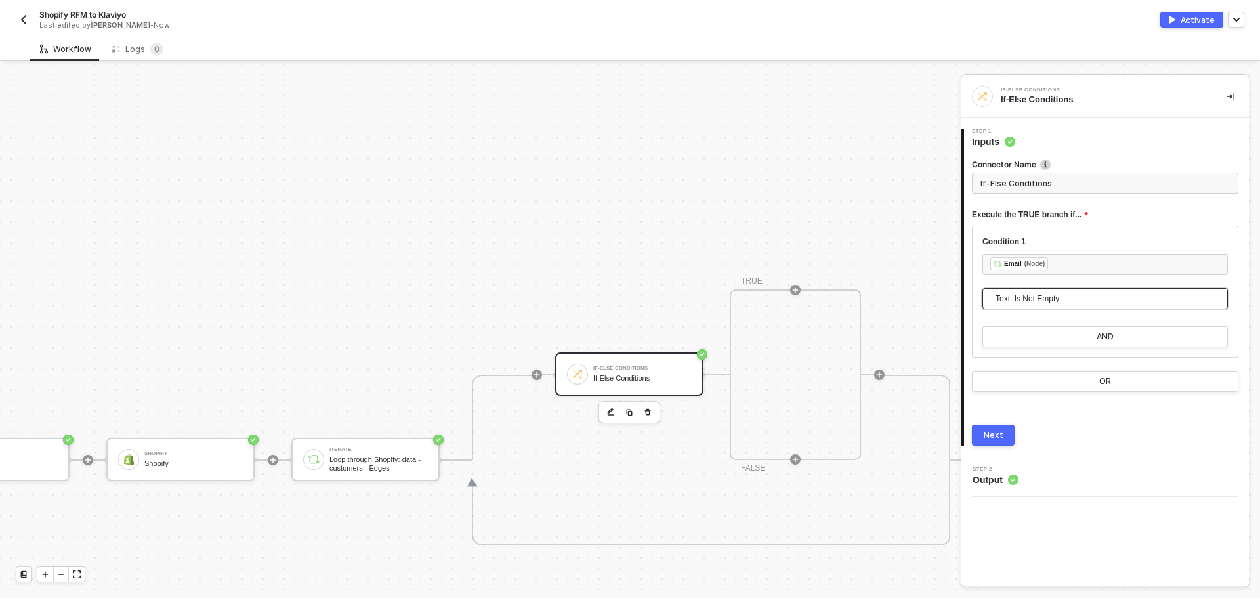
click at [1082, 454] on div "1 Step 1 Inputs Connector Name If-Else Conditions Execute the TRUE branch if...…" at bounding box center [1104, 287] width 287 height 338
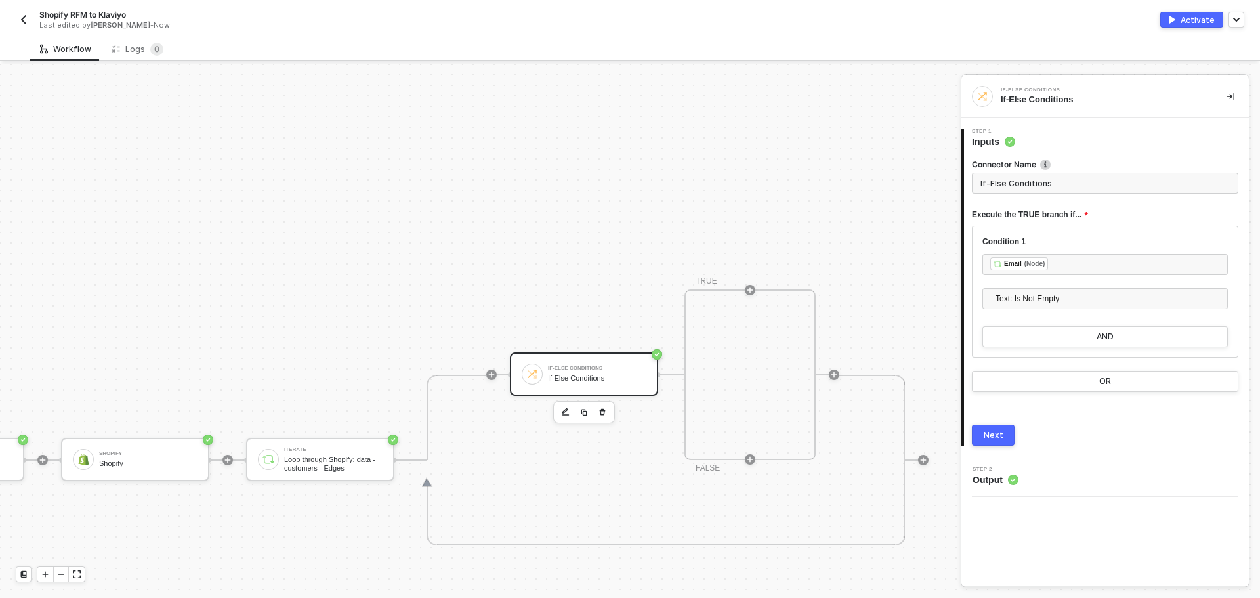
scroll to position [231, 384]
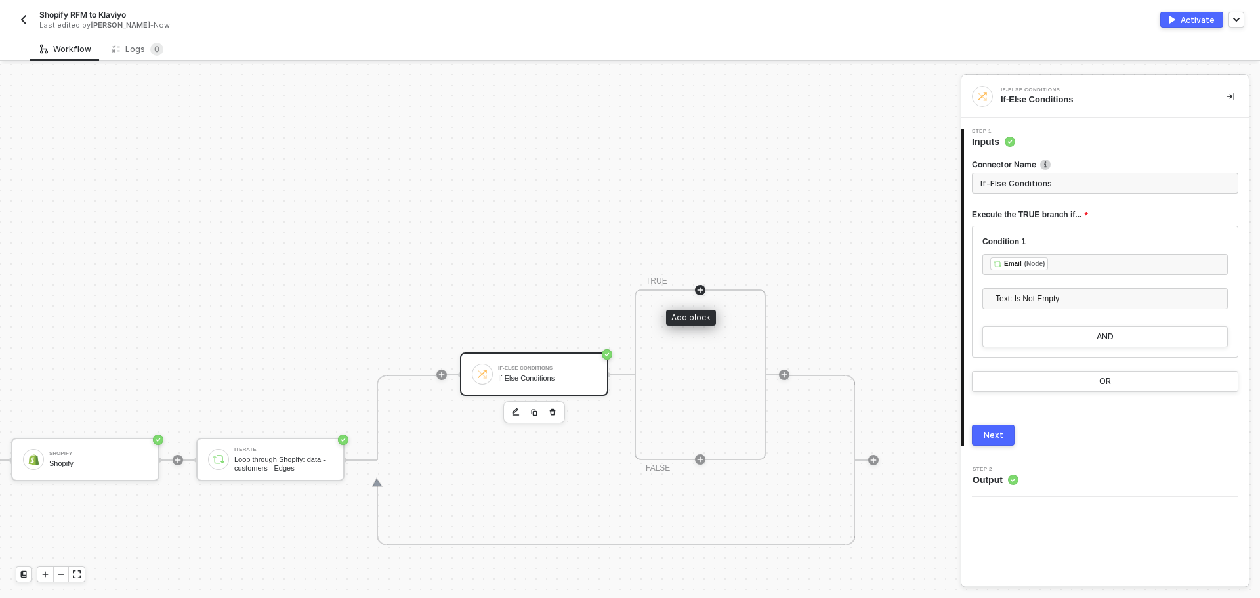
click at [696, 287] on icon "icon-play" at bounding box center [700, 290] width 8 height 8
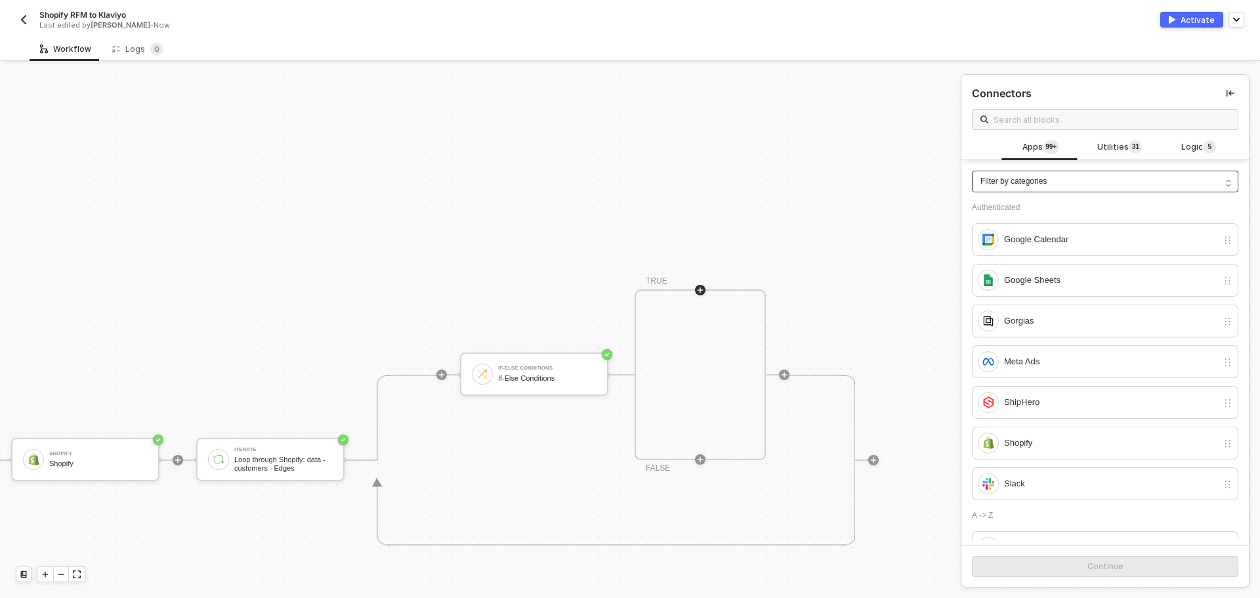
click at [1027, 181] on span "Filter by categories" at bounding box center [1013, 181] width 66 height 12
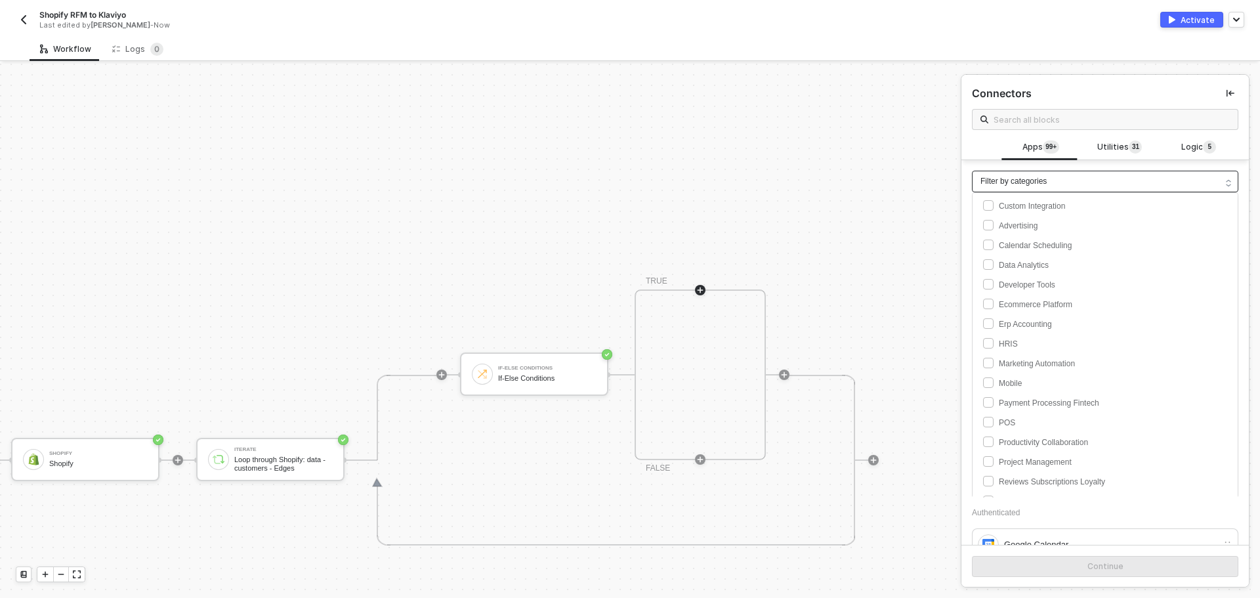
click at [1027, 181] on span "Filter by categories" at bounding box center [1013, 181] width 66 height 12
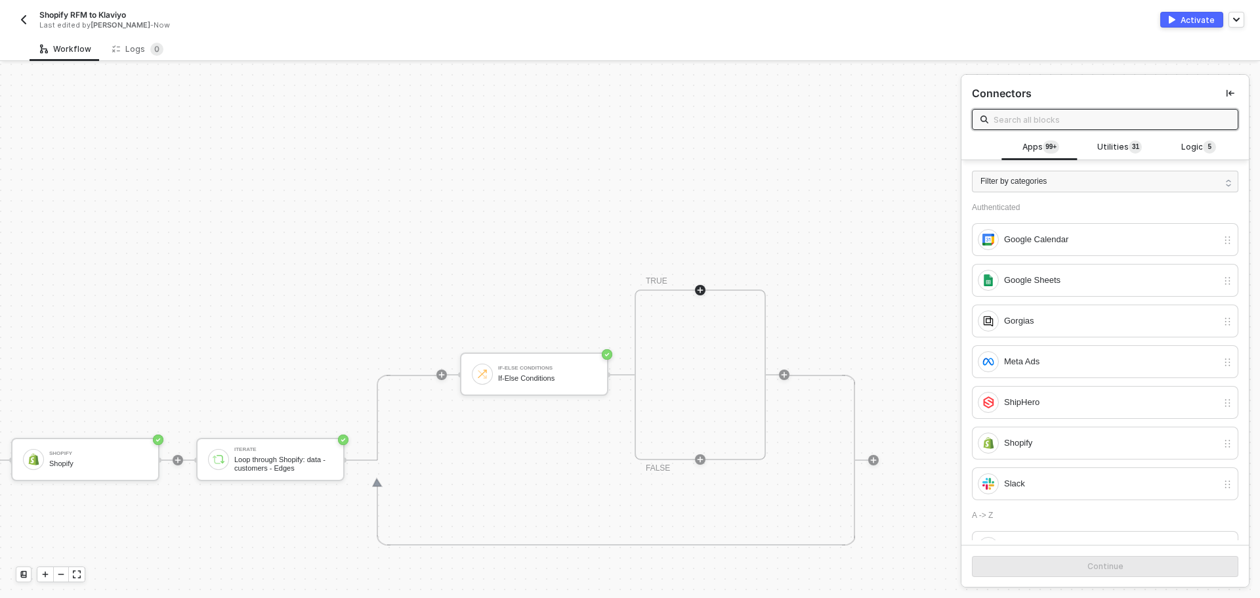
click at [1035, 118] on input "text" at bounding box center [1111, 119] width 236 height 14
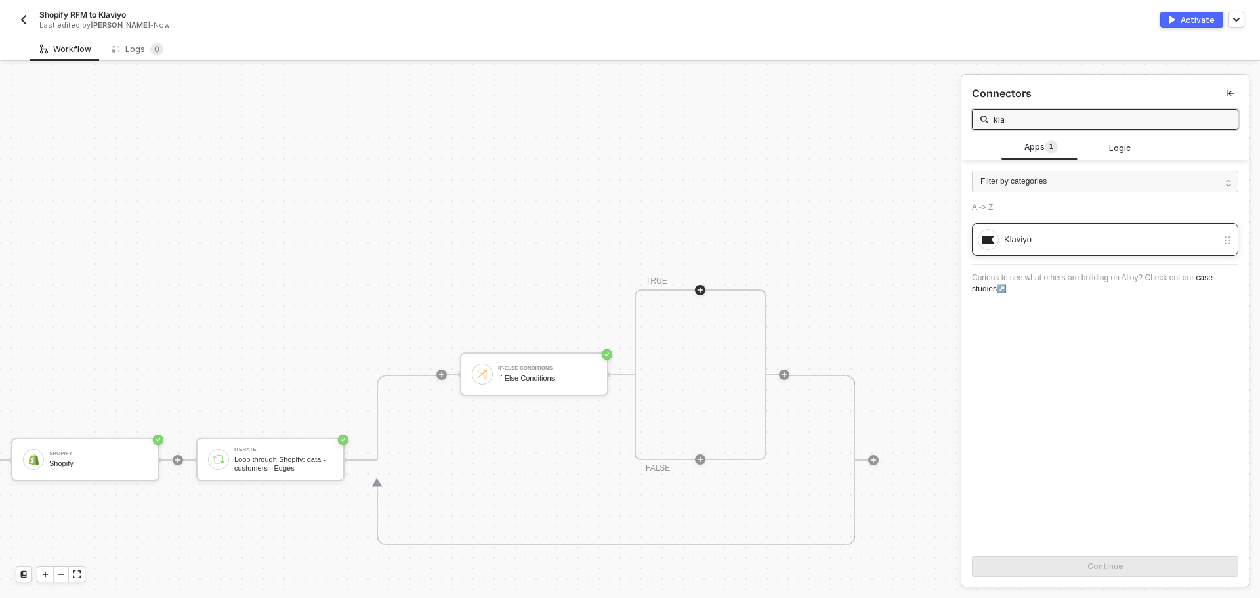
type input "kla"
click at [1028, 226] on div "Klaviyo" at bounding box center [1105, 239] width 266 height 33
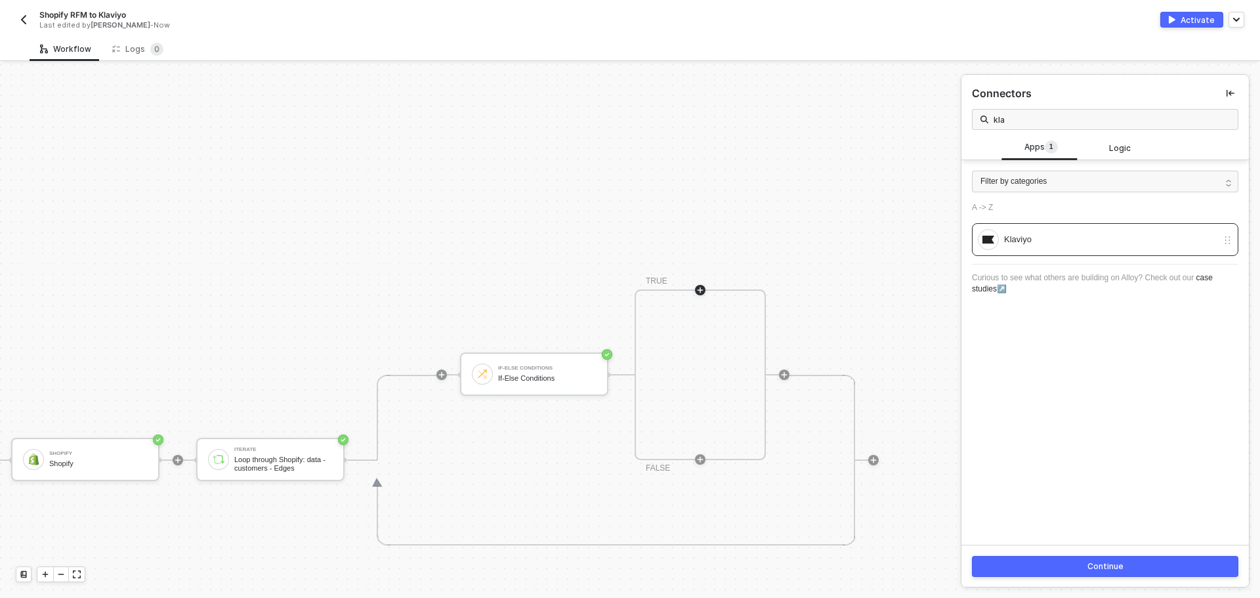
click at [1087, 565] on div "Continue" at bounding box center [1105, 566] width 36 height 10
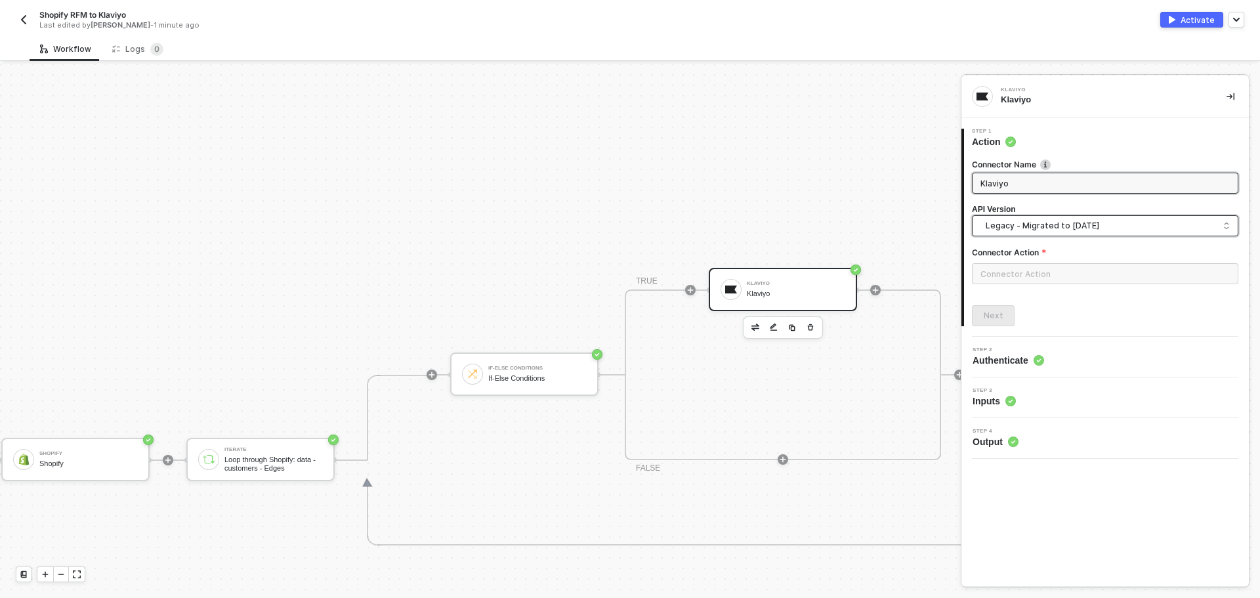
click at [1084, 222] on span "Legacy - Migrated to 2024-06-15" at bounding box center [1107, 225] width 244 height 14
click at [1085, 281] on div "2024-10-15 OAuth" at bounding box center [1105, 282] width 244 height 12
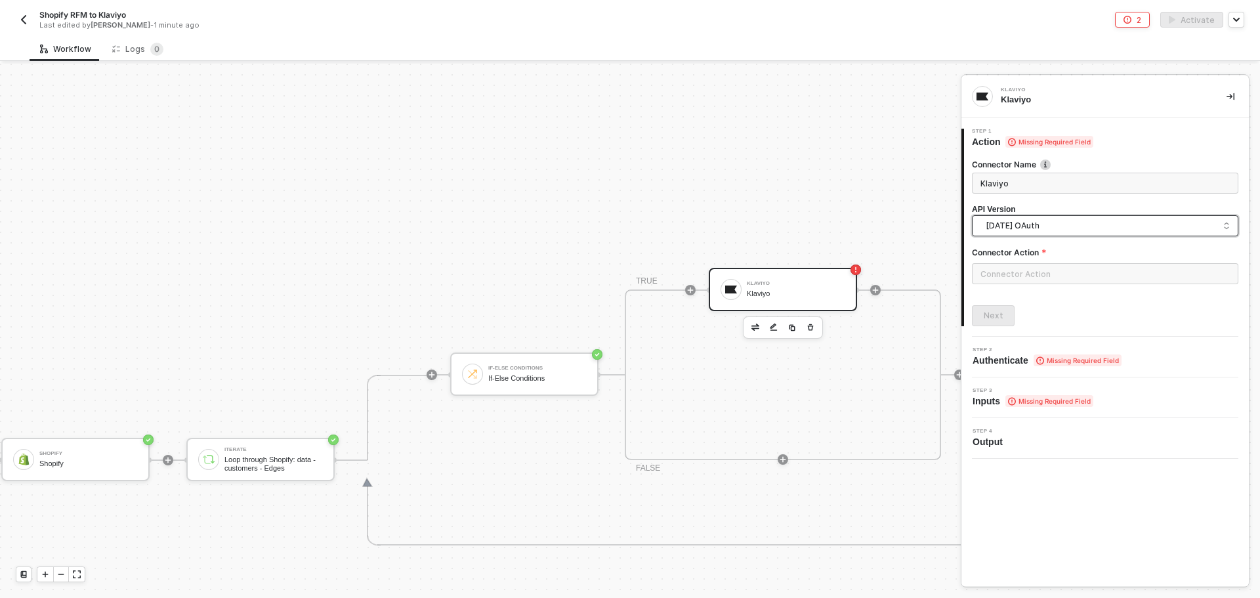
click at [1082, 289] on div at bounding box center [1105, 278] width 266 height 31
click at [1082, 282] on input "text" at bounding box center [1105, 273] width 266 height 21
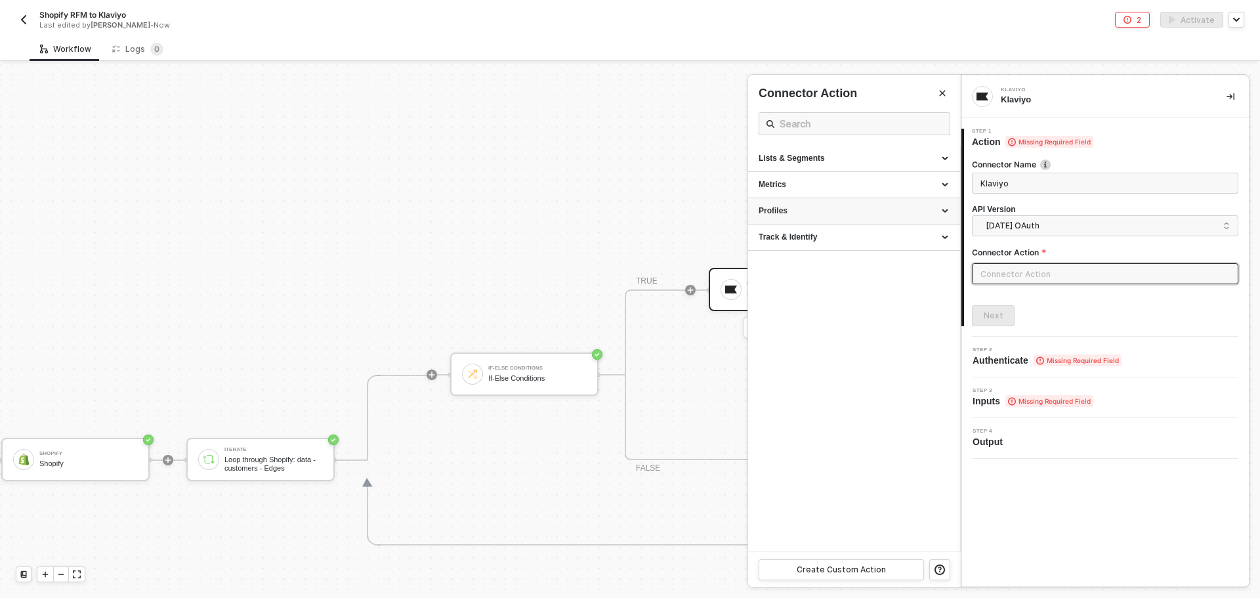
click at [861, 213] on div "Profiles" at bounding box center [853, 210] width 191 height 11
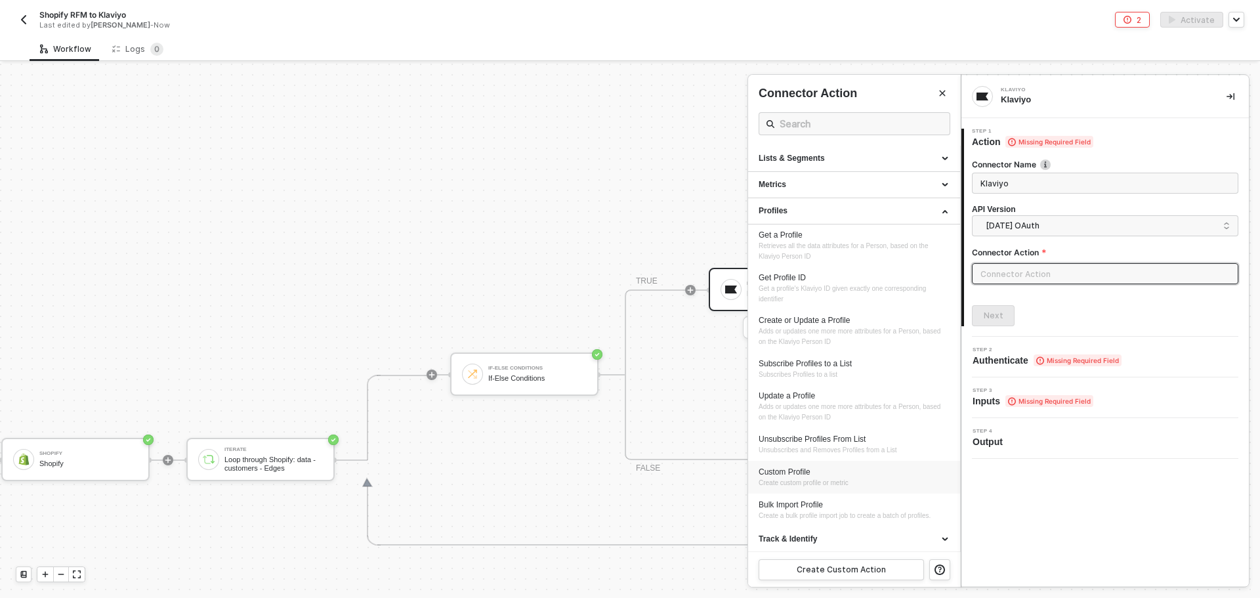
scroll to position [1, 0]
click at [861, 328] on span "Adds or updates one more more attributes for a Person, based on the Klaviyo Per…" at bounding box center [850, 335] width 184 height 18
type input "Profiles - Create or Update a Profile"
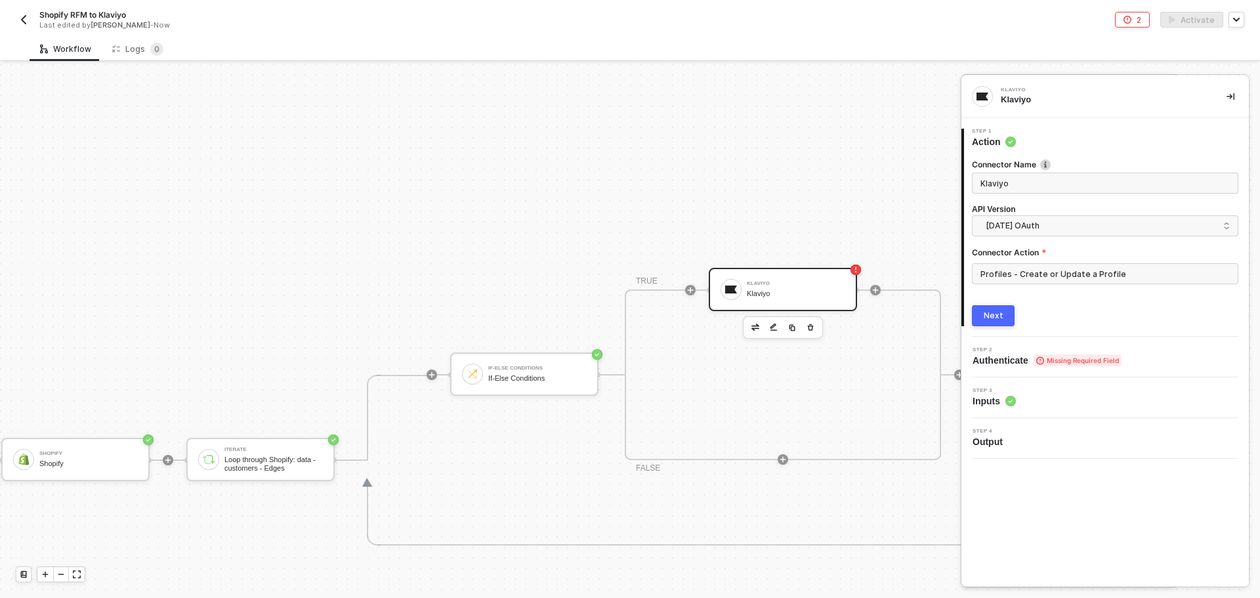
scroll to position [0, 0]
click at [986, 315] on div "Next" at bounding box center [993, 315] width 20 height 10
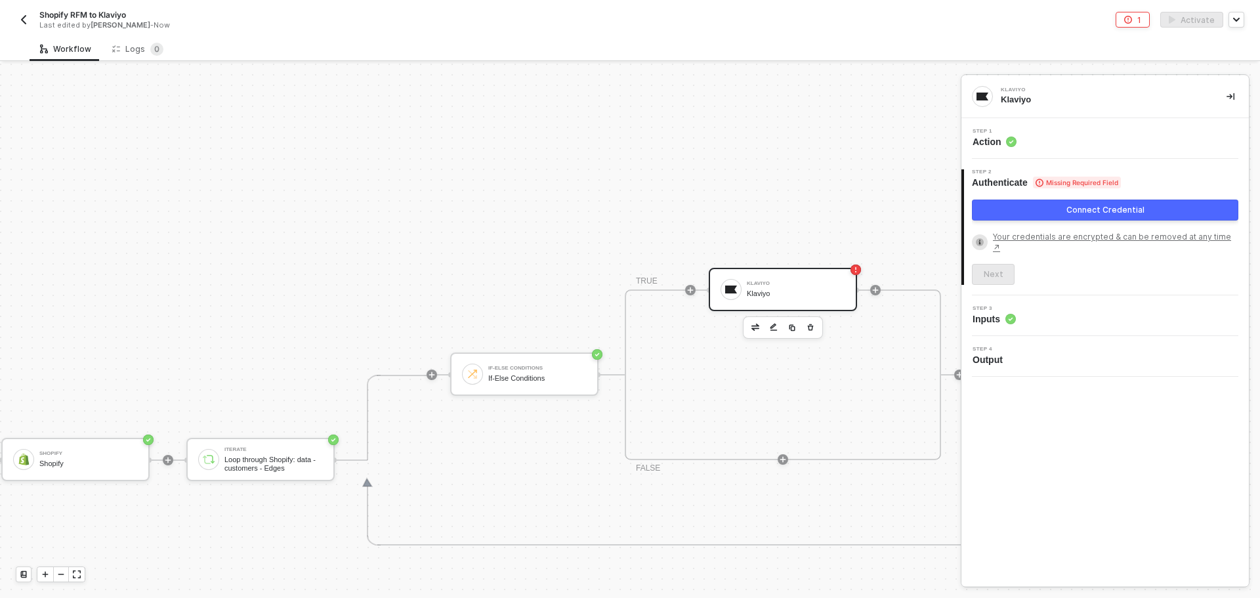
click at [1069, 210] on div "Connect Credential" at bounding box center [1105, 210] width 78 height 10
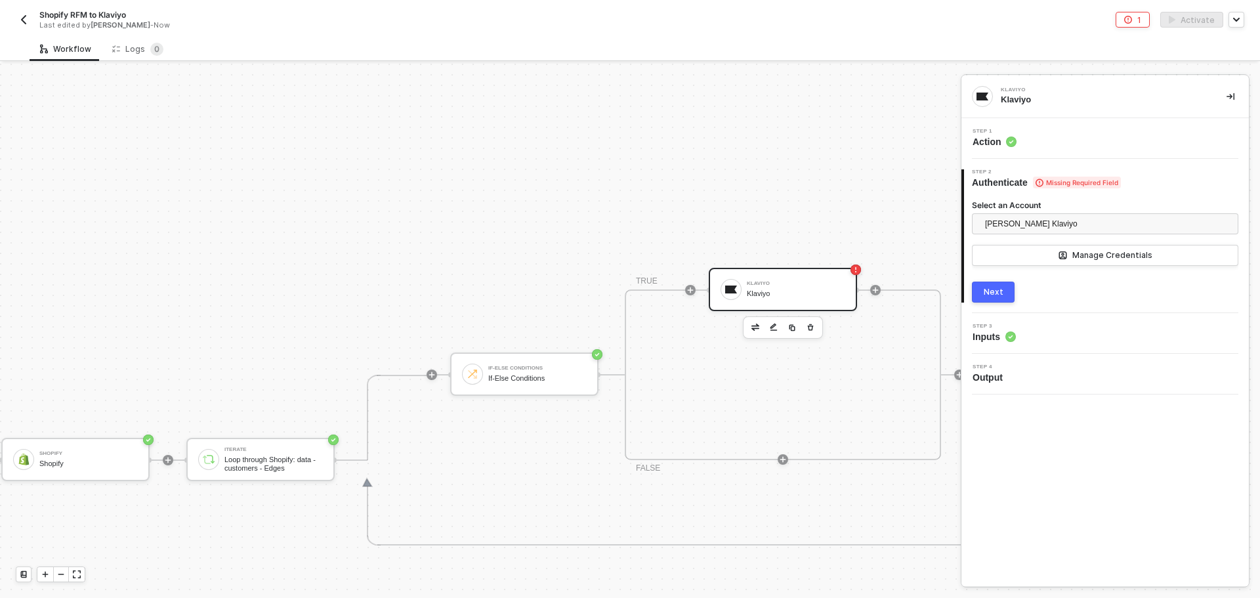
click at [1006, 293] on button "Next" at bounding box center [993, 291] width 43 height 21
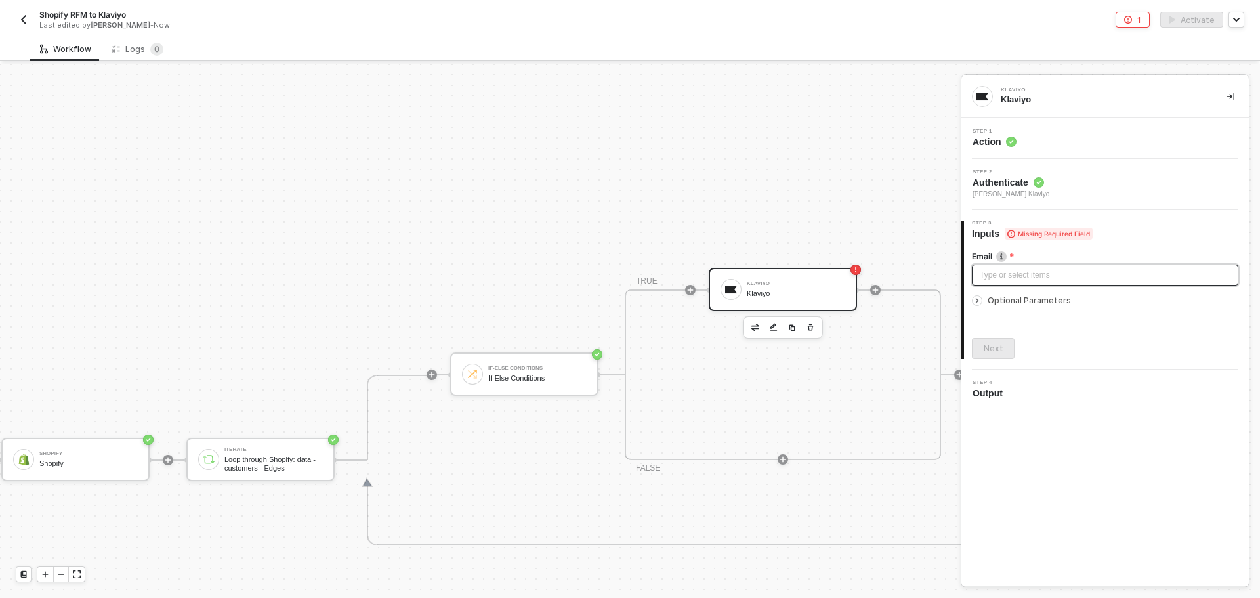
click at [1023, 282] on div "Type or select items ﻿" at bounding box center [1105, 274] width 266 height 21
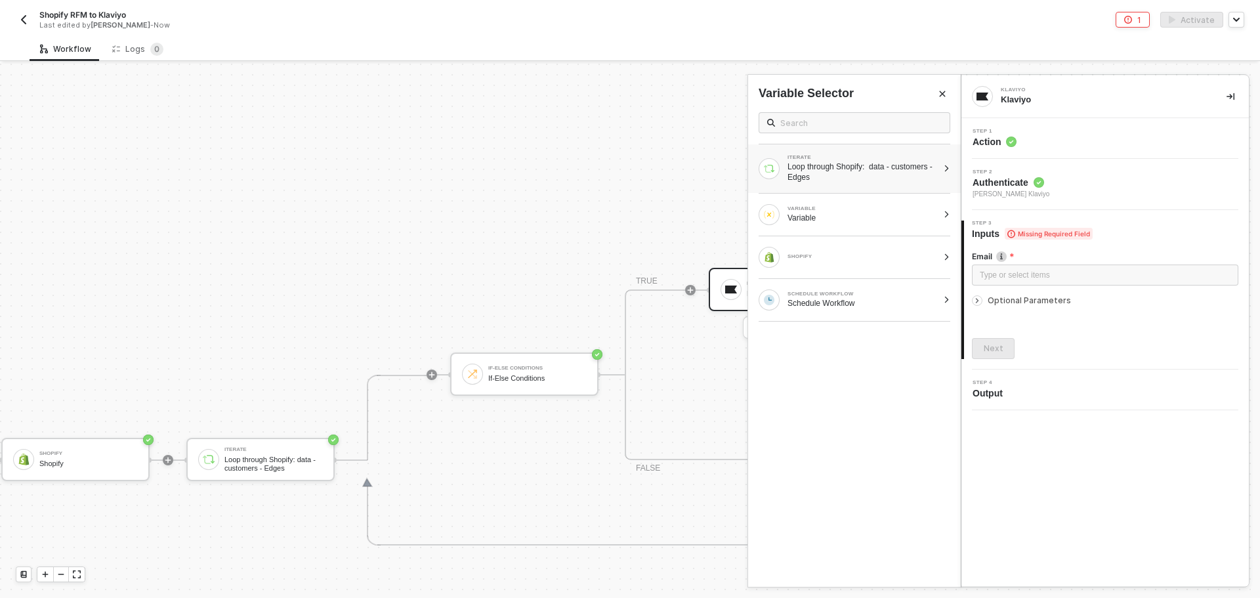
click at [873, 175] on div "Loop through Shopify: data - customers - Edges" at bounding box center [862, 171] width 150 height 21
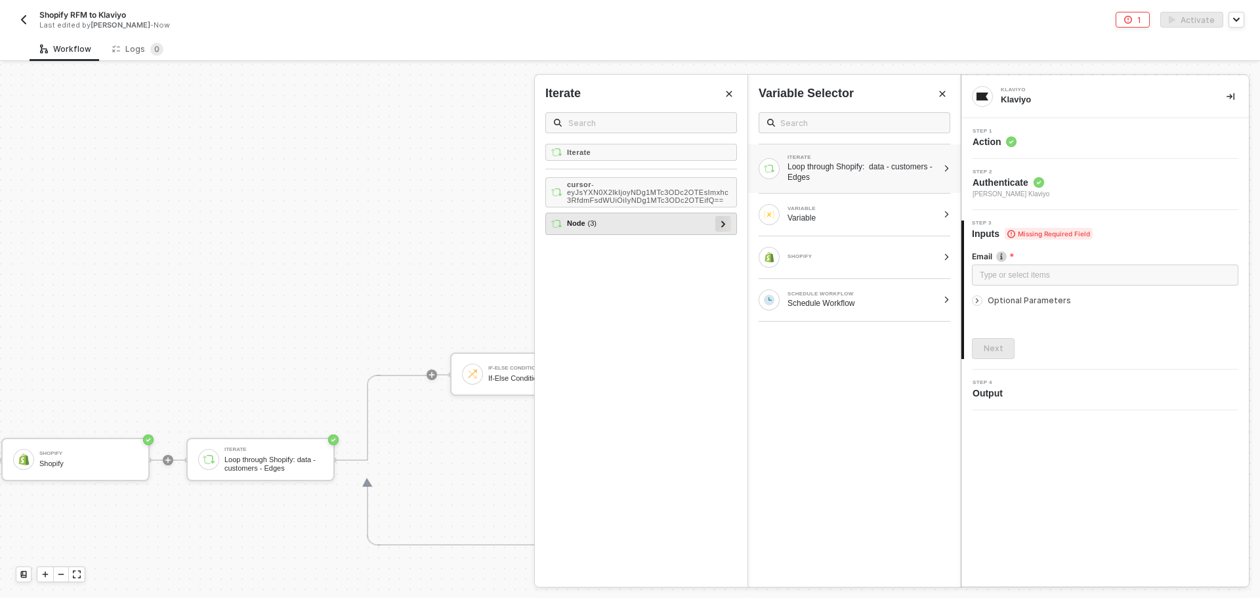
click at [722, 226] on icon at bounding box center [723, 223] width 4 height 7
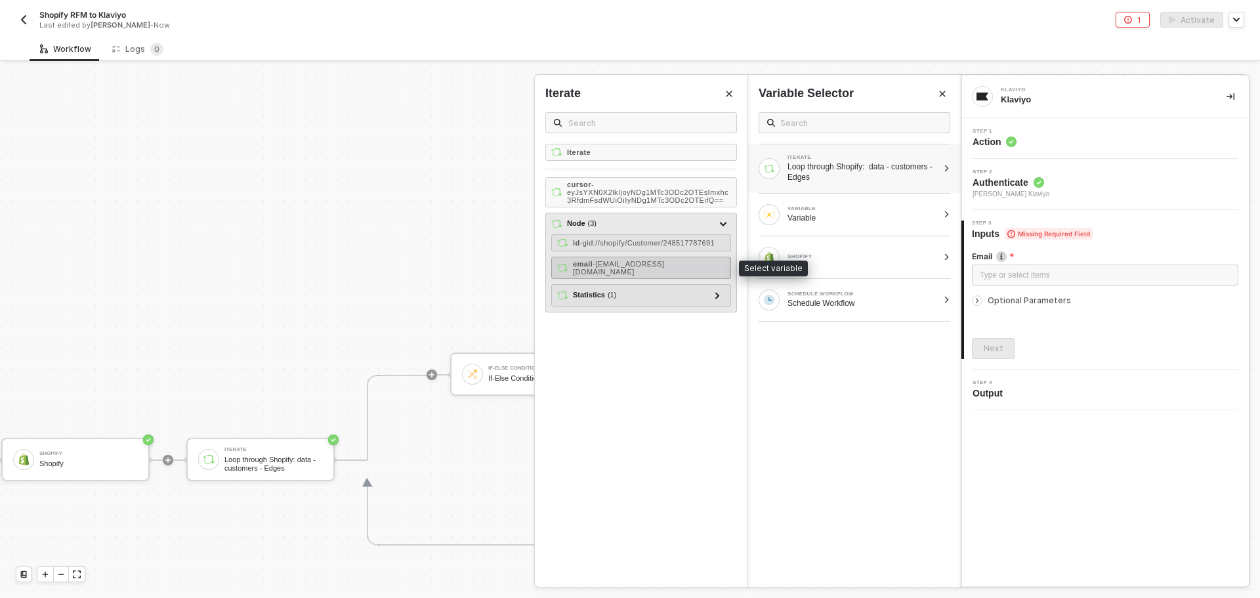
click at [661, 270] on div "email - malkov-egor@mail.ru" at bounding box center [641, 268] width 180 height 22
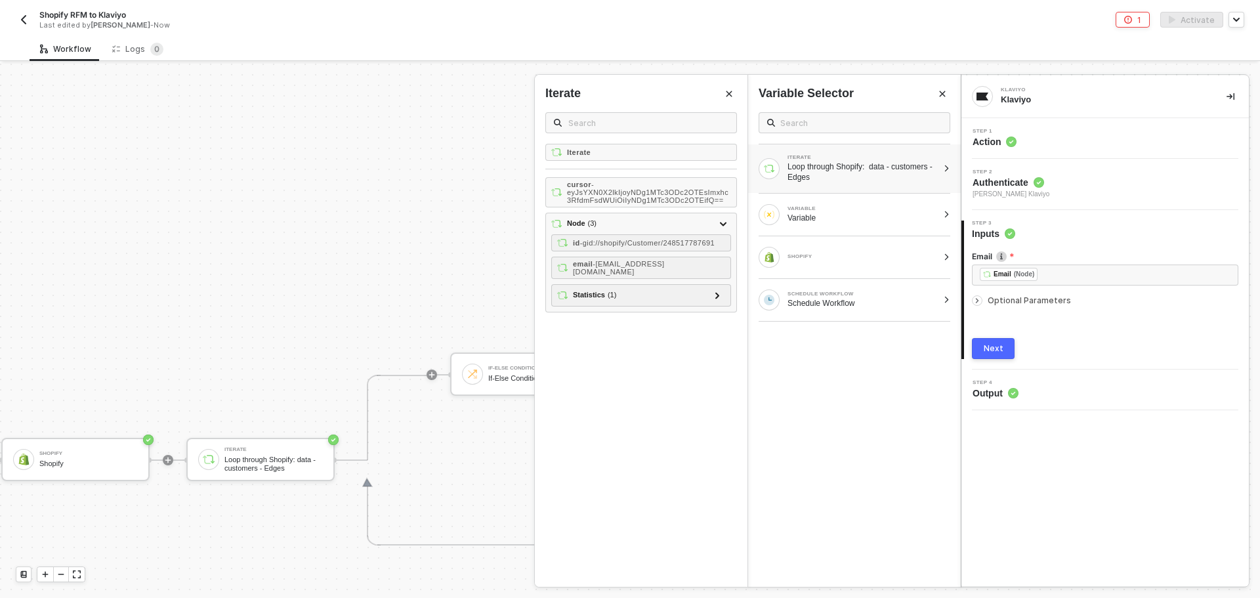
click at [976, 302] on icon "icon-arrow-right-small" at bounding box center [977, 300] width 2 height 4
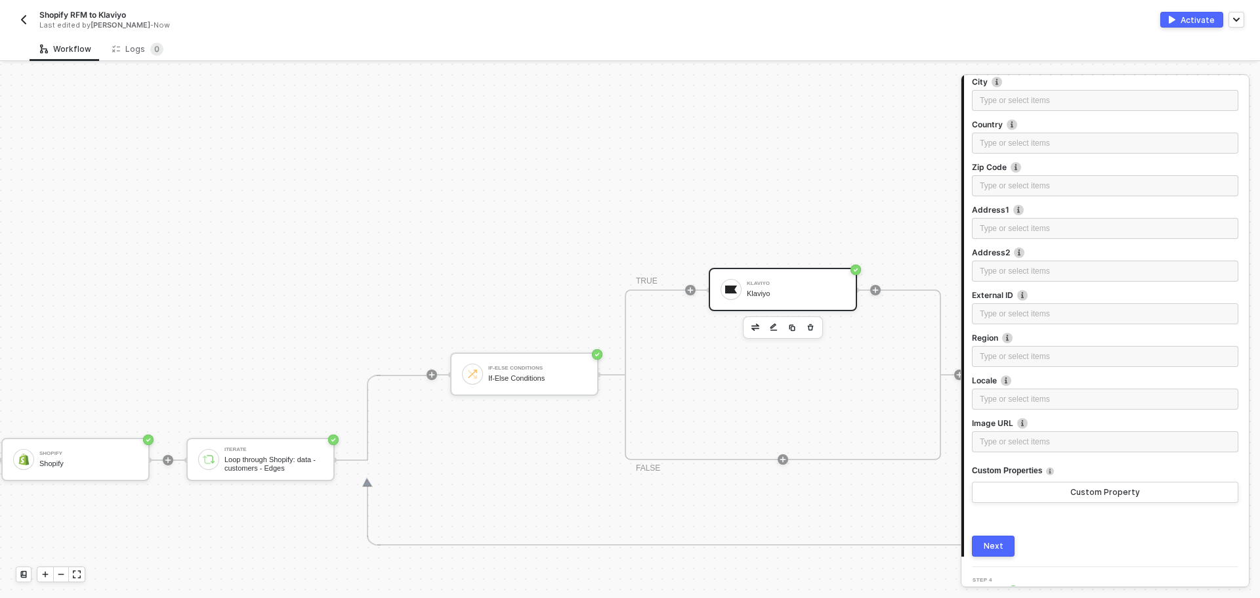
scroll to position [477, 0]
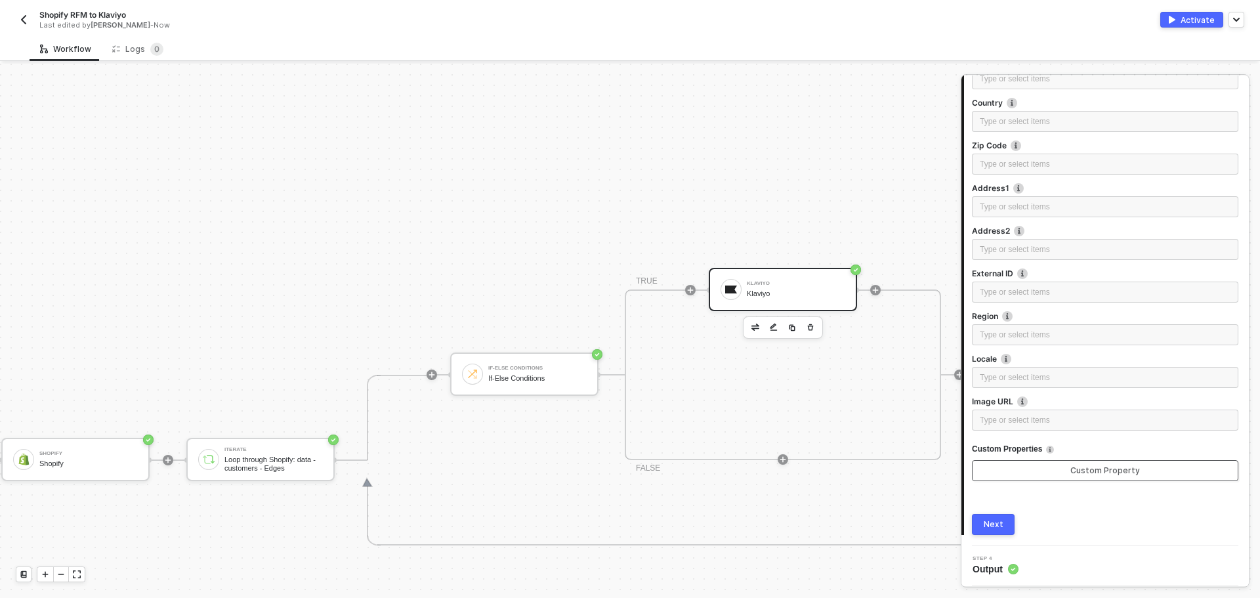
click at [1014, 467] on button "Custom Property" at bounding box center [1105, 470] width 266 height 21
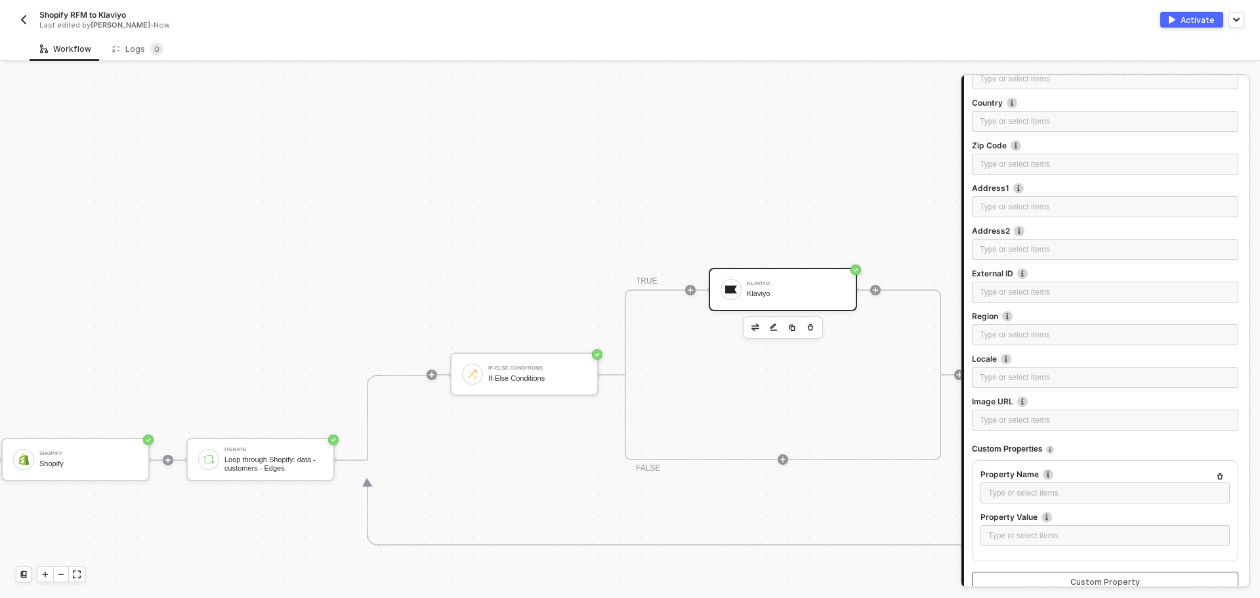
scroll to position [588, 0]
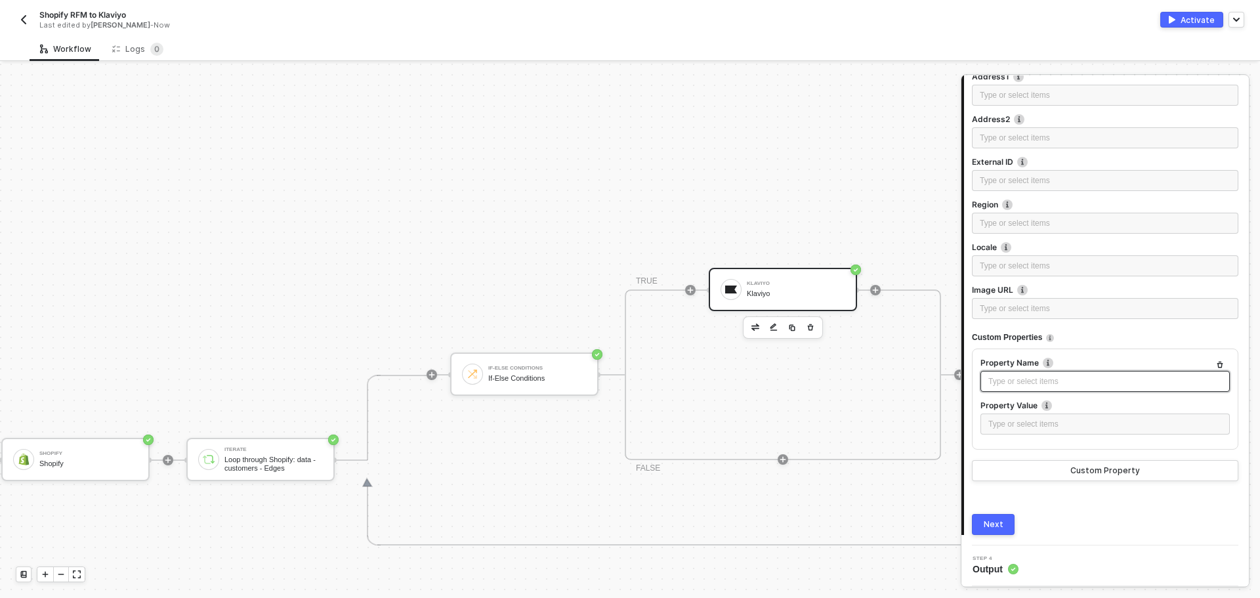
click at [1021, 388] on div "Type or select items ﻿" at bounding box center [1104, 381] width 249 height 21
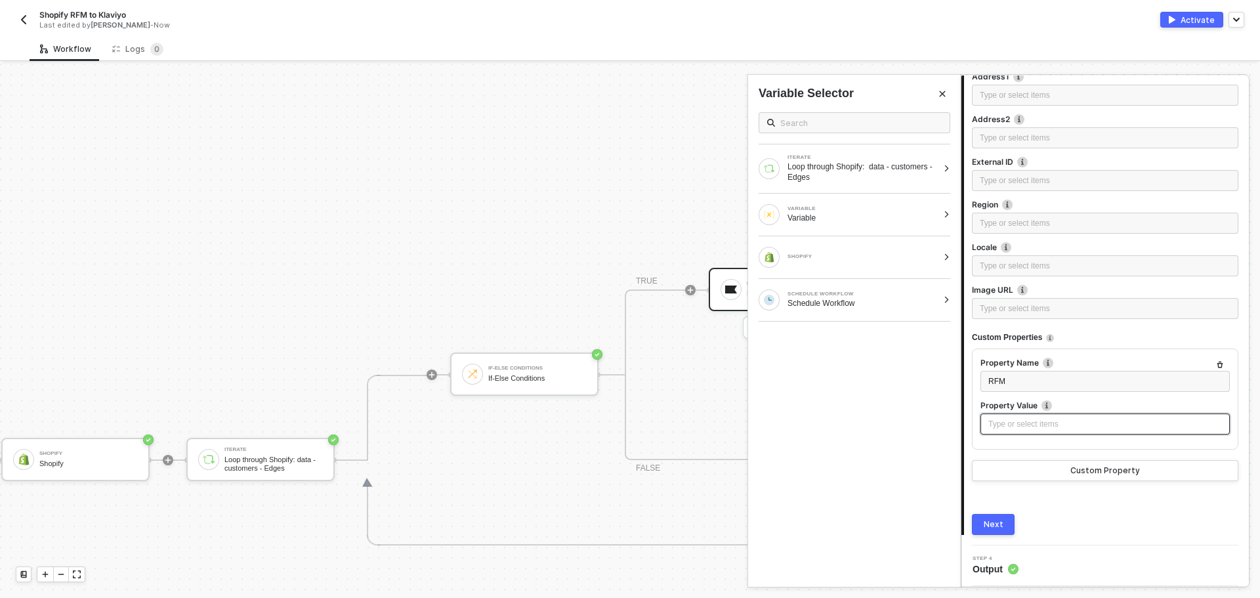
click at [1025, 418] on div "Type or select items ﻿" at bounding box center [1105, 424] width 234 height 12
click at [848, 252] on div "SHOPIFY" at bounding box center [847, 257] width 179 height 21
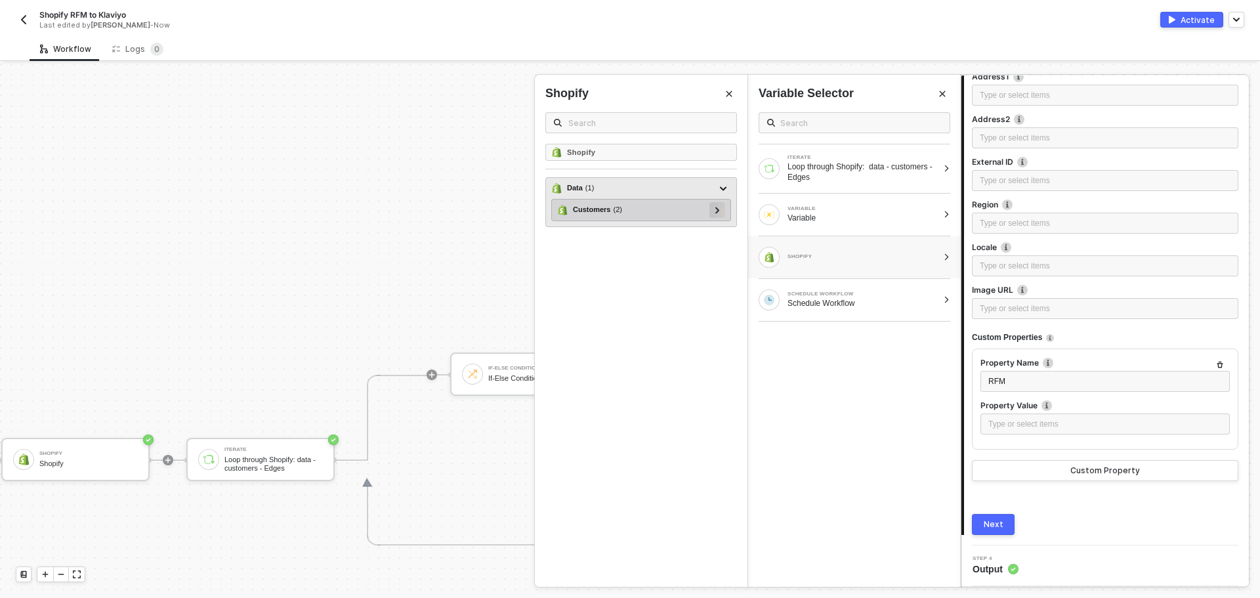
click at [719, 213] on icon at bounding box center [717, 210] width 5 height 7
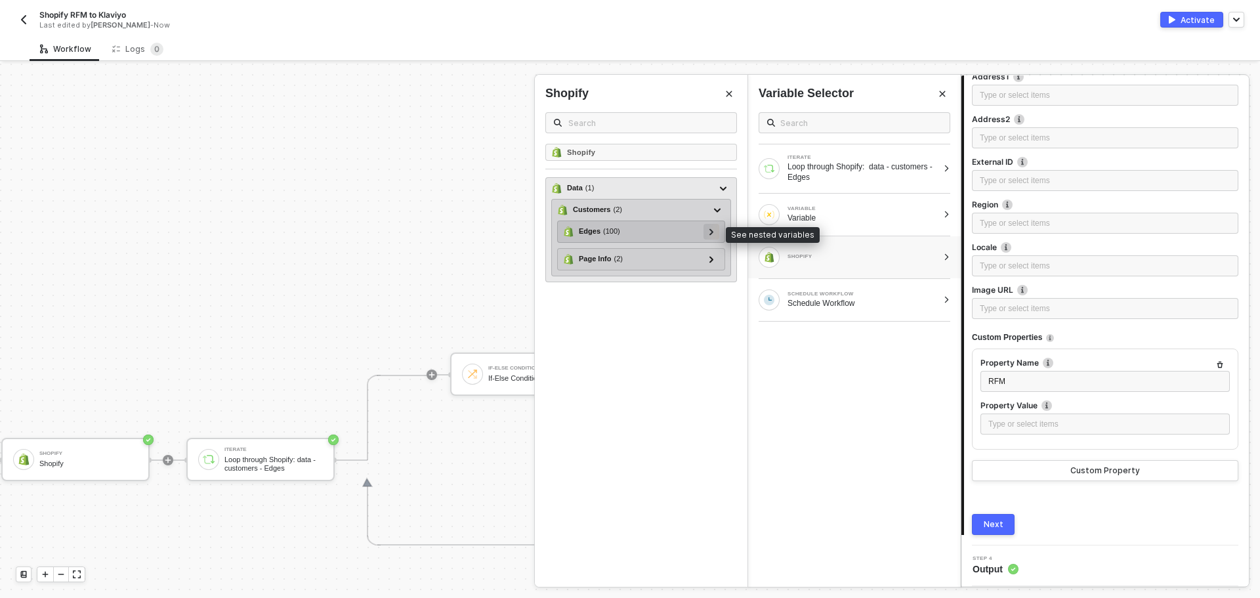
click at [712, 230] on icon at bounding box center [711, 231] width 5 height 7
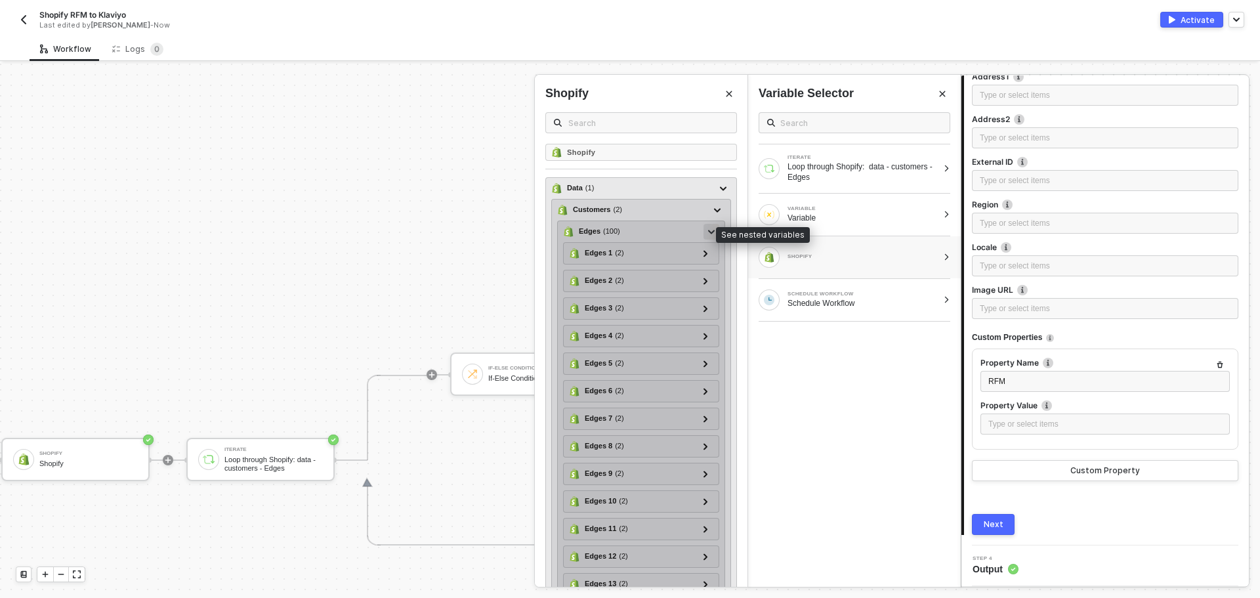
click at [705, 231] on div at bounding box center [711, 232] width 16 height 16
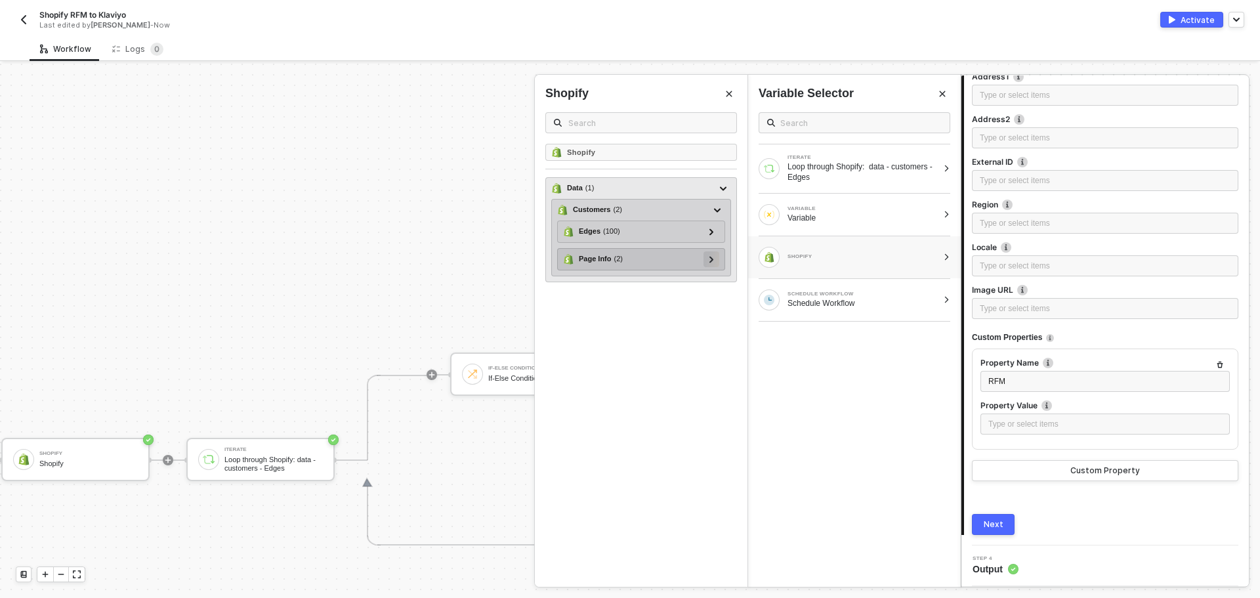
click at [709, 265] on div at bounding box center [711, 258] width 7 height 14
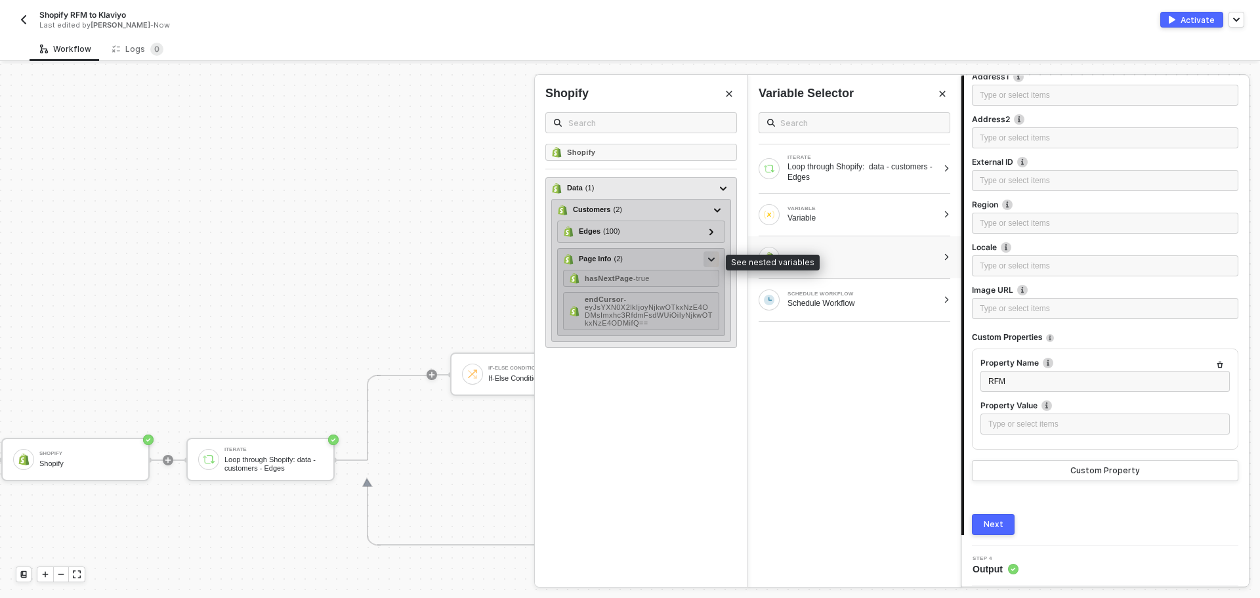
click at [709, 261] on icon at bounding box center [711, 259] width 7 height 5
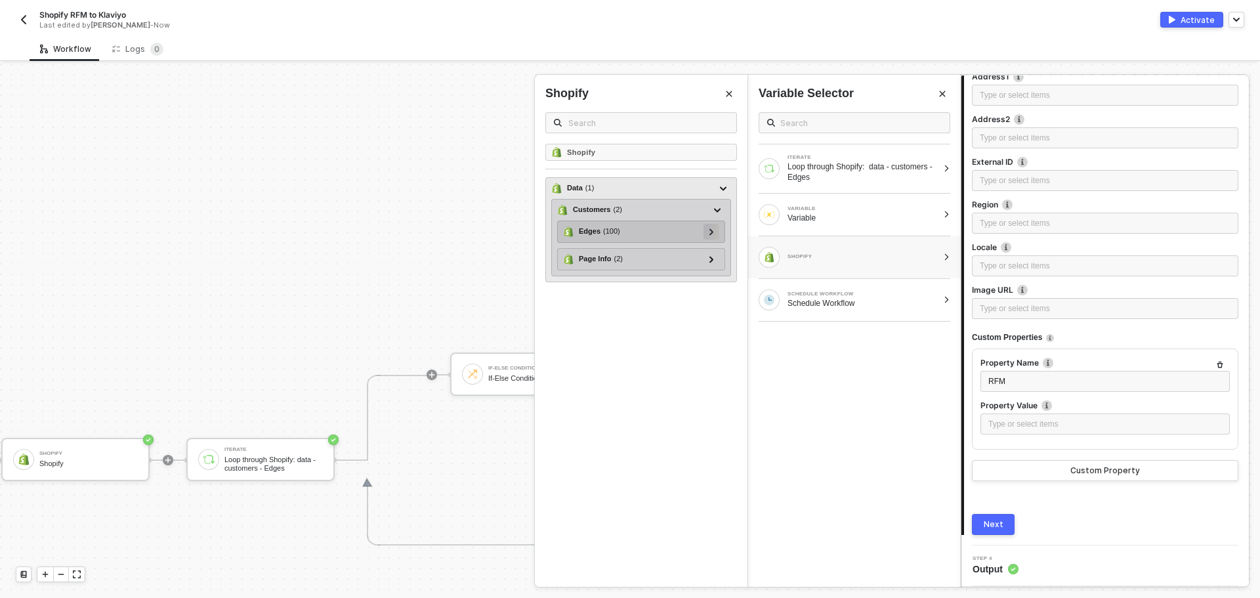
click at [713, 230] on icon at bounding box center [711, 231] width 5 height 7
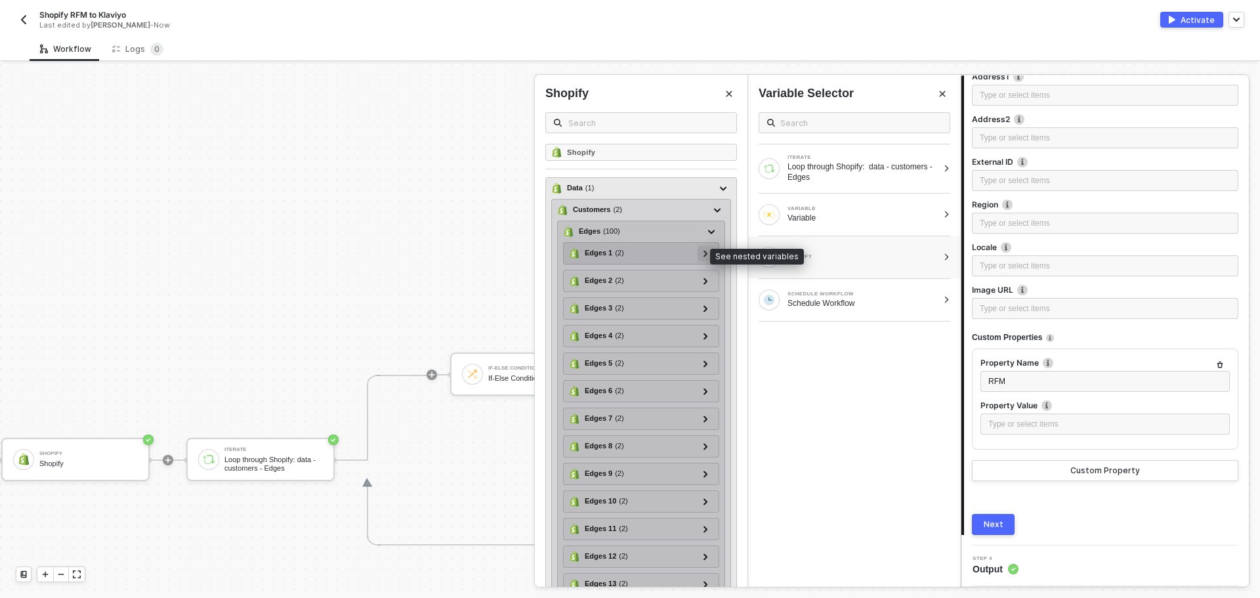
click at [703, 253] on icon at bounding box center [705, 253] width 5 height 7
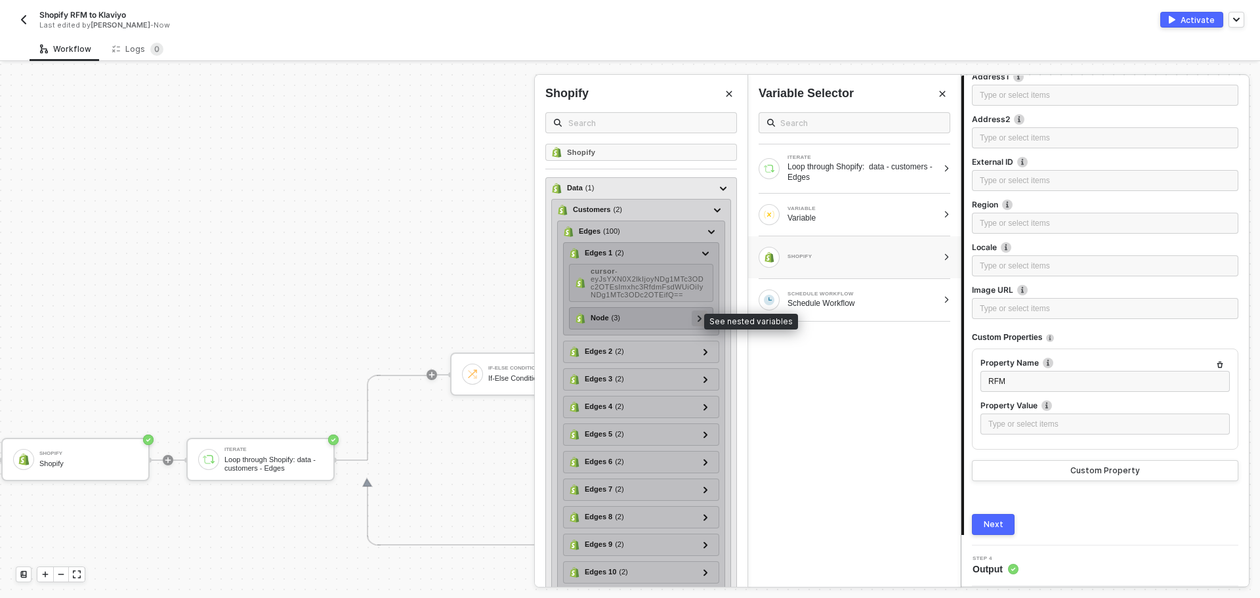
click at [696, 316] on div at bounding box center [699, 317] width 7 height 14
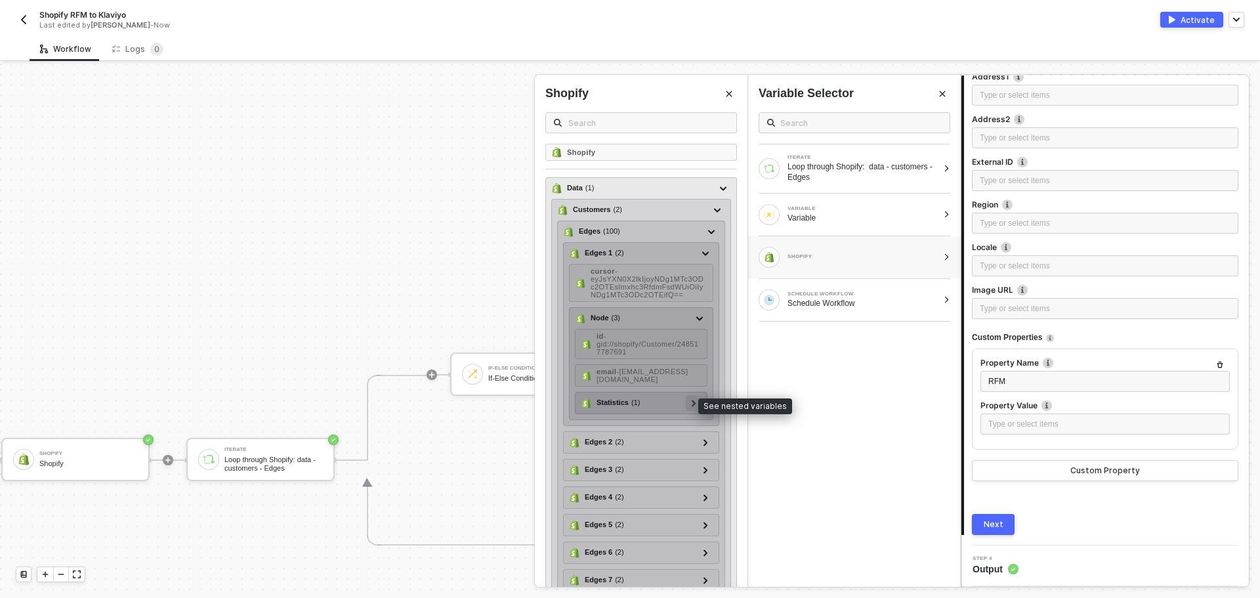
click at [688, 397] on div at bounding box center [694, 403] width 16 height 16
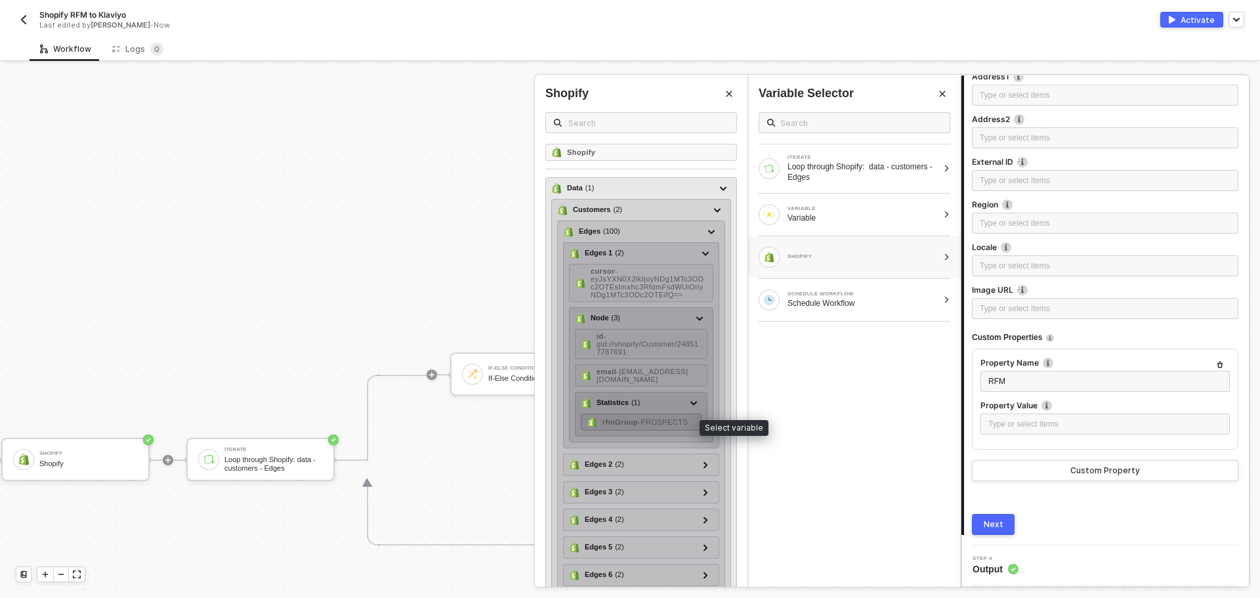
click at [667, 426] on div "rfmGroup - PROSPECTS" at bounding box center [644, 422] width 85 height 8
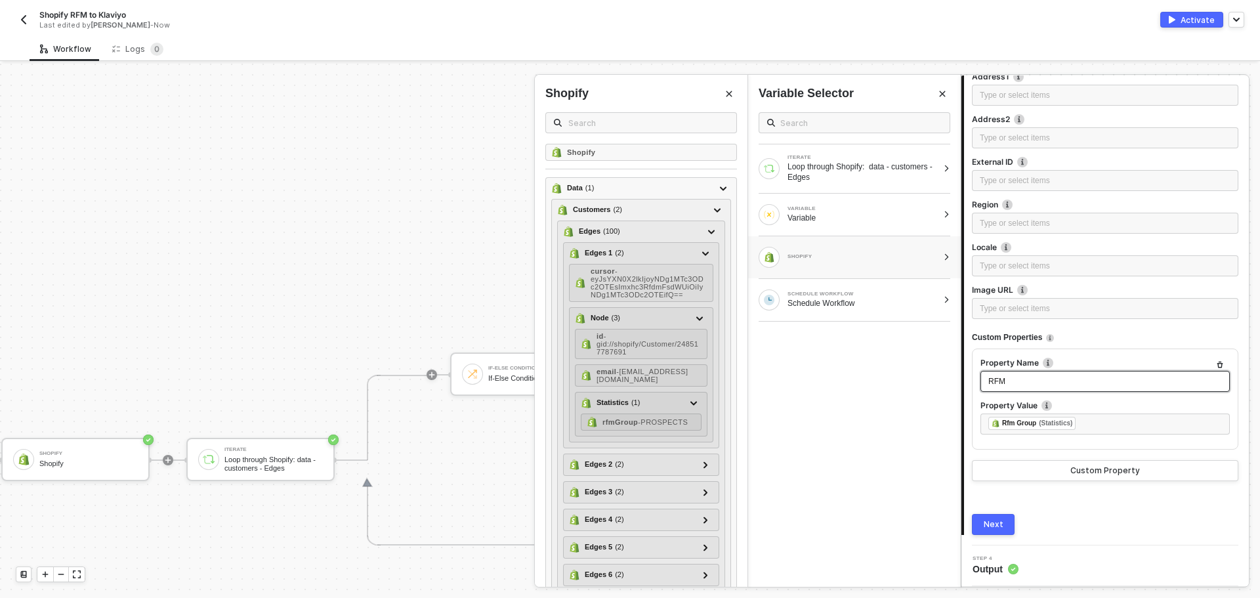
click at [1024, 385] on div "RFM" at bounding box center [1105, 381] width 234 height 12
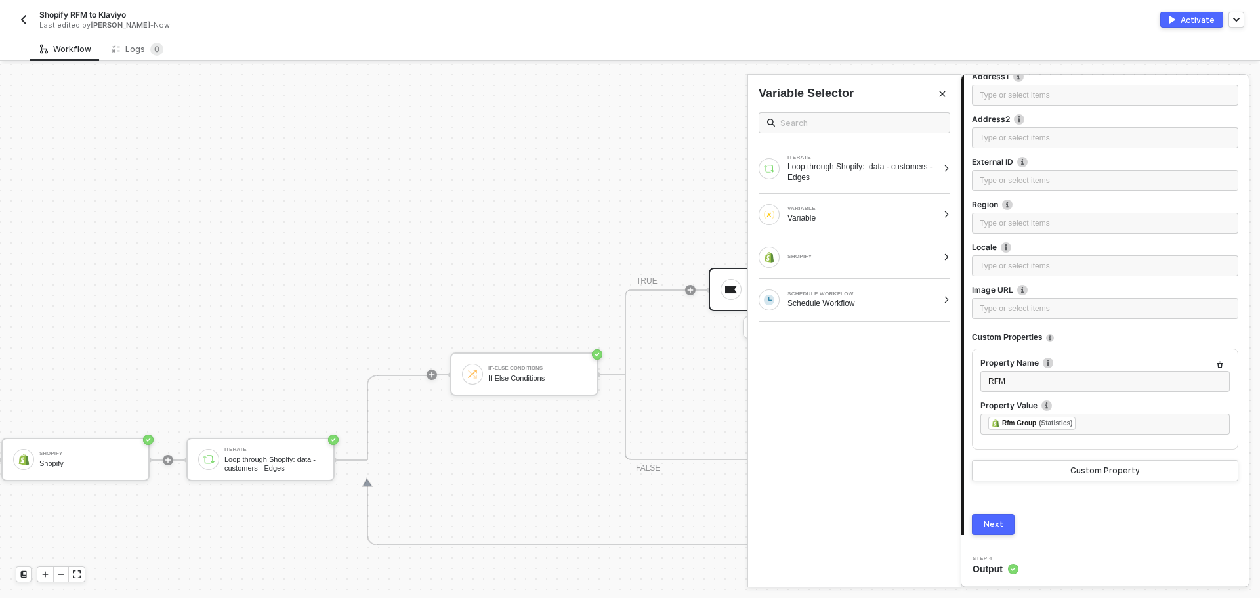
click at [1023, 370] on div "Property Name" at bounding box center [1104, 364] width 249 height 14
click at [1025, 383] on div "RFM" at bounding box center [1105, 381] width 234 height 12
click at [1054, 384] on div "Shopify RFM" at bounding box center [1105, 381] width 234 height 12
click at [1012, 525] on button "Next" at bounding box center [993, 524] width 43 height 21
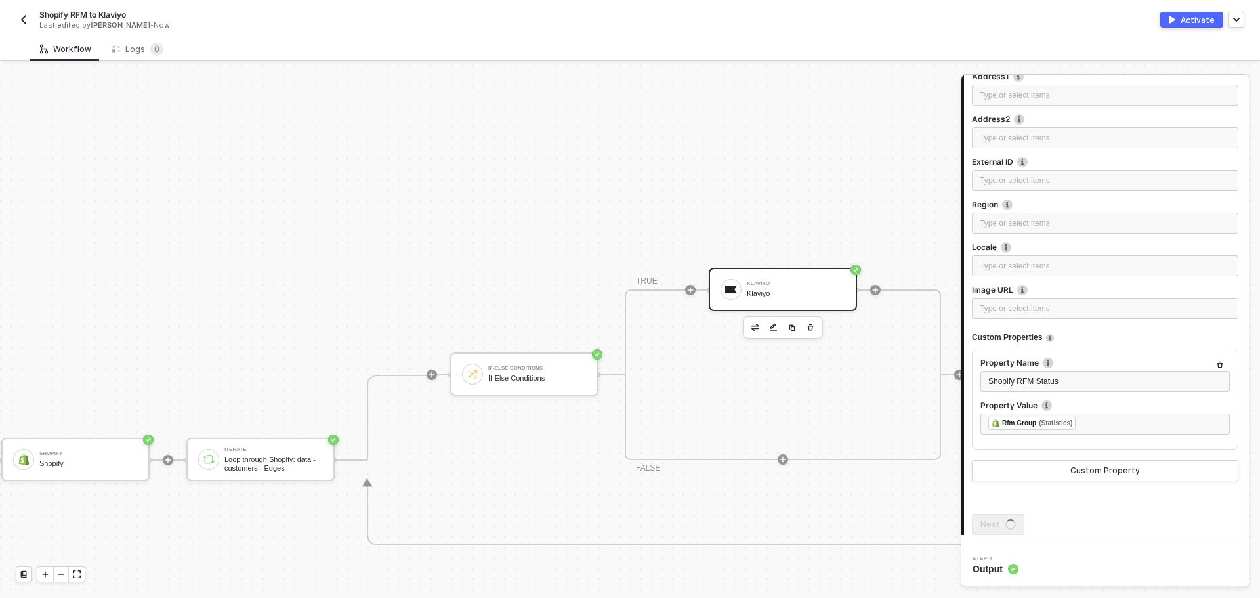
scroll to position [0, 0]
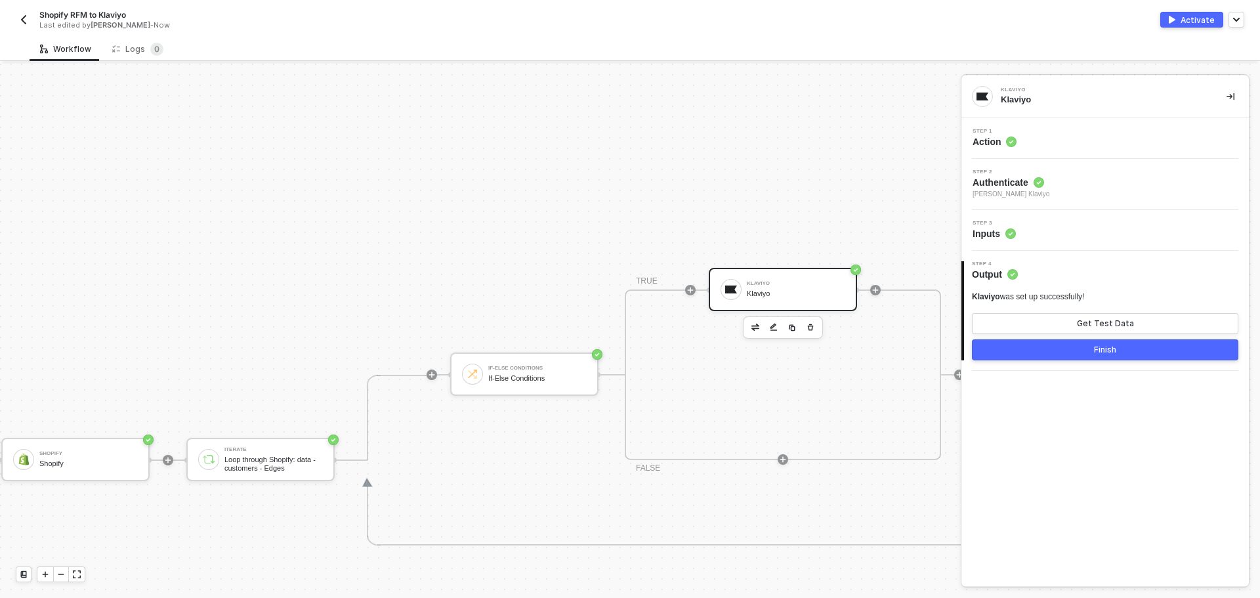
click at [1055, 353] on button "Finish" at bounding box center [1105, 349] width 266 height 21
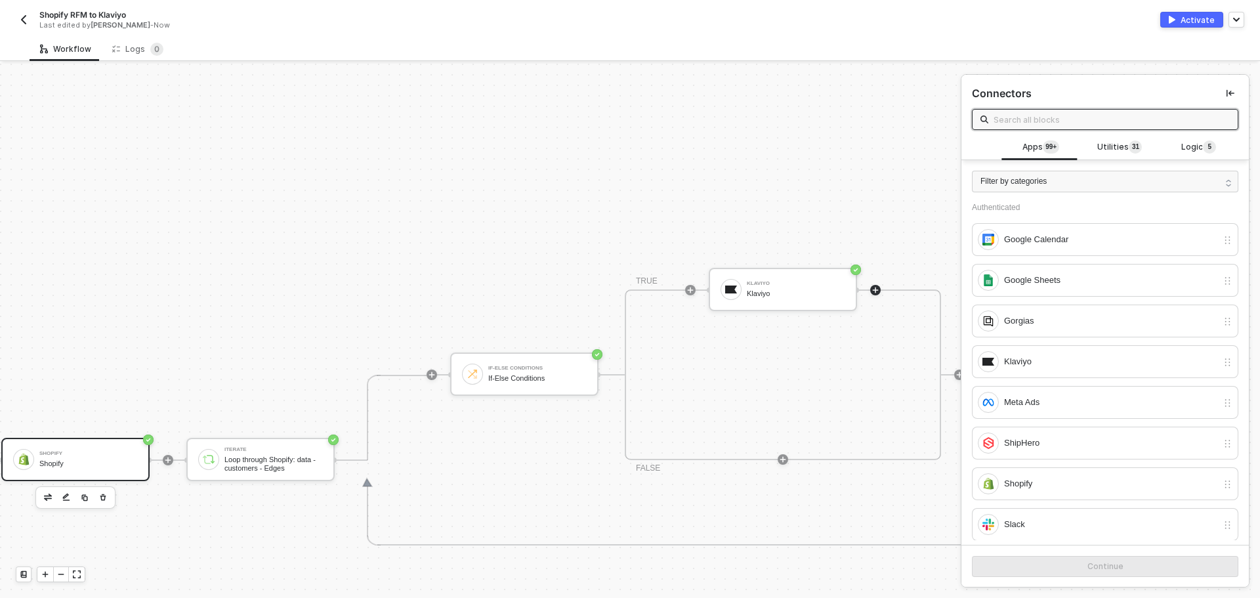
click at [52, 453] on div "Shopify" at bounding box center [88, 453] width 98 height 5
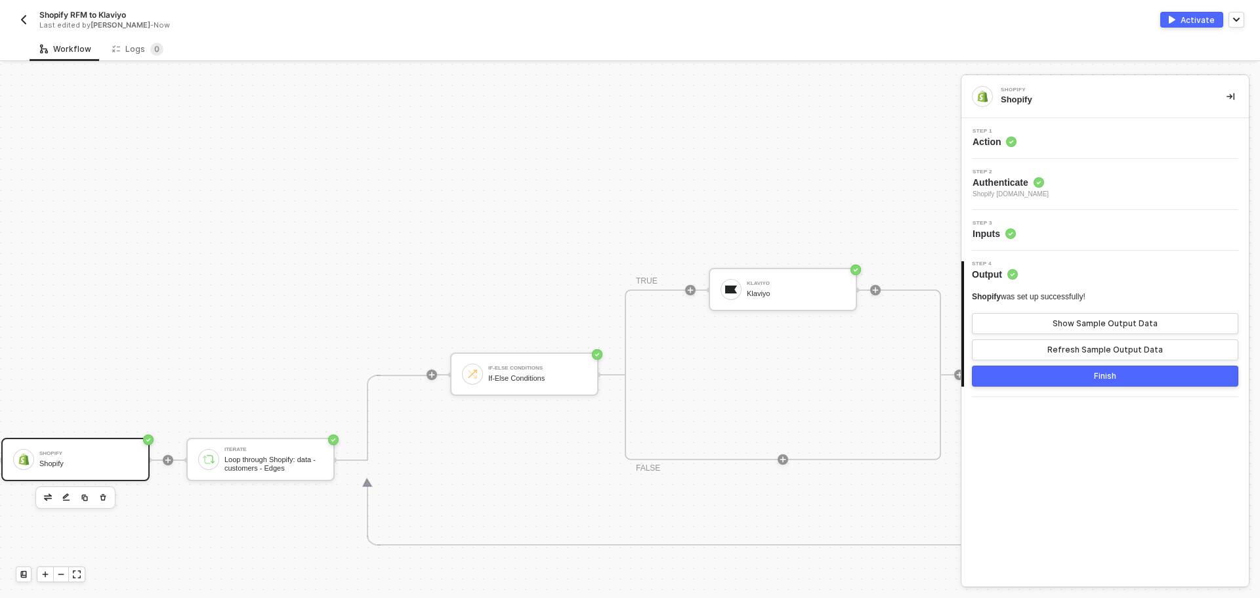
click at [1051, 143] on div "Step 1 Action" at bounding box center [1106, 139] width 284 height 20
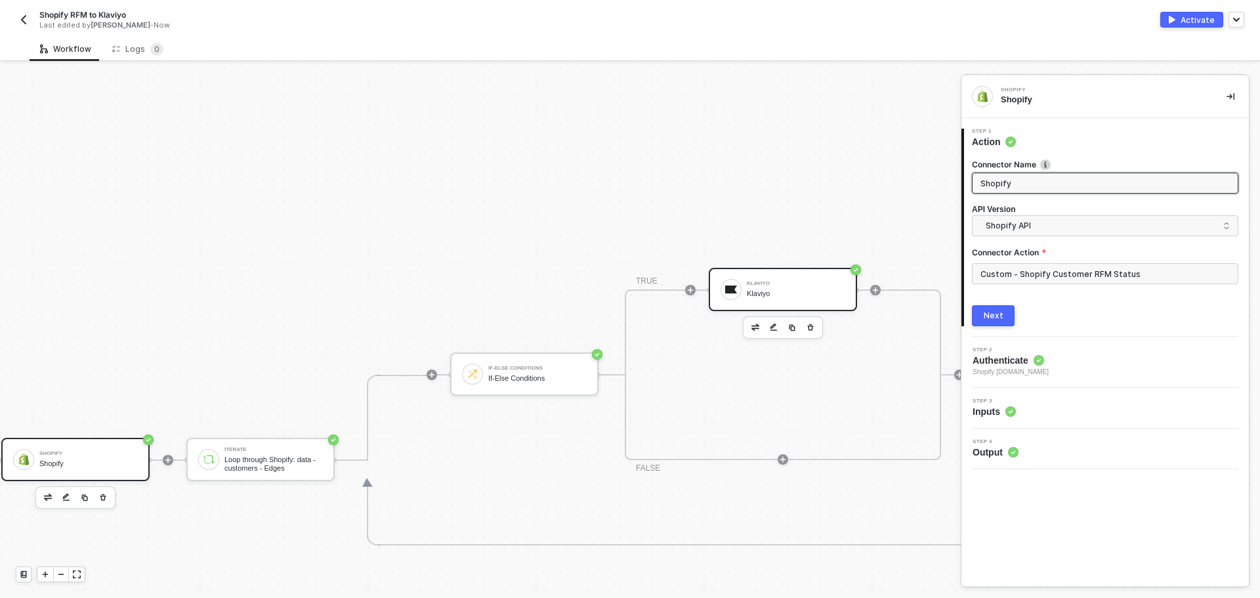
click at [774, 291] on div "Klaviyo" at bounding box center [796, 293] width 98 height 9
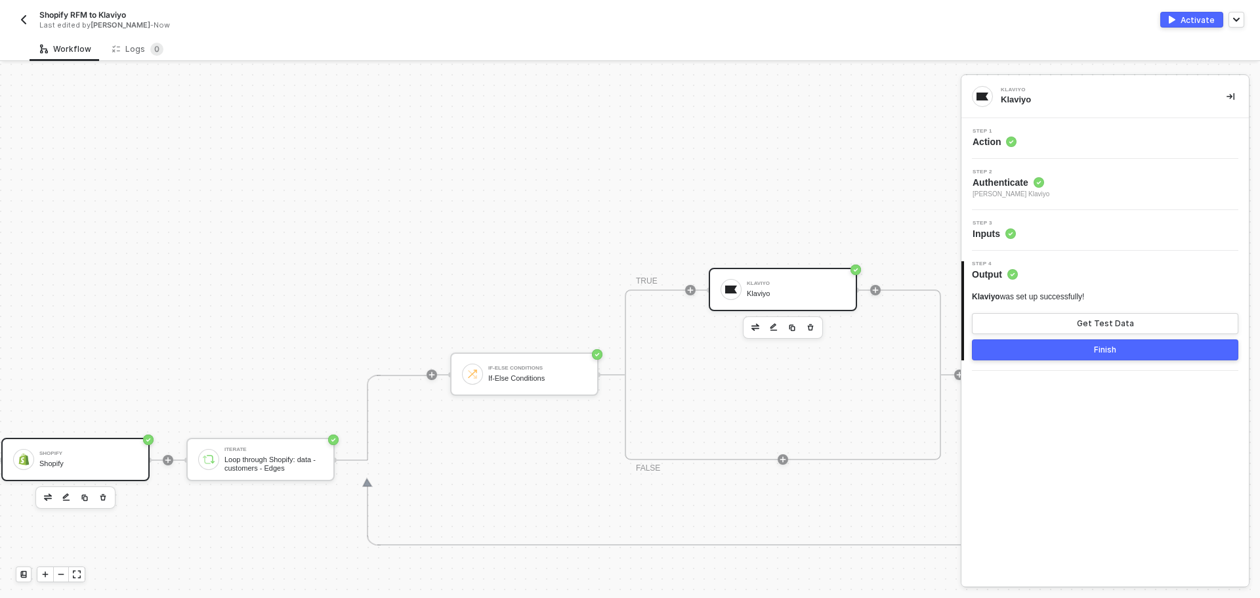
click at [115, 462] on div "Shopify" at bounding box center [88, 463] width 98 height 9
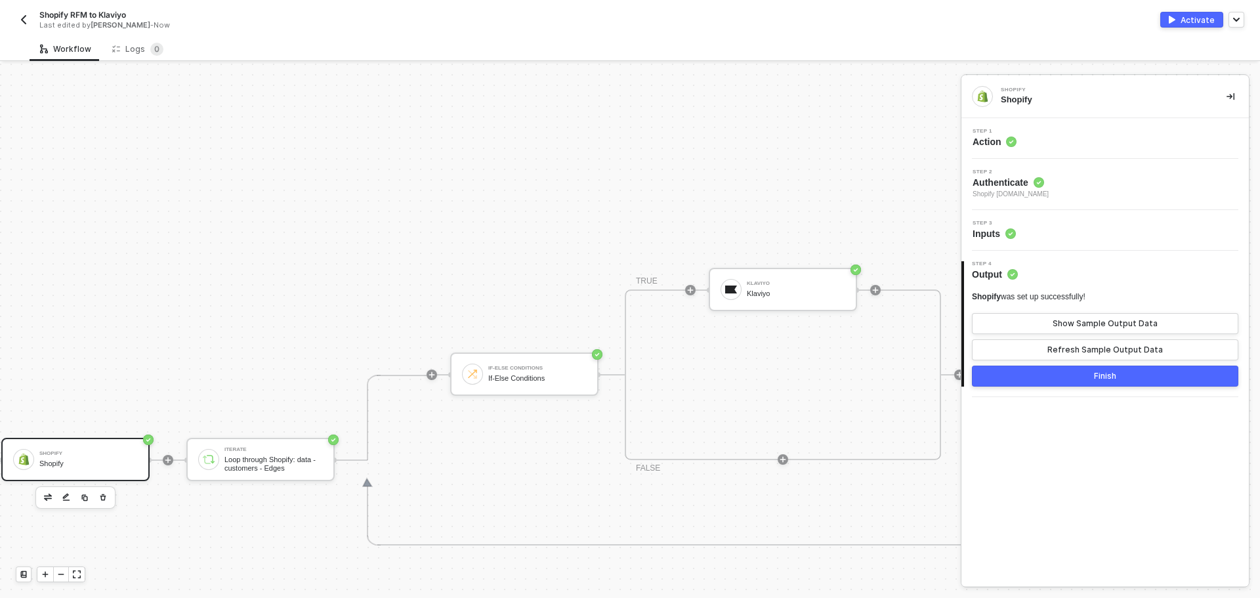
click at [1017, 142] on div "Step 1 Action" at bounding box center [1106, 139] width 284 height 20
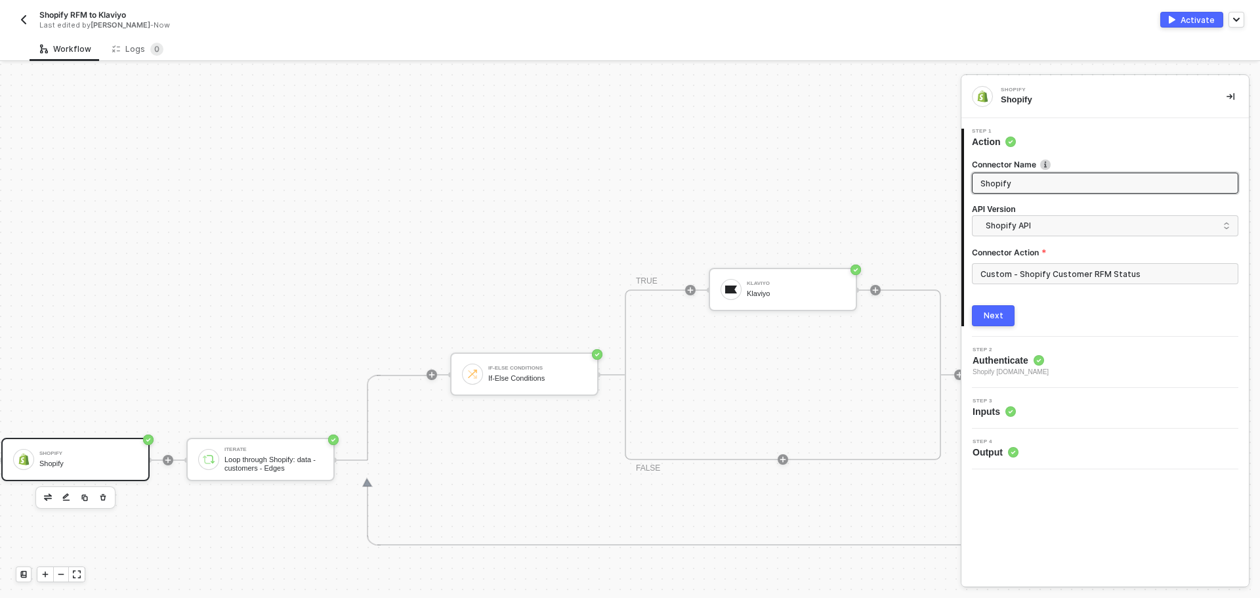
drag, startPoint x: 1062, startPoint y: 180, endPoint x: 979, endPoint y: 176, distance: 83.4
click at [979, 176] on span "Shopify" at bounding box center [1105, 183] width 266 height 21
click at [1009, 182] on input "Shopify RFM Status" at bounding box center [1103, 183] width 247 height 14
type input "Shopify Customer RFM Status"
click at [998, 318] on div "Next" at bounding box center [993, 315] width 20 height 10
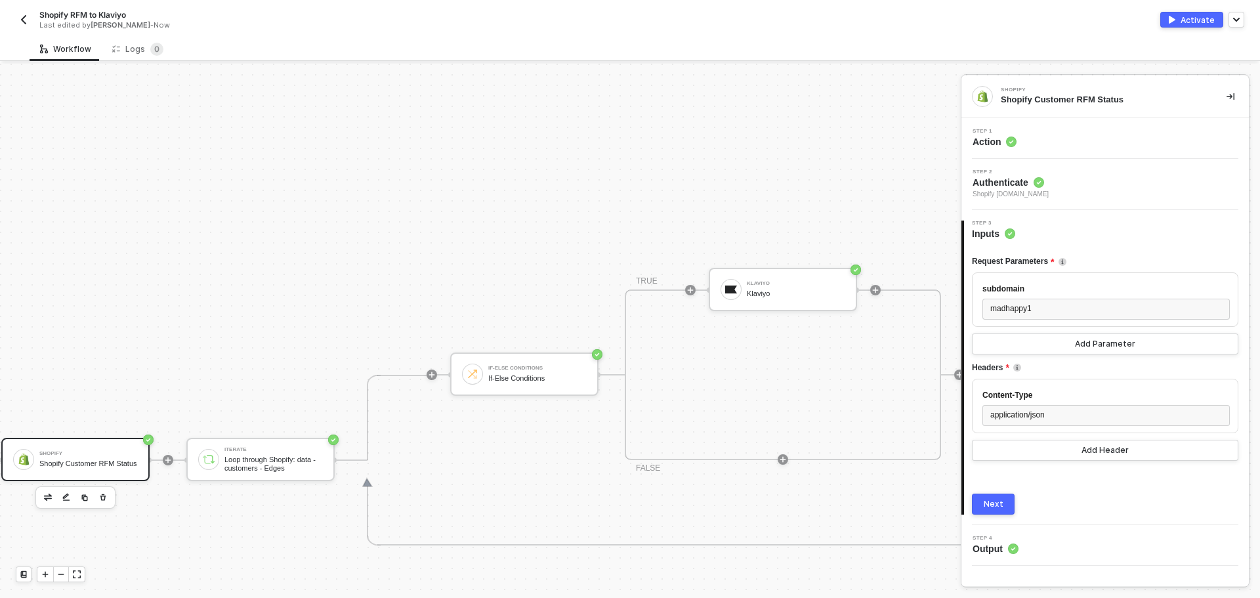
click at [993, 512] on button "Next" at bounding box center [993, 503] width 43 height 21
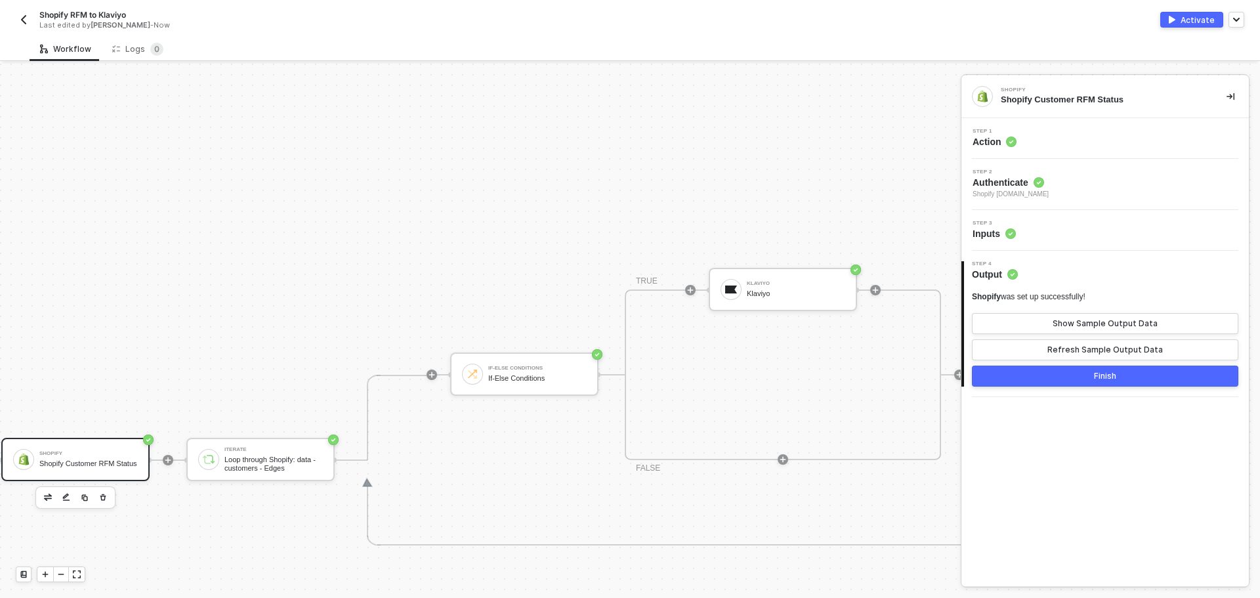
click at [1065, 376] on button "Finish" at bounding box center [1105, 375] width 266 height 21
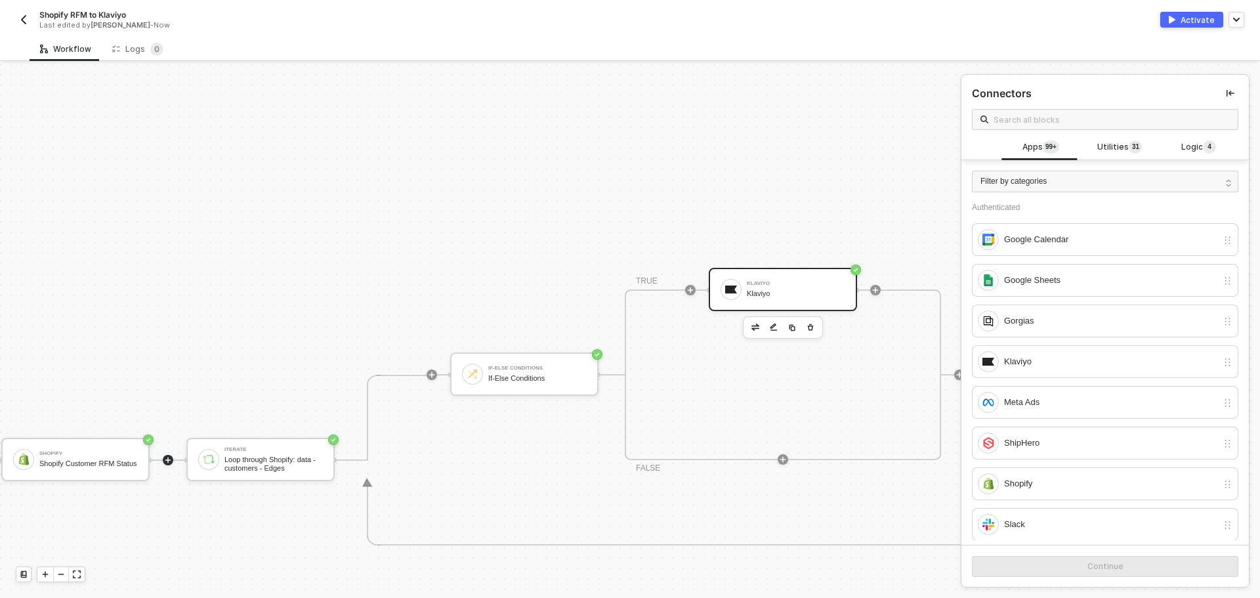
click at [765, 293] on div "Klaviyo" at bounding box center [796, 293] width 98 height 9
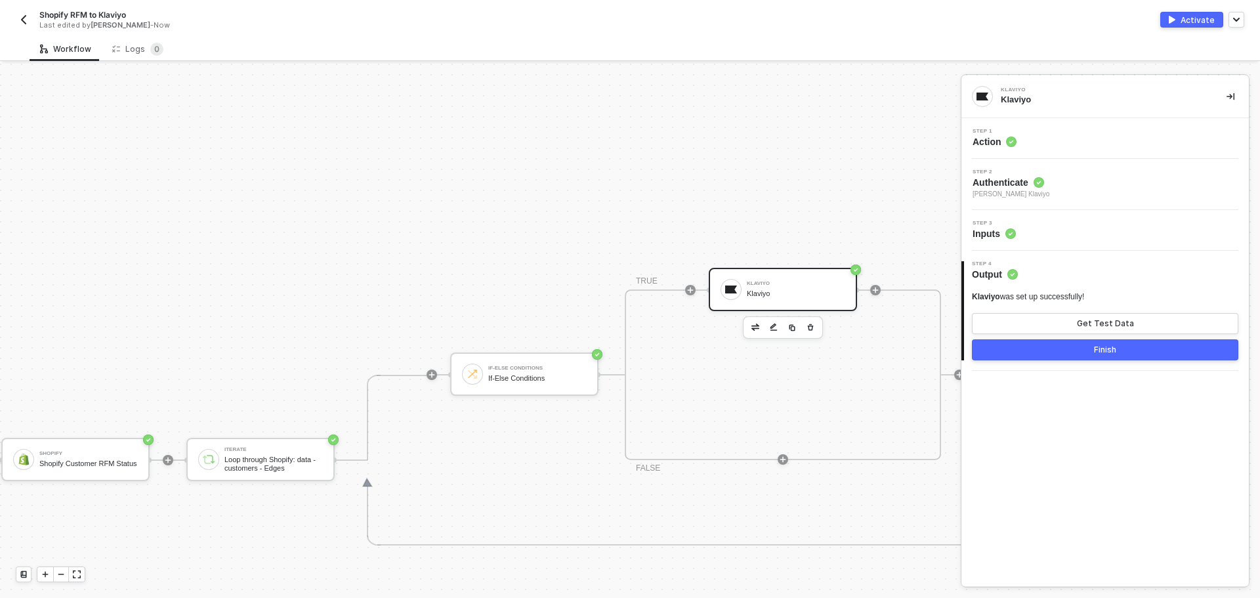
click at [1050, 151] on div "Step 1 Action" at bounding box center [1104, 138] width 287 height 41
click at [1053, 139] on div "Step 1 Action" at bounding box center [1106, 139] width 284 height 20
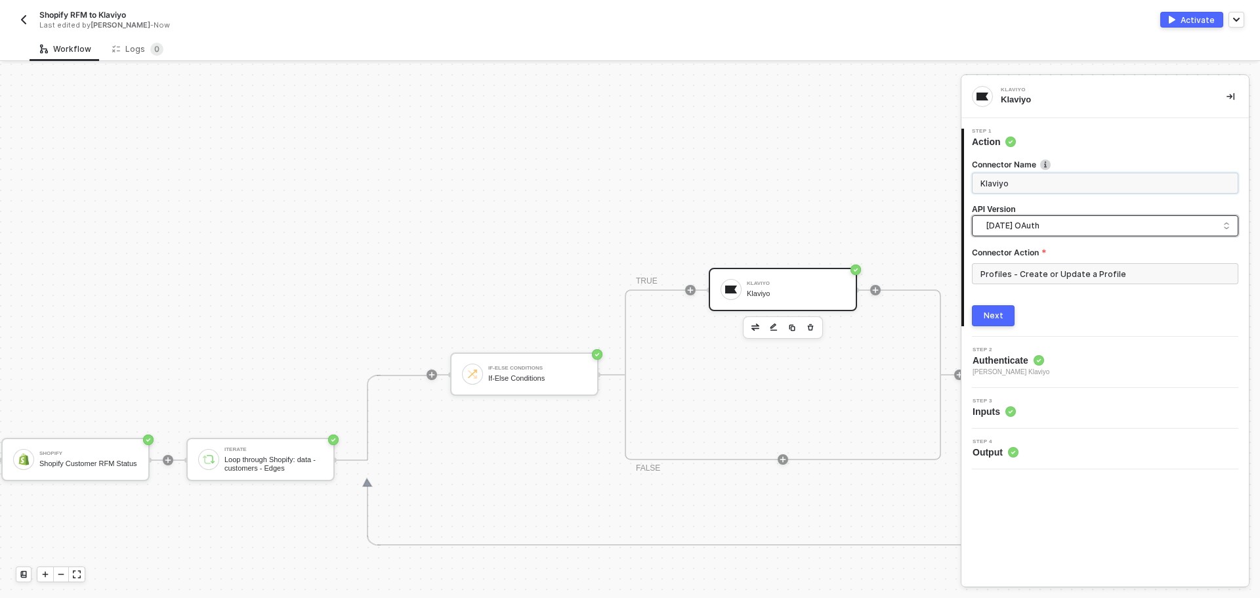
click at [1064, 227] on span "2024-10-15 OAuth" at bounding box center [1107, 225] width 244 height 14
click at [988, 319] on div "Next" at bounding box center [993, 315] width 20 height 10
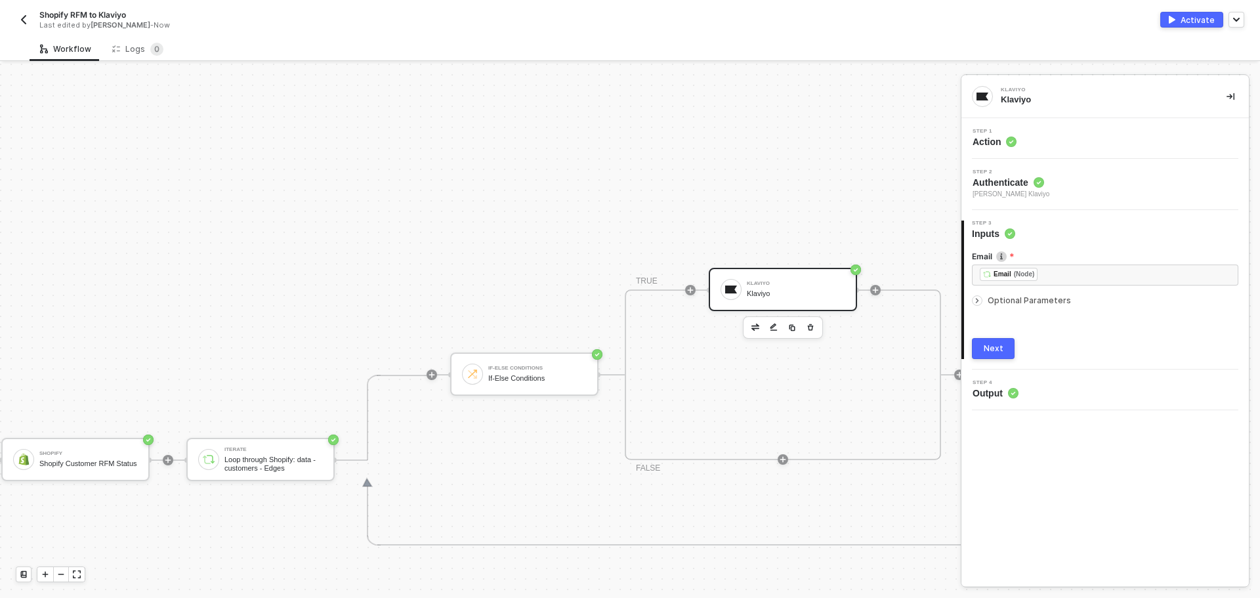
click at [968, 347] on div "Email ﻿ ﻿ Email (Node) ﻿ Optional Parameters Next" at bounding box center [1106, 299] width 285 height 119
click at [987, 355] on button "Next" at bounding box center [993, 348] width 43 height 21
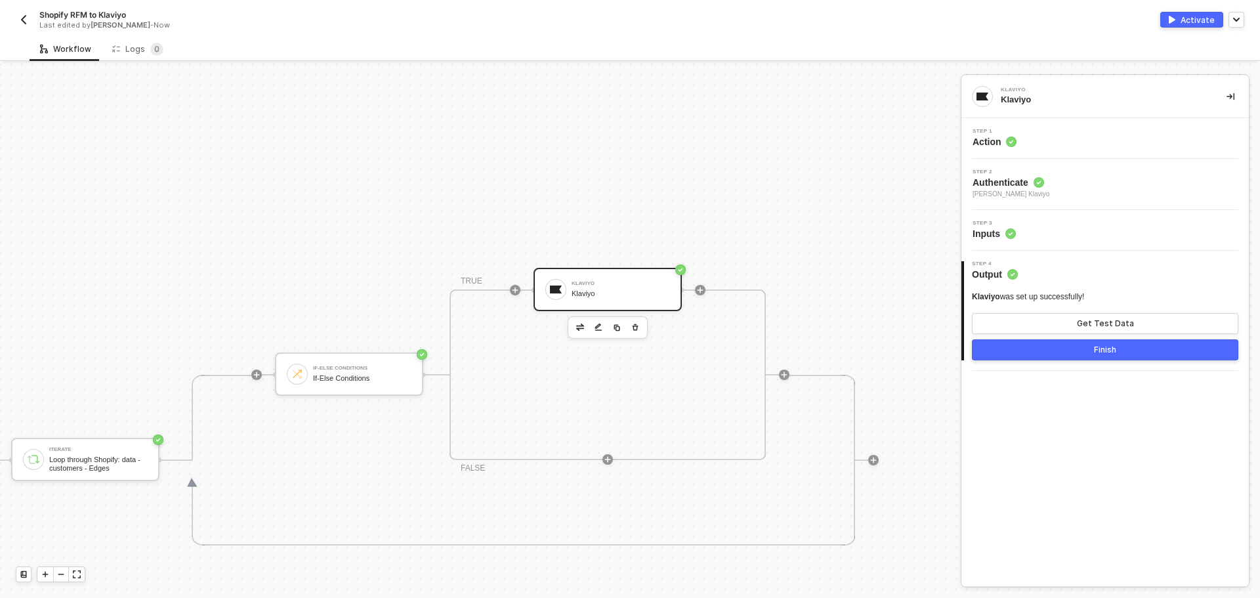
scroll to position [231, 569]
click at [781, 374] on icon "icon-play" at bounding box center [784, 374] width 6 height 6
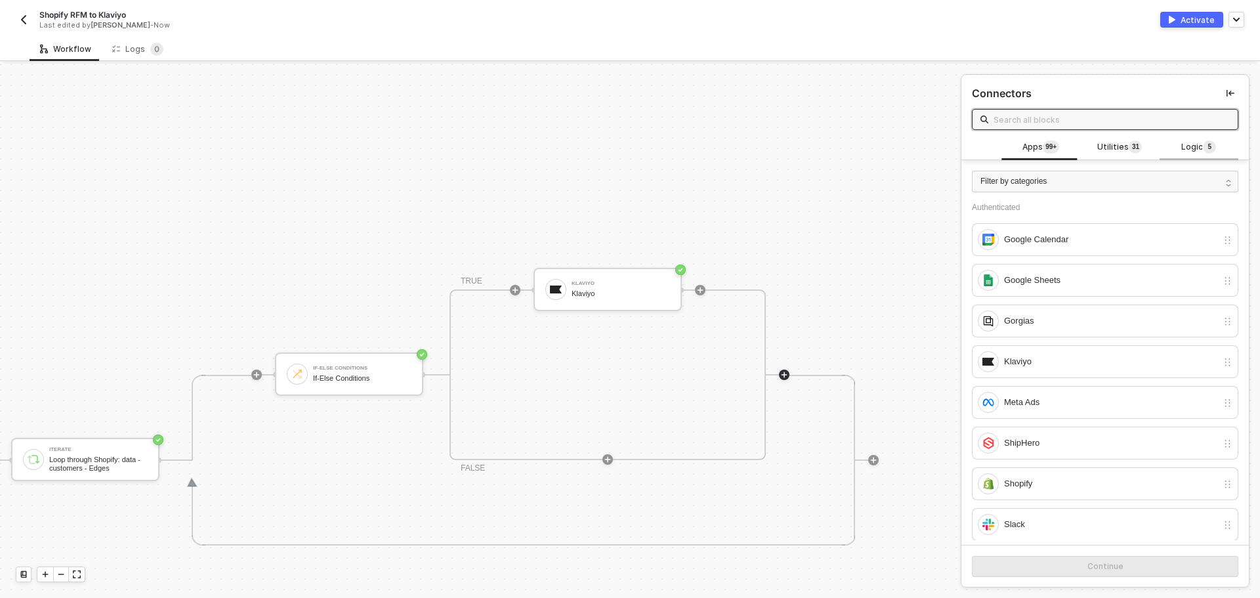
click at [1197, 155] on div "Logic 5" at bounding box center [1198, 147] width 79 height 25
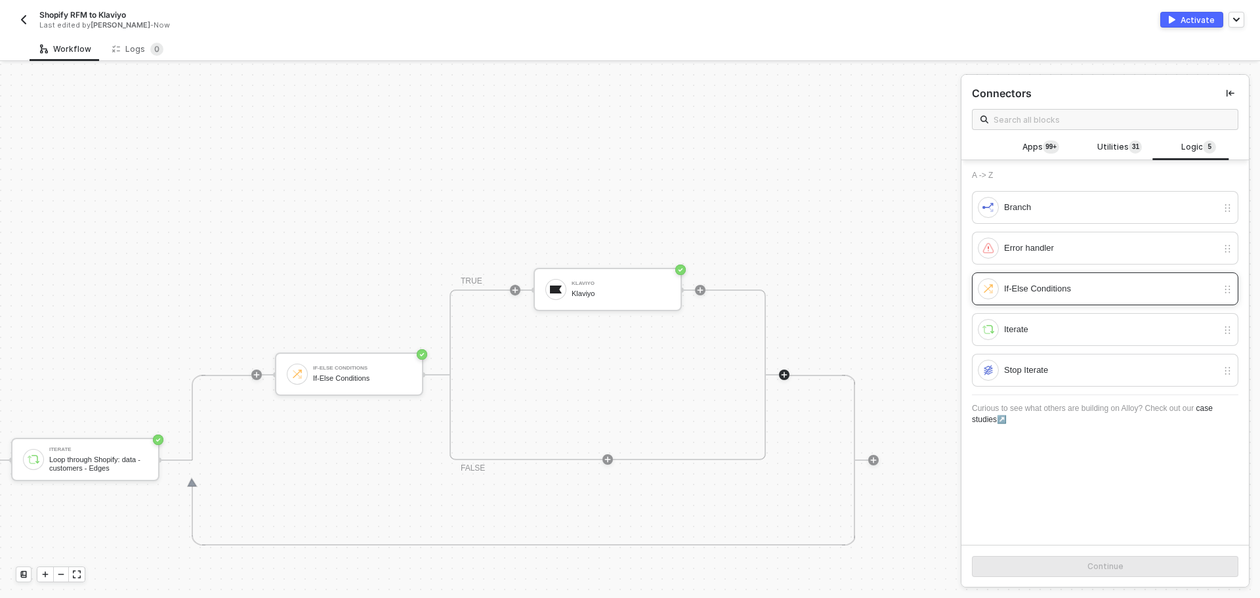
click at [1084, 277] on div "If-Else Conditions" at bounding box center [1105, 288] width 266 height 33
click at [1088, 562] on div "Continue" at bounding box center [1105, 566] width 36 height 10
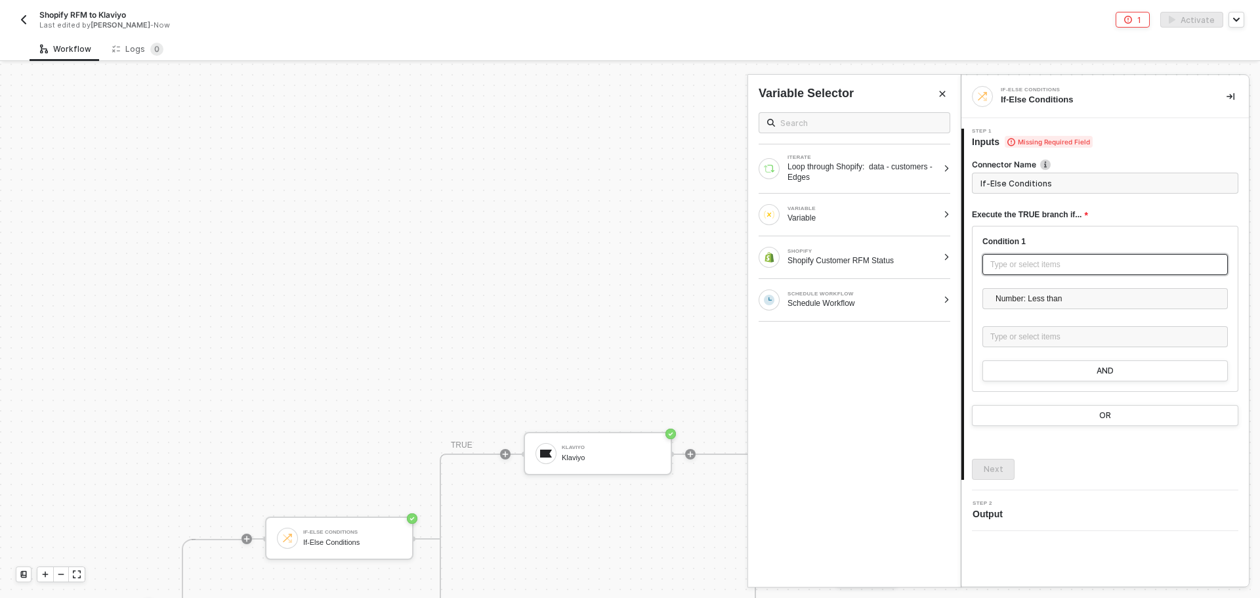
click at [1033, 267] on div "Type or select items ﻿" at bounding box center [1105, 264] width 230 height 12
click at [875, 182] on div "Loop through Shopify: data - customers - Edges" at bounding box center [862, 171] width 150 height 21
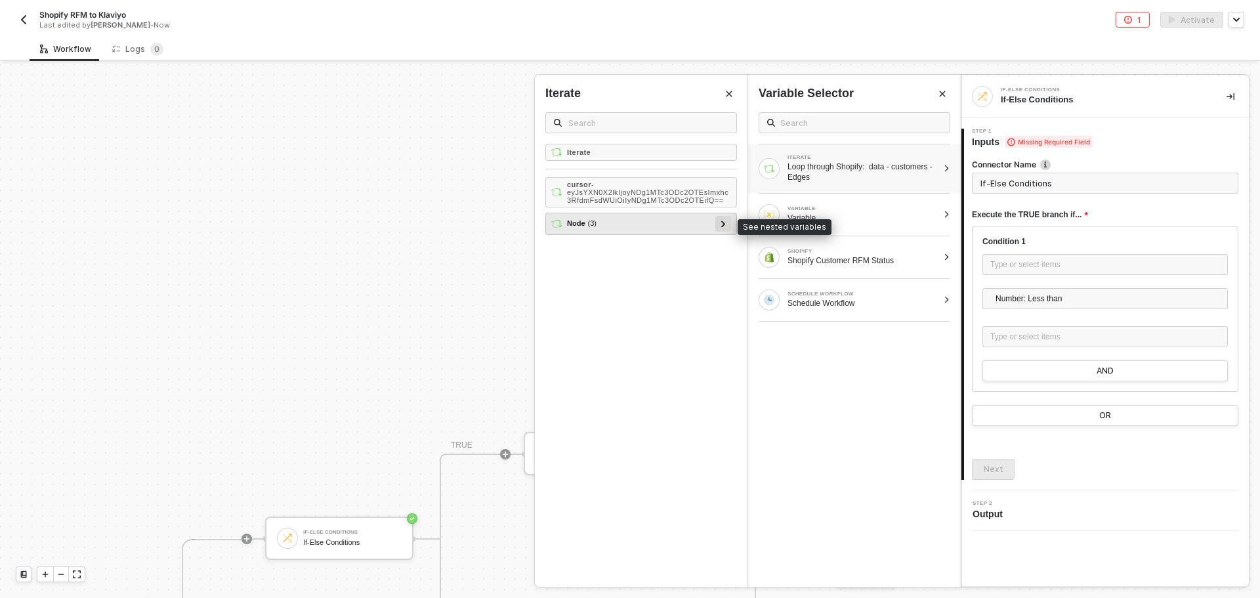
click at [724, 224] on icon at bounding box center [723, 223] width 4 height 7
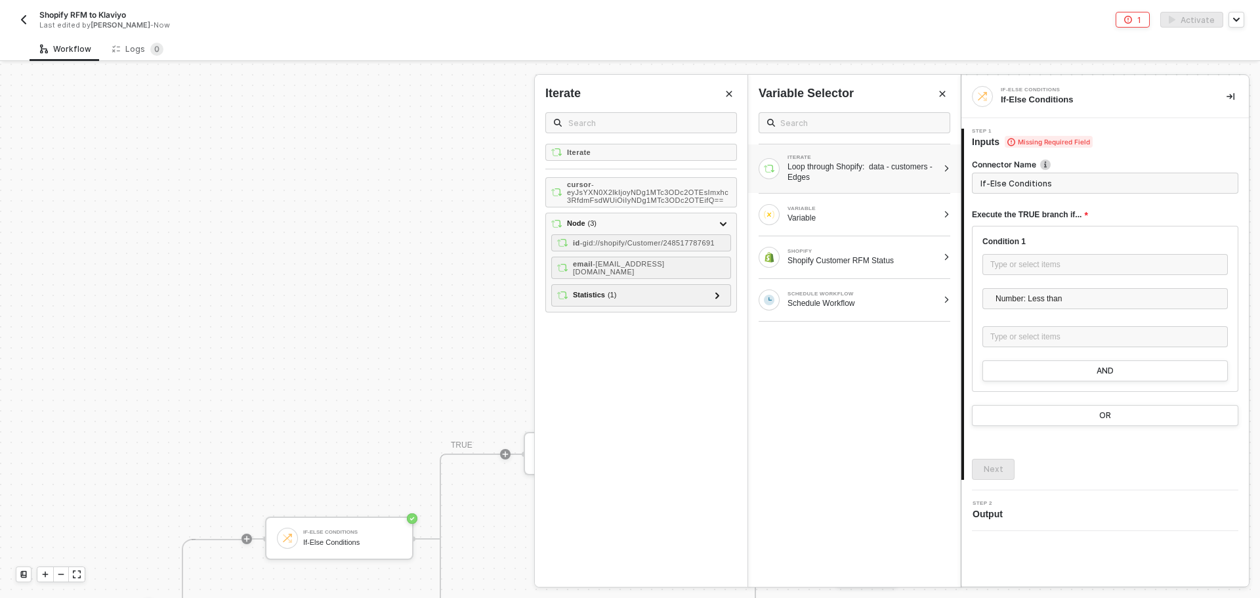
click at [939, 92] on icon "Close" at bounding box center [942, 94] width 8 height 8
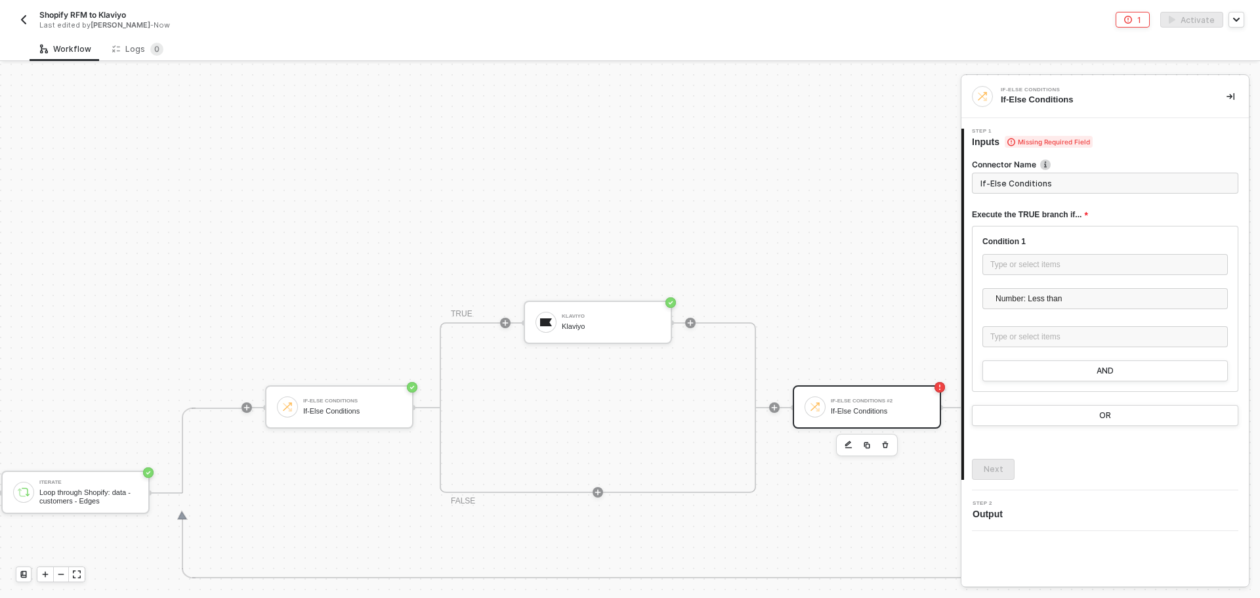
scroll to position [493, 569]
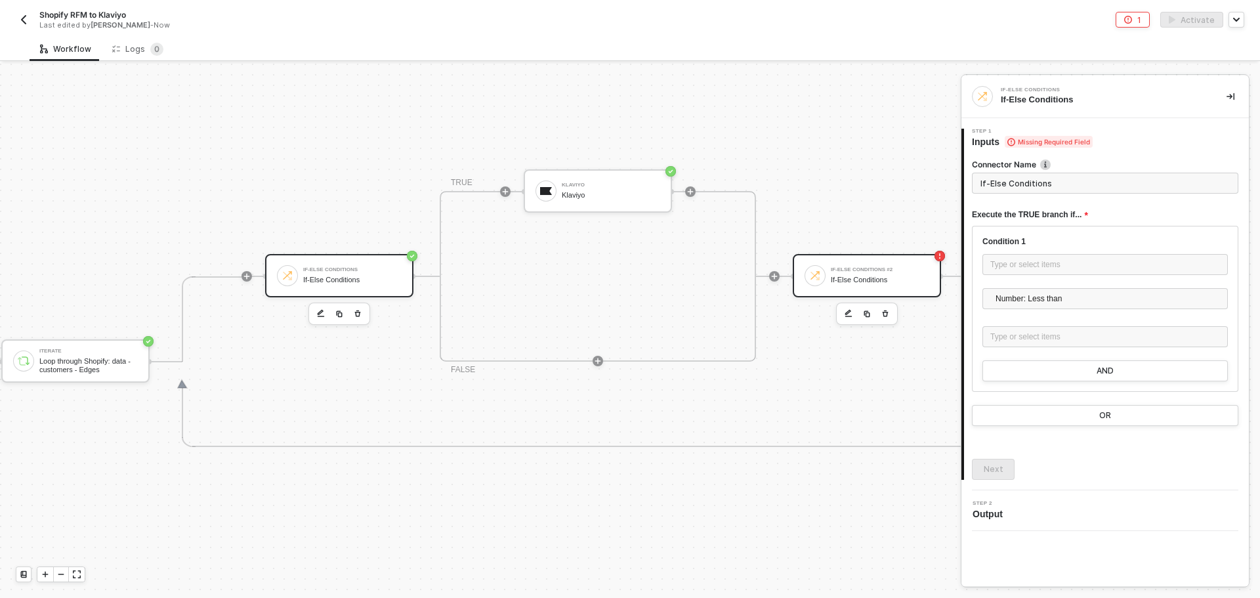
click at [369, 271] on div "If-Else Conditions" at bounding box center [352, 269] width 98 height 5
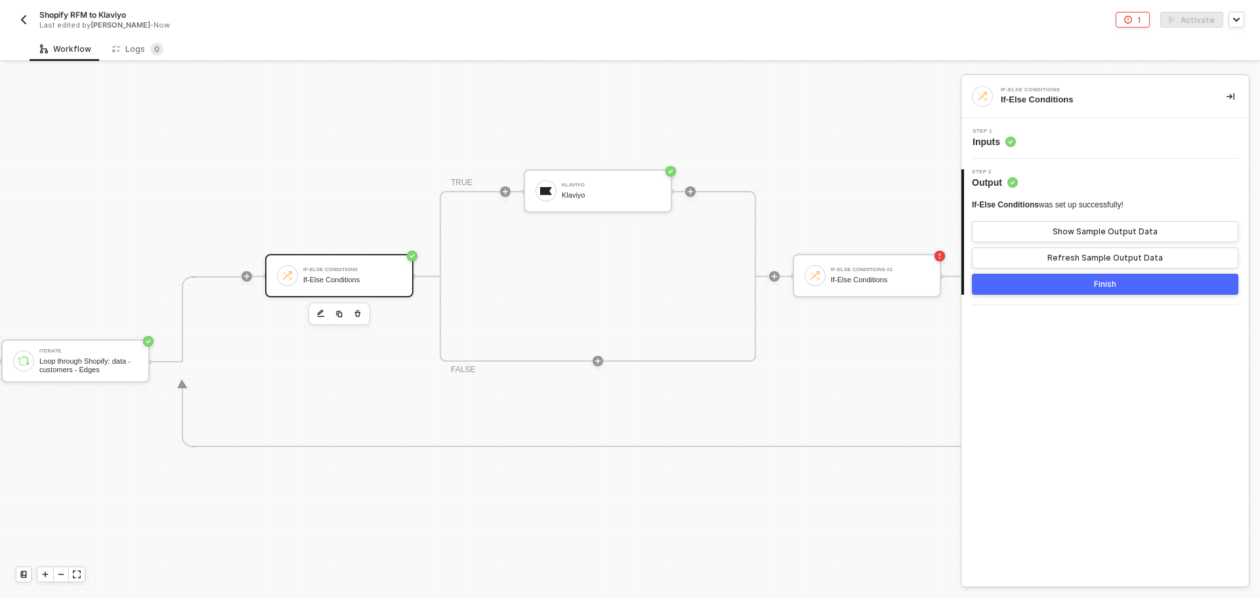
click at [1072, 139] on div "Step 1 Inputs" at bounding box center [1106, 139] width 284 height 20
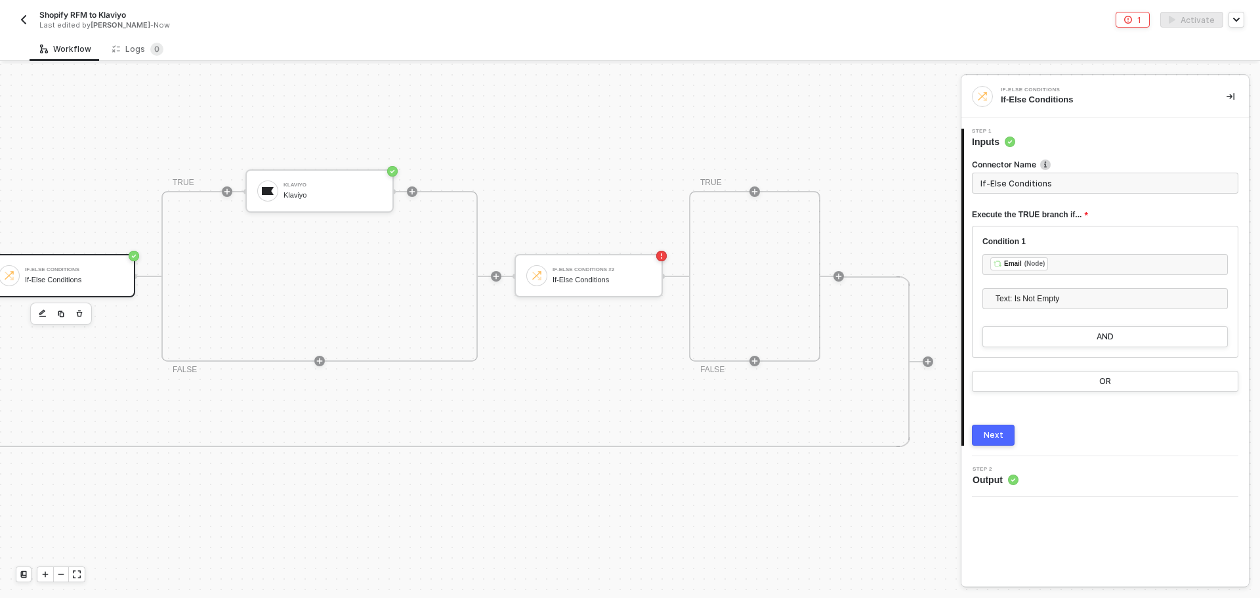
scroll to position [493, 912]
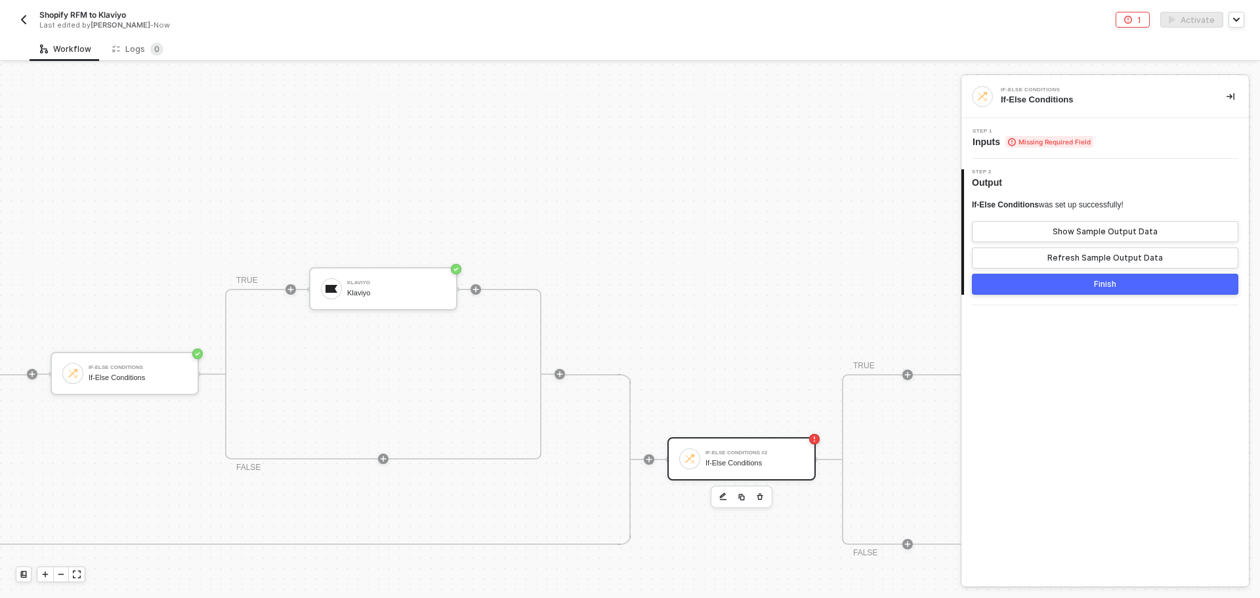
scroll to position [396, 771]
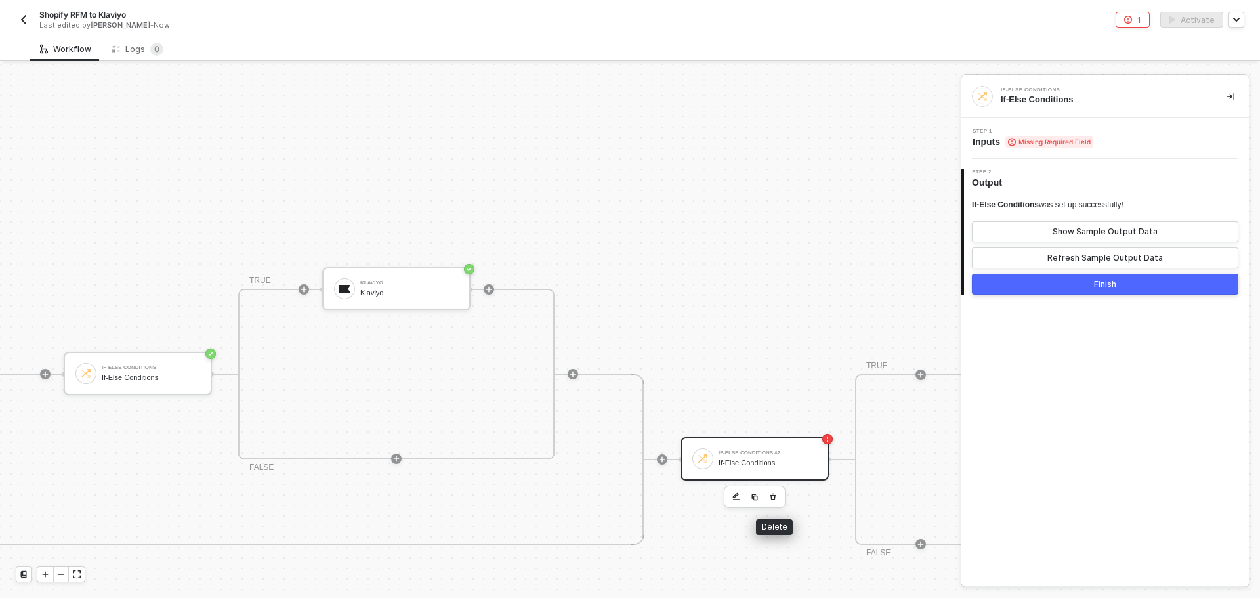
click at [768, 493] on button "button" at bounding box center [773, 497] width 16 height 16
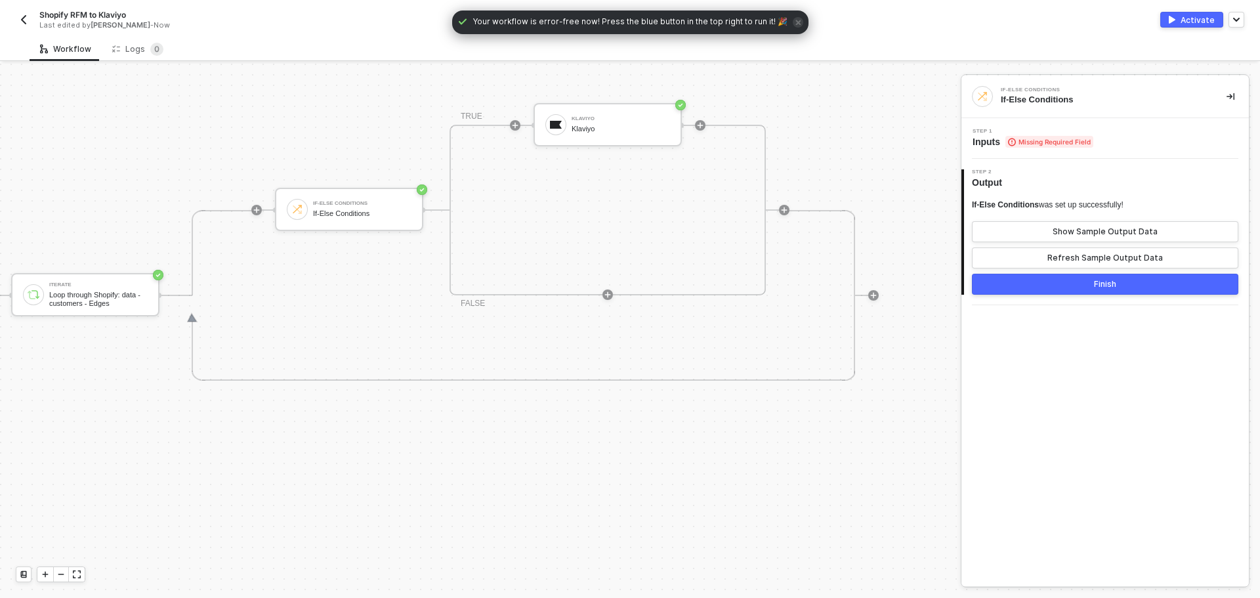
scroll to position [396, 569]
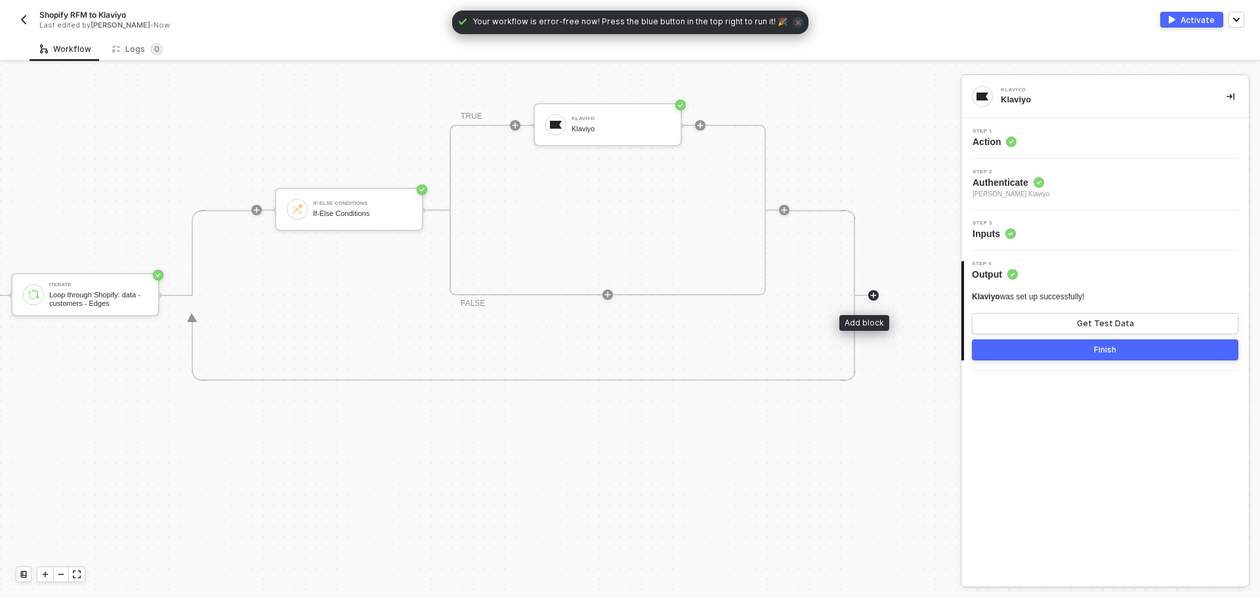
click at [869, 293] on icon "icon-play" at bounding box center [873, 295] width 8 height 8
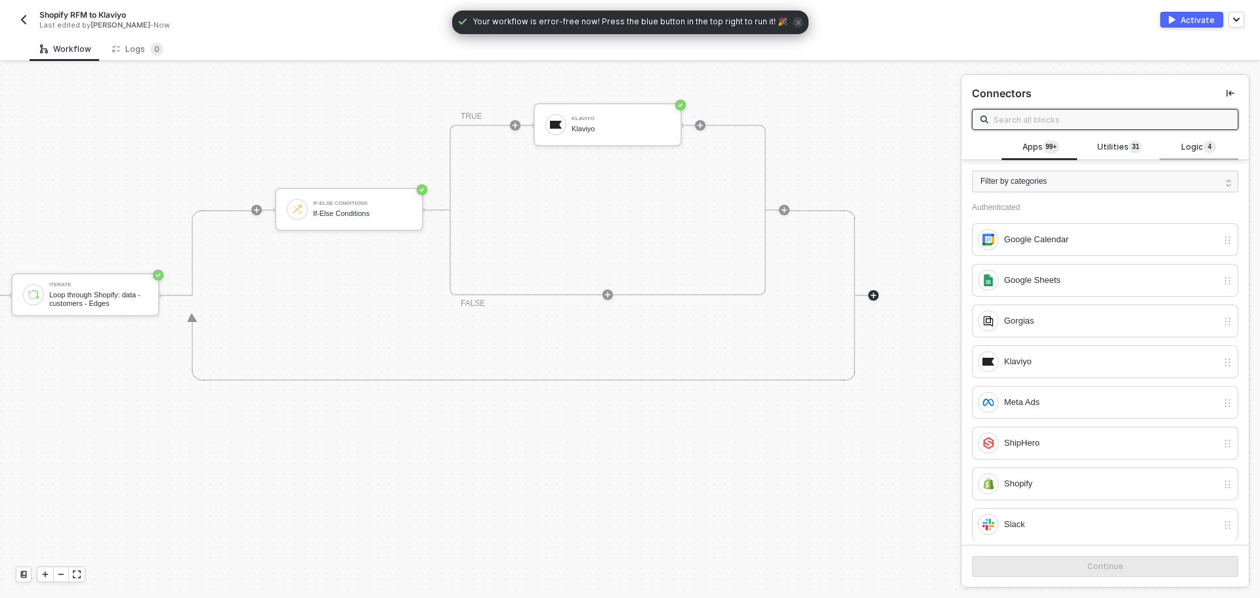
click at [1170, 144] on div "Logic 4" at bounding box center [1199, 147] width 58 height 14
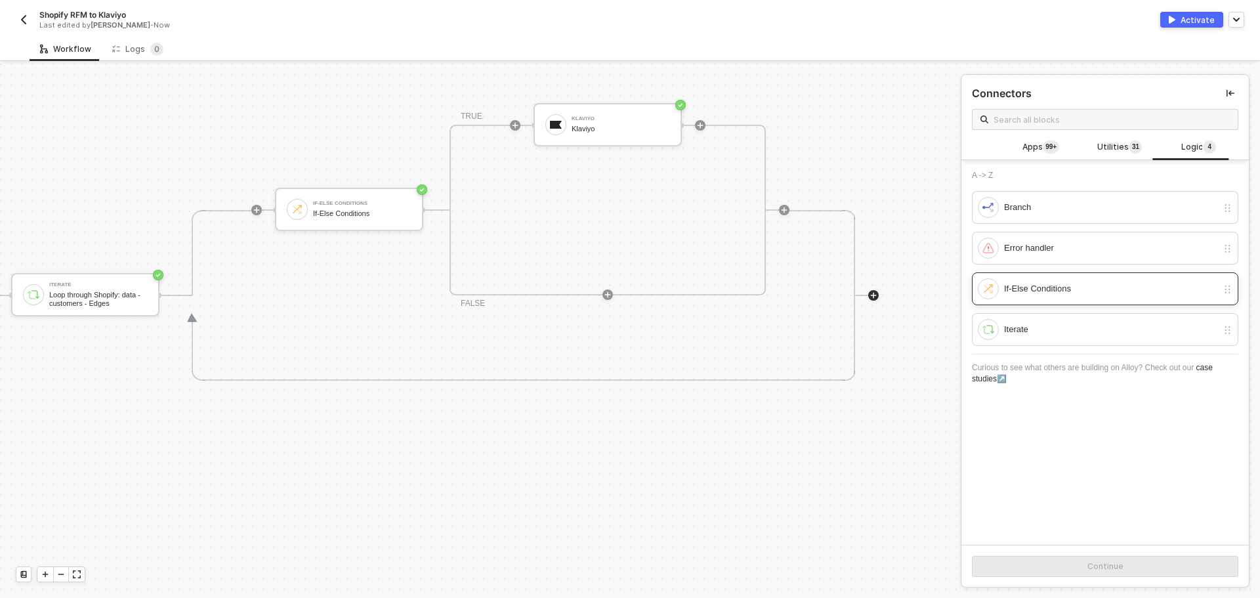
click at [1092, 287] on div "If-Else Conditions" at bounding box center [1110, 288] width 213 height 14
click at [1092, 569] on div "Continue" at bounding box center [1105, 566] width 36 height 10
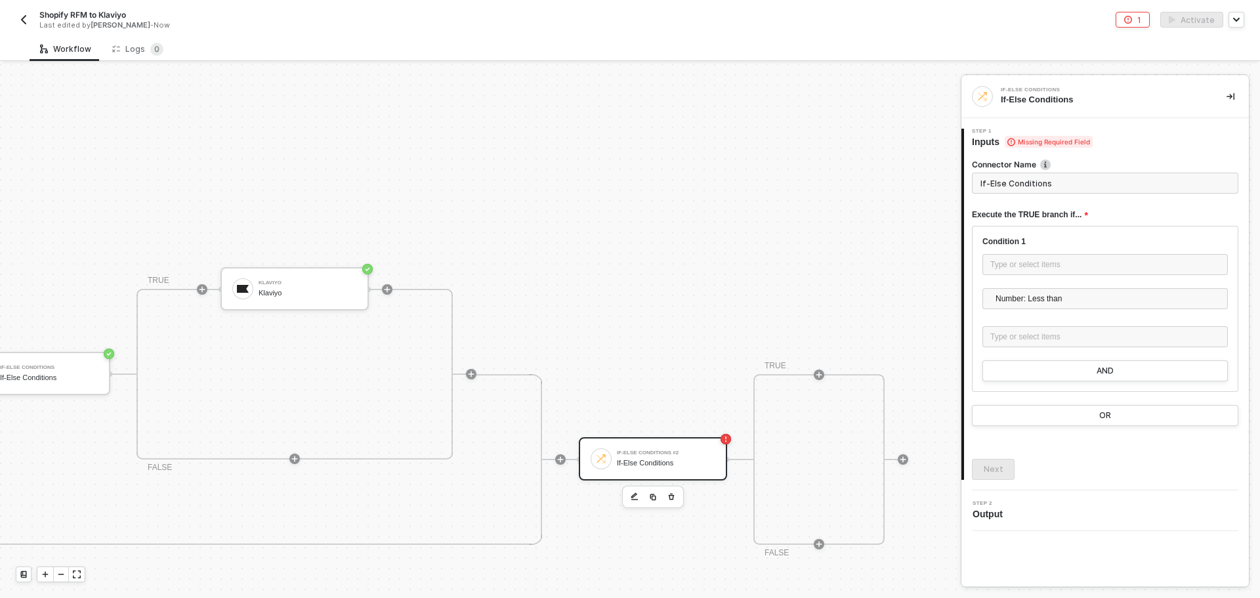
scroll to position [396, 908]
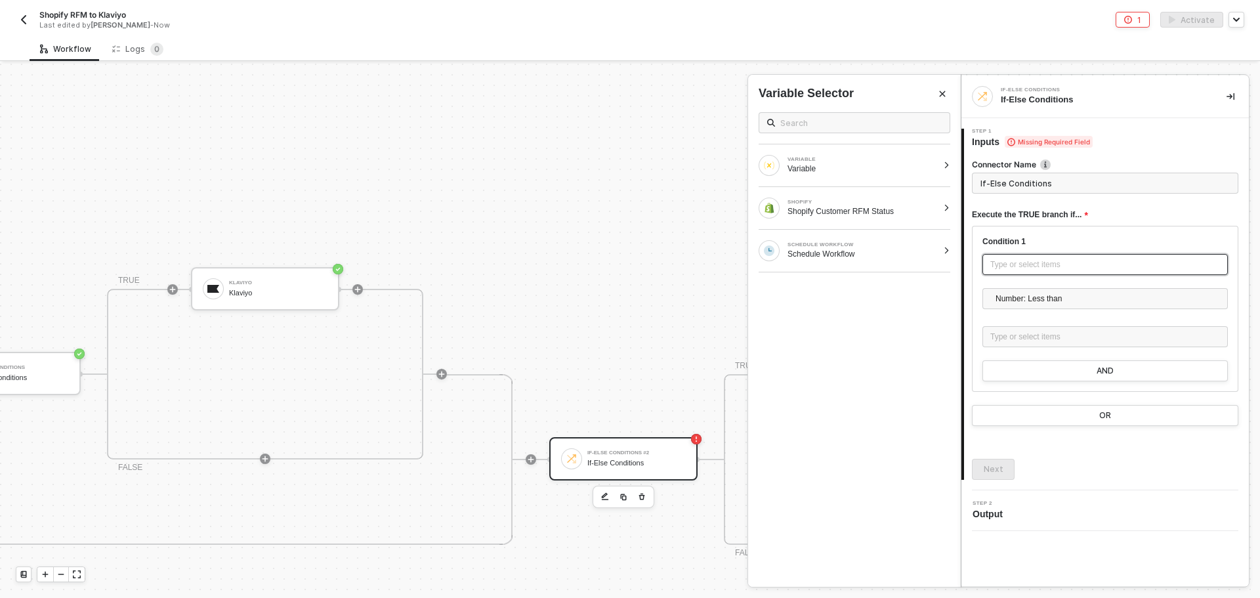
click at [1029, 272] on div "Type or select items ﻿" at bounding box center [1104, 264] width 245 height 21
click at [825, 209] on div "Shopify Customer RFM Status" at bounding box center [862, 211] width 150 height 10
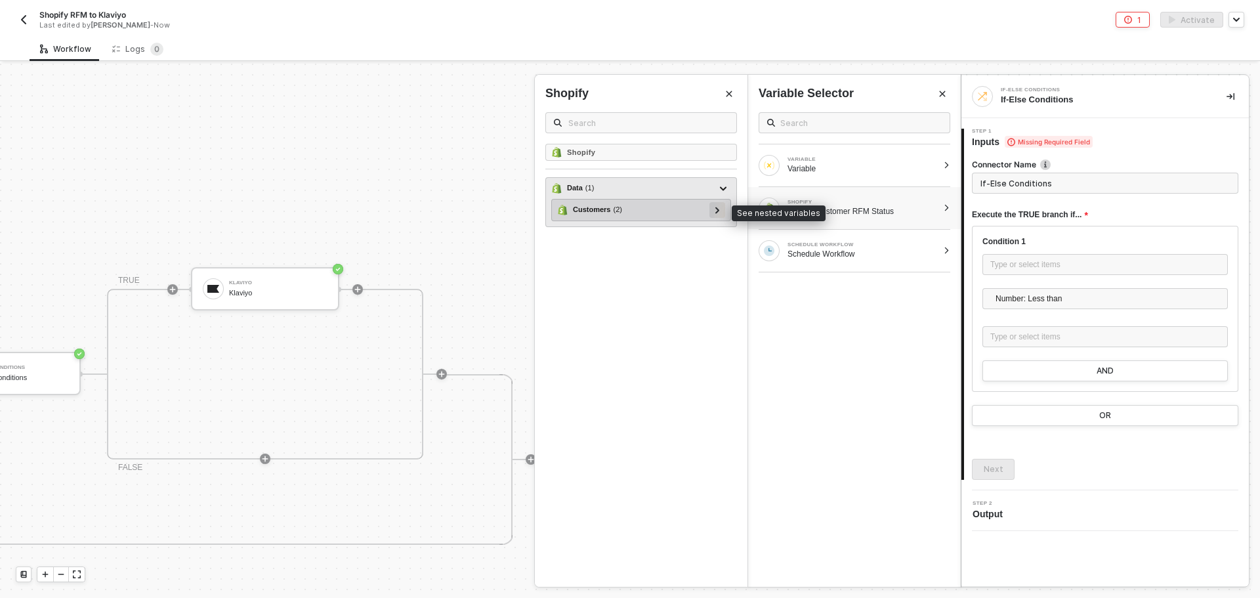
click at [723, 211] on div at bounding box center [717, 210] width 16 height 16
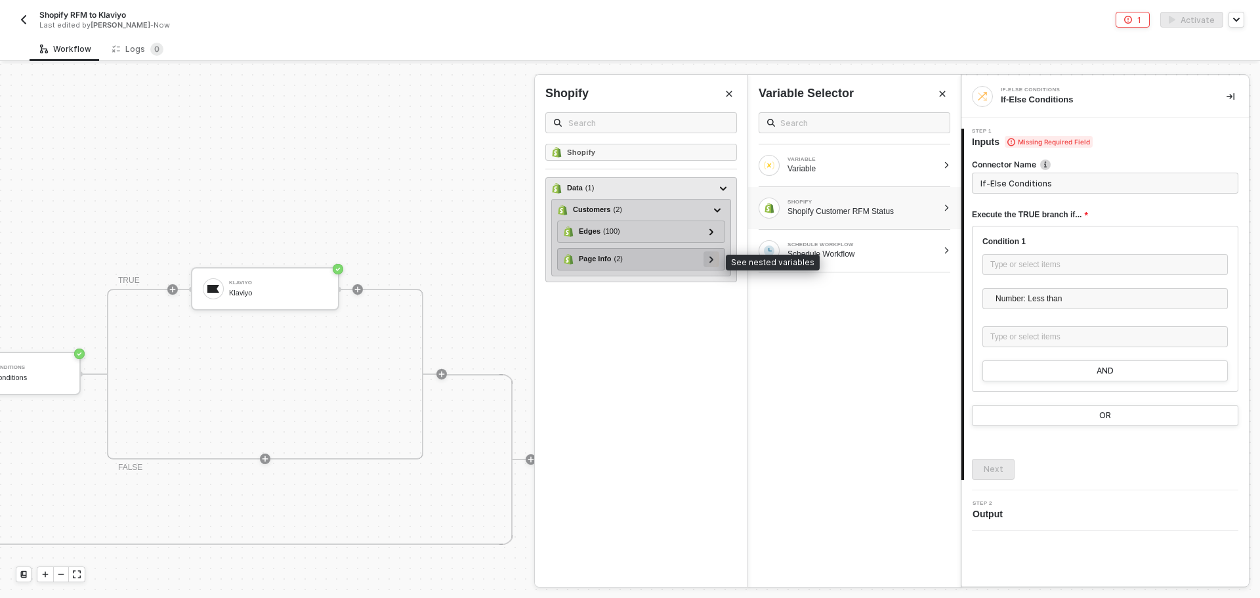
click at [709, 263] on div at bounding box center [711, 258] width 7 height 14
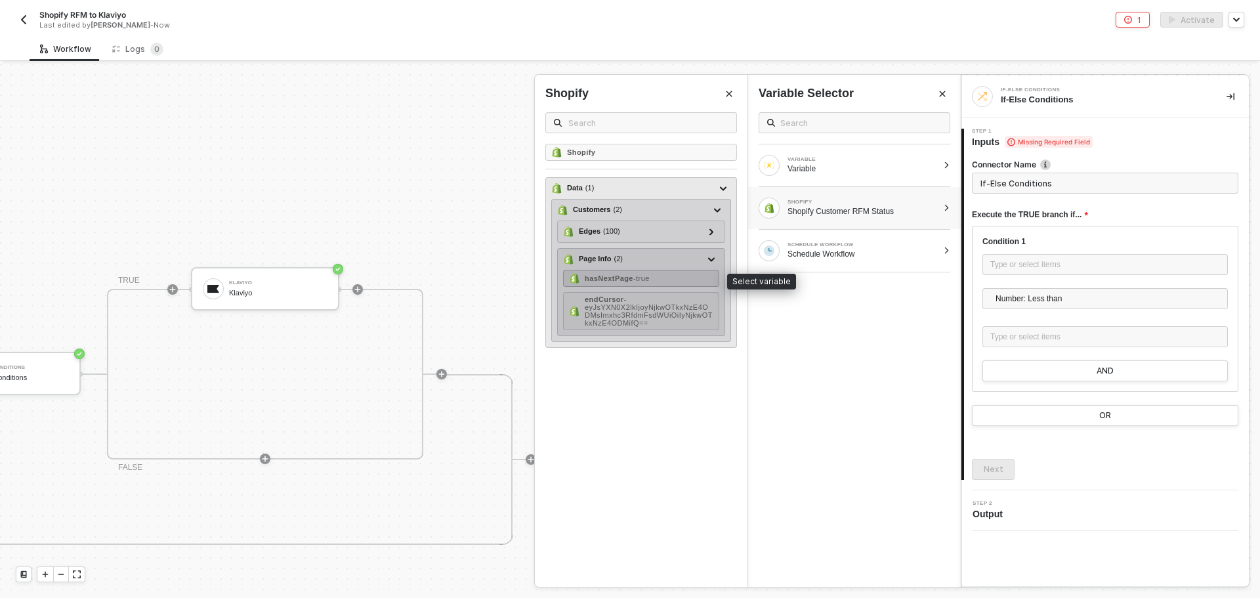
click at [683, 275] on div "hasNextPage - true" at bounding box center [641, 278] width 156 height 17
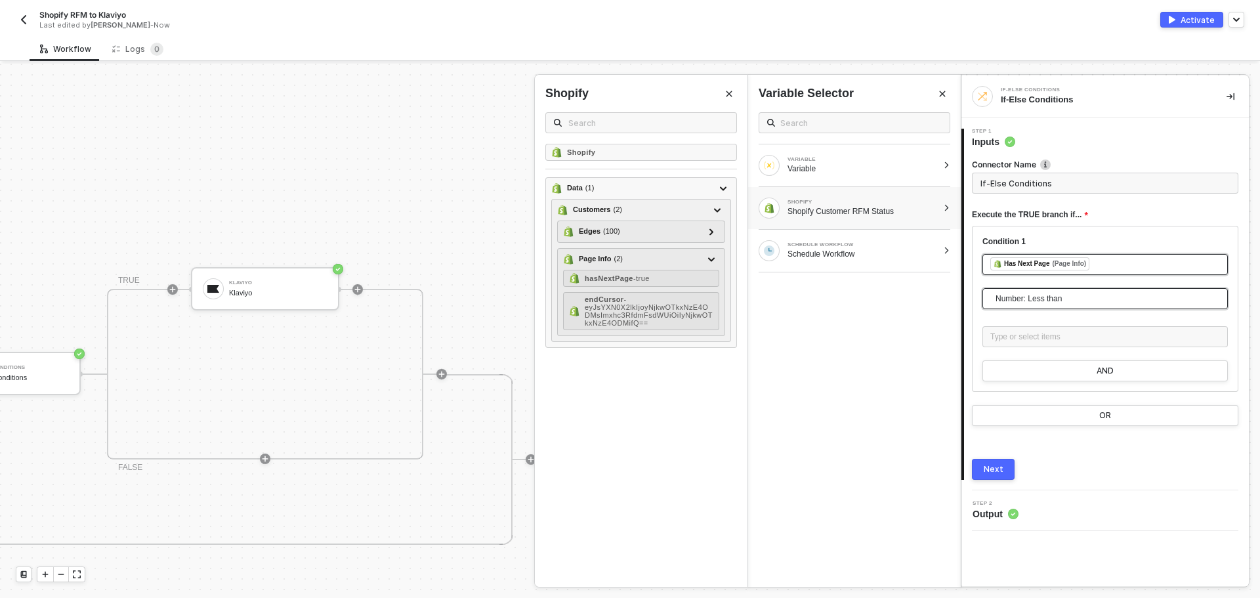
click at [1095, 301] on span "Number: Less than" at bounding box center [1107, 299] width 224 height 20
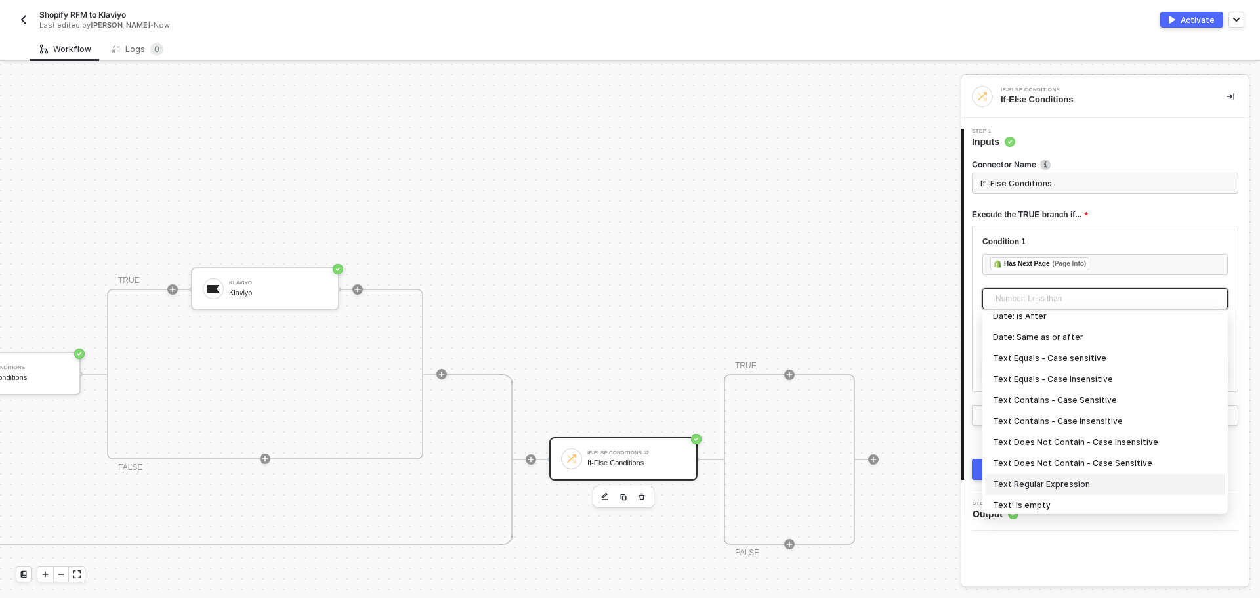
scroll to position [197, 0]
click at [1085, 403] on div "Text Equals - Case Insensitive" at bounding box center [1105, 401] width 224 height 14
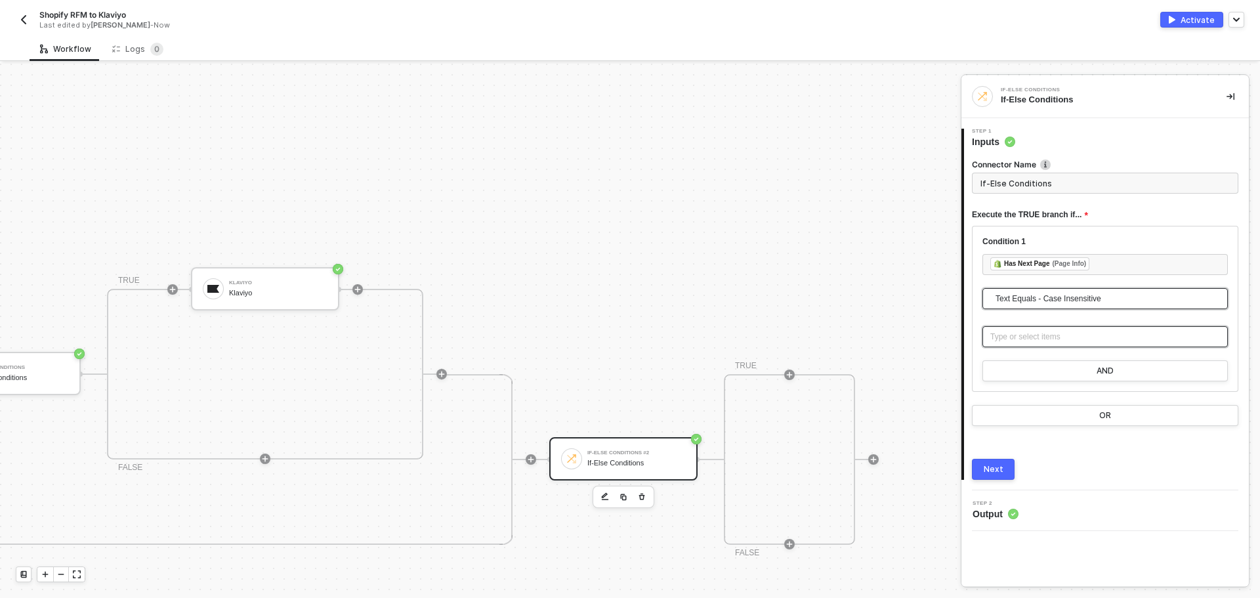
click at [1050, 337] on div "Type or select items ﻿" at bounding box center [1105, 337] width 230 height 12
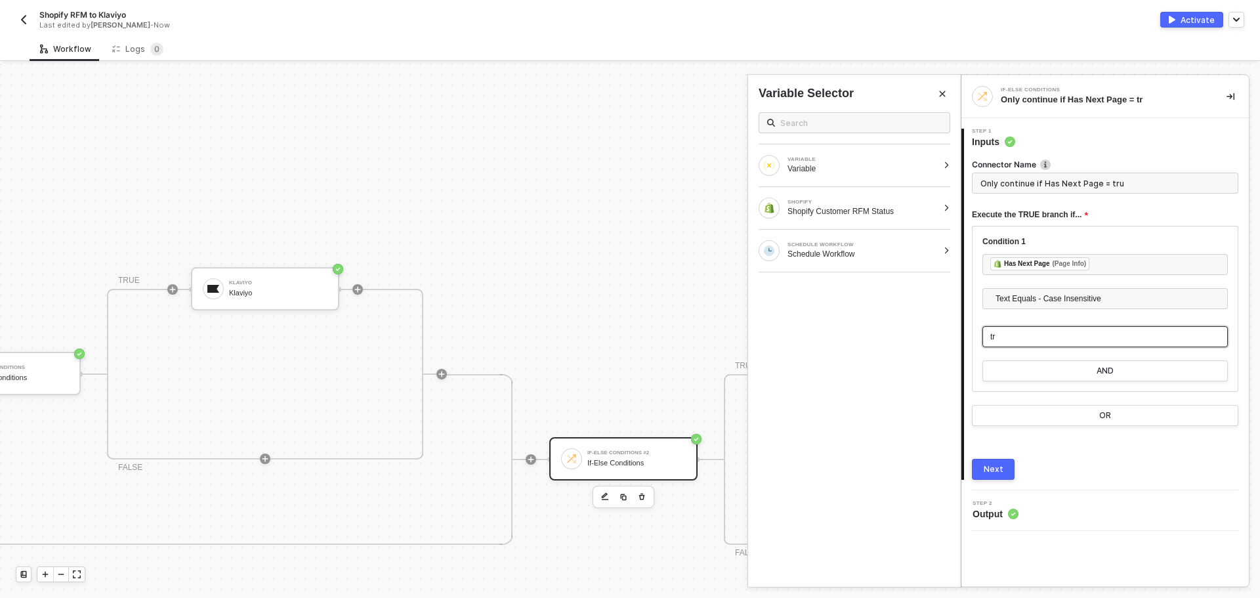
type input "Only continue if Has Next Page = true"
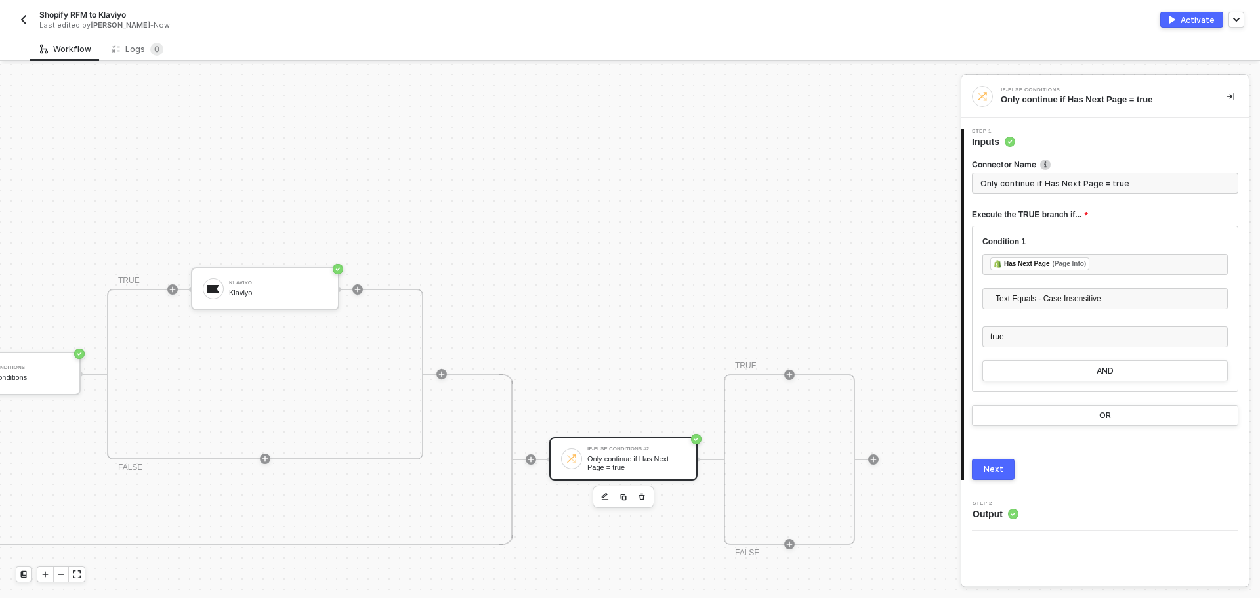
drag, startPoint x: 625, startPoint y: 593, endPoint x: 689, endPoint y: 594, distance: 65.0
click at [777, 378] on div "TRUE FALSE" at bounding box center [789, 459] width 131 height 171
click at [785, 378] on icon "icon-play" at bounding box center [789, 375] width 8 height 8
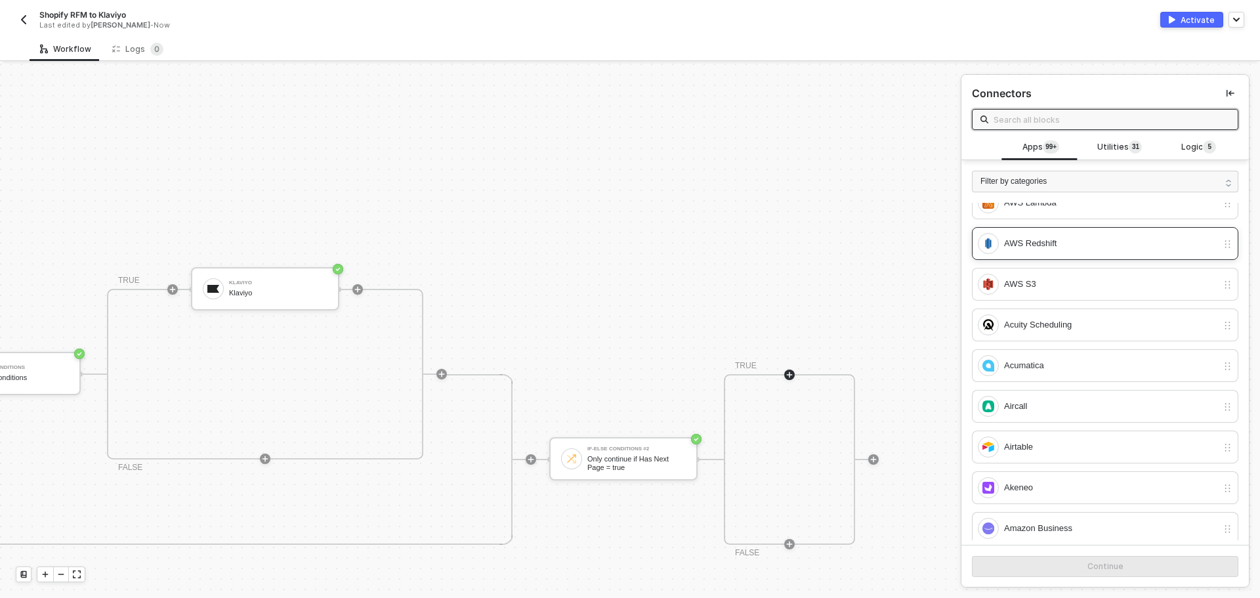
scroll to position [525, 0]
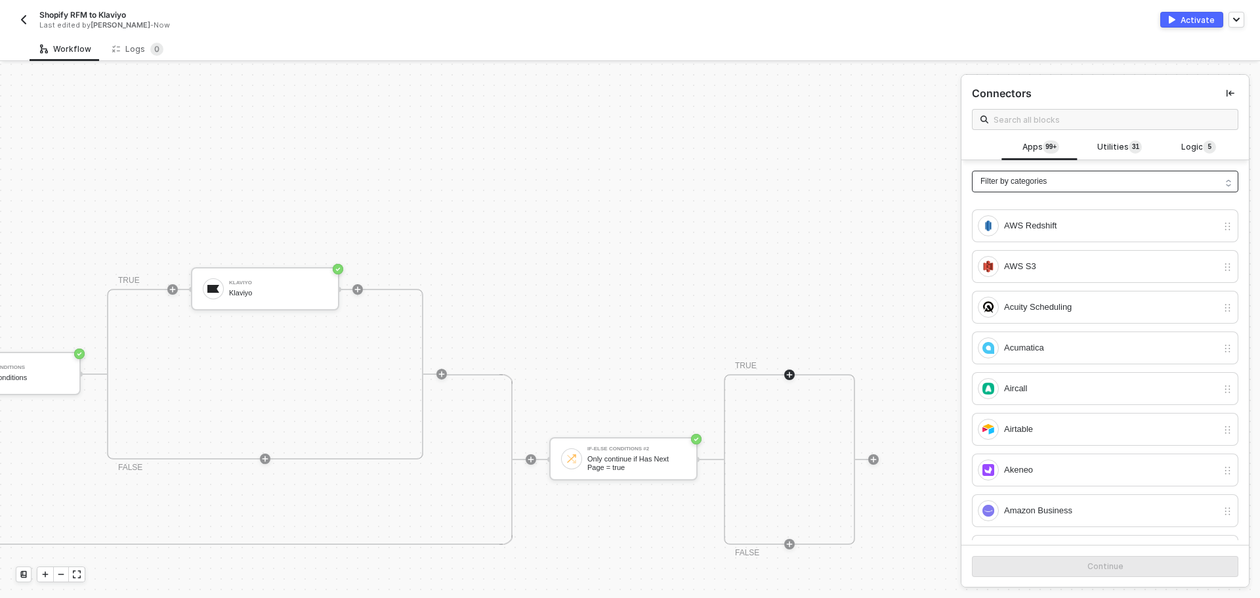
click at [1107, 179] on div "Filter by categories" at bounding box center [1105, 182] width 266 height 22
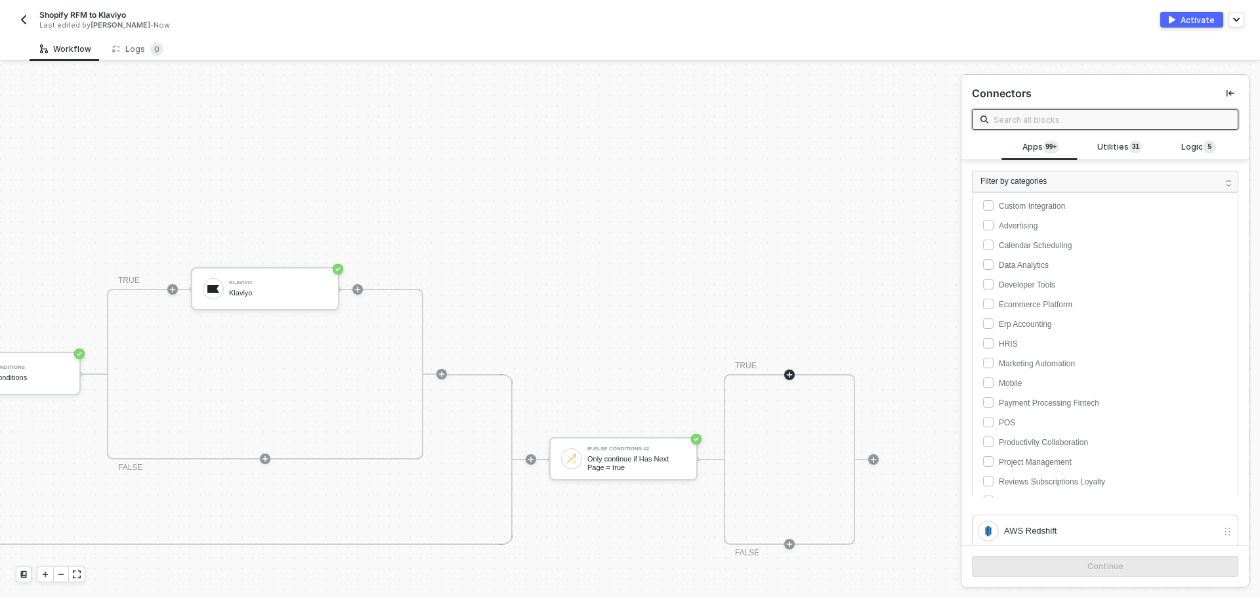
click at [1038, 123] on input "text" at bounding box center [1111, 119] width 236 height 14
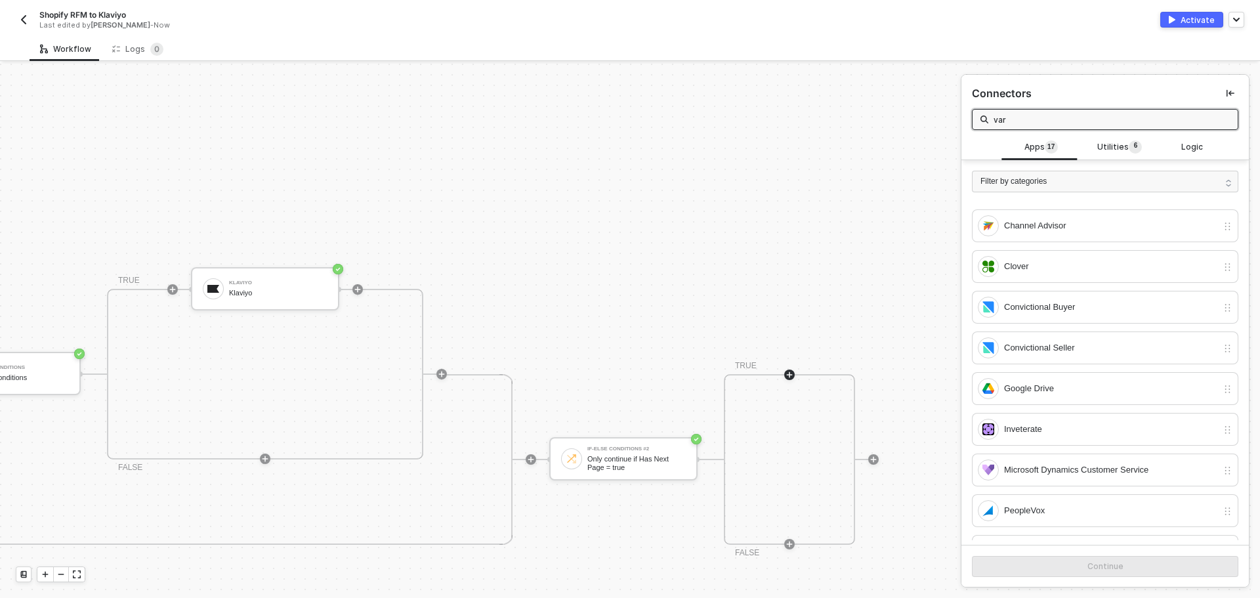
scroll to position [0, 0]
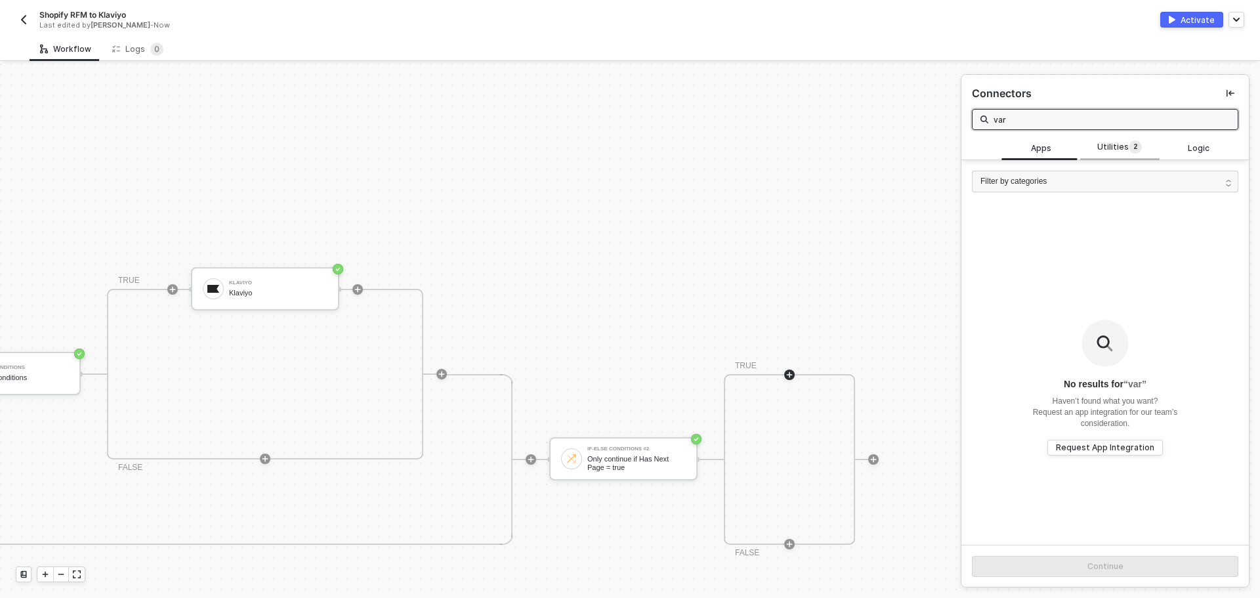
type input "var"
click at [1097, 136] on div "Utilities 2" at bounding box center [1119, 147] width 79 height 25
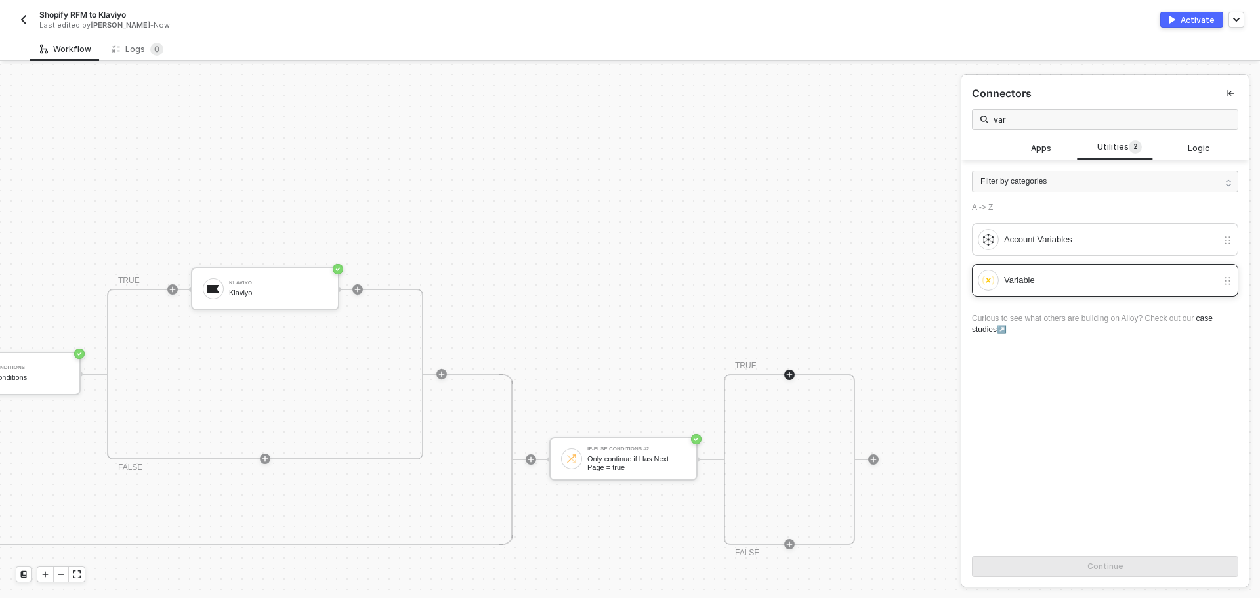
click at [1051, 284] on div "Variable" at bounding box center [1110, 280] width 213 height 14
click at [1078, 567] on button "Continue" at bounding box center [1105, 566] width 266 height 21
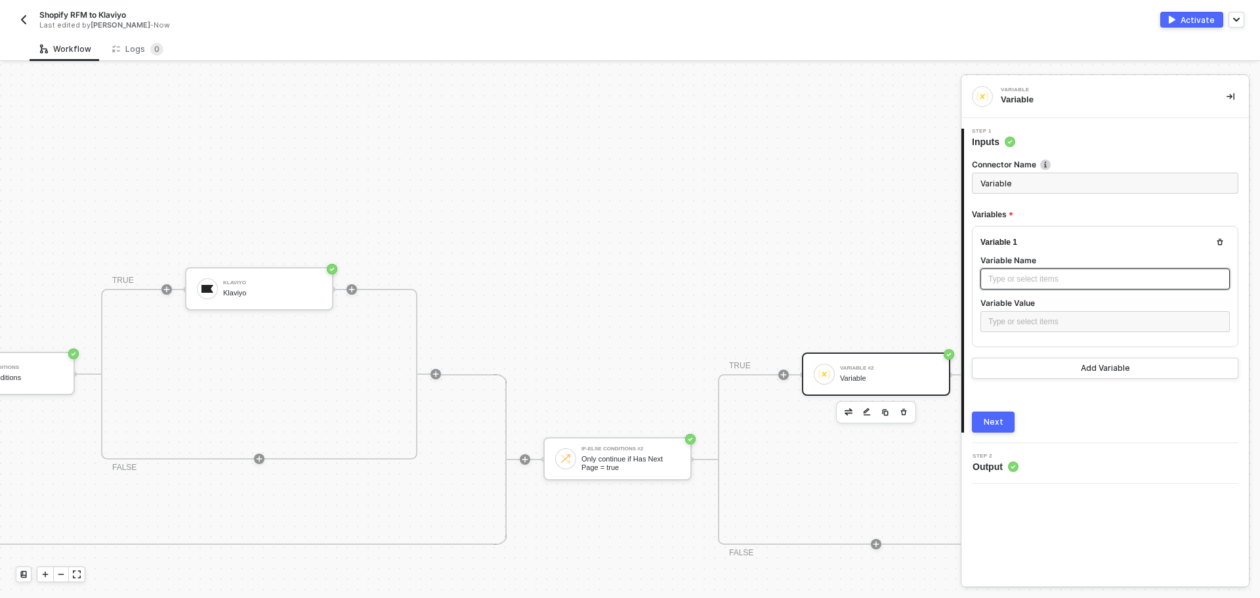
click at [1029, 277] on div "Type or select items ﻿" at bounding box center [1105, 279] width 234 height 12
click at [1025, 281] on div "Type or select items ﻿" at bounding box center [1105, 279] width 234 height 12
click at [1049, 285] on div "Type or select items ﻿" at bounding box center [1104, 278] width 249 height 21
click at [1016, 321] on div "Type or select items ﻿" at bounding box center [1105, 322] width 234 height 12
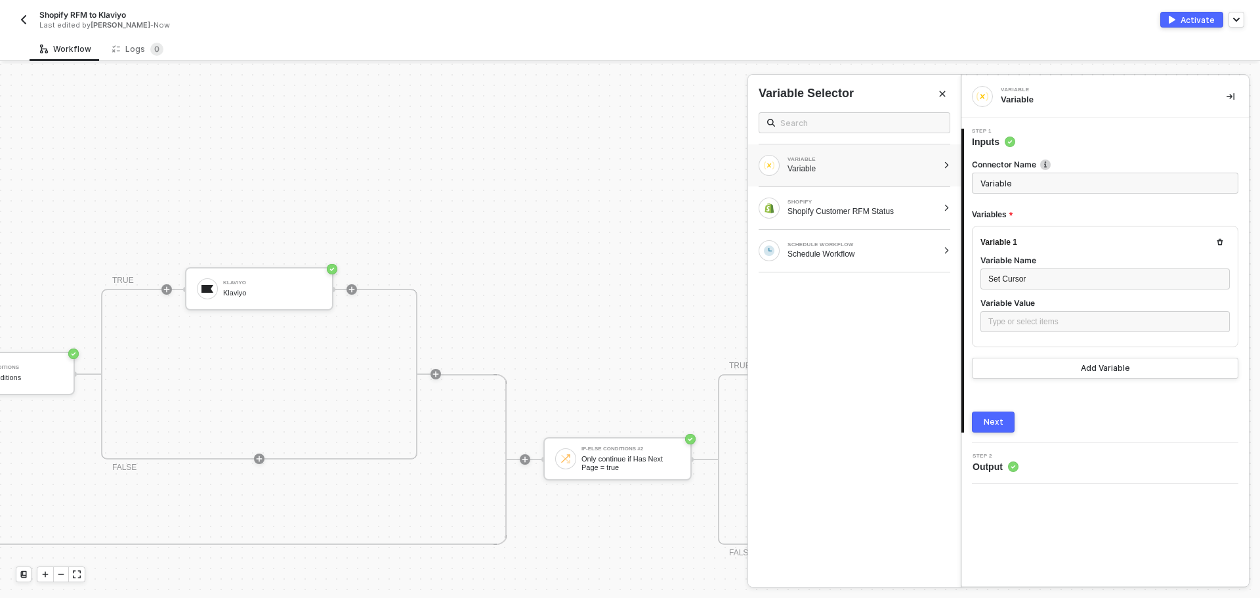
click at [946, 165] on div at bounding box center [946, 165] width 7 height 8
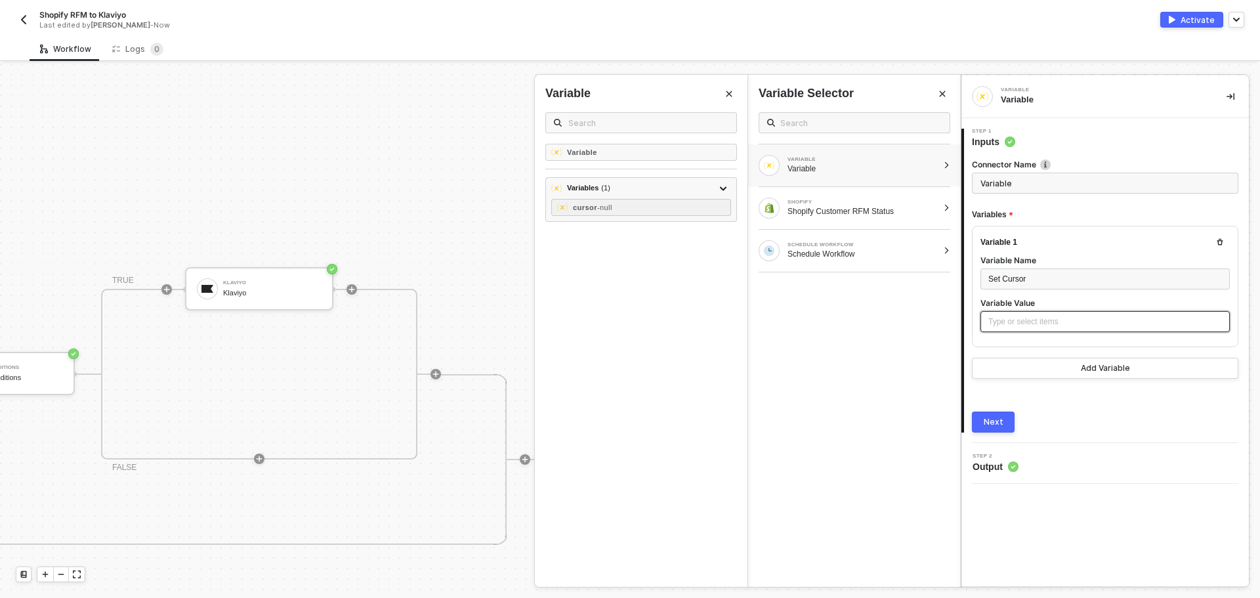
click at [1099, 321] on div "Type or select items ﻿" at bounding box center [1105, 322] width 234 height 12
click at [1004, 419] on button "Next" at bounding box center [993, 421] width 43 height 21
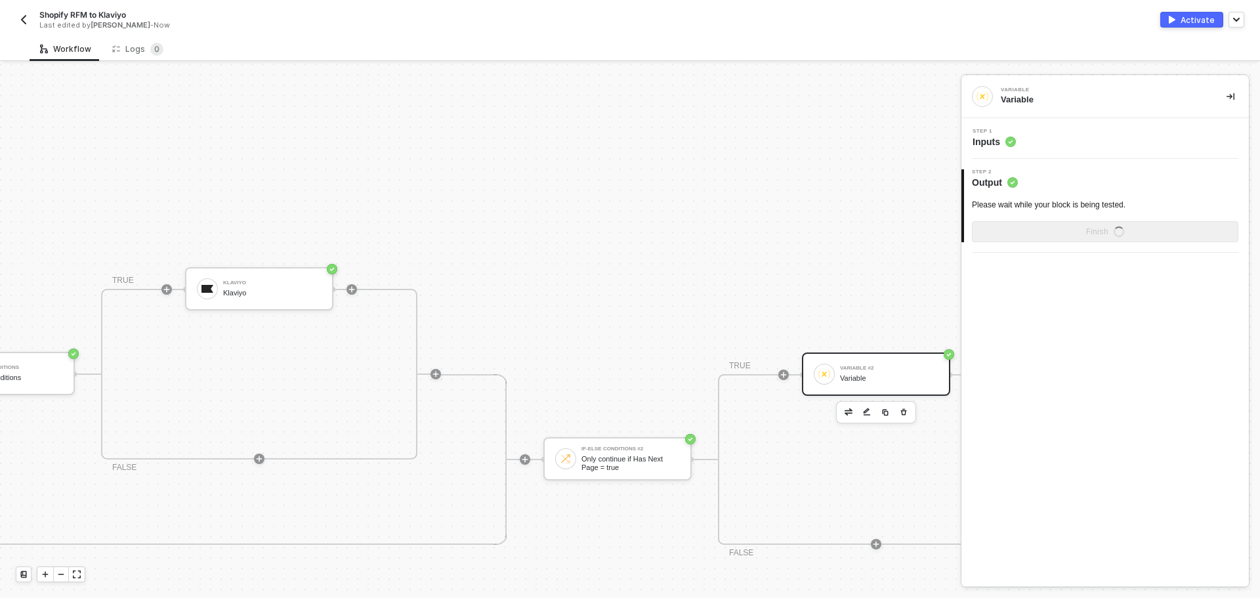
click at [900, 379] on div "Variable" at bounding box center [889, 378] width 98 height 9
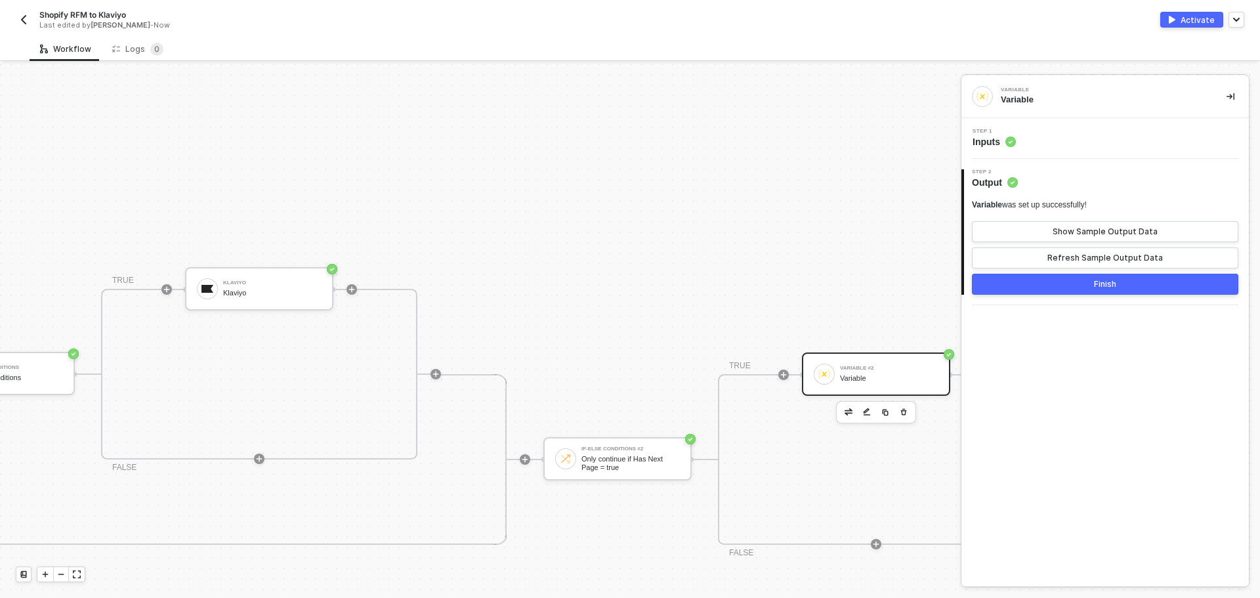
click at [1084, 169] on div "Step 2 Output" at bounding box center [1106, 179] width 285 height 20
click at [1082, 174] on div "Step 2 Output" at bounding box center [1106, 179] width 285 height 20
click at [1071, 140] on div "Step 1 Inputs" at bounding box center [1106, 139] width 284 height 20
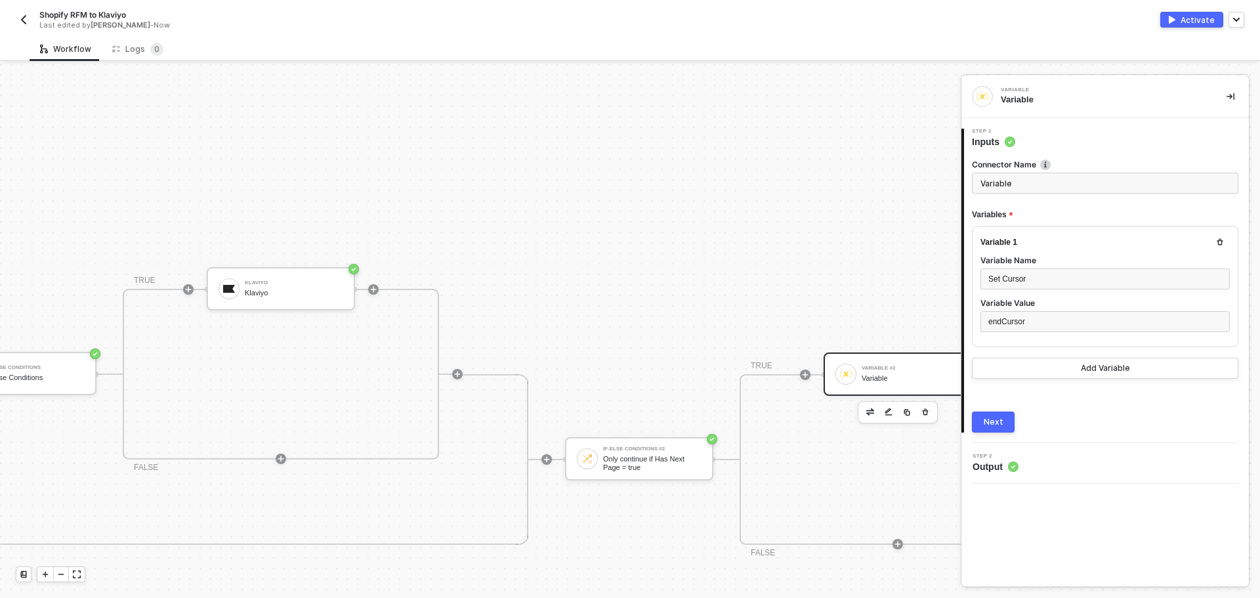
scroll to position [396, 879]
click at [884, 366] on div "Variable #2" at bounding box center [918, 367] width 98 height 5
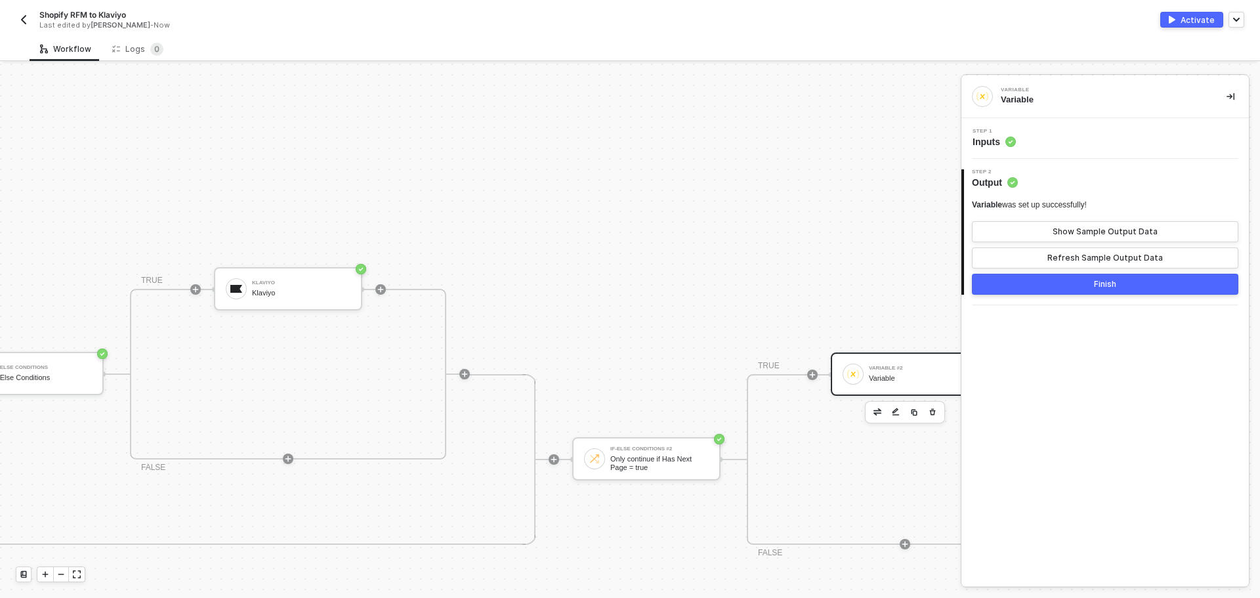
click at [1069, 148] on div "Step 1 Inputs" at bounding box center [1106, 139] width 284 height 20
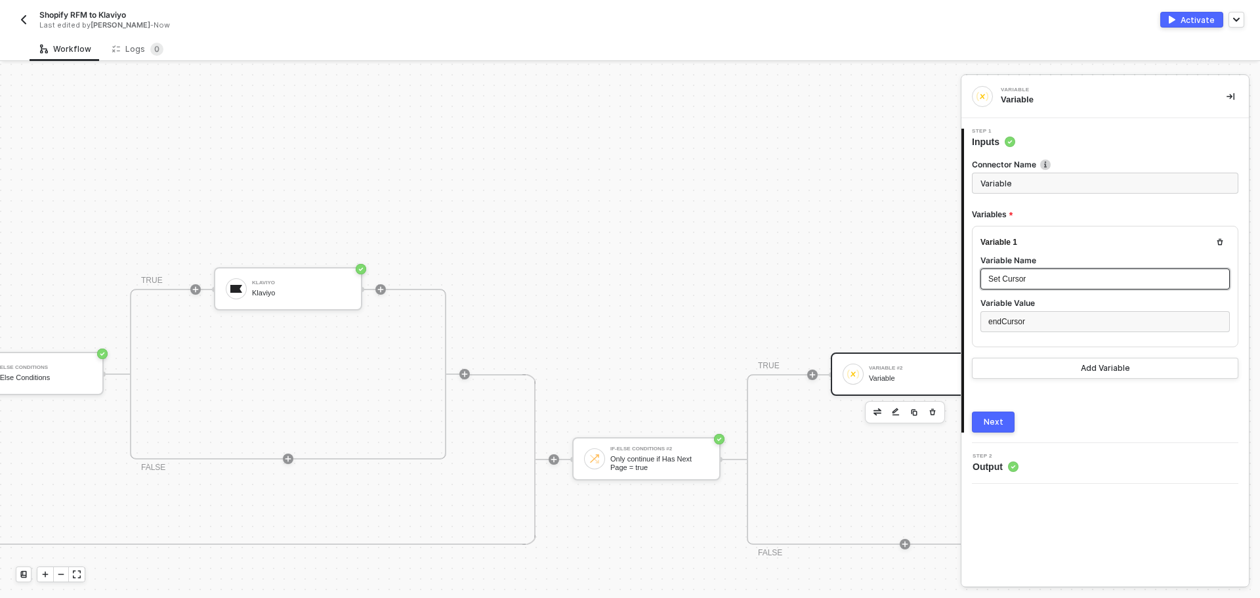
click at [1067, 285] on div "Set Cursor" at bounding box center [1104, 278] width 249 height 21
click at [1054, 322] on div "endCursor" at bounding box center [1105, 322] width 234 height 12
click at [629, 449] on div "If-Else Conditions #2" at bounding box center [659, 448] width 98 height 5
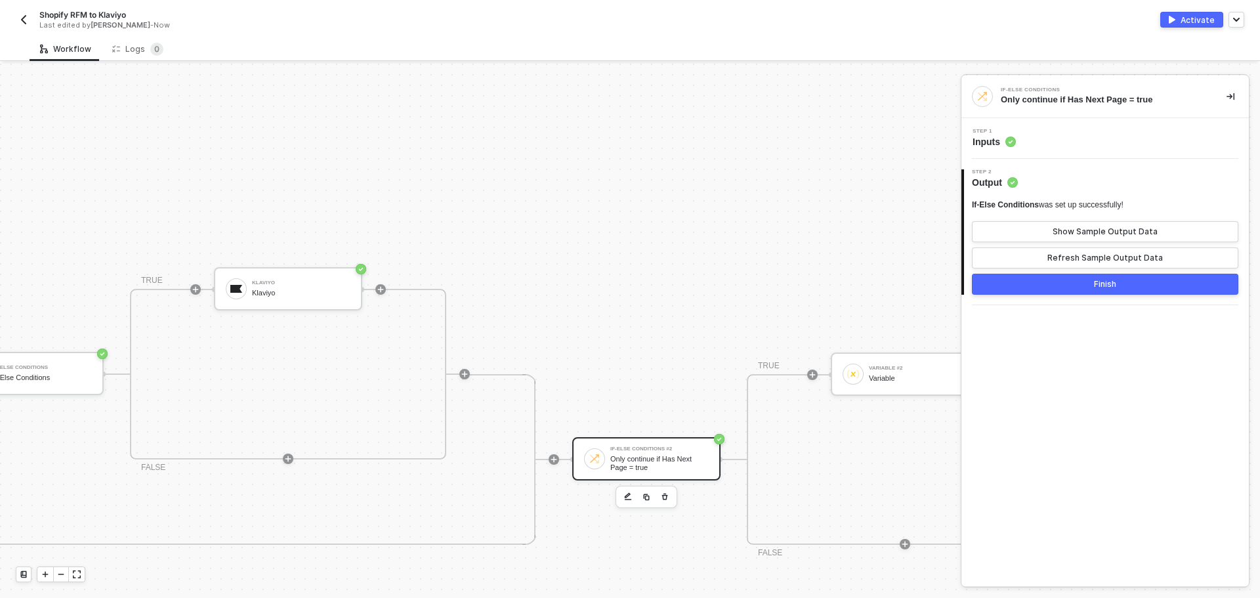
click at [1094, 133] on div "Step 1 Inputs" at bounding box center [1106, 139] width 284 height 20
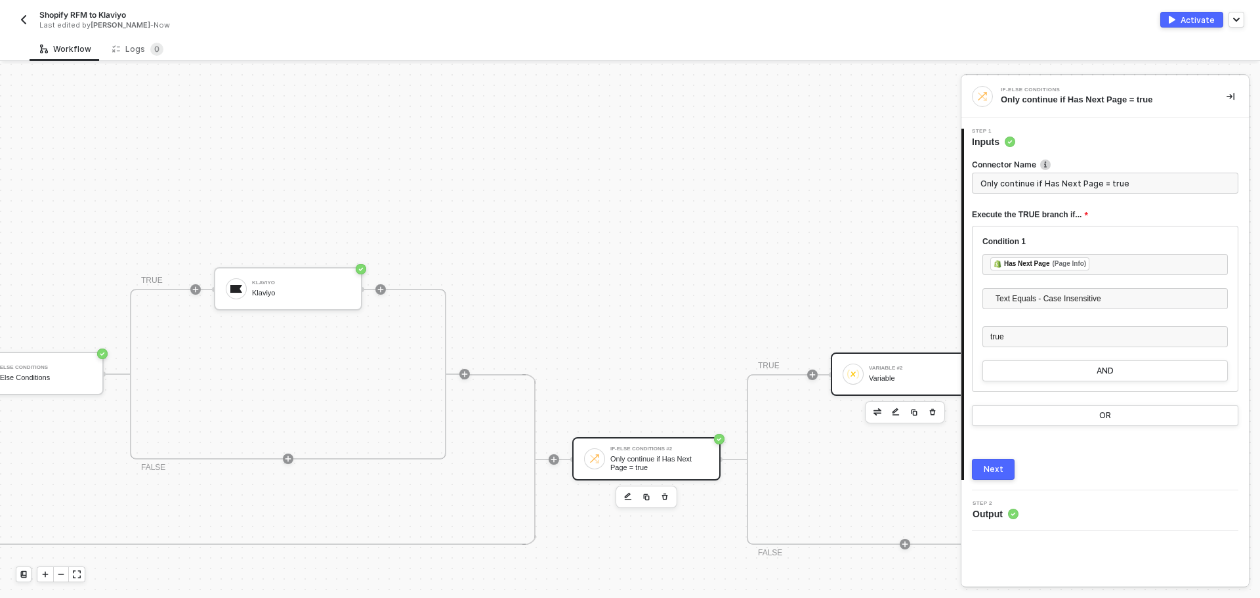
click at [892, 371] on div "Variable #2" at bounding box center [918, 367] width 98 height 5
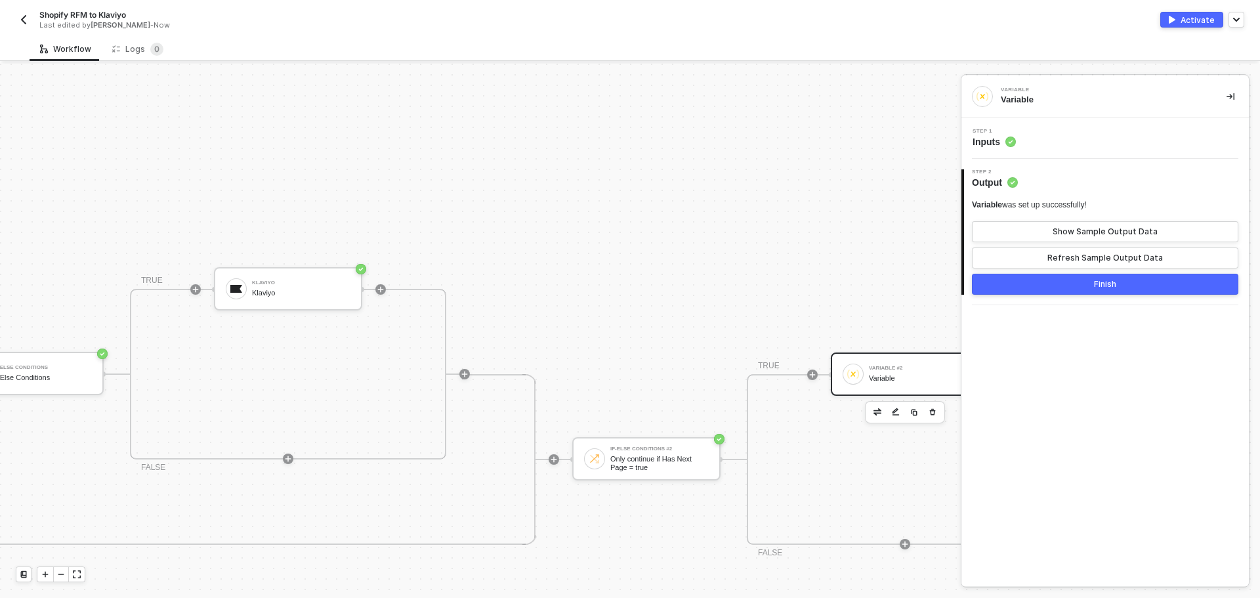
click at [1094, 150] on div "Step 1 Inputs" at bounding box center [1104, 138] width 287 height 41
click at [1081, 184] on div "Step 2 Output" at bounding box center [1106, 179] width 285 height 20
click at [1082, 148] on div "Step 1 Inputs" at bounding box center [1104, 138] width 287 height 41
click at [1079, 145] on div "Step 1 Inputs" at bounding box center [1106, 139] width 284 height 20
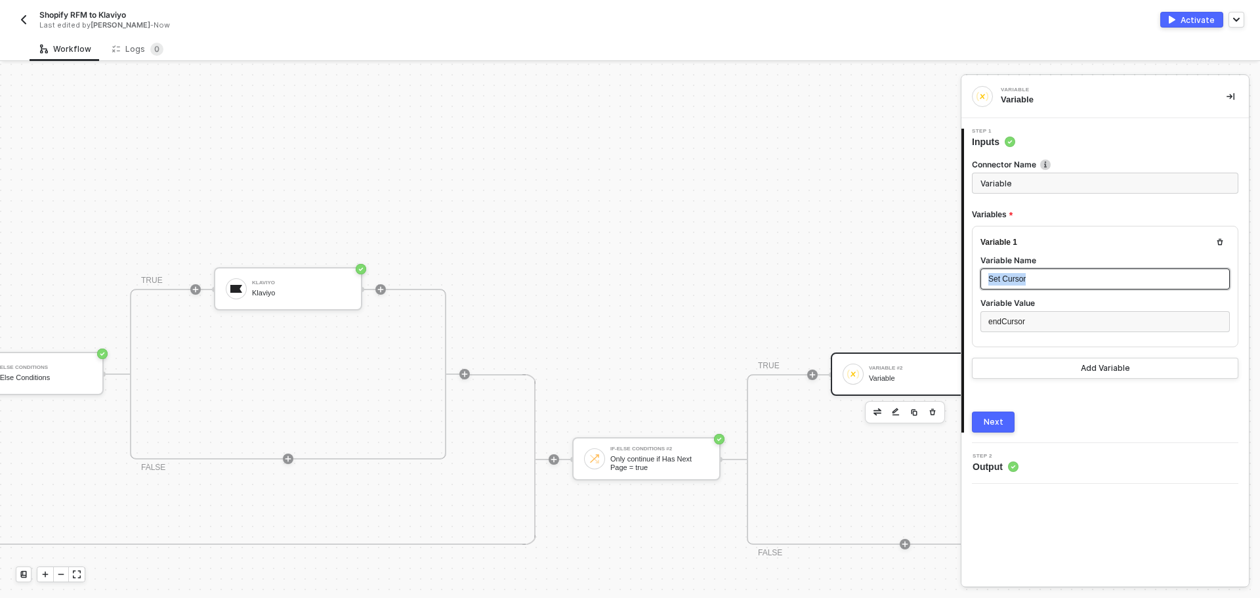
drag, startPoint x: 1078, startPoint y: 283, endPoint x: 941, endPoint y: 282, distance: 137.1
click at [941, 282] on div "Schedule Workflow Schedule Workflow Variable Variable Shopify Shopify Customer …" at bounding box center [630, 331] width 1260 height 534
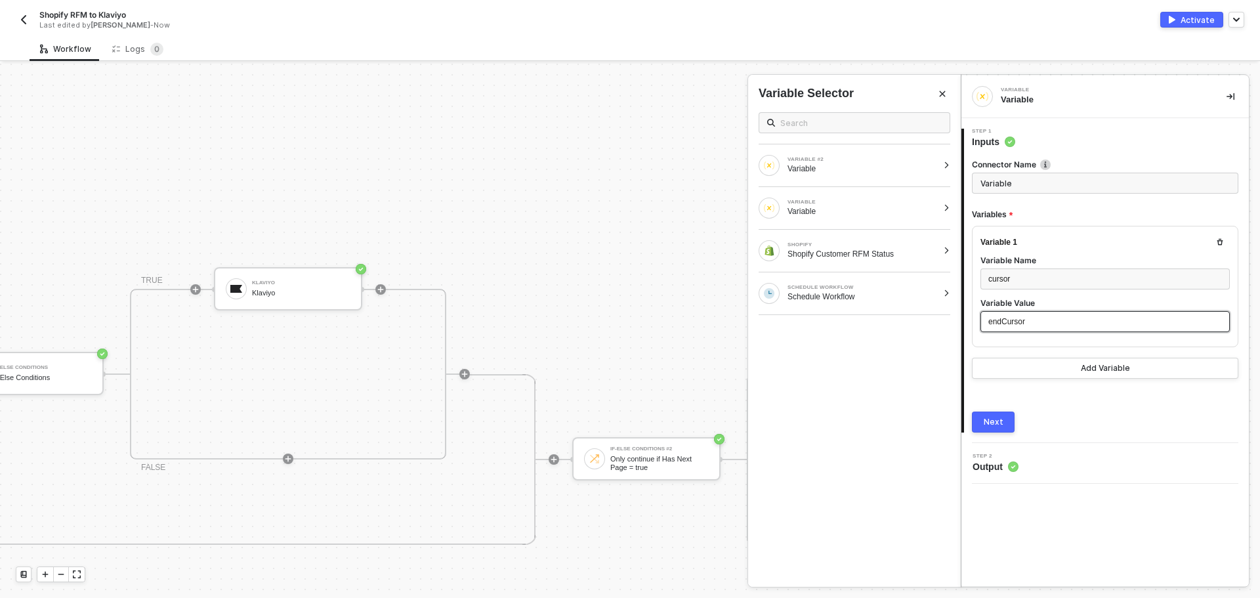
drag, startPoint x: 1078, startPoint y: 318, endPoint x: 953, endPoint y: 319, distance: 124.7
click at [960, 319] on div "Variable Variable 1 Step 1 Inputs Connector Name Variable Variables Variable 1 …" at bounding box center [1109, 331] width 299 height 534
drag, startPoint x: 1080, startPoint y: 326, endPoint x: 846, endPoint y: 320, distance: 233.6
click at [960, 320] on div "Variable Variable 1 Step 1 Inputs Connector Name Variable Variables Variable 1 …" at bounding box center [1109, 331] width 299 height 534
click at [836, 251] on div "Shopify Customer RFM Status" at bounding box center [862, 254] width 150 height 10
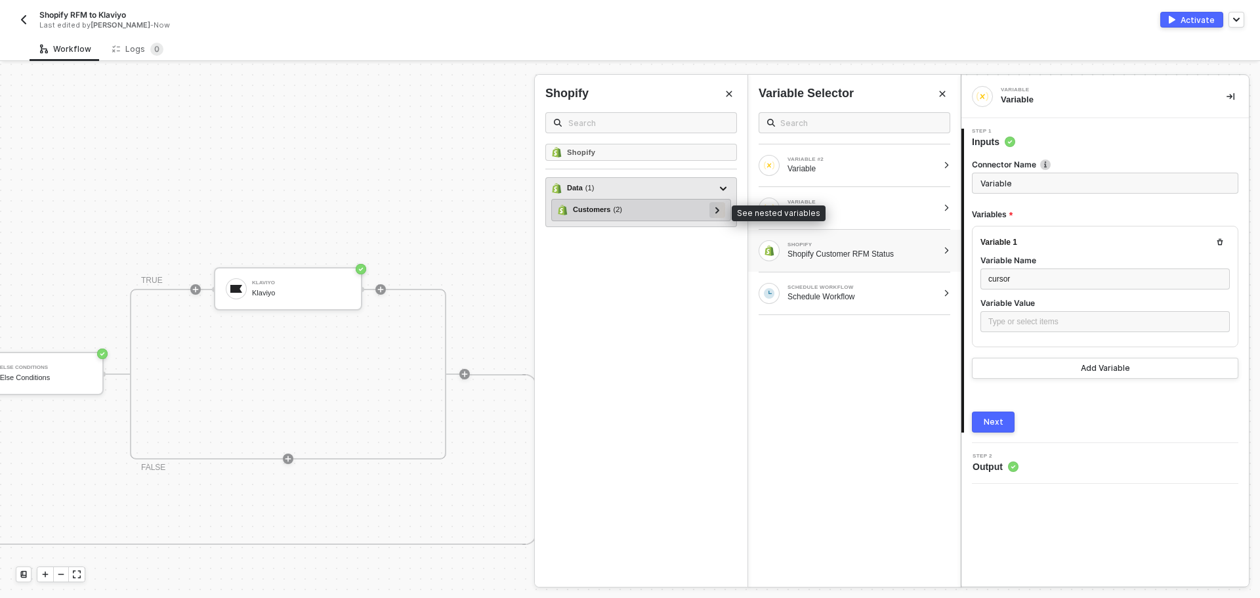
click at [718, 211] on icon at bounding box center [717, 210] width 4 height 7
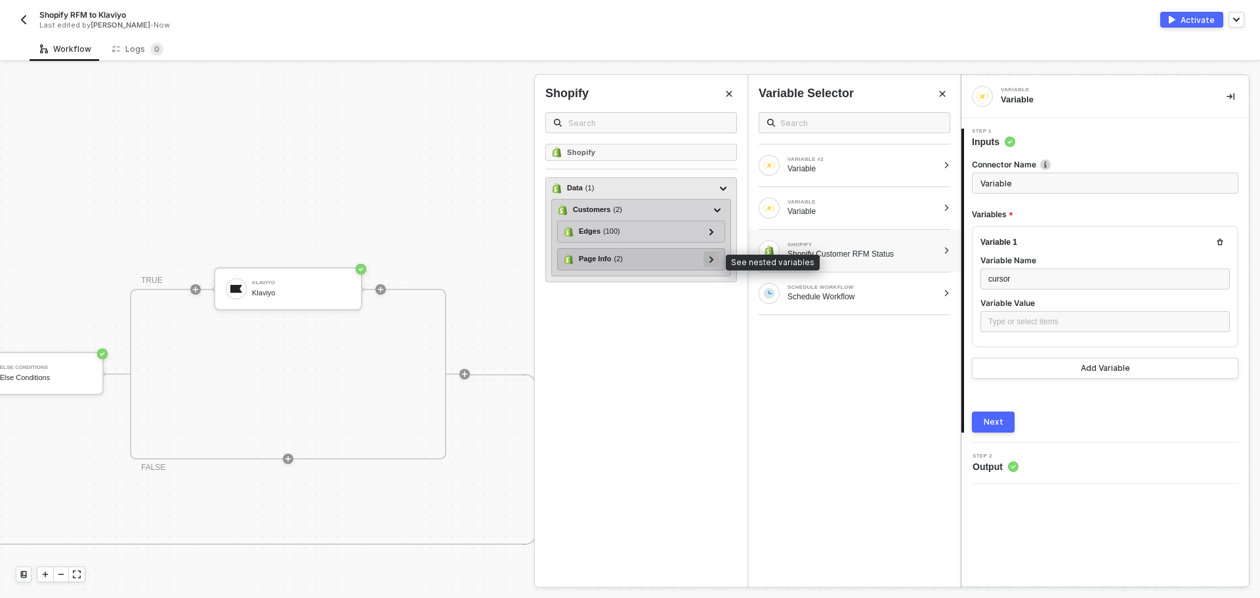
click at [708, 263] on div at bounding box center [711, 258] width 7 height 14
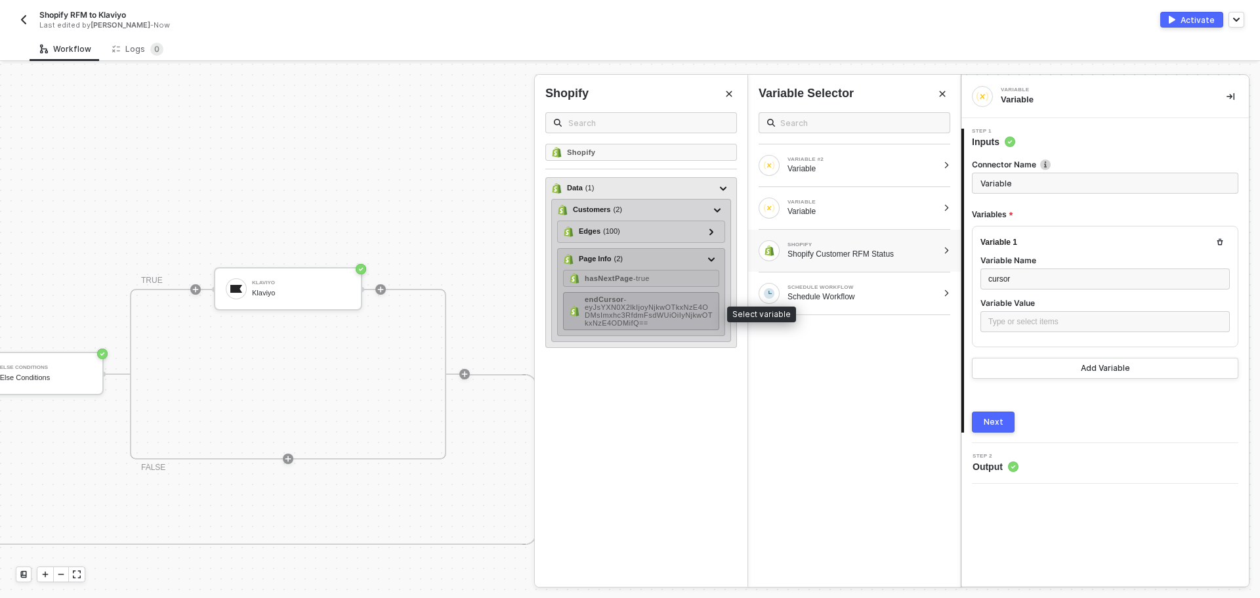
click at [676, 308] on span "- eyJsYXN0X2lkIjoyNjkwOTkxNzE4ODMsImxhc3RfdmFsdWUiOiIyNjkwOTkxNzE4ODMifQ==" at bounding box center [649, 310] width 128 height 31
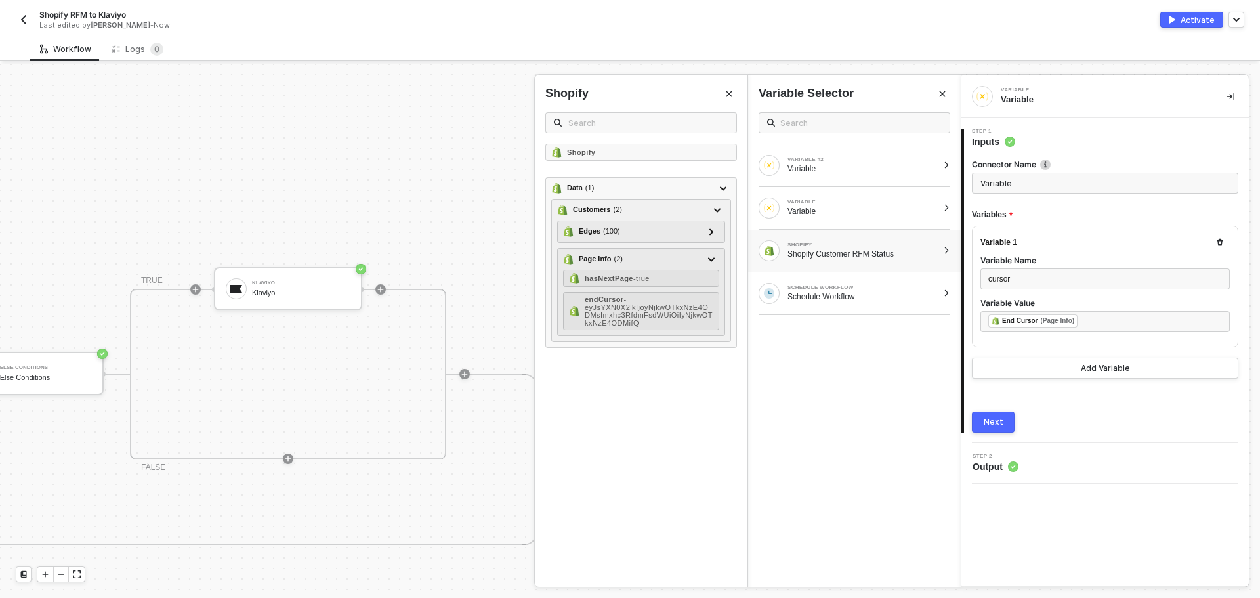
click at [993, 426] on div "Next" at bounding box center [993, 422] width 20 height 10
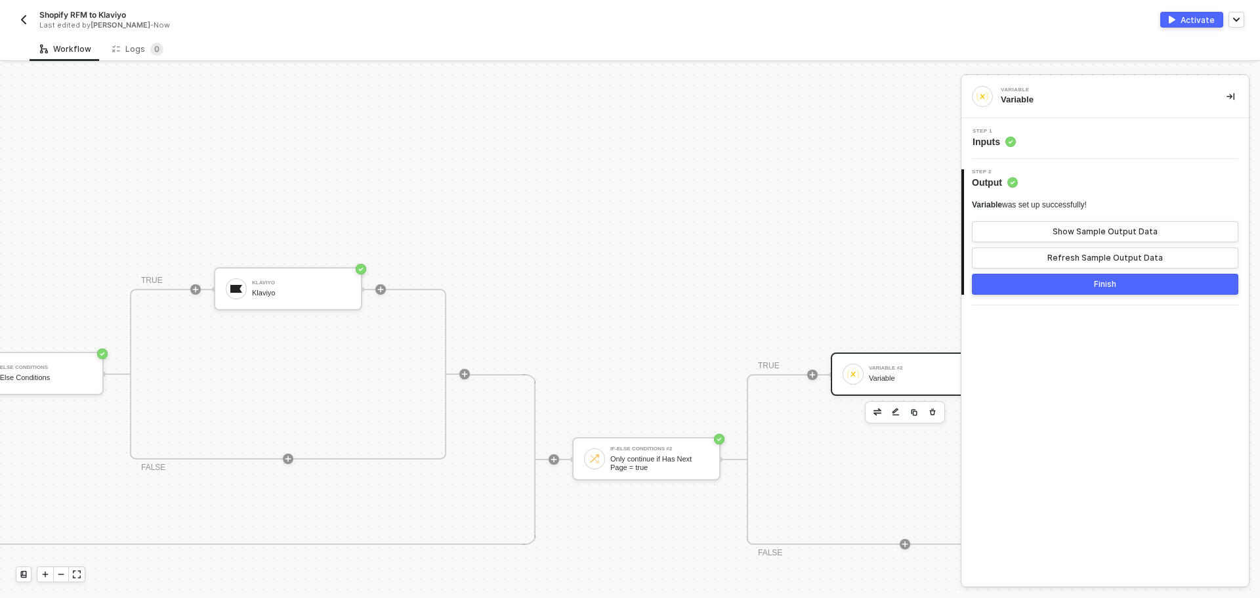
click at [1077, 285] on button "Finish" at bounding box center [1105, 284] width 266 height 21
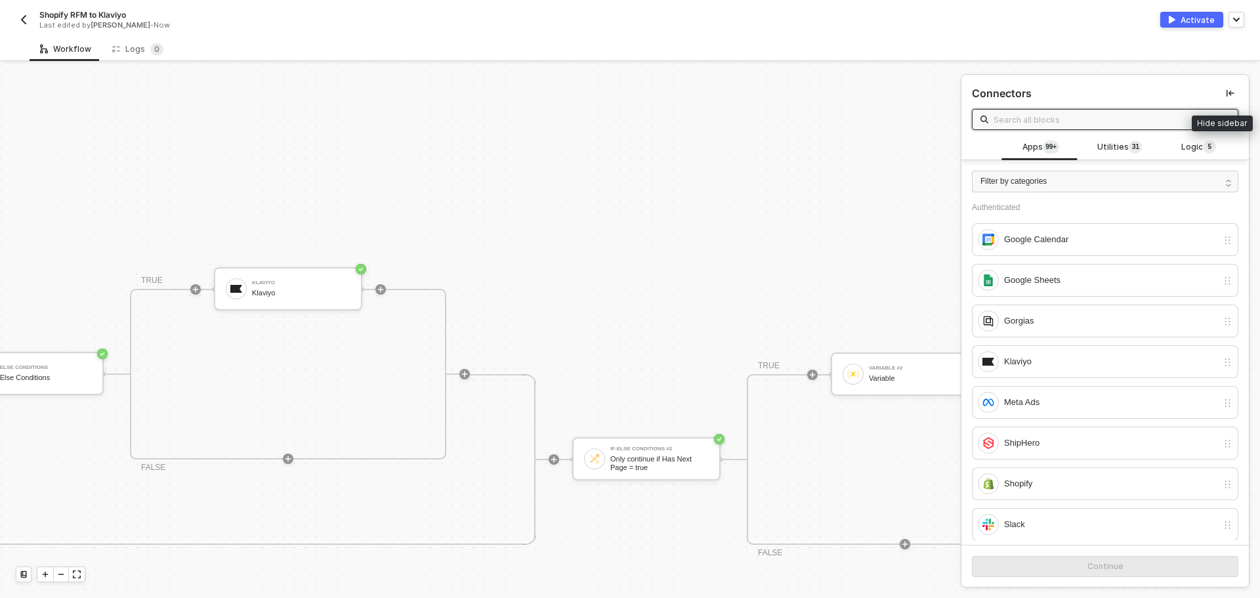
click at [1223, 97] on button "button" at bounding box center [1230, 93] width 16 height 16
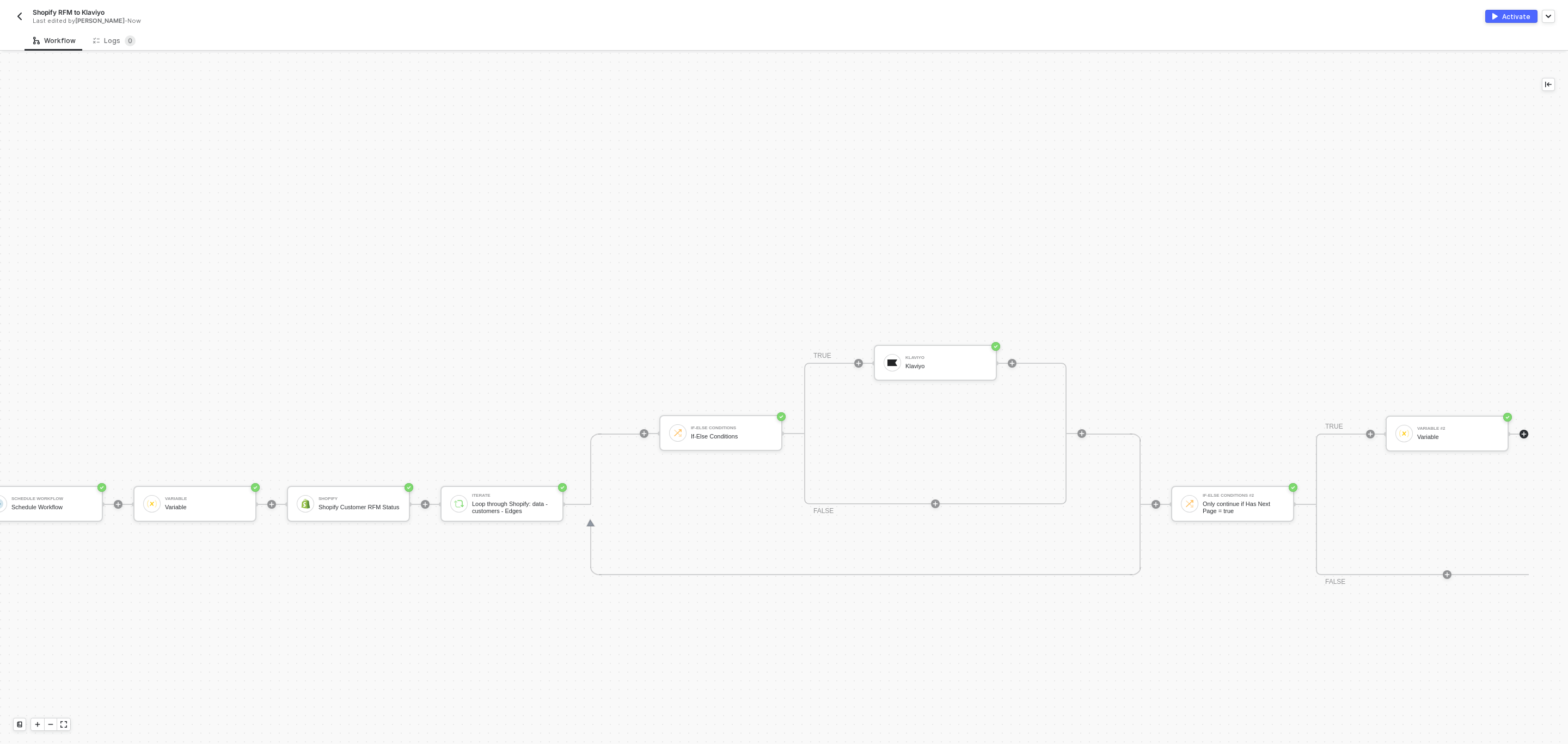
scroll to position [329, 38]
click at [510, 496] on div "Loop through Shopify: data - customers - Edges" at bounding box center [508, 507] width 81 height 13
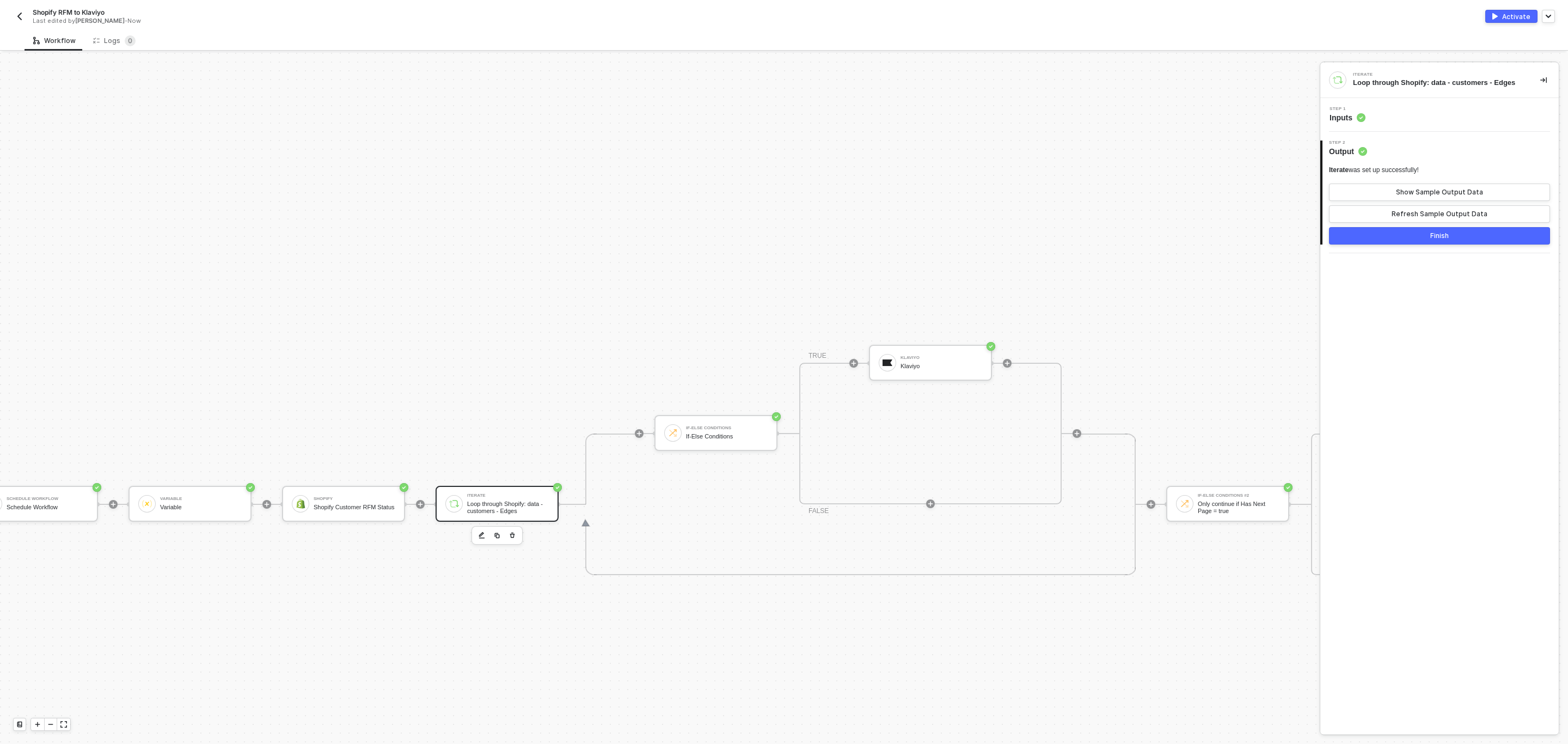
click at [1045, 104] on div "Step 1 Inputs" at bounding box center [1439, 115] width 238 height 34
click at [1045, 110] on div "Step 1 Inputs" at bounding box center [1441, 115] width 236 height 17
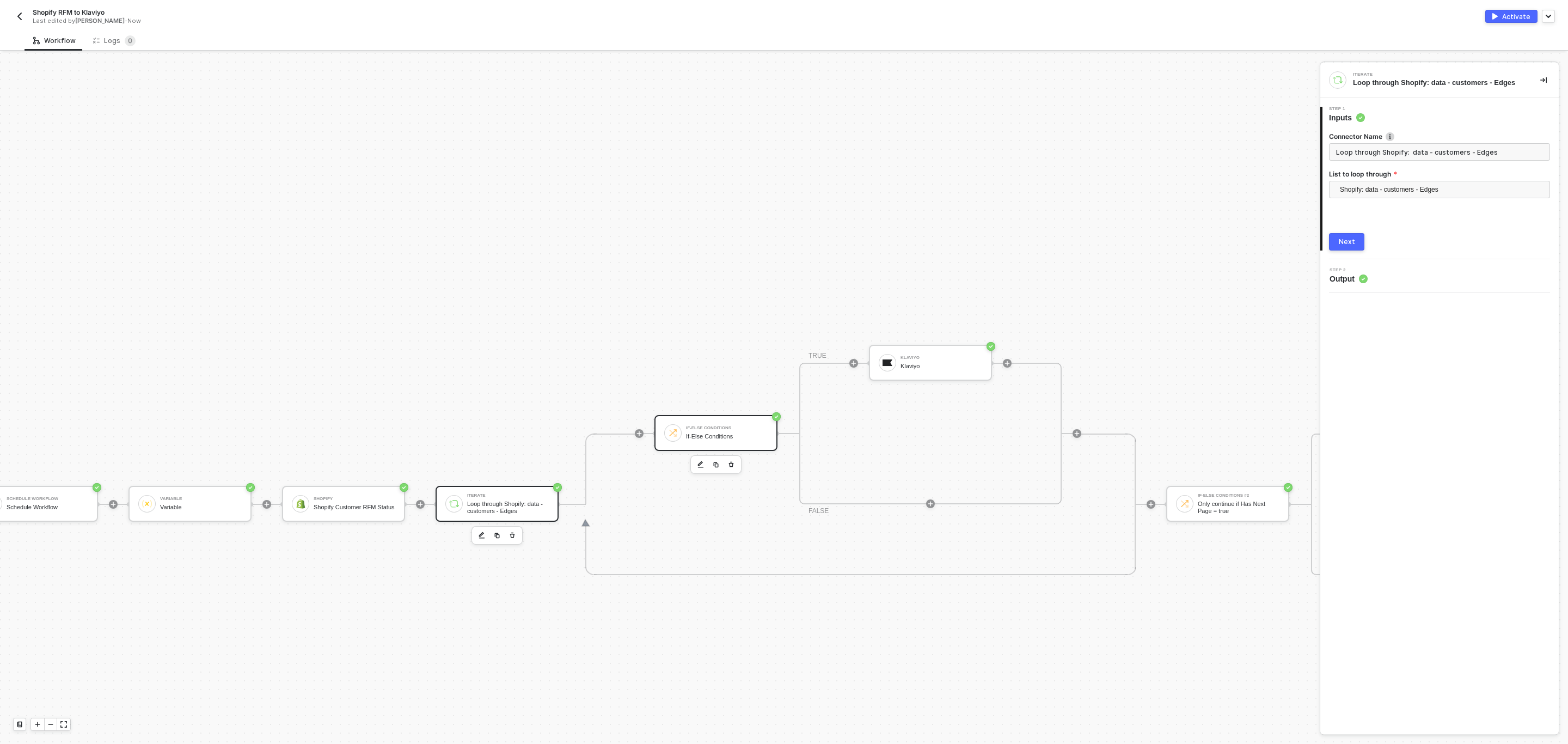
click at [691, 450] on div "If-Else Conditions If-Else Conditions" at bounding box center [716, 433] width 123 height 36
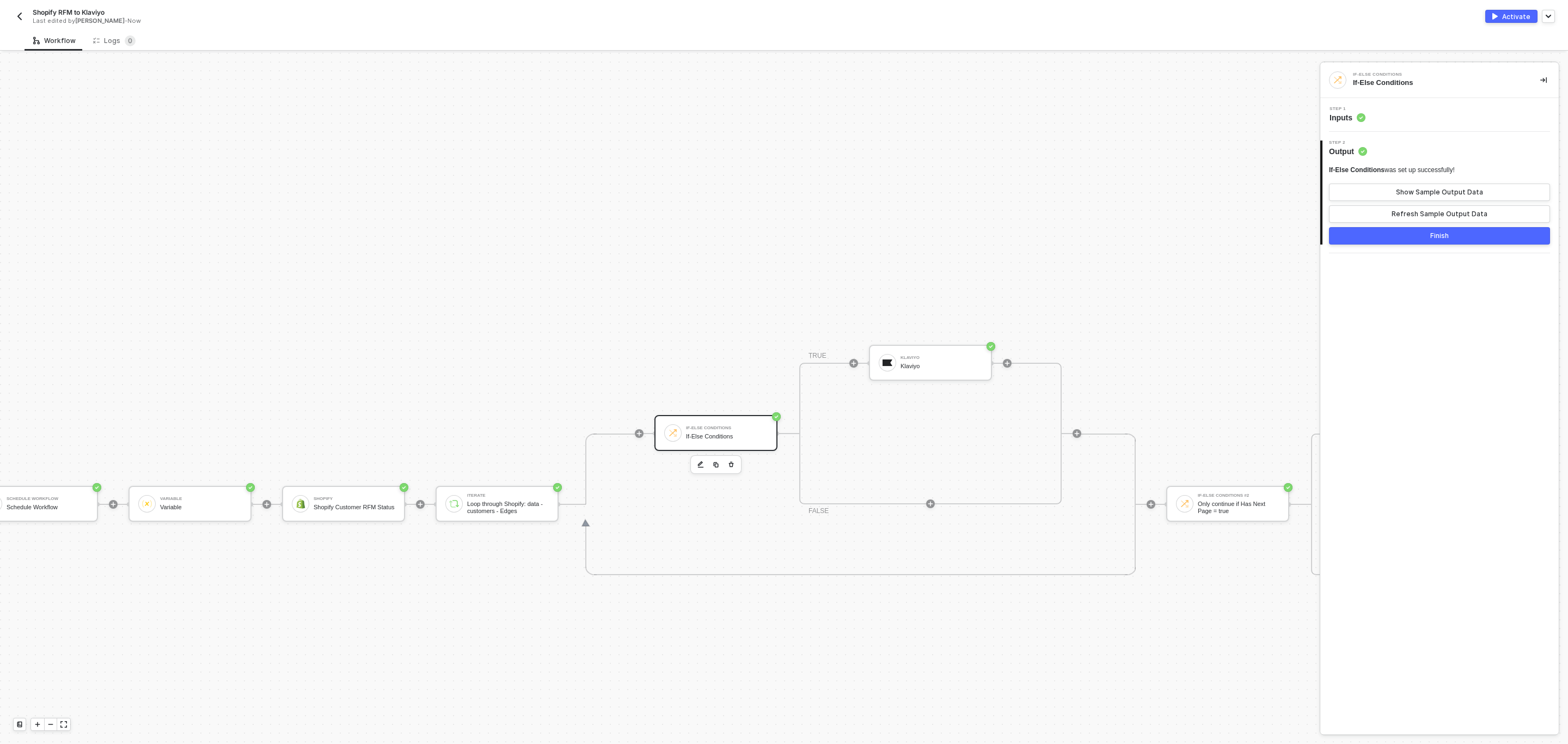
click at [1045, 125] on div "Step 1 Inputs" at bounding box center [1439, 115] width 238 height 34
click at [1045, 116] on div "Step 1 Inputs" at bounding box center [1441, 115] width 236 height 17
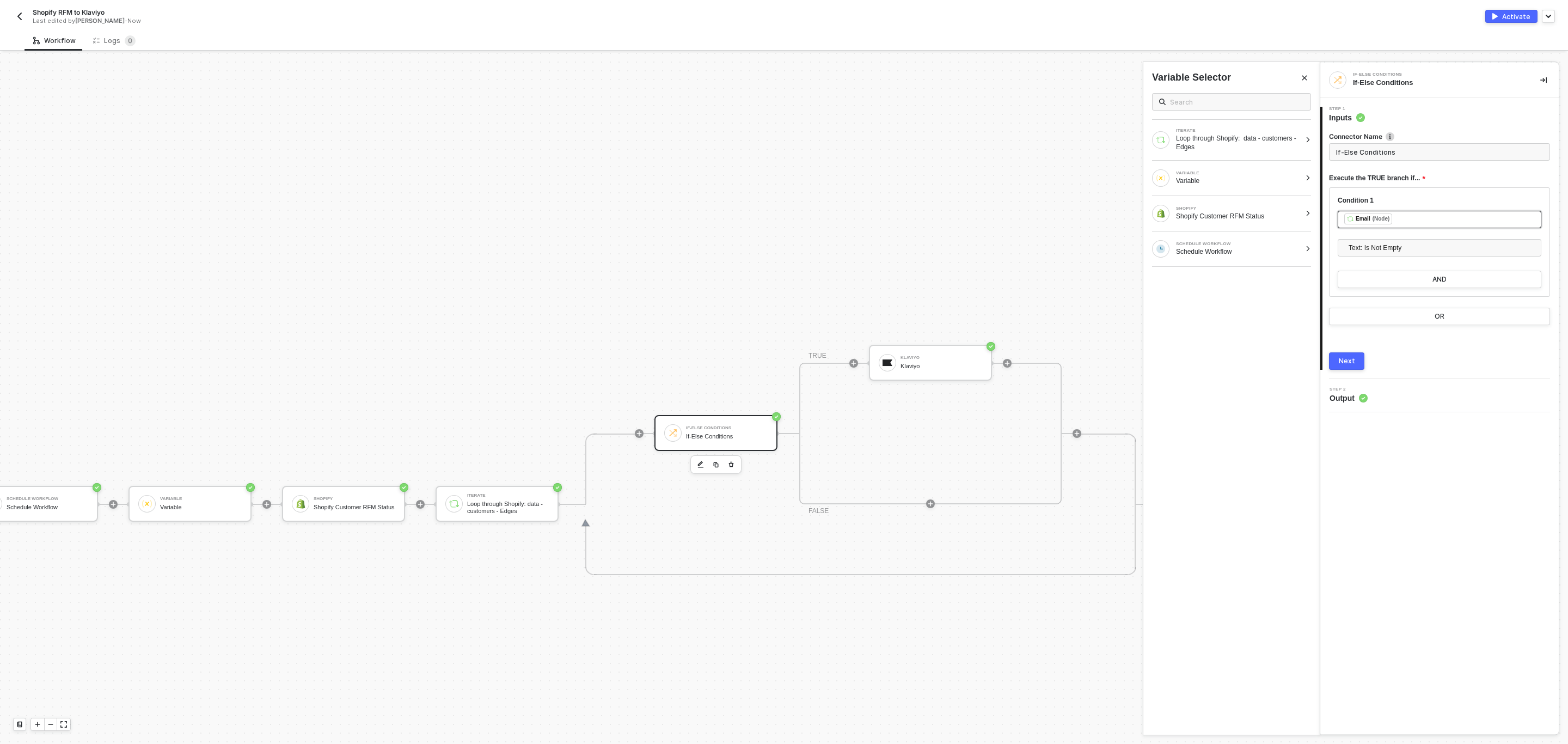
click at [1045, 221] on div "﻿ ﻿ Email (Node) ﻿" at bounding box center [1440, 219] width 191 height 12
click at [1045, 363] on button "Next" at bounding box center [1346, 360] width 36 height 17
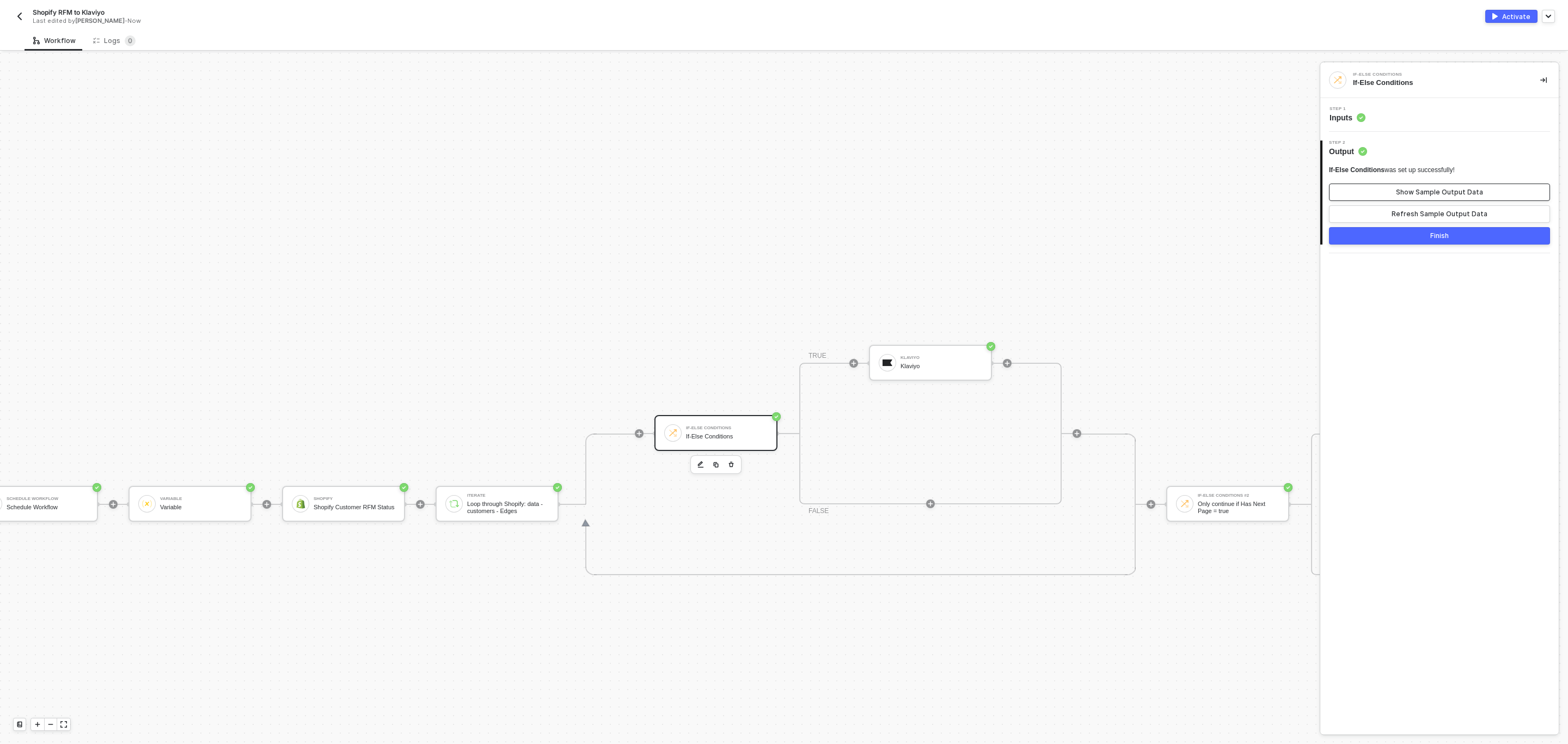
click at [1045, 194] on div "Show Sample Output Data" at bounding box center [1439, 192] width 87 height 8
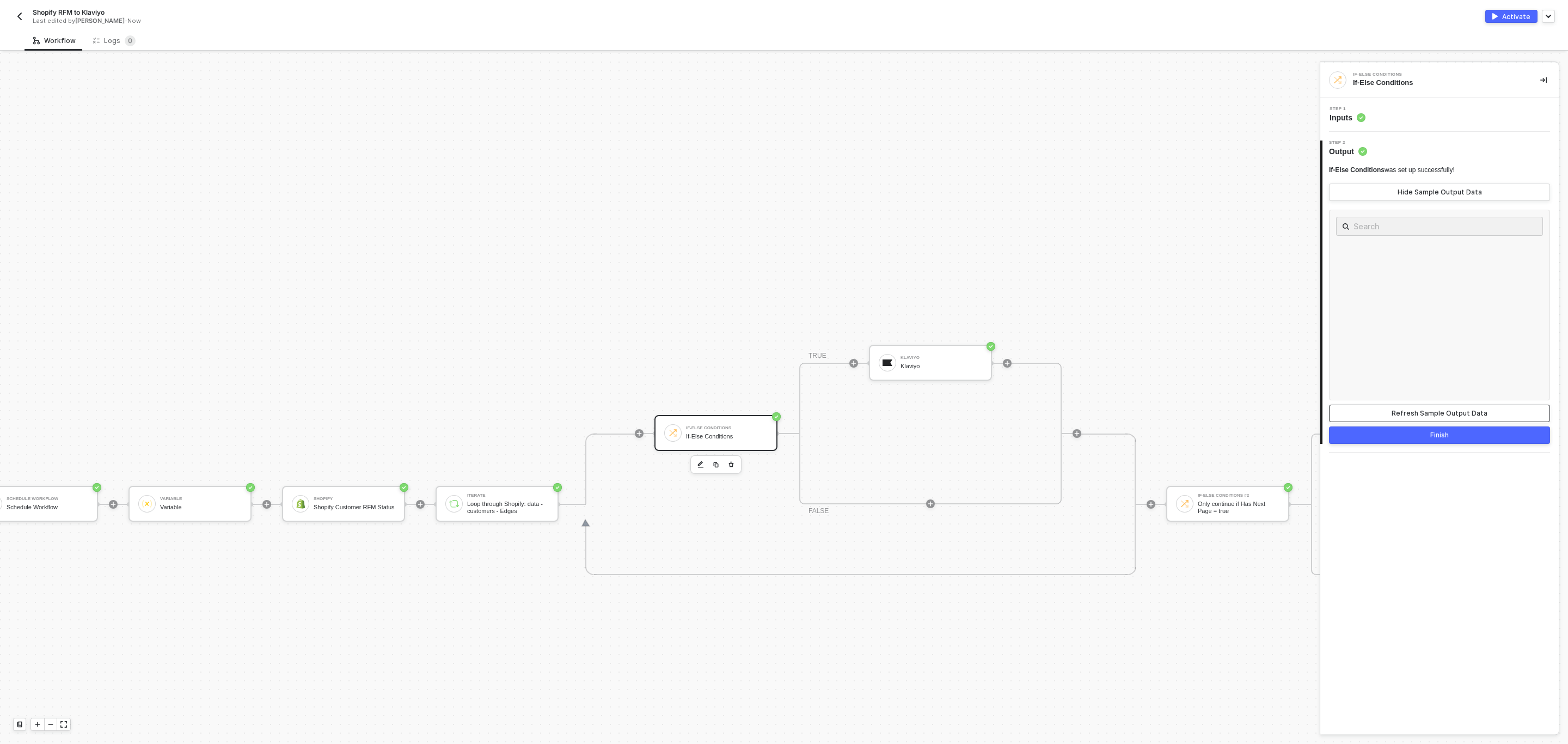
click at [1045, 413] on div "Refresh Sample Output Data" at bounding box center [1439, 414] width 95 height 8
click at [1045, 120] on div "Step 1 Inputs" at bounding box center [1441, 115] width 236 height 17
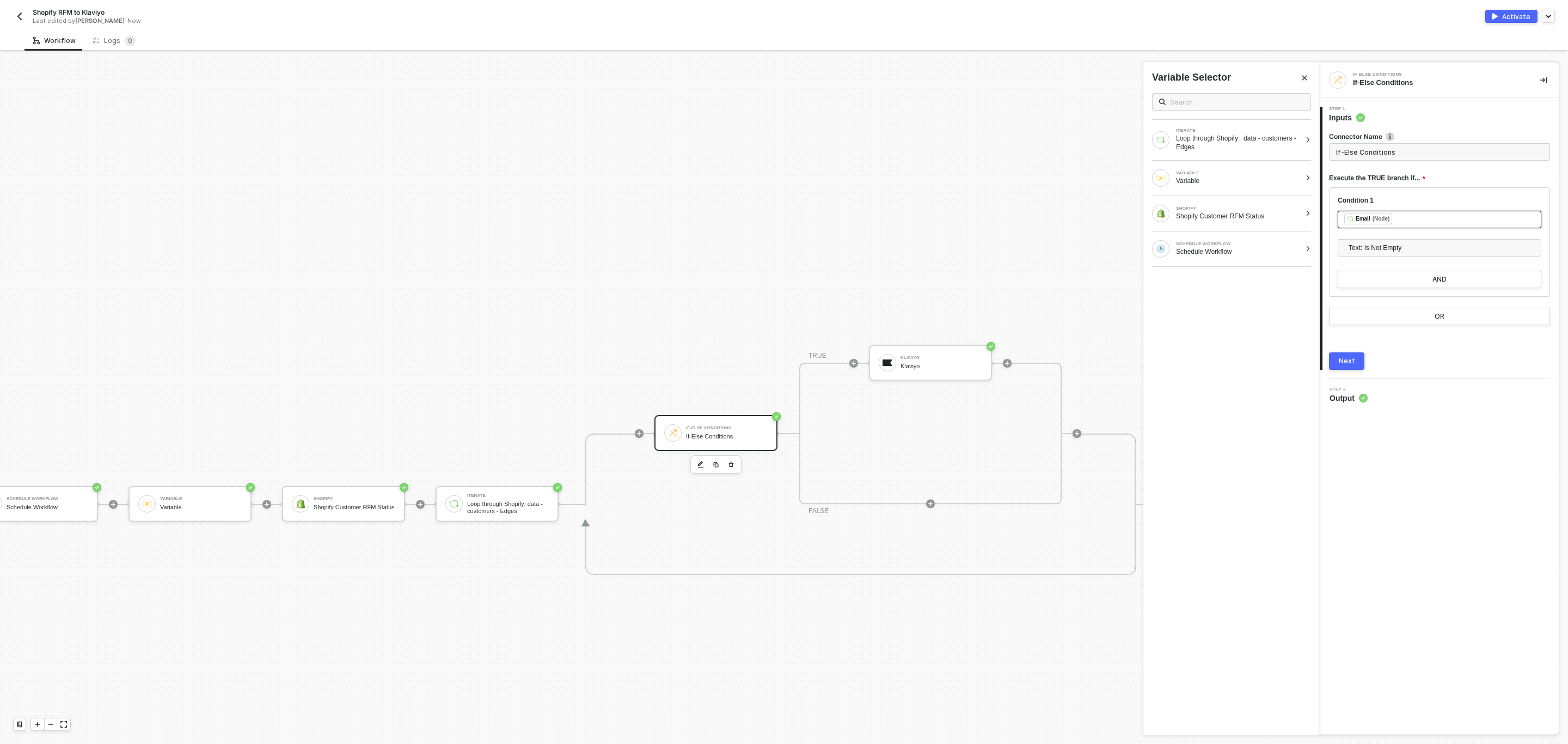
click at [1045, 224] on div "﻿ ﻿ Email (Node) ﻿" at bounding box center [1440, 219] width 191 height 12
click at [1045, 226] on div "﻿ ﻿ Email (Node) ﻿" at bounding box center [1440, 219] width 191 height 12
click at [1045, 140] on div "Loop through Shopify: data - customers - Edges" at bounding box center [1238, 142] width 125 height 17
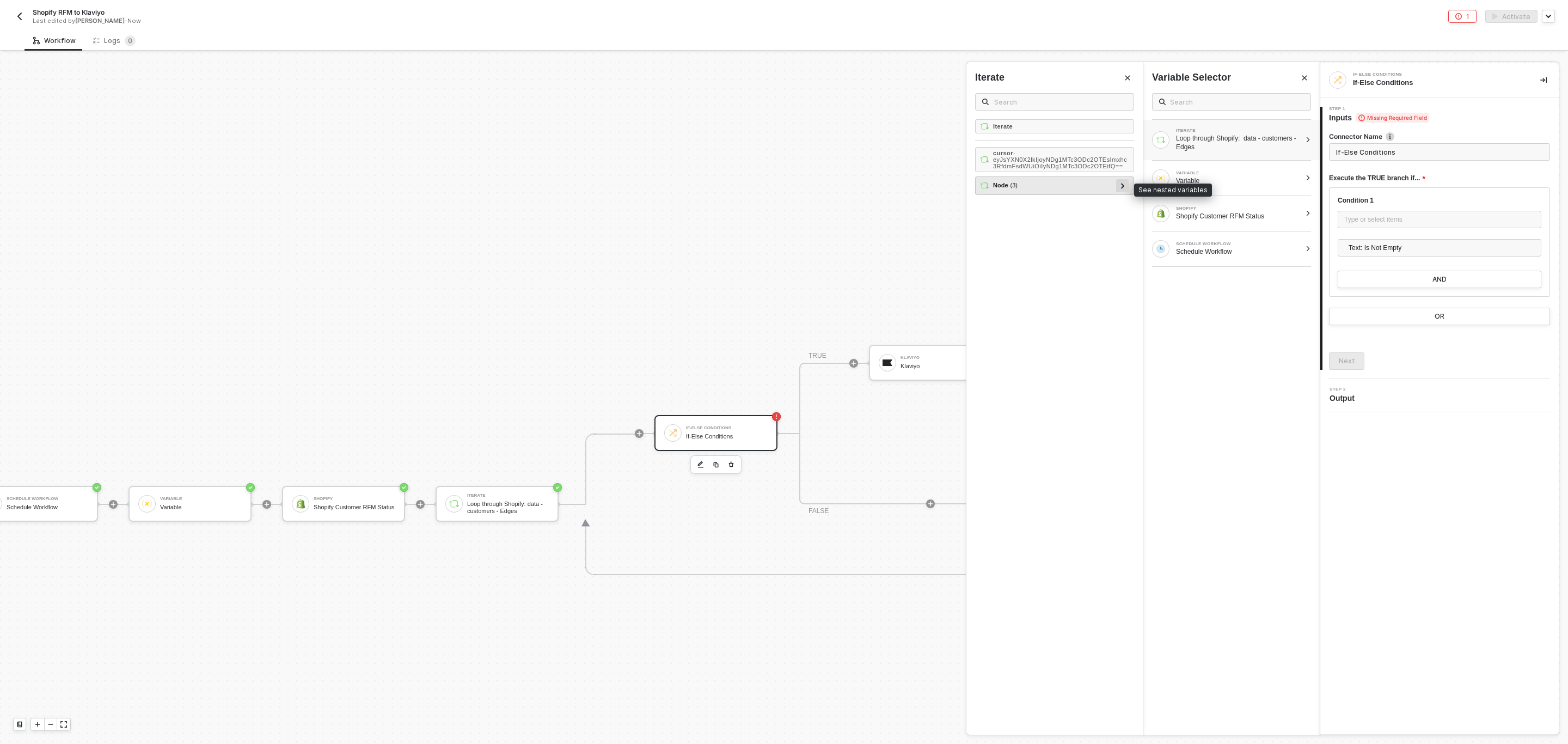
click at [1045, 185] on icon at bounding box center [1123, 185] width 4 height 6
click at [1045, 219] on div "email - malkov-egor@mail.ru" at bounding box center [1055, 223] width 149 height 18
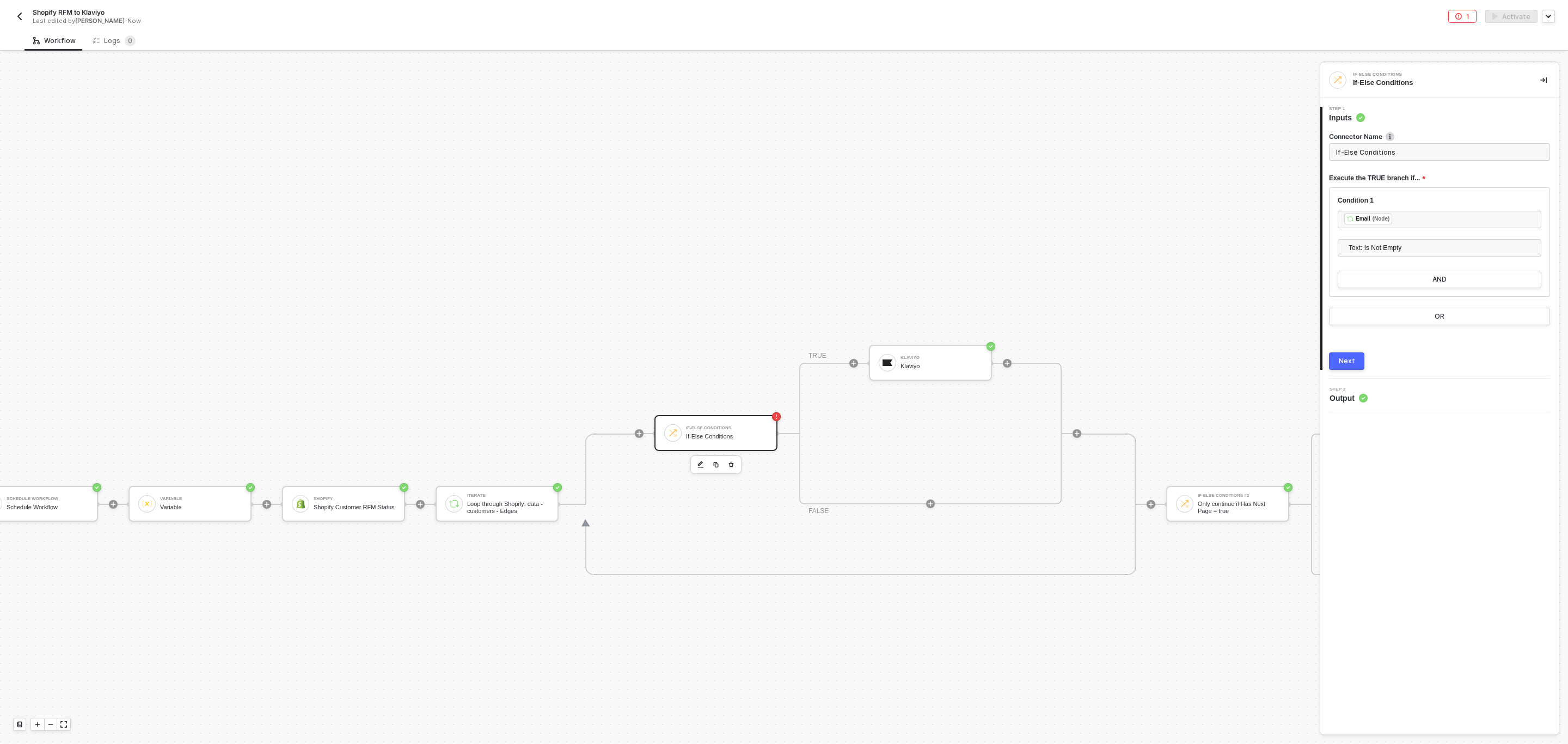
click at [1045, 364] on div "Next" at bounding box center [1347, 361] width 17 height 8
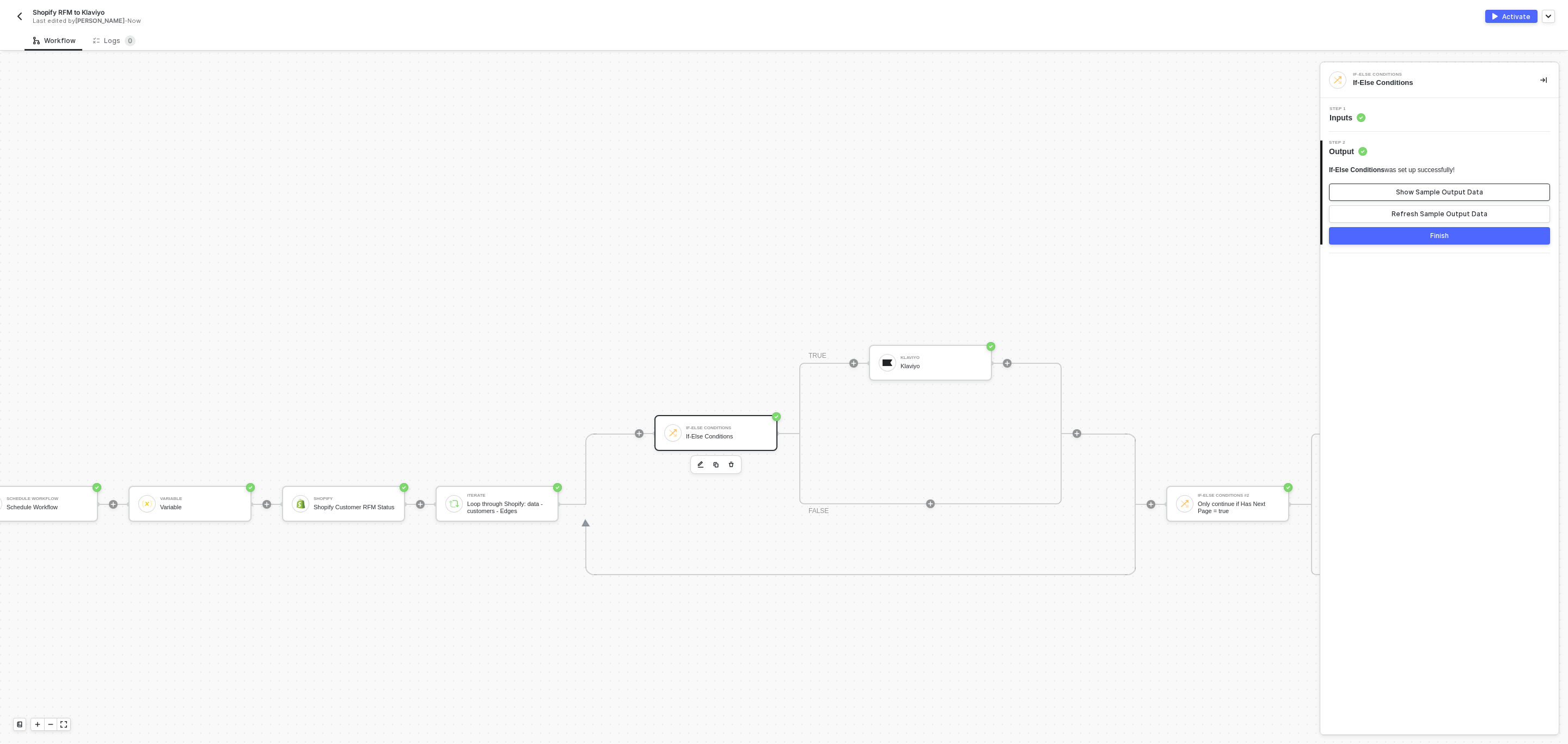
click at [1045, 196] on div "Show Sample Output Data" at bounding box center [1439, 192] width 87 height 8
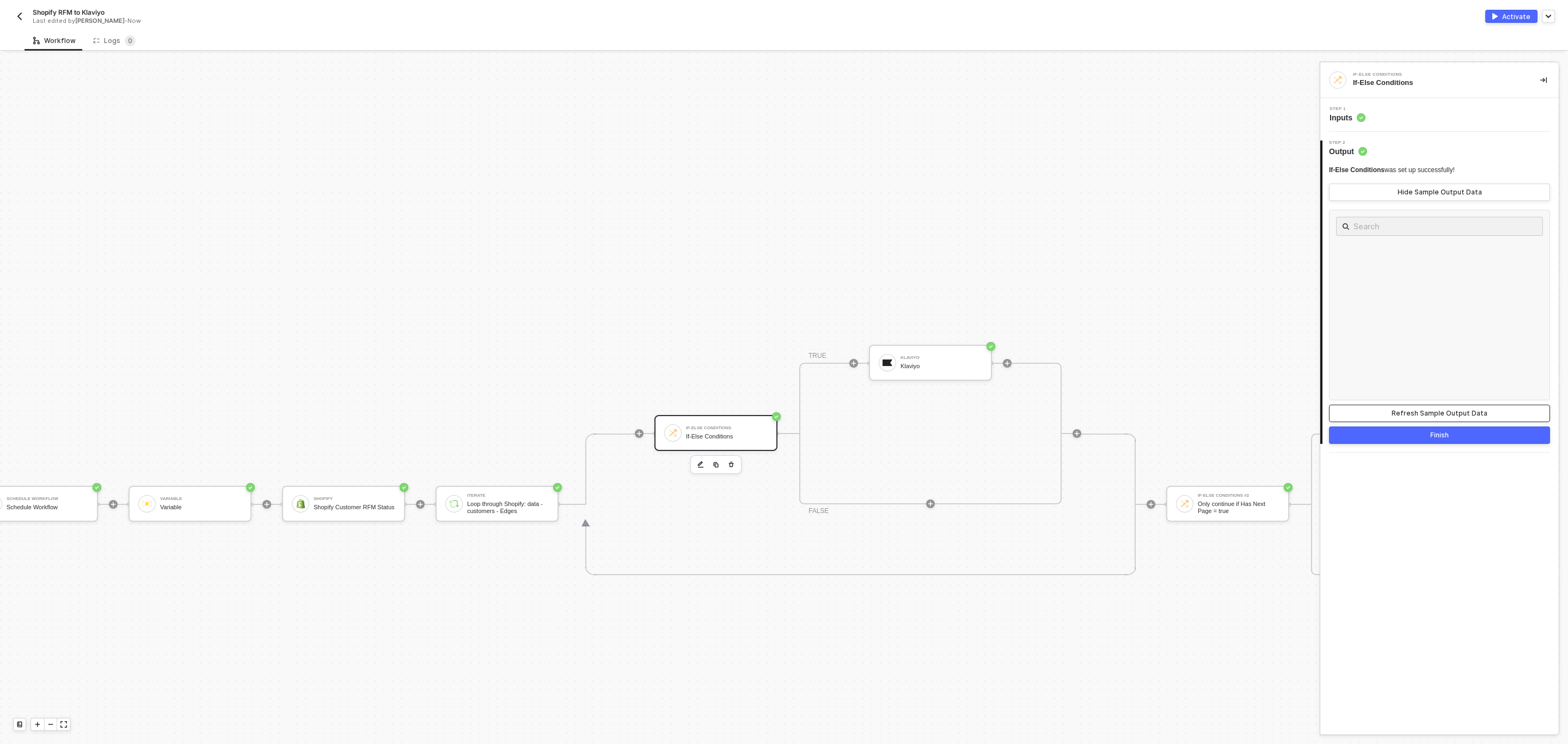
click at [1045, 409] on button "Refresh Sample Output Data" at bounding box center [1439, 413] width 221 height 17
click at [948, 352] on div "Klaviyo Klaviyo" at bounding box center [941, 362] width 81 height 21
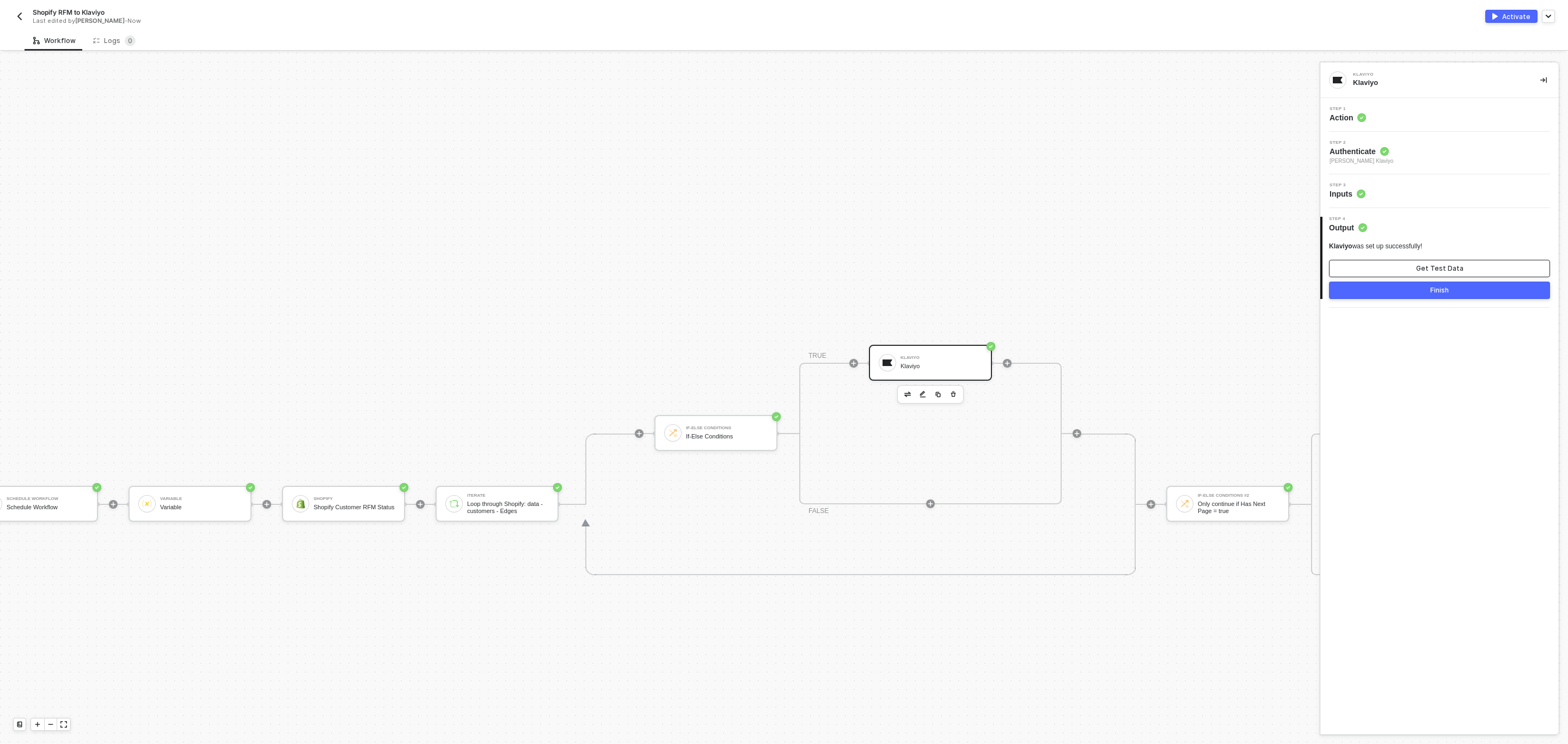
click at [1045, 261] on button "Get Test Data" at bounding box center [1439, 268] width 221 height 17
click at [1045, 268] on div "Show Sample Output Data" at bounding box center [1439, 268] width 87 height 8
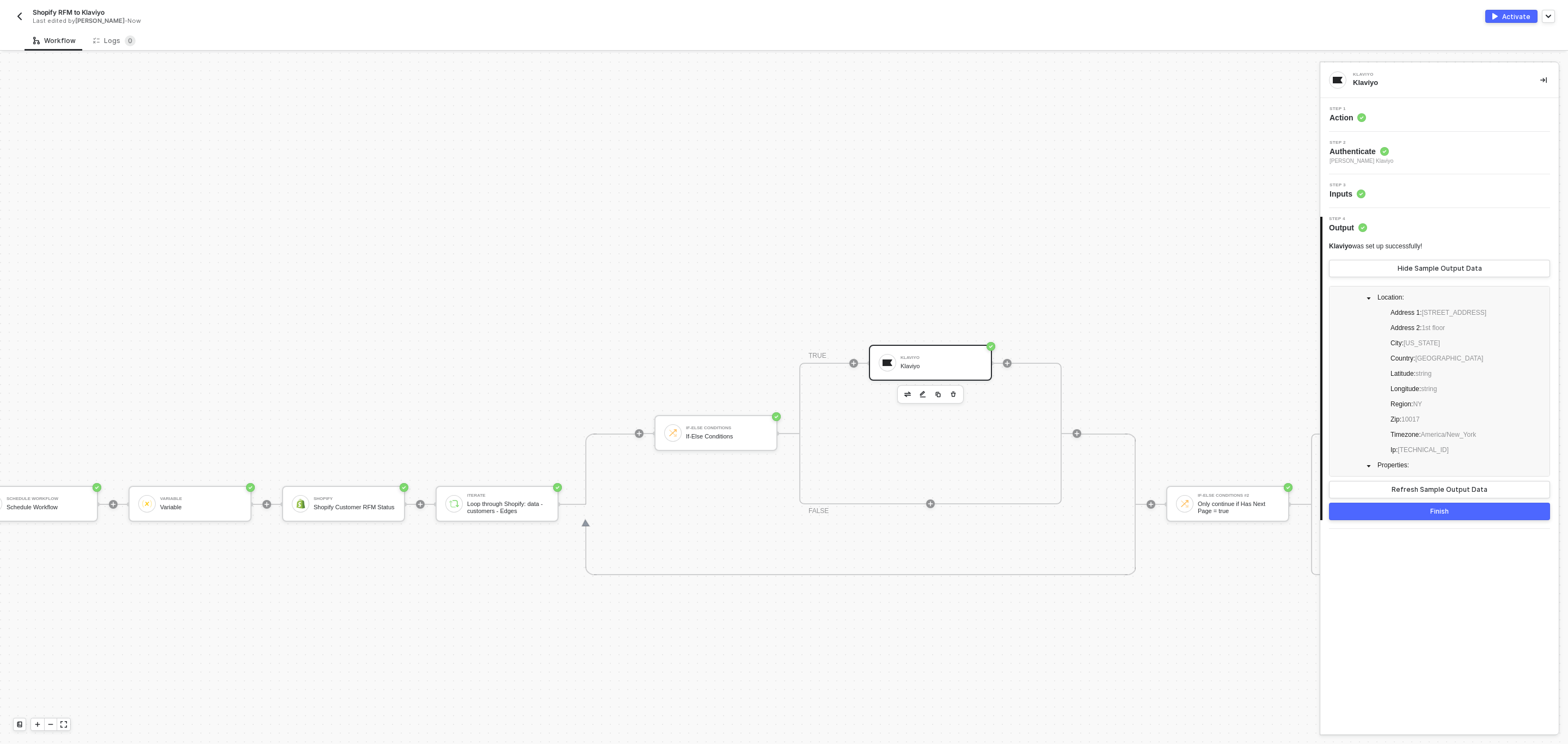
scroll to position [0, 0]
click at [18, 15] on img "button" at bounding box center [19, 16] width 8 height 8
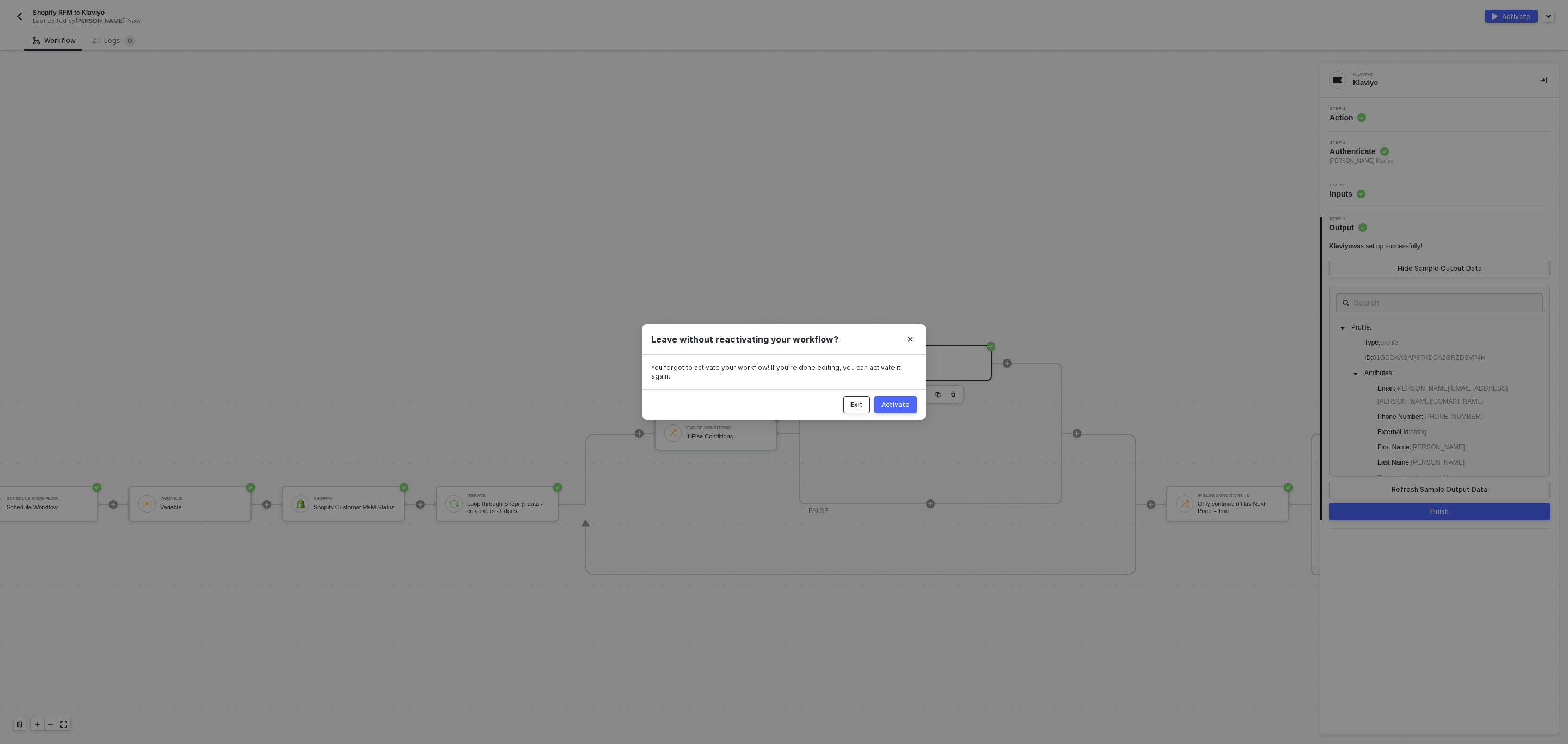
click at [866, 399] on button "Exit" at bounding box center [857, 404] width 27 height 17
